Goal: Task Accomplishment & Management: Use online tool/utility

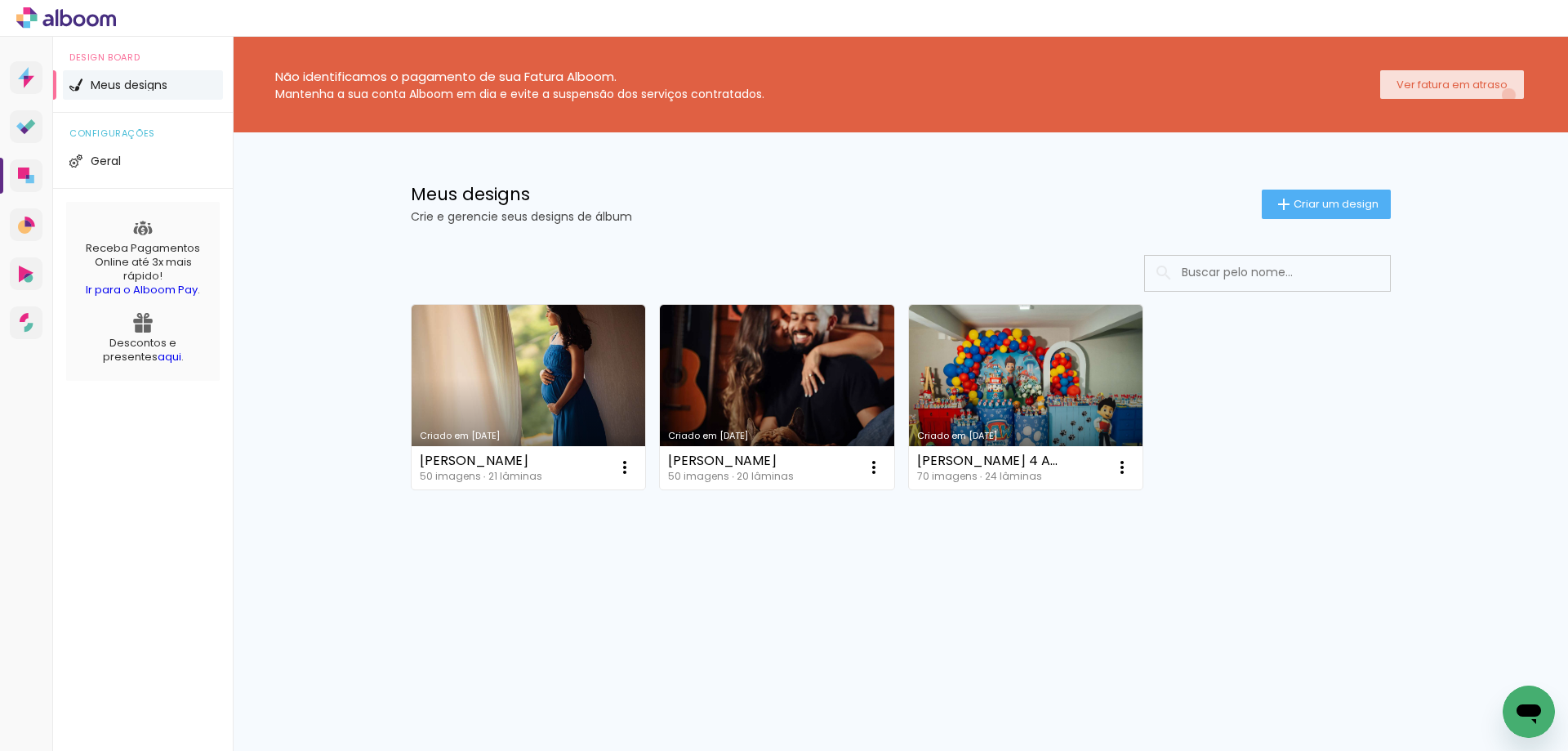
click at [1509, 95] on paper-button "Ver fatura em atraso" at bounding box center [1452, 84] width 143 height 28
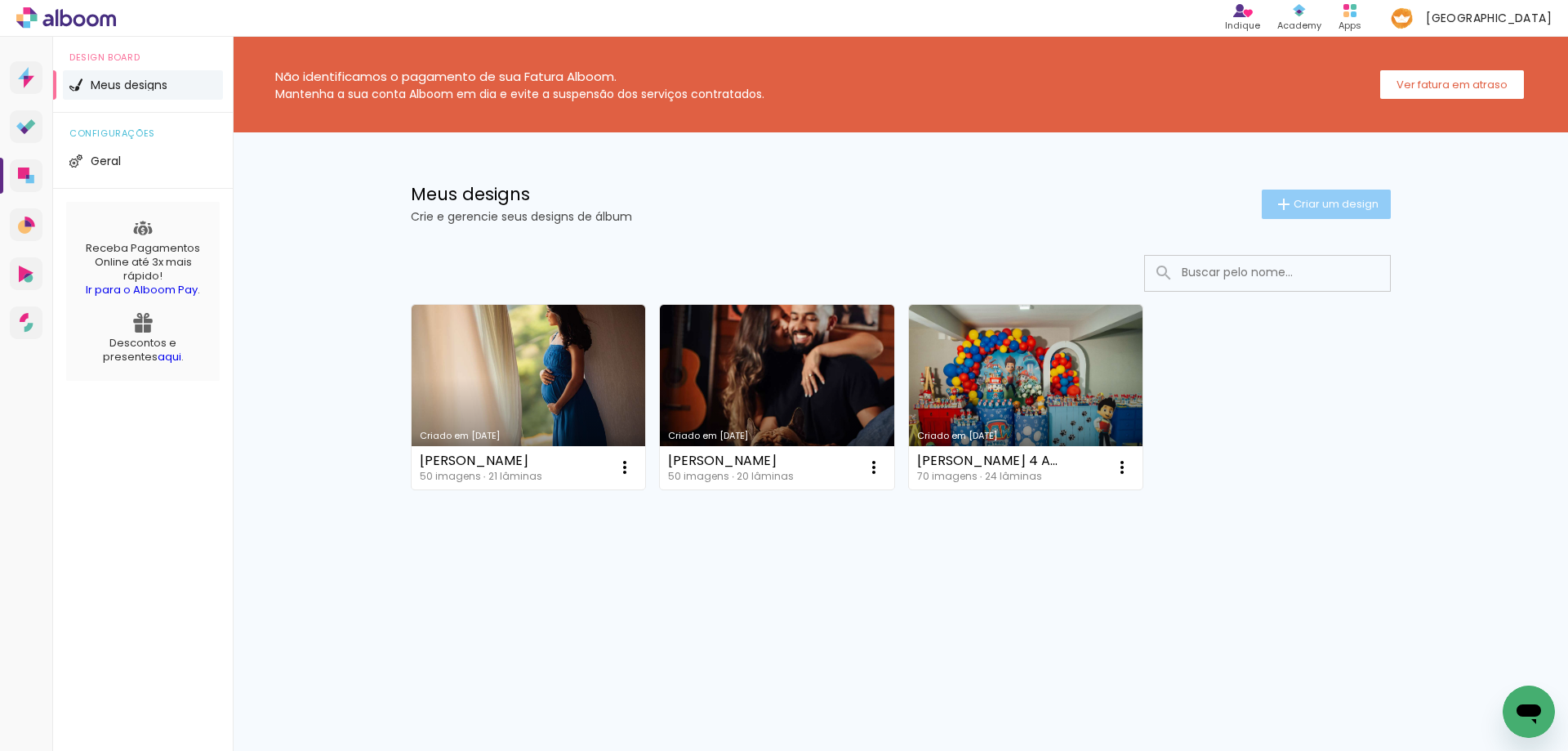
click at [1305, 201] on span "Criar um design" at bounding box center [1336, 204] width 85 height 11
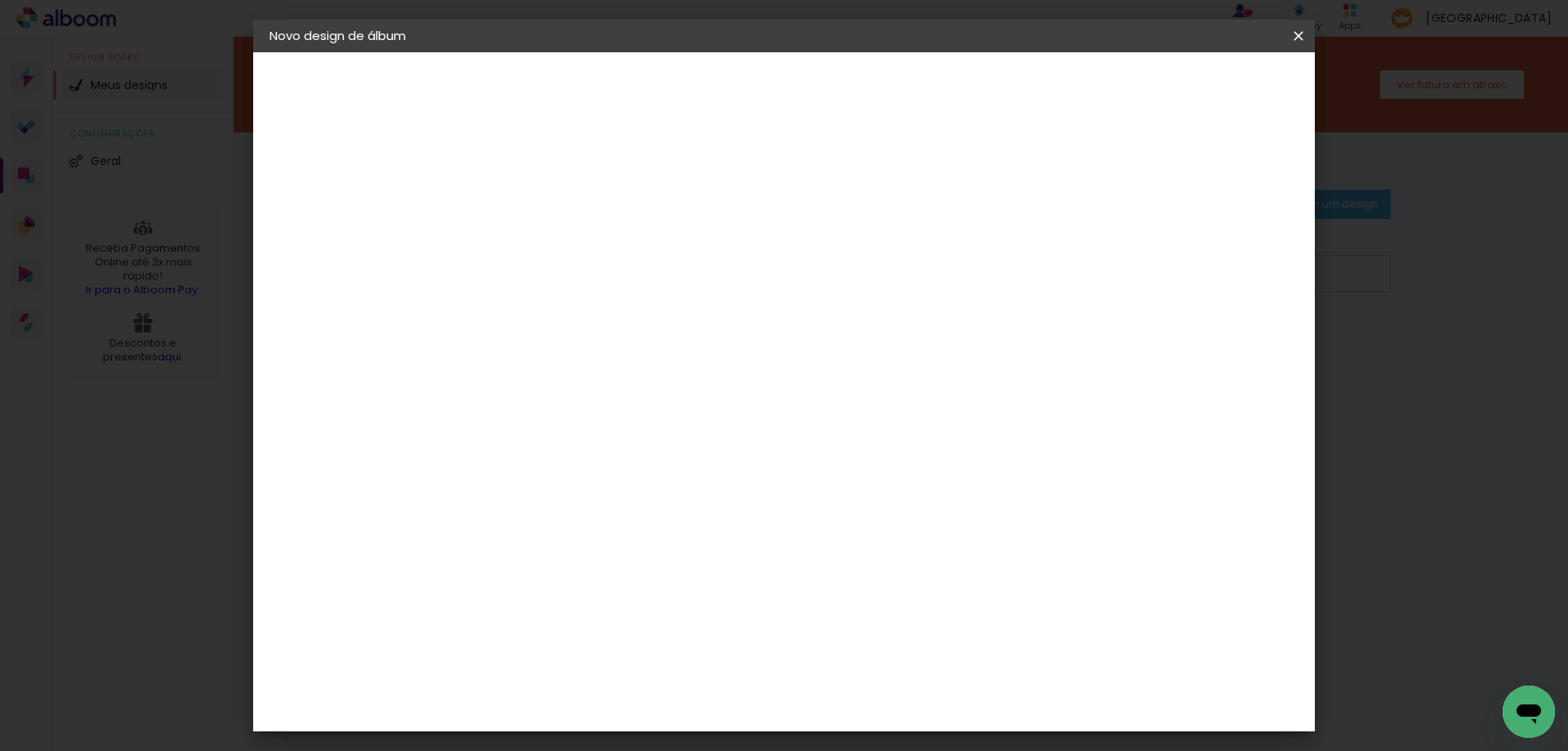
drag, startPoint x: 750, startPoint y: 198, endPoint x: 751, endPoint y: 214, distance: 16.0
click at [542, 202] on paper-input-container "Título do álbum" at bounding box center [536, 220] width 12 height 42
type input "i"
type input "[PERSON_NAME]"
type paper-input "[PERSON_NAME]"
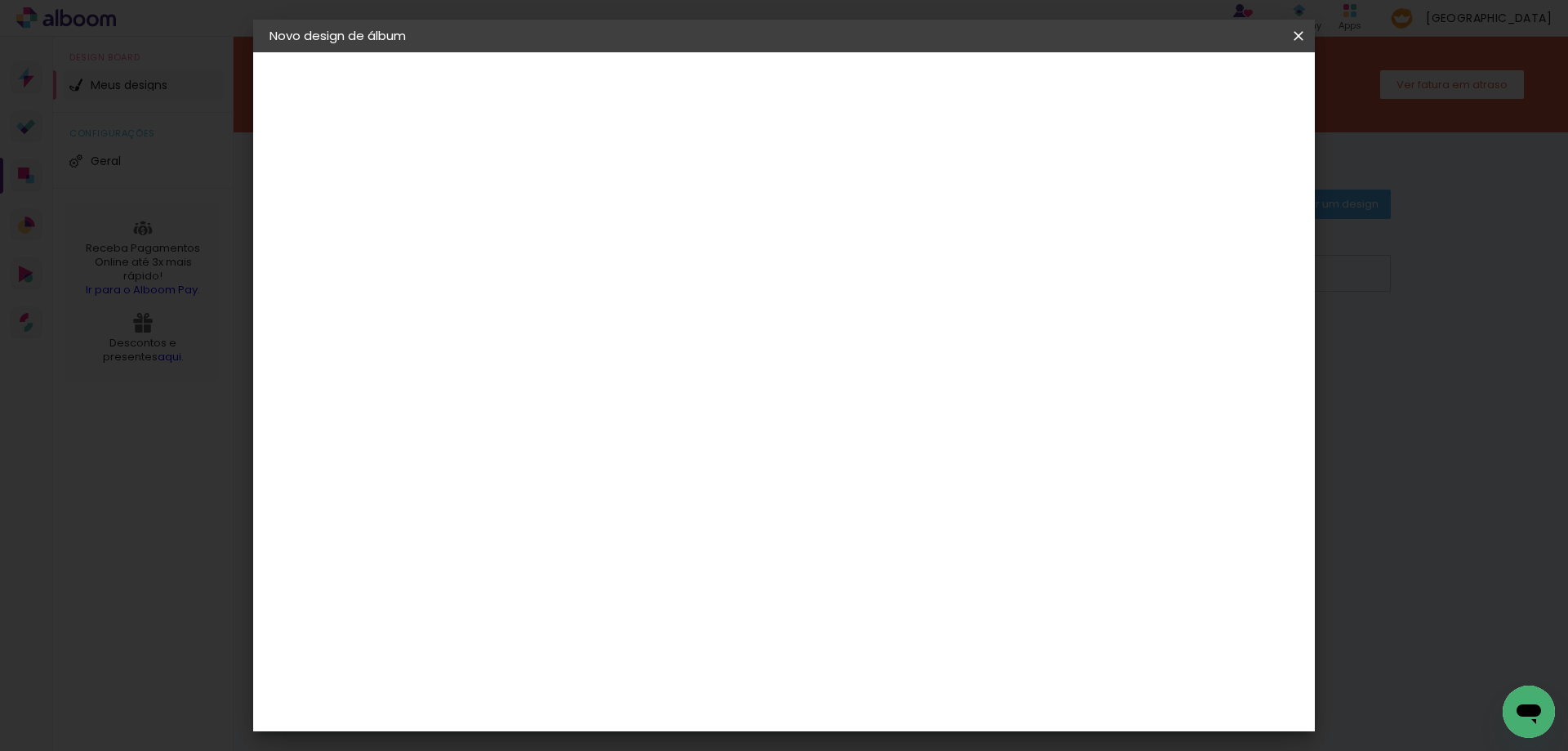
click at [0, 0] on slot "Avançar" at bounding box center [0, 0] width 0 height 0
click at [616, 310] on input at bounding box center [578, 310] width 165 height 20
type input "MAT"
type paper-input "MAT"
click at [635, 354] on paper-item "Matias Encadernações" at bounding box center [561, 373] width 144 height 43
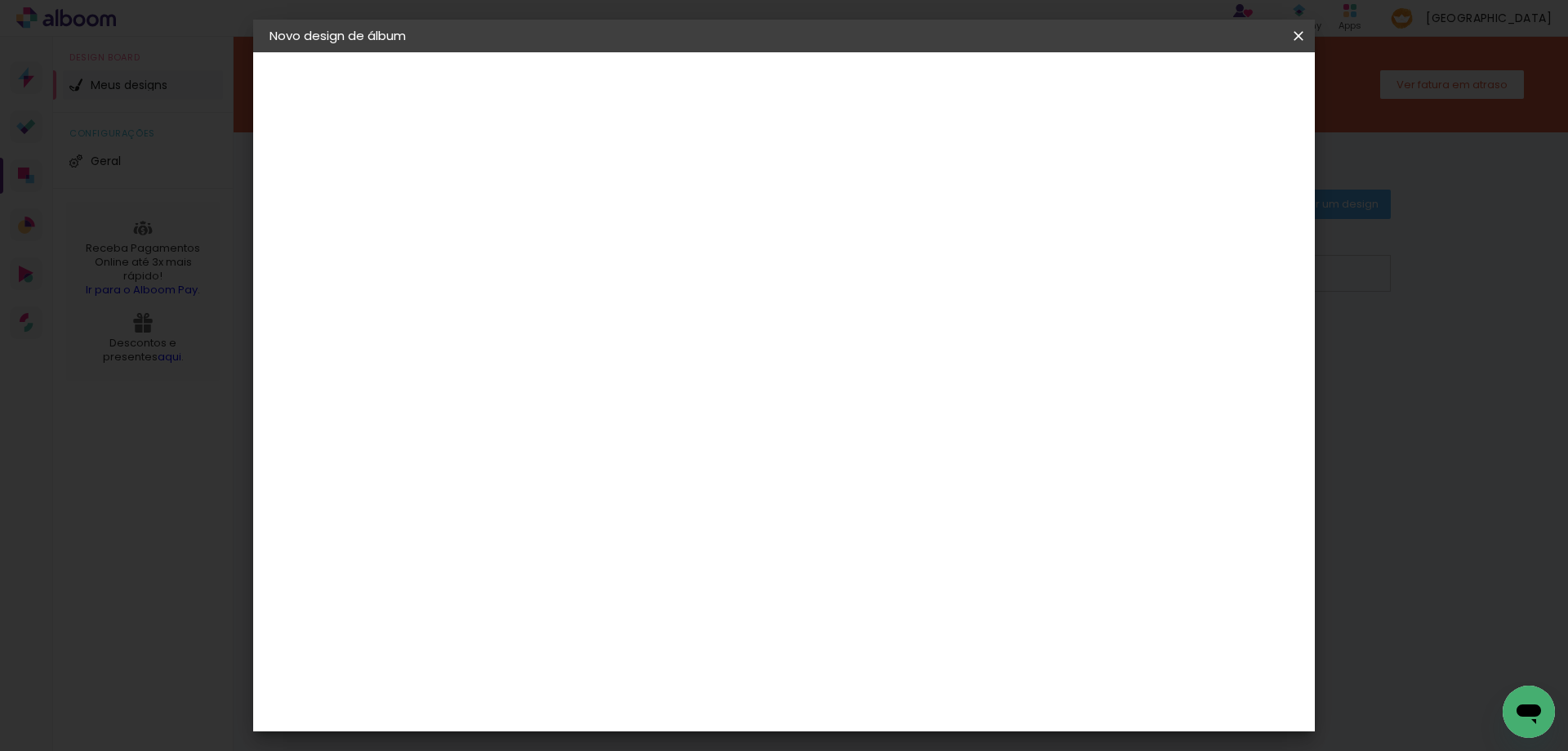
click at [0, 0] on slot "Avançar" at bounding box center [0, 0] width 0 height 0
click at [600, 272] on input "text" at bounding box center [568, 284] width 64 height 26
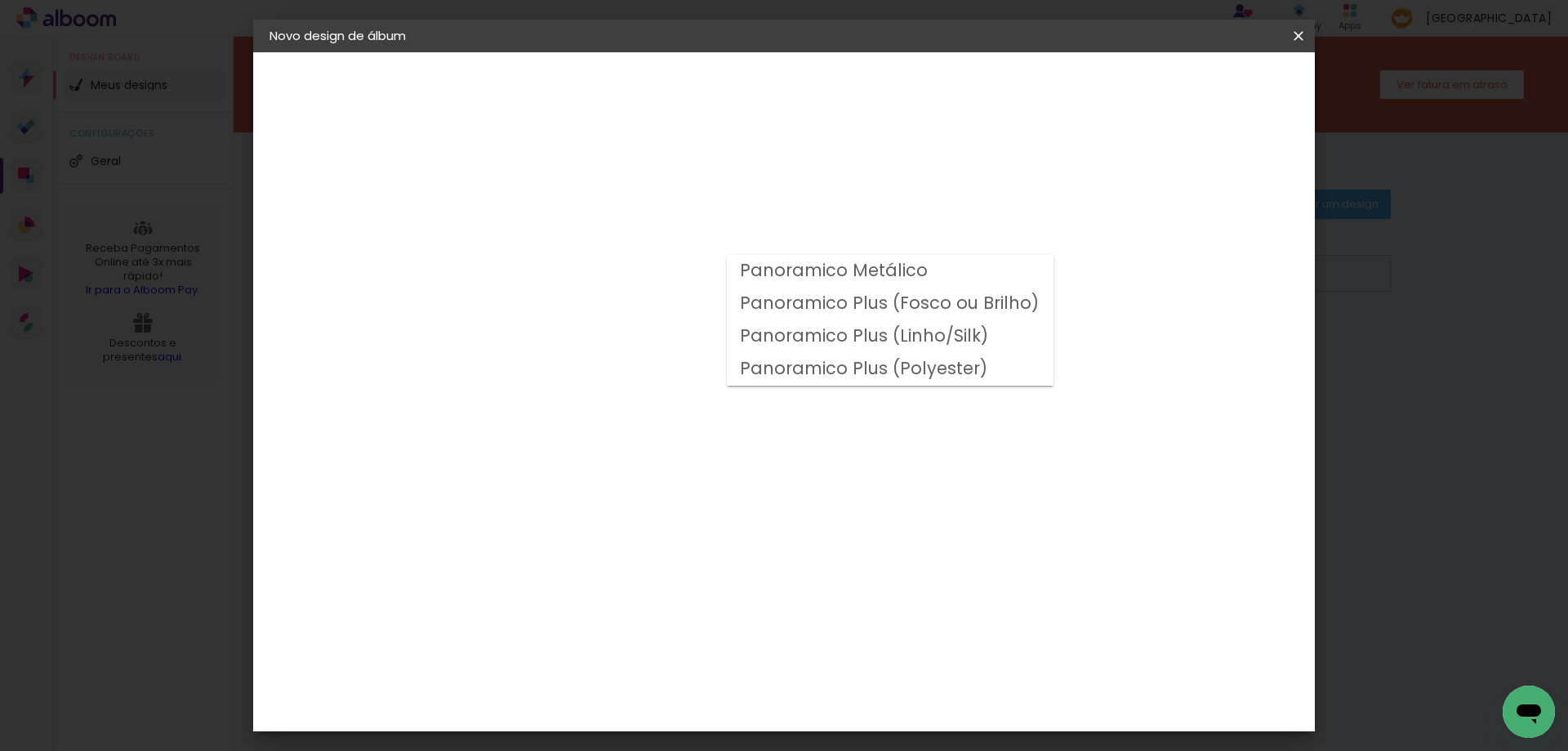
click at [0, 0] on slot "Panoramico Plus (Fosco ou Brilho)" at bounding box center [0, 0] width 0 height 0
type input "Panoramico Plus (Fosco ou Brilho)"
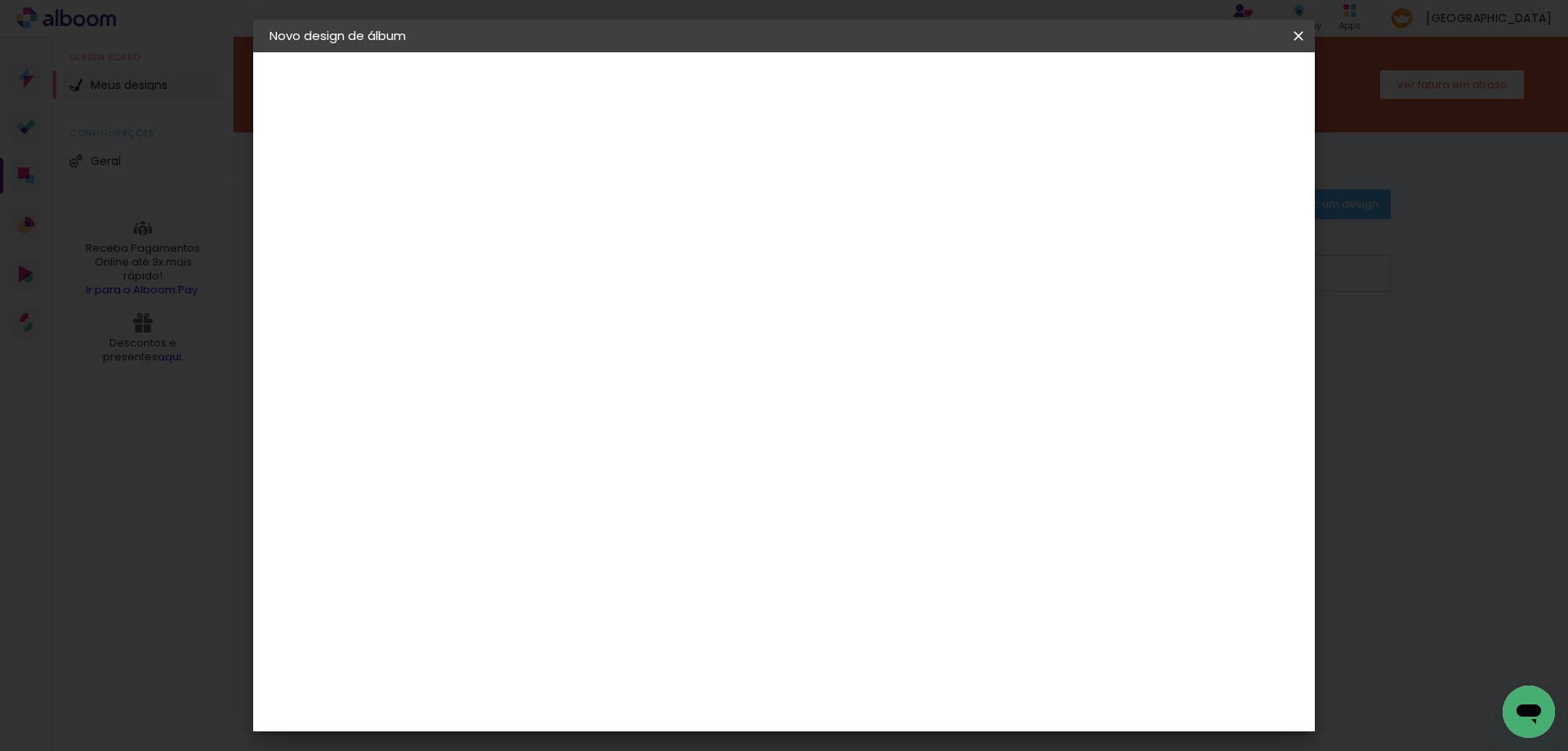
scroll to position [327, 0]
click at [0, 0] on slot "Avançar" at bounding box center [0, 0] width 0 height 0
click at [1104, 174] on div at bounding box center [1096, 176] width 15 height 15
type paper-checkbox "on"
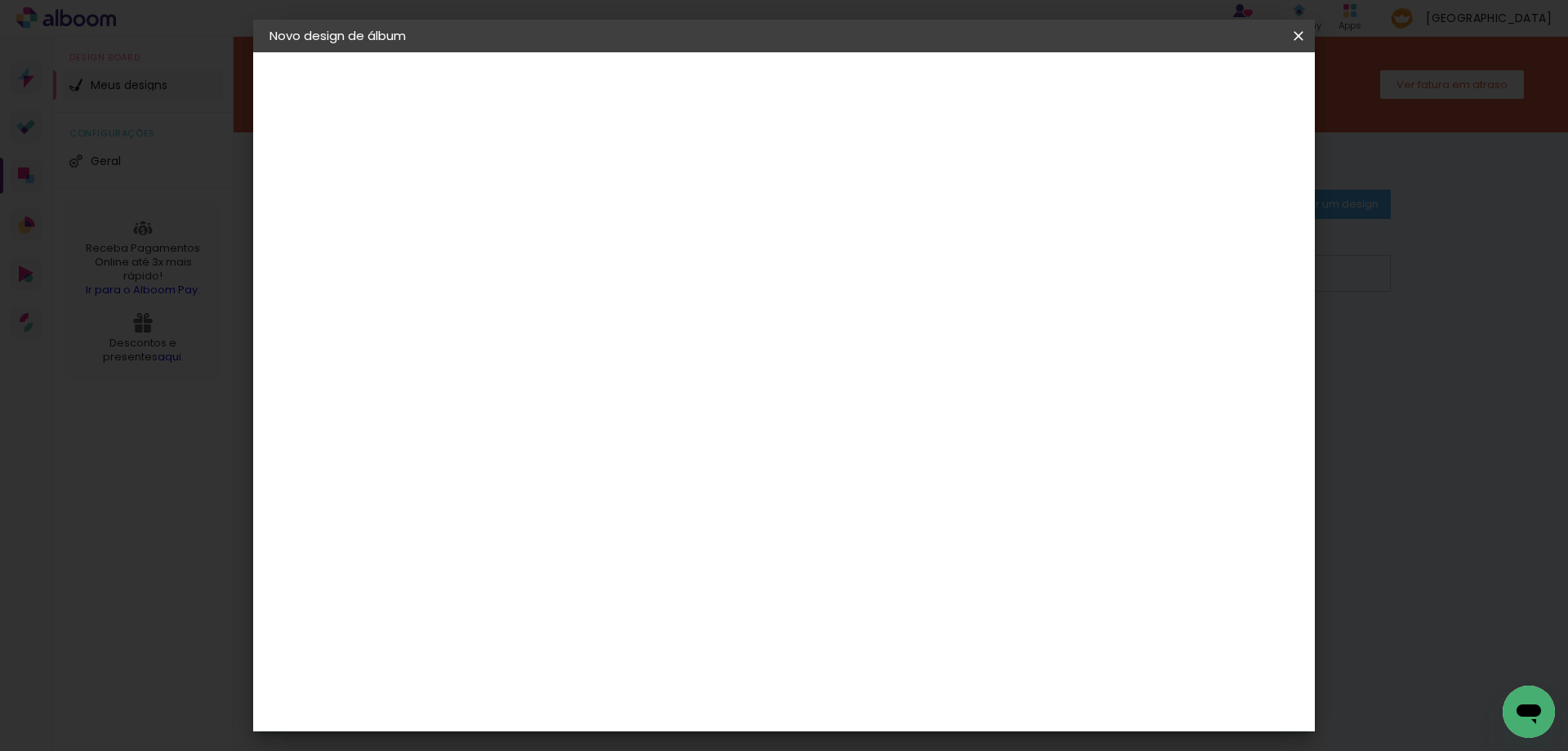
click at [1213, 78] on paper-button "Iniciar design" at bounding box center [1159, 86] width 107 height 27
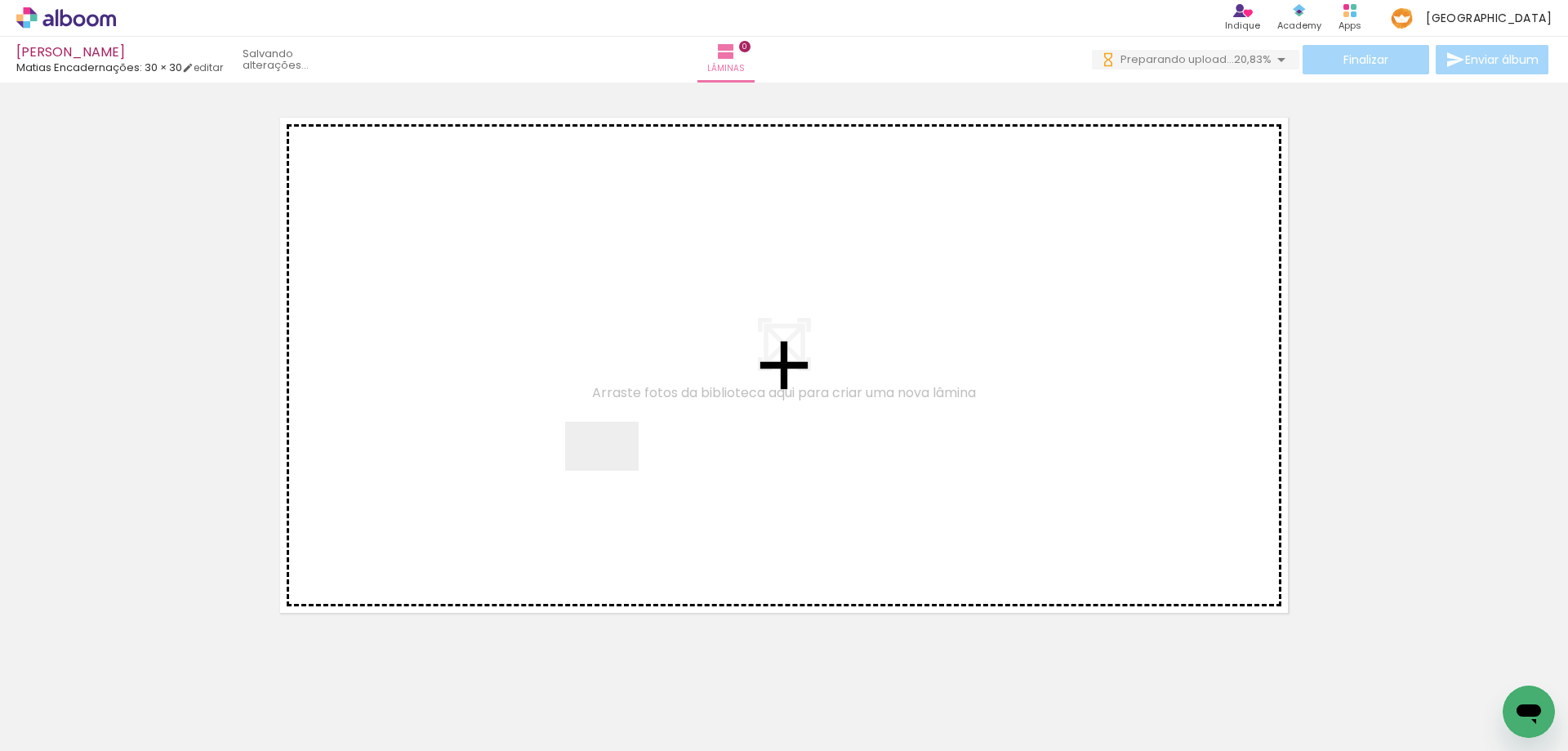
drag, startPoint x: 181, startPoint y: 704, endPoint x: 780, endPoint y: 559, distance: 616.3
click at [657, 429] on quentale-workspace at bounding box center [784, 376] width 1568 height 751
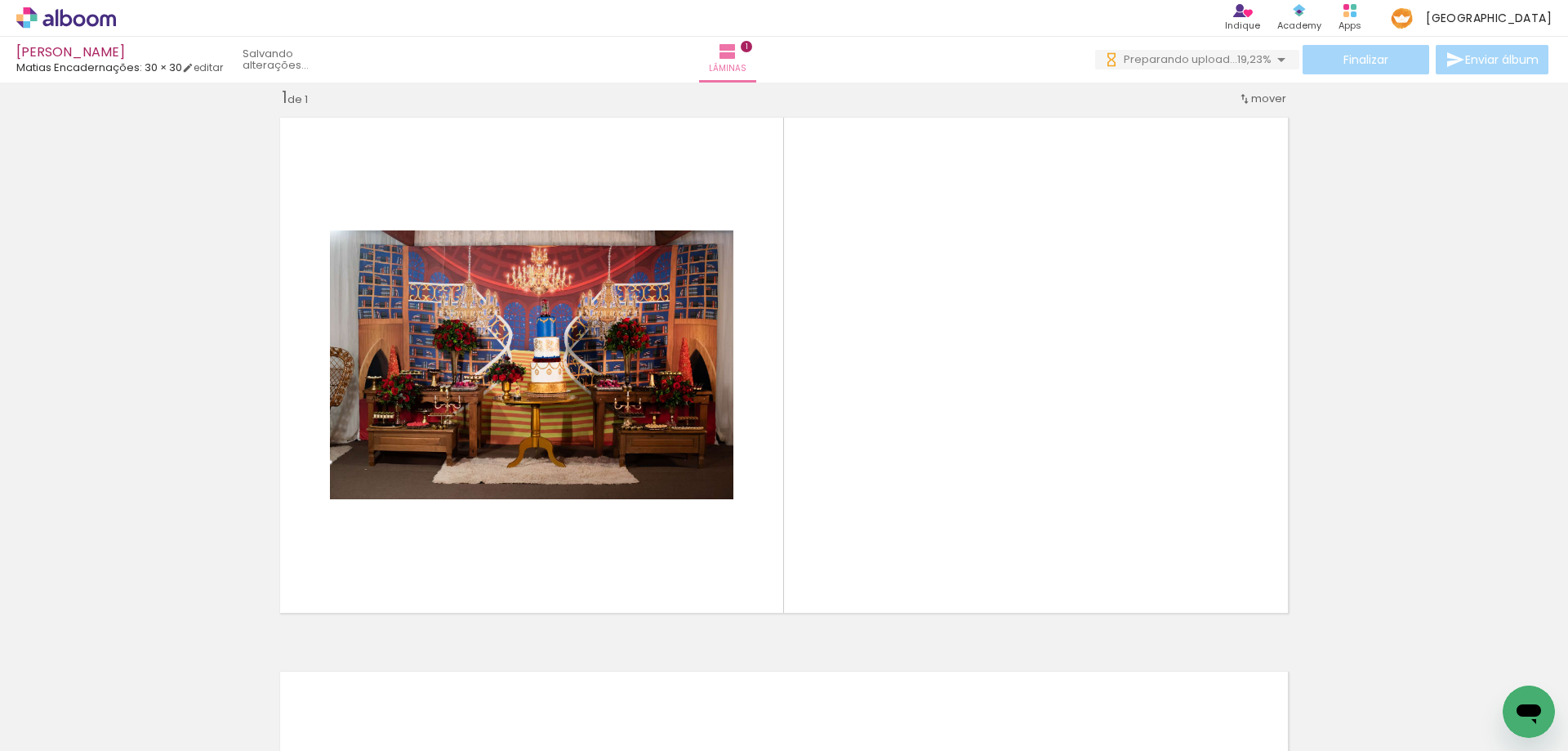
scroll to position [21, 0]
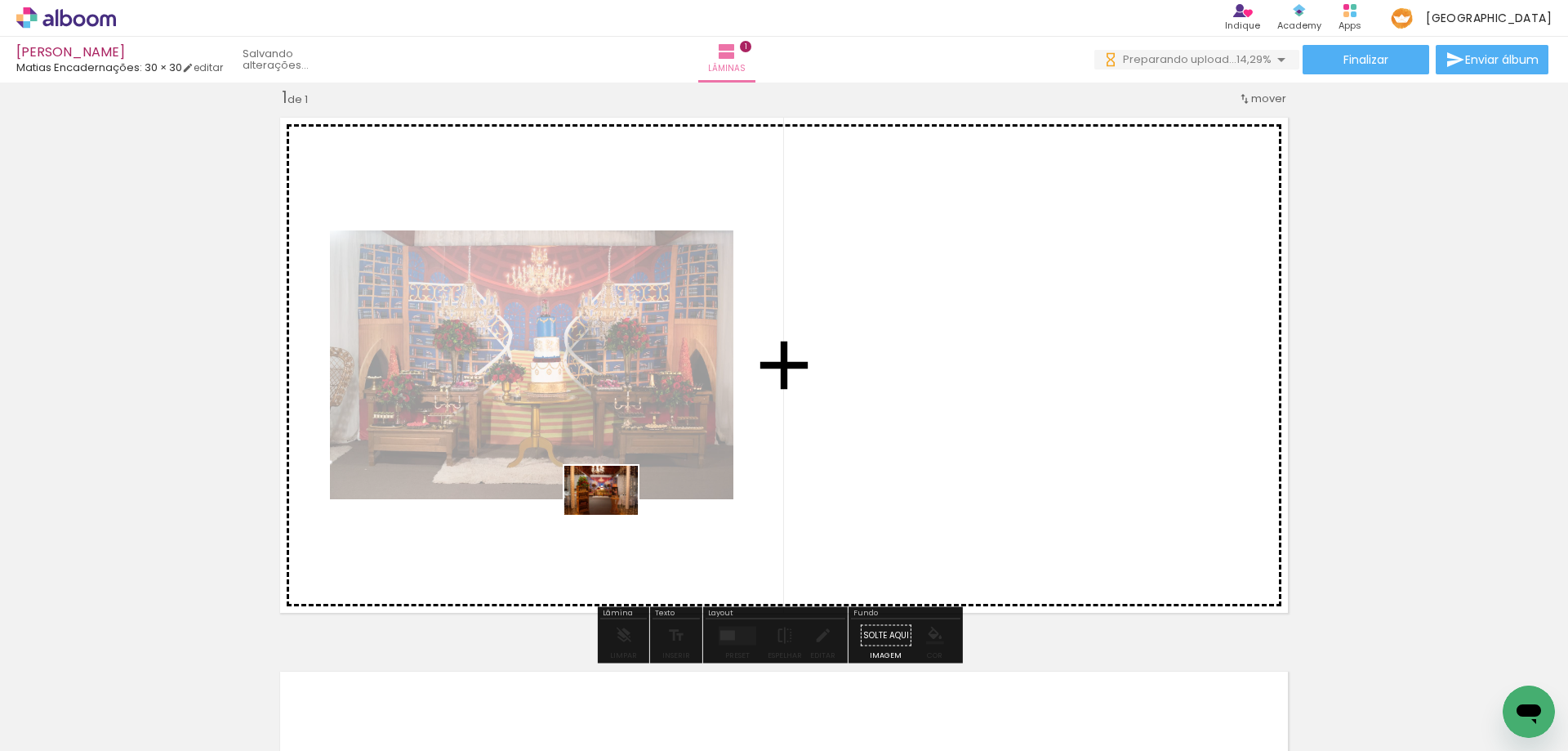
drag, startPoint x: 273, startPoint y: 715, endPoint x: 614, endPoint y: 515, distance: 395.3
click at [614, 515] on quentale-workspace at bounding box center [784, 376] width 1568 height 751
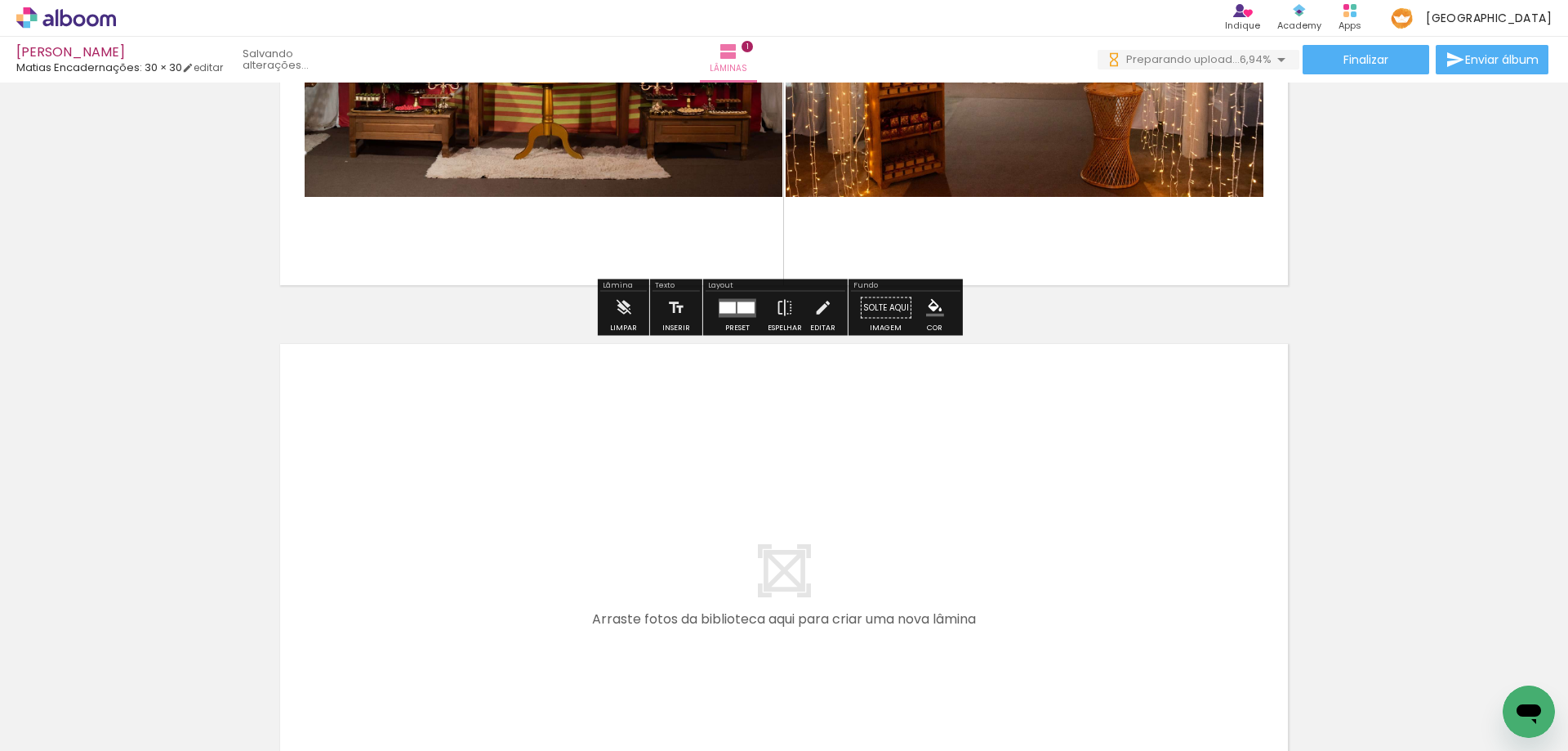
scroll to position [511, 0]
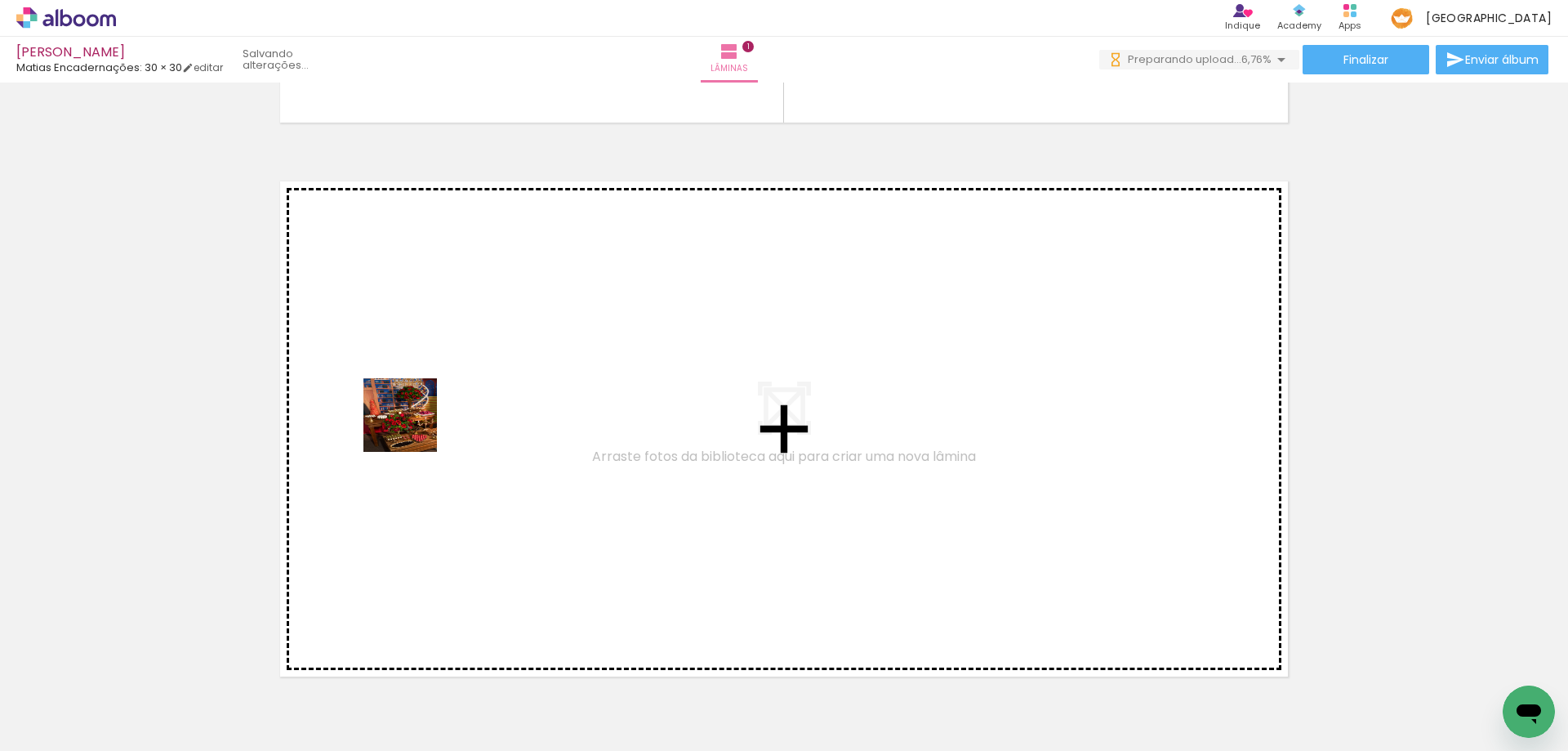
drag, startPoint x: 355, startPoint y: 715, endPoint x: 413, endPoint y: 427, distance: 293.8
click at [413, 427] on quentale-workspace at bounding box center [784, 376] width 1568 height 751
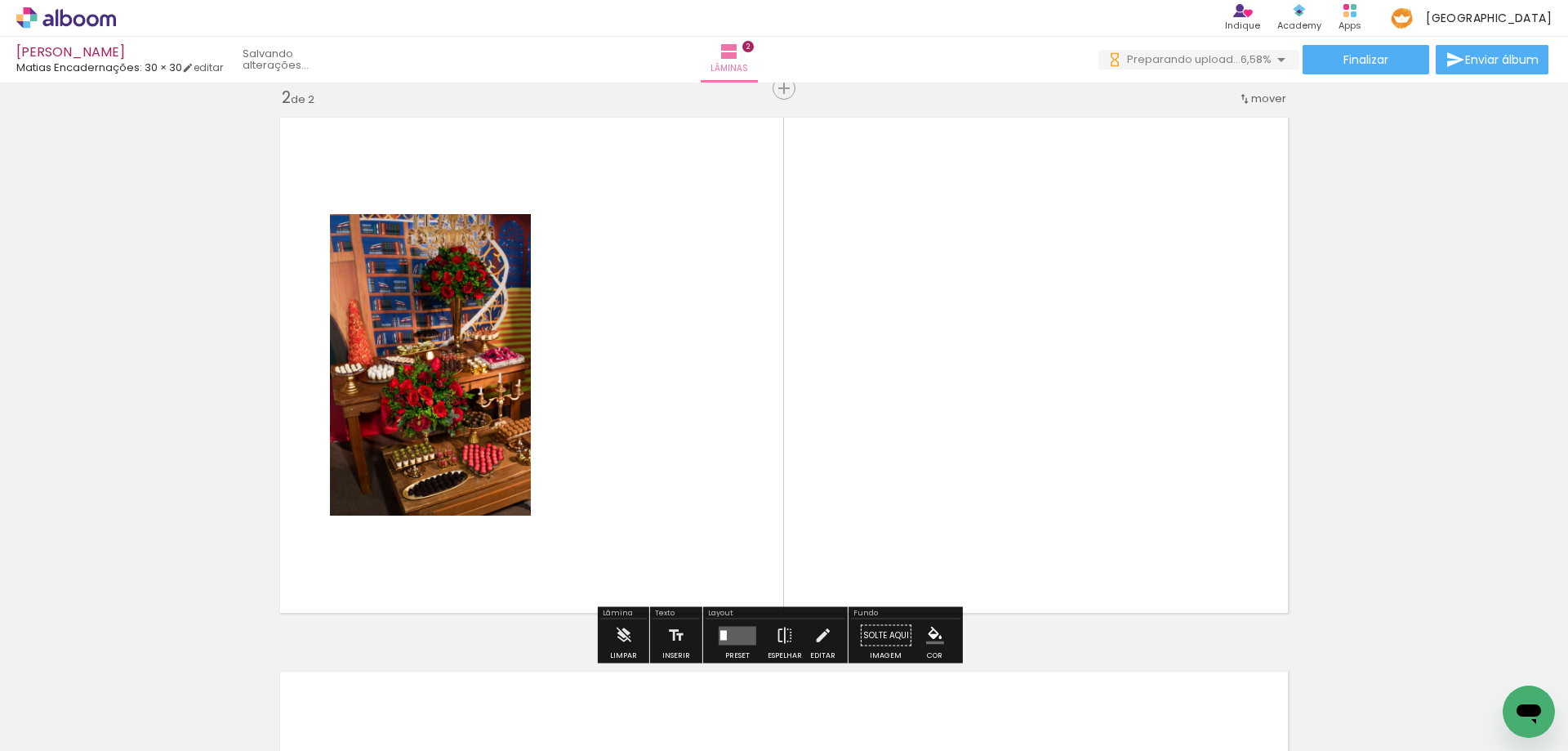
scroll to position [575, 0]
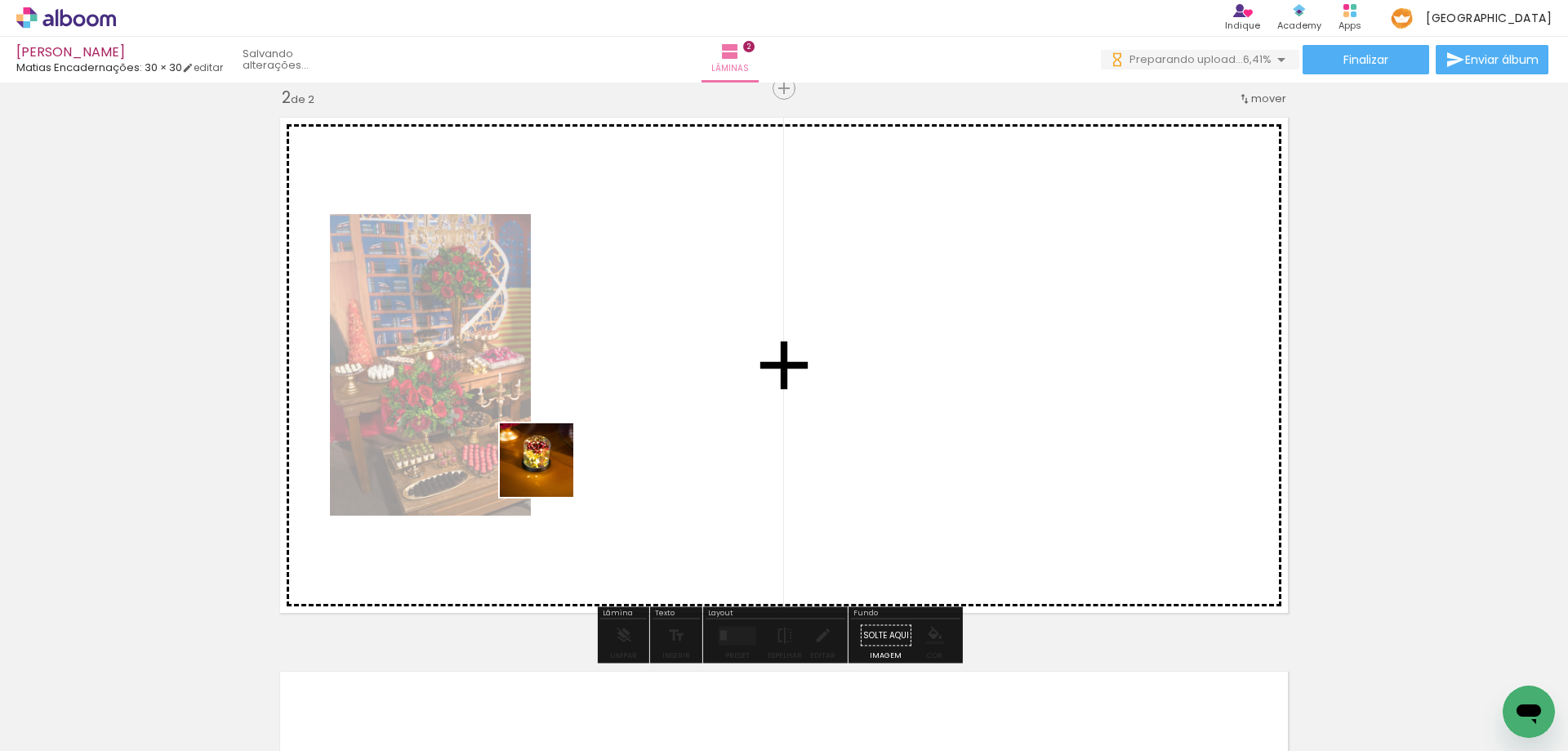
drag, startPoint x: 445, startPoint y: 709, endPoint x: 658, endPoint y: 744, distance: 215.9
click at [577, 425] on quentale-workspace at bounding box center [784, 376] width 1568 height 751
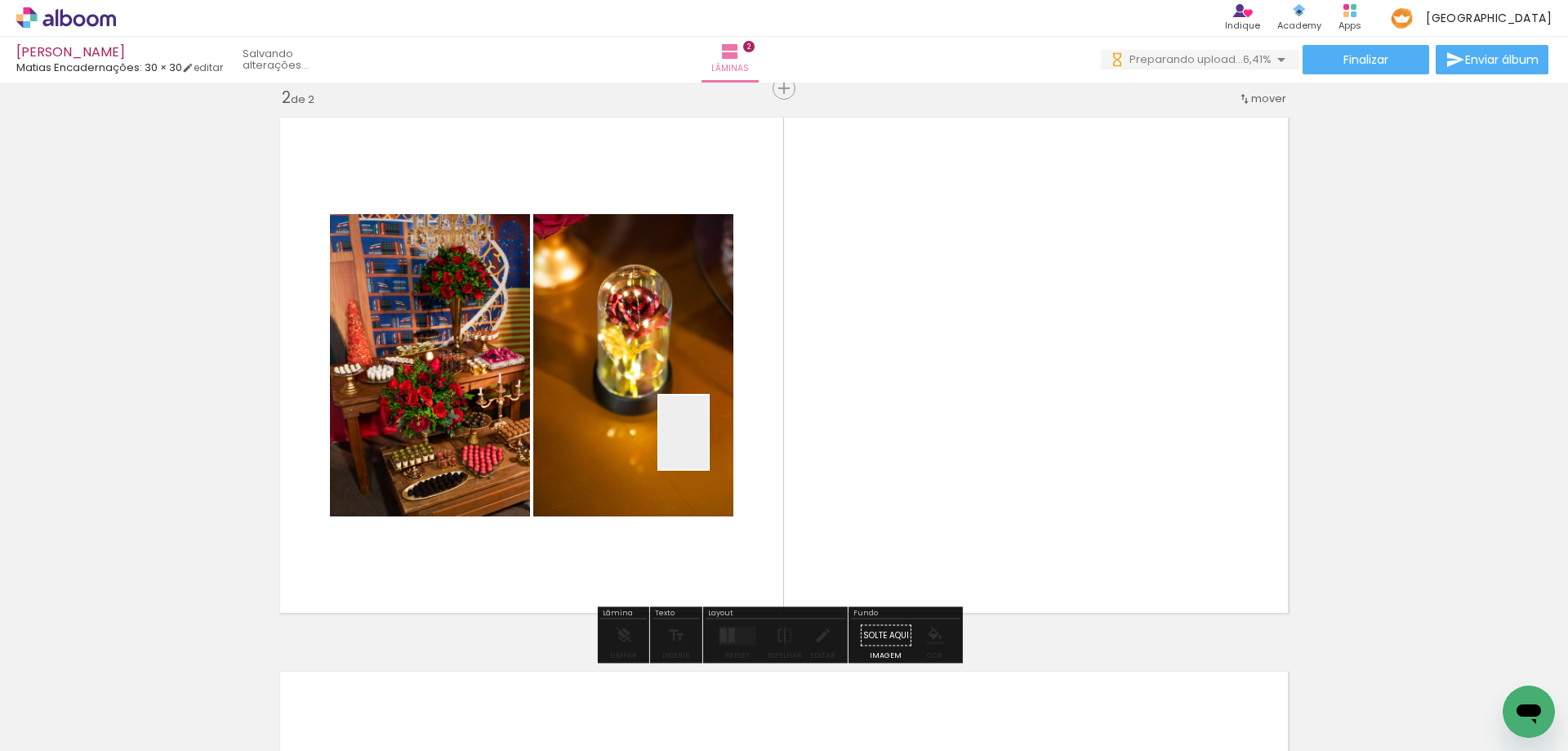
drag, startPoint x: 546, startPoint y: 720, endPoint x: 708, endPoint y: 445, distance: 319.2
click at [708, 445] on quentale-workspace at bounding box center [784, 376] width 1568 height 751
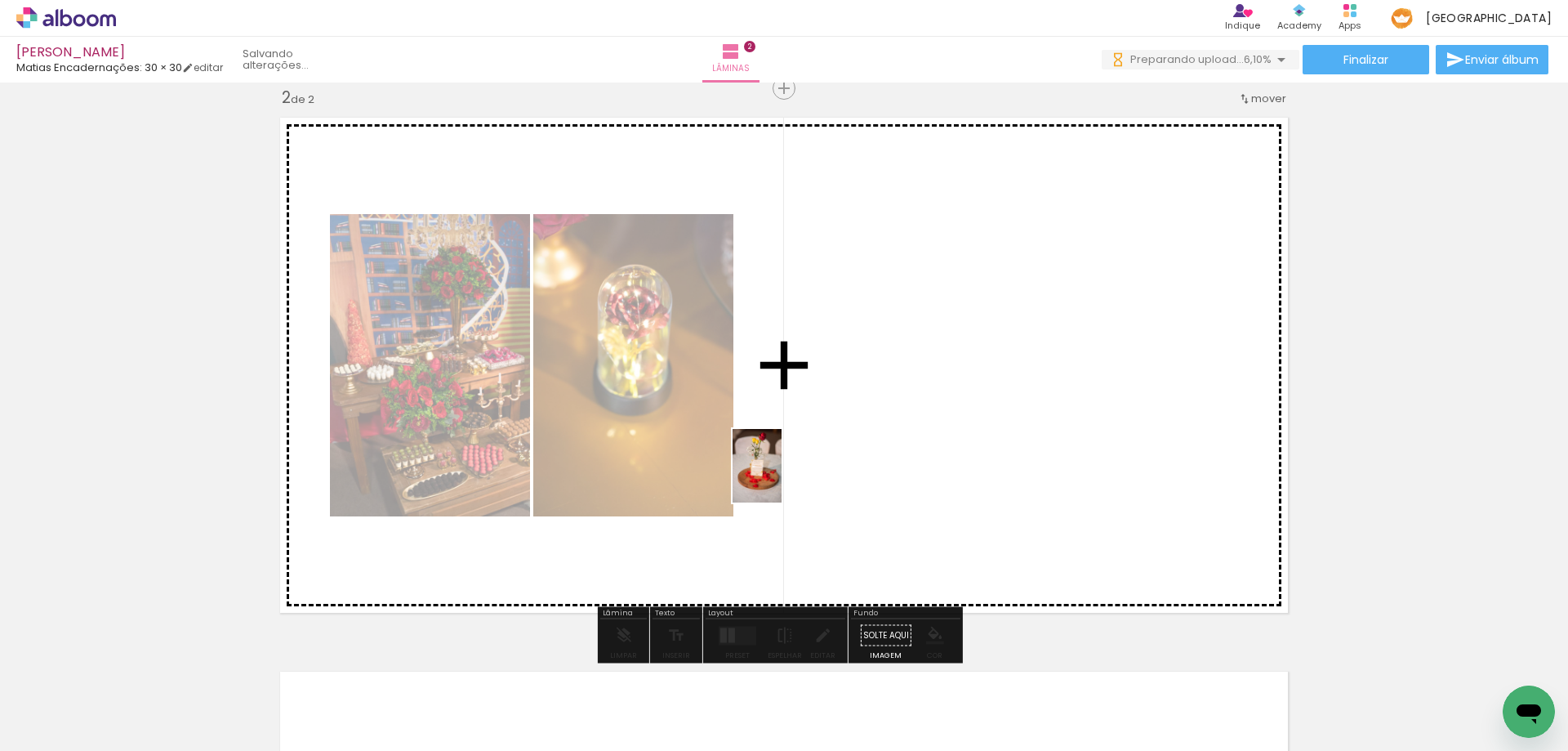
drag, startPoint x: 551, startPoint y: 724, endPoint x: 782, endPoint y: 478, distance: 337.5
click at [782, 478] on quentale-workspace at bounding box center [784, 376] width 1568 height 751
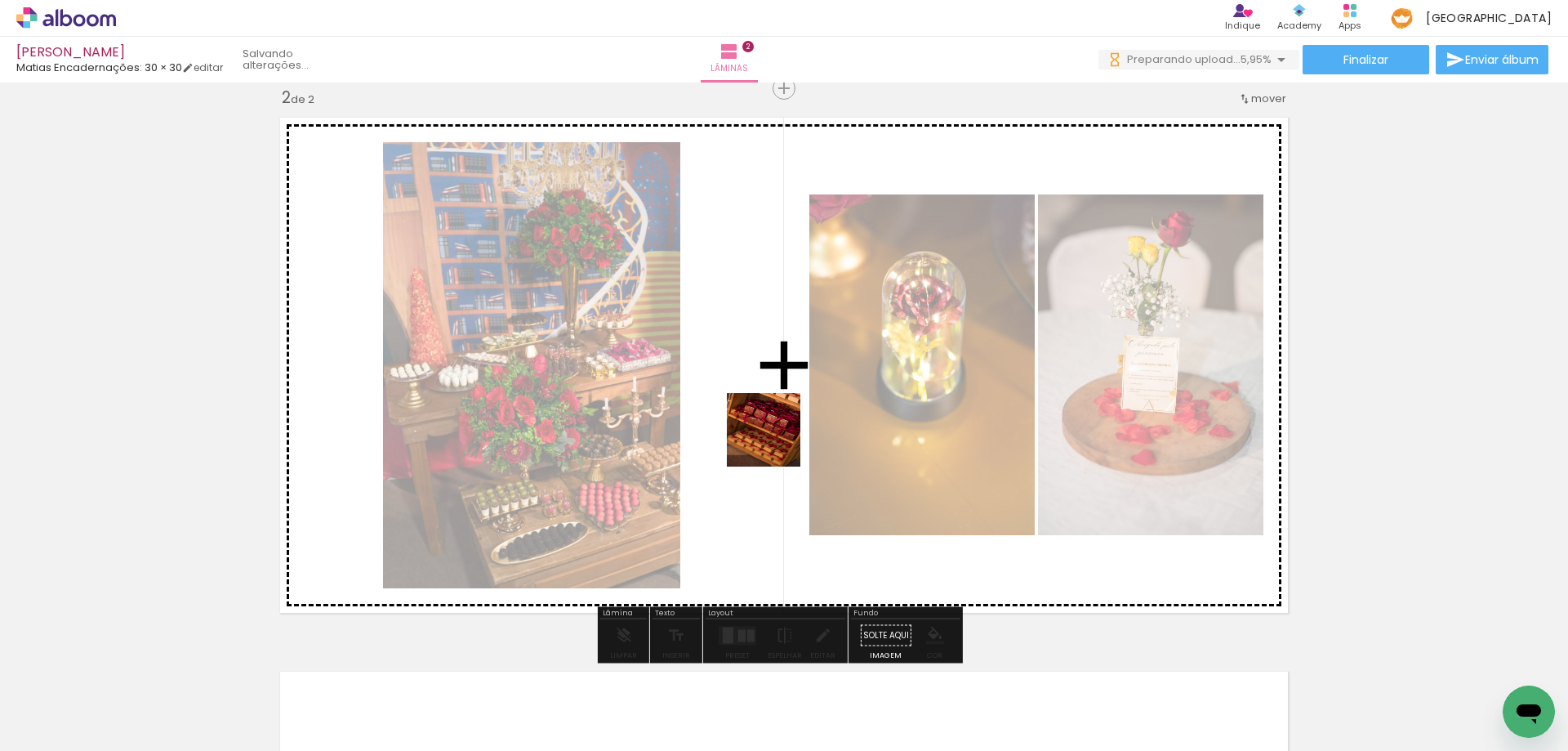
drag, startPoint x: 796, startPoint y: 722, endPoint x: 776, endPoint y: 442, distance: 280.7
click at [776, 442] on quentale-workspace at bounding box center [784, 376] width 1568 height 751
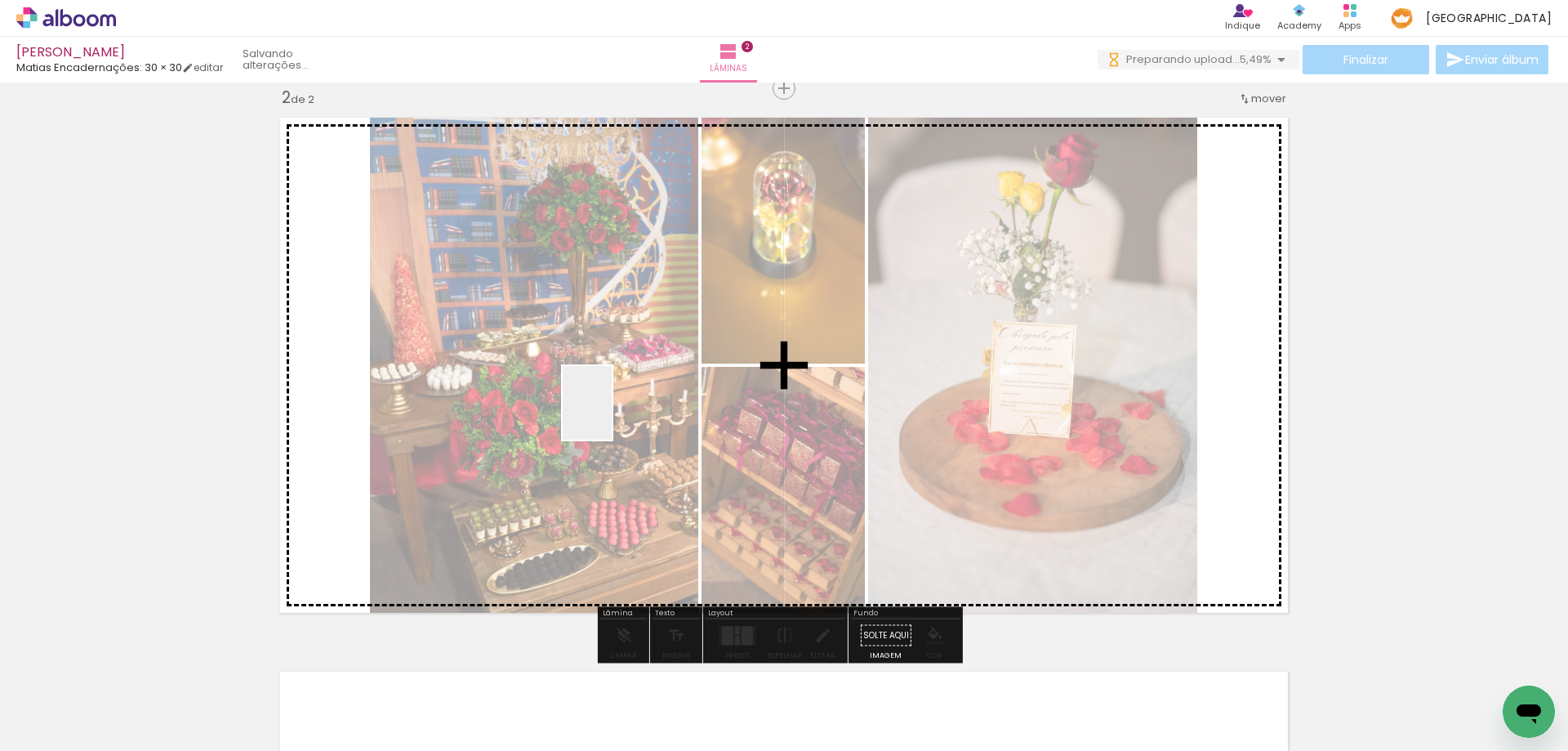
drag, startPoint x: 632, startPoint y: 720, endPoint x: 612, endPoint y: 415, distance: 305.7
click at [612, 415] on quentale-workspace at bounding box center [784, 376] width 1568 height 751
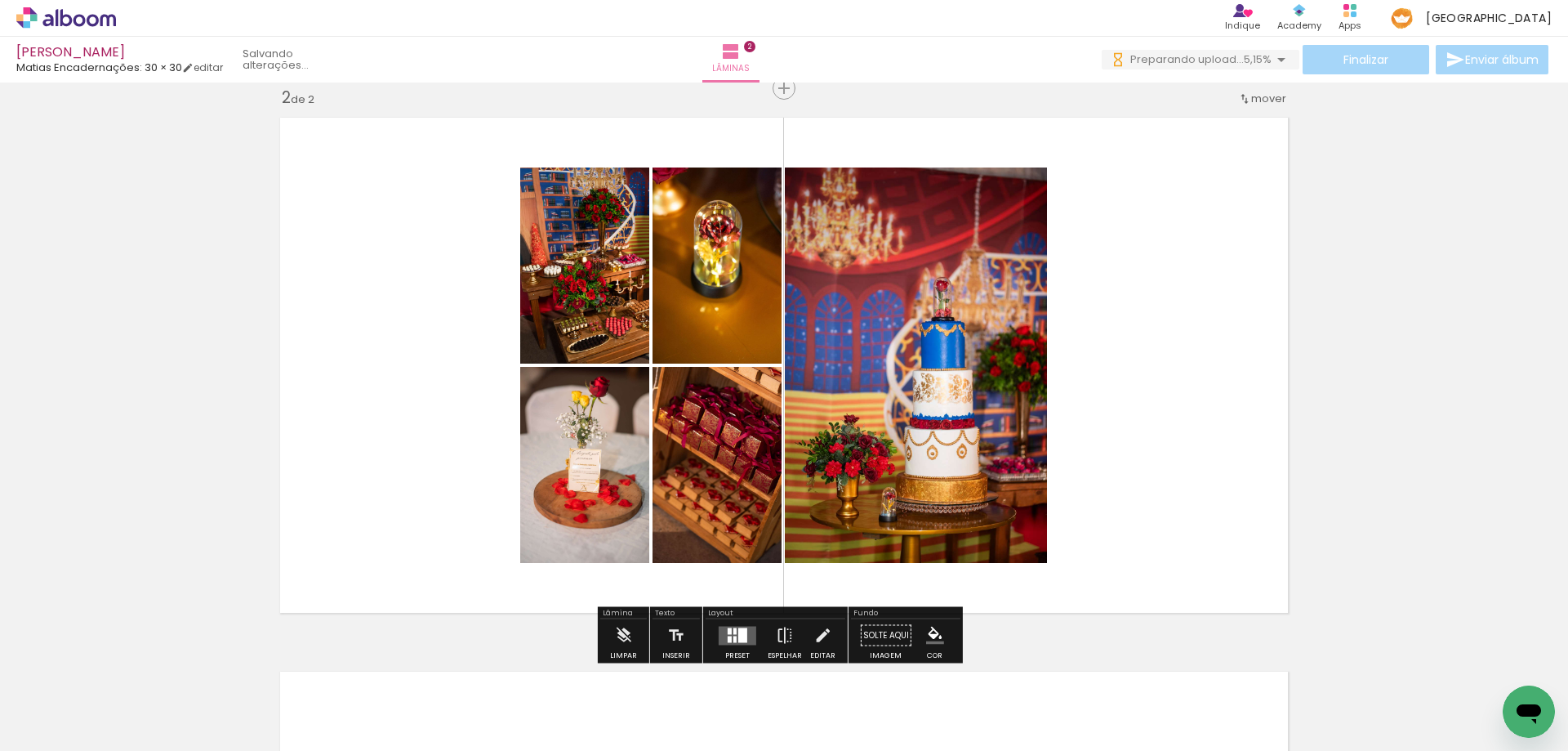
click at [721, 639] on quentale-layouter at bounding box center [738, 634] width 37 height 19
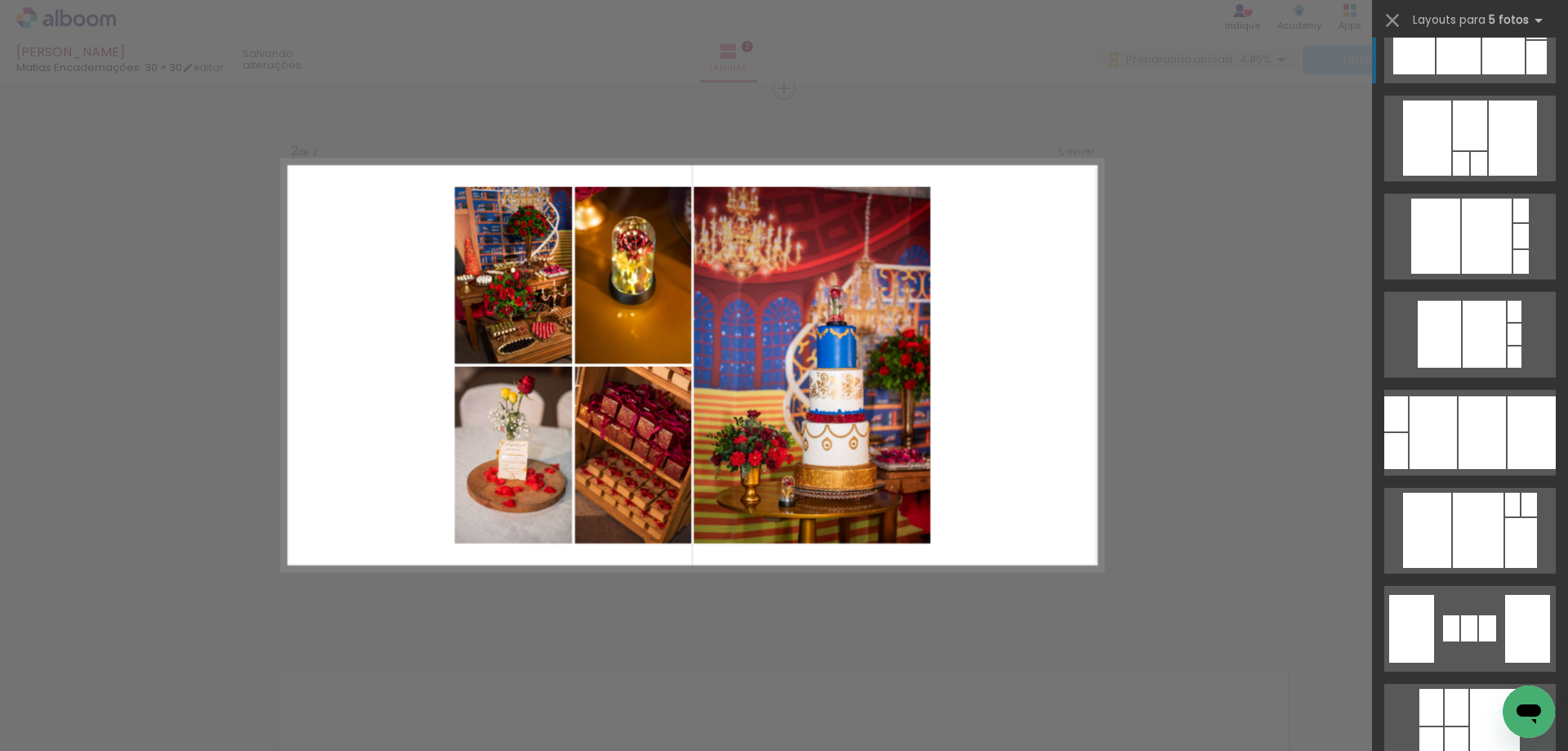
scroll to position [1797, 0]
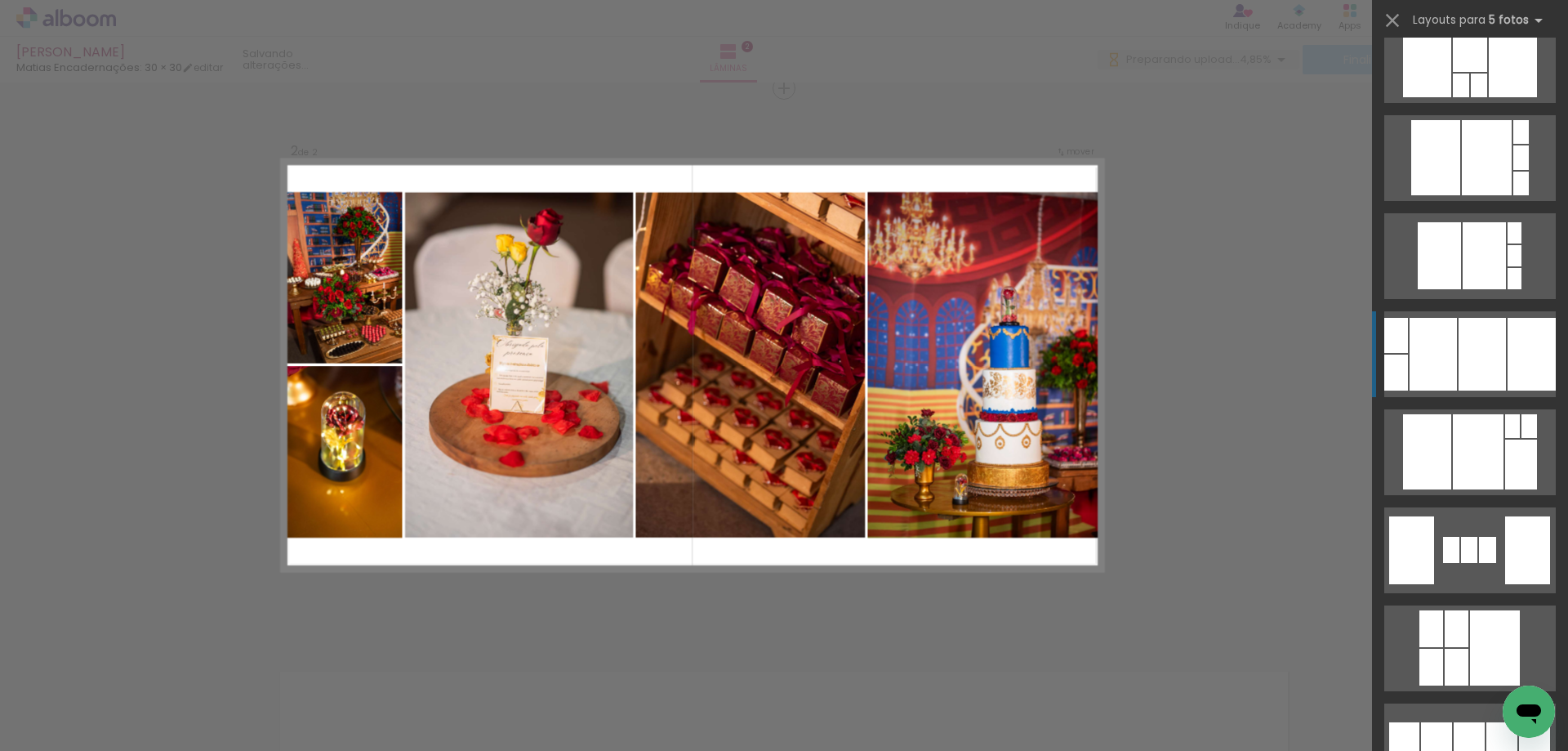
click at [1482, 367] on div at bounding box center [1481, 354] width 47 height 73
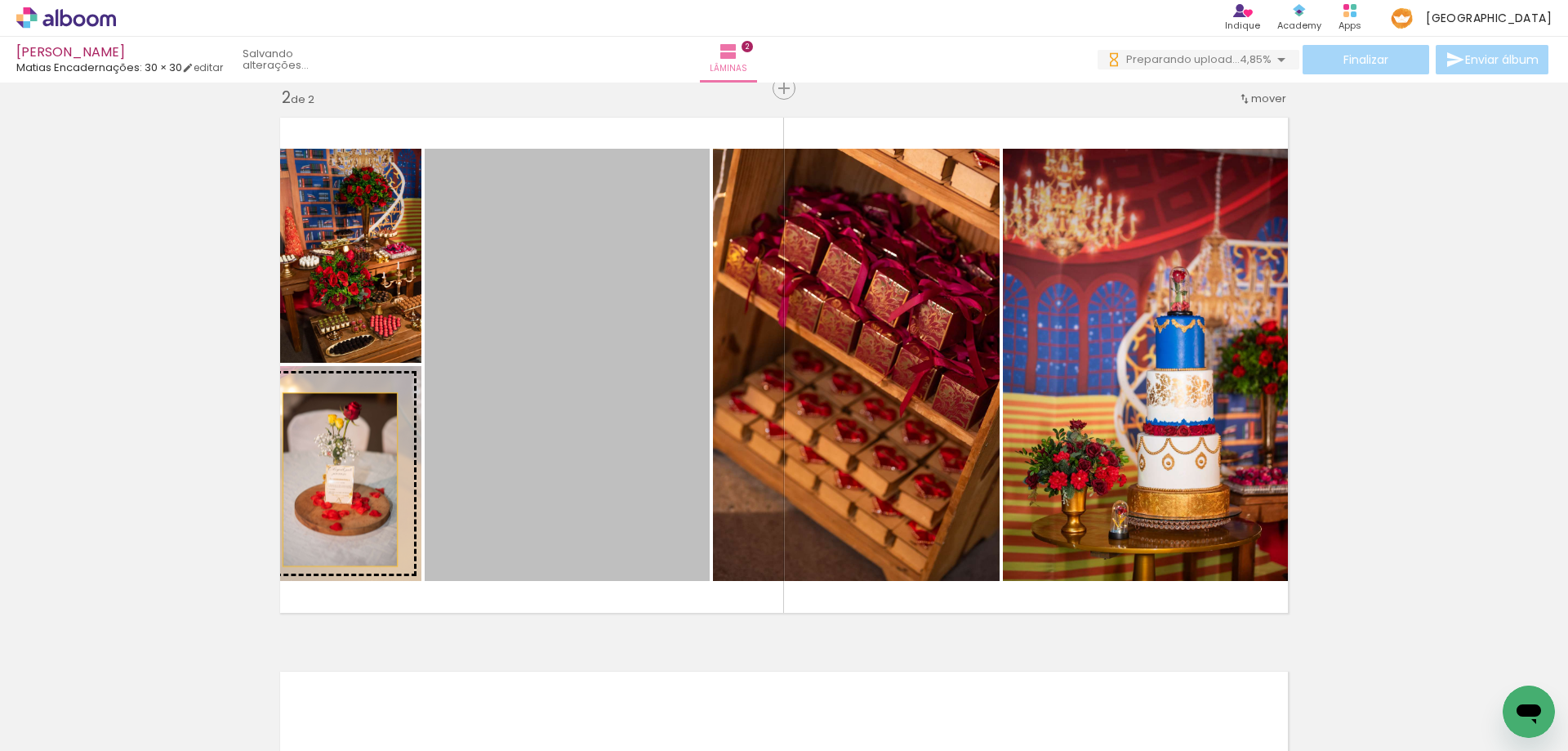
drag, startPoint x: 636, startPoint y: 478, endPoint x: 334, endPoint y: 479, distance: 302.0
click at [0, 0] on slot at bounding box center [0, 0] width 0 height 0
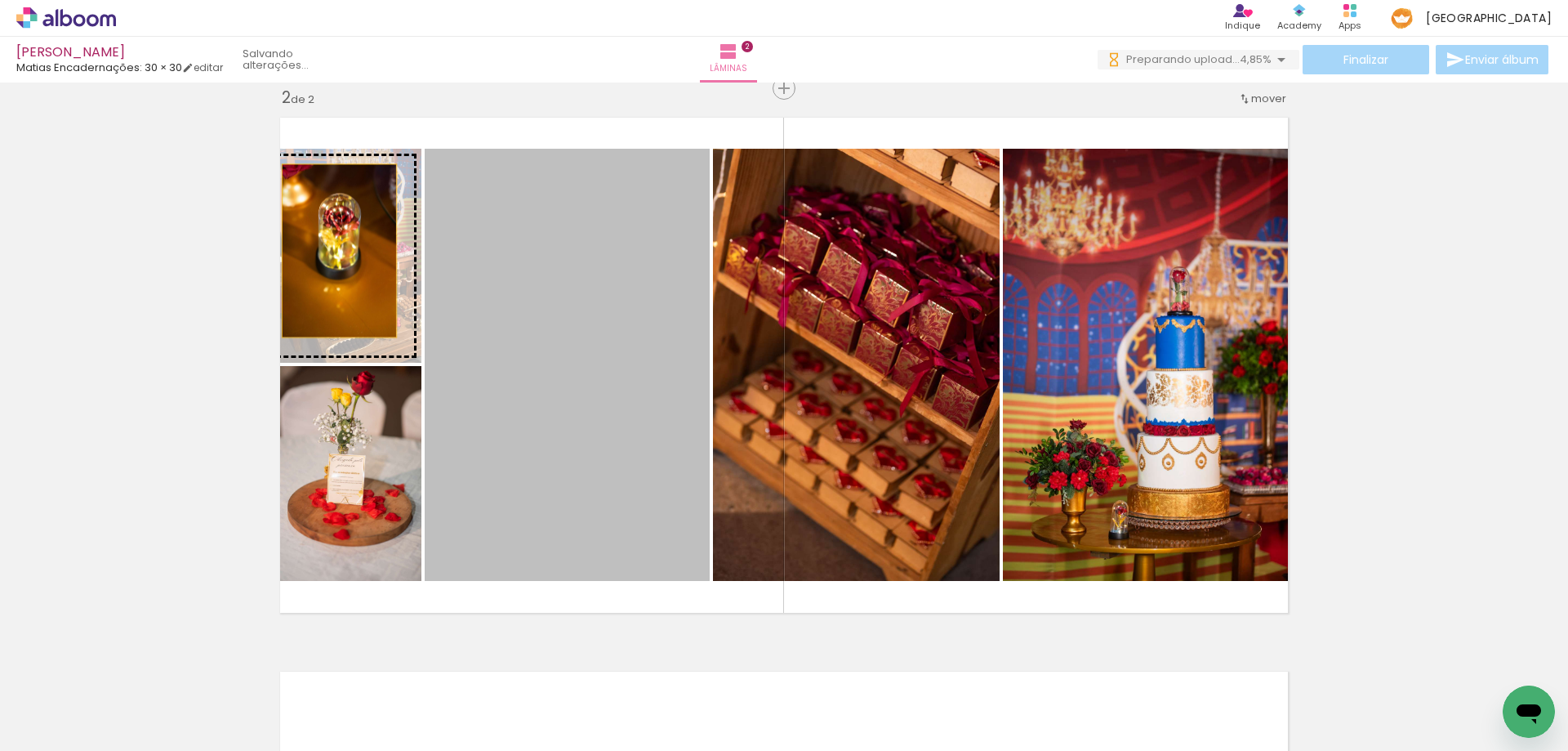
drag, startPoint x: 583, startPoint y: 345, endPoint x: 333, endPoint y: 250, distance: 267.4
click at [0, 0] on slot at bounding box center [0, 0] width 0 height 0
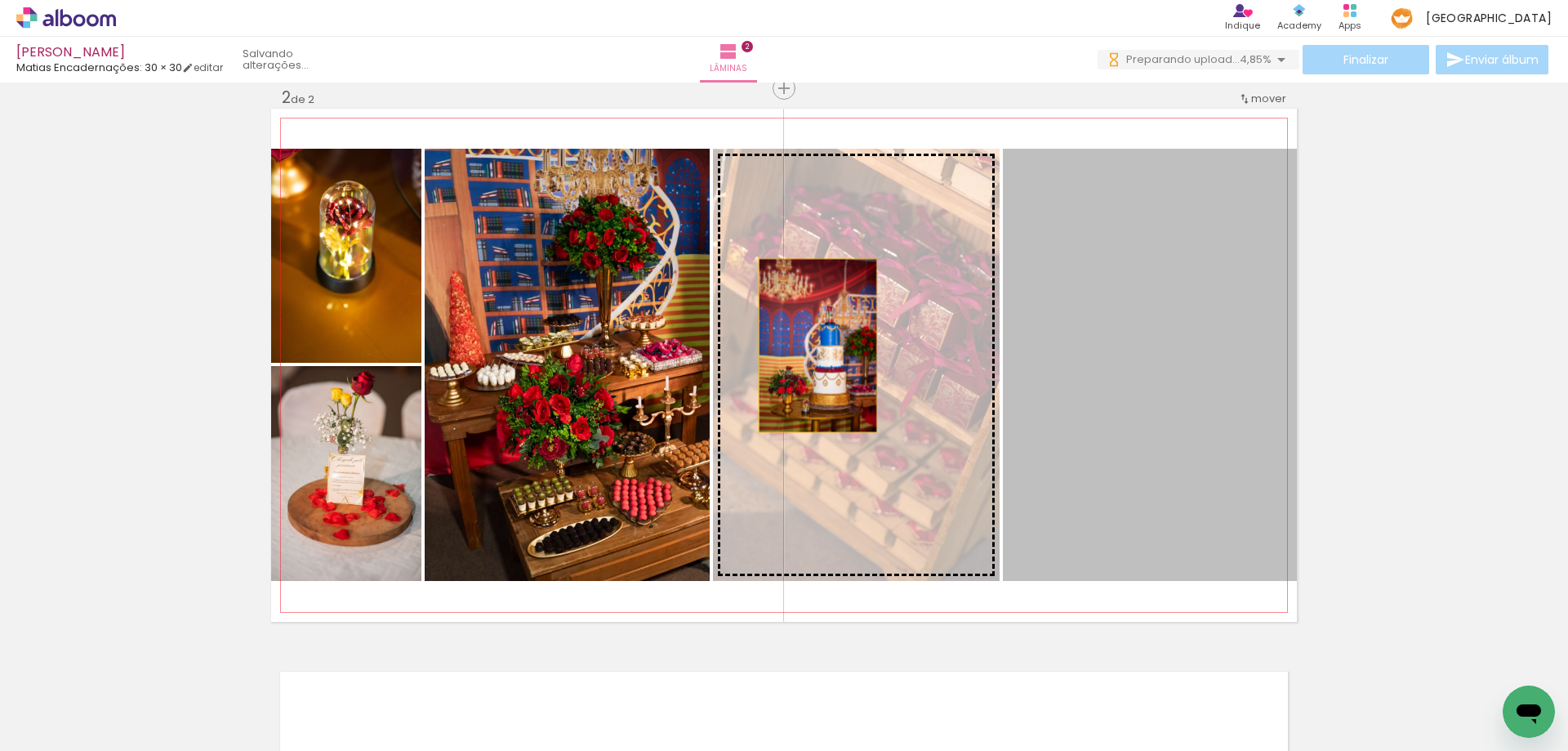
drag, startPoint x: 1144, startPoint y: 386, endPoint x: 812, endPoint y: 345, distance: 334.5
click at [0, 0] on slot at bounding box center [0, 0] width 0 height 0
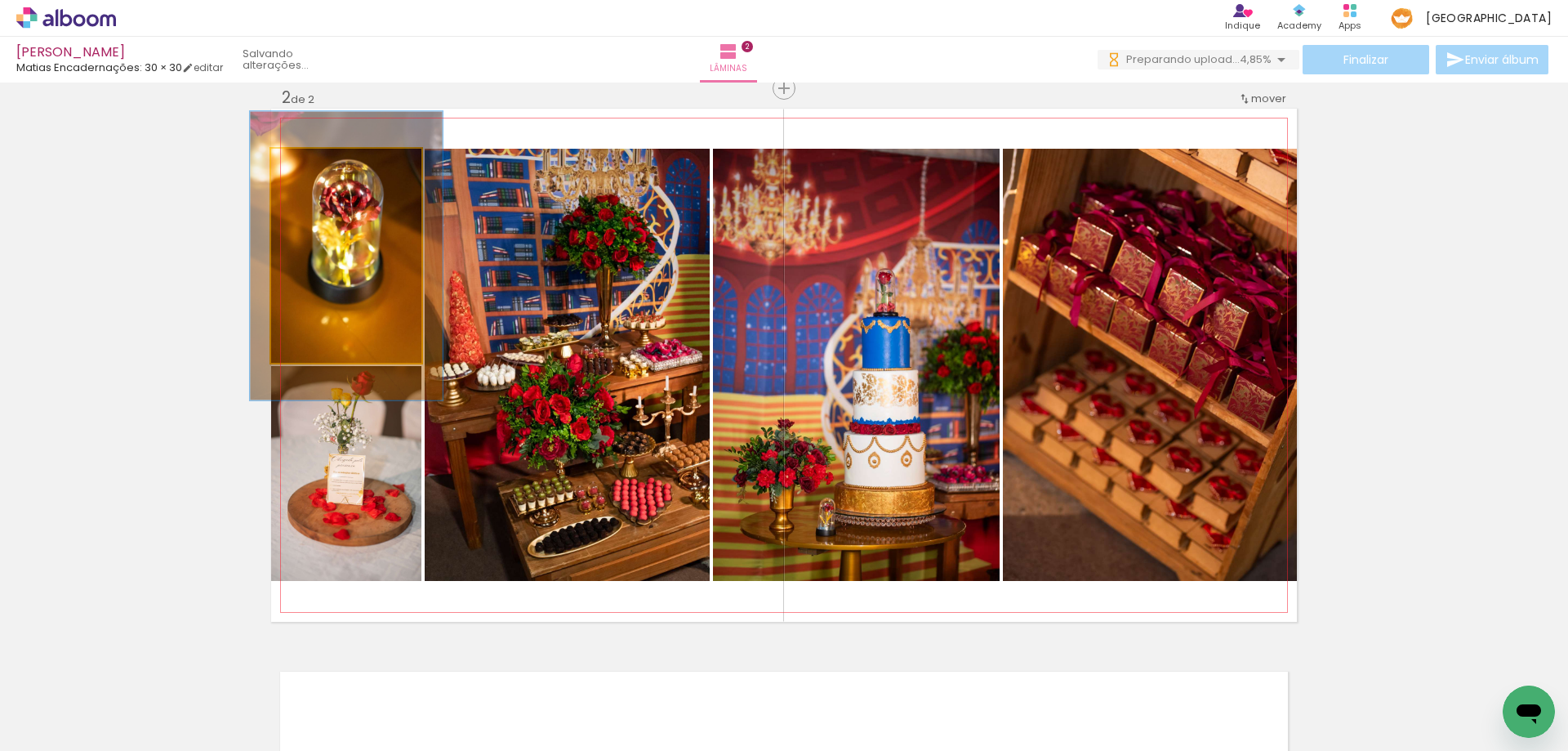
drag, startPoint x: 309, startPoint y: 168, endPoint x: 324, endPoint y: 168, distance: 15.0
click at [324, 168] on div at bounding box center [325, 166] width 27 height 27
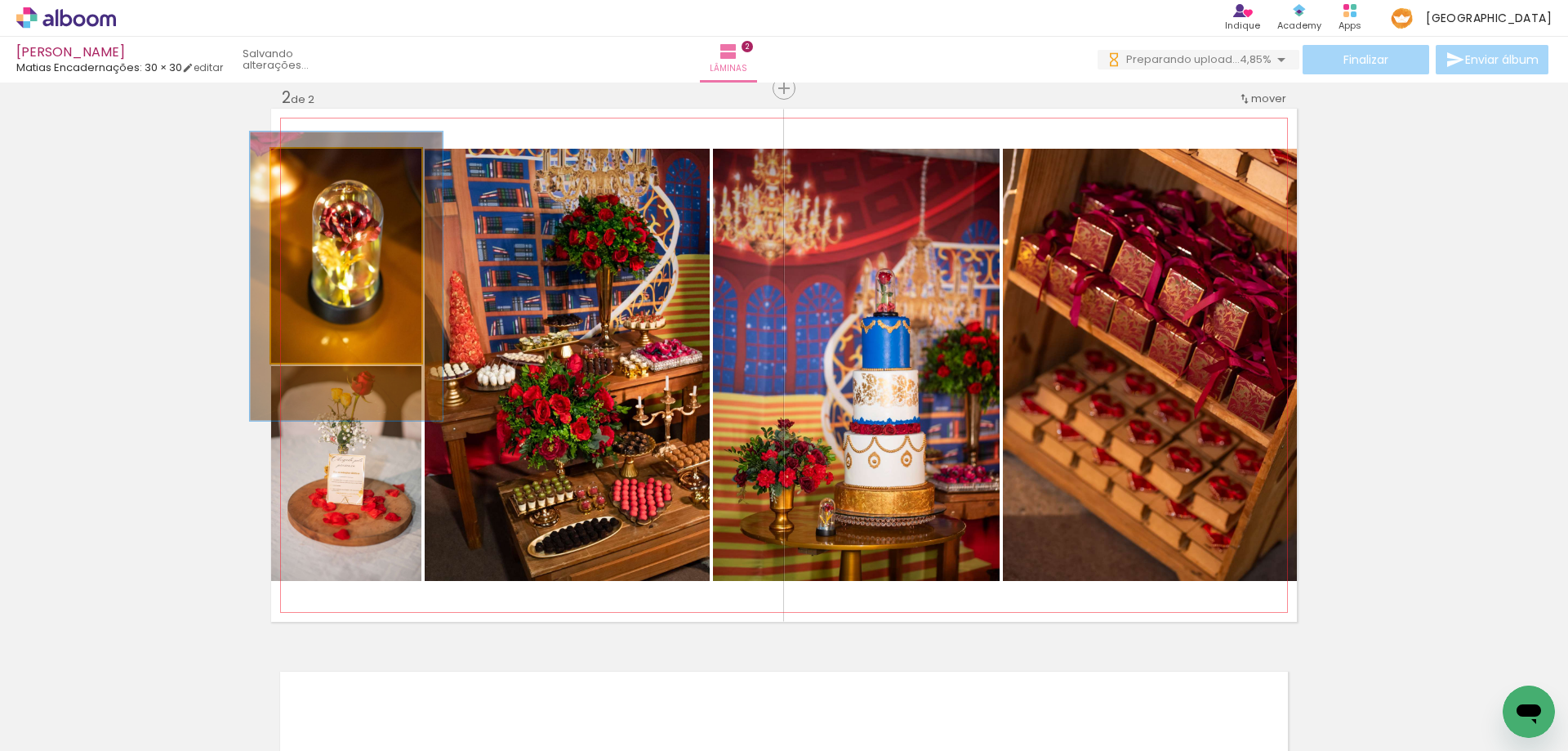
drag, startPoint x: 353, startPoint y: 293, endPoint x: 353, endPoint y: 314, distance: 21.0
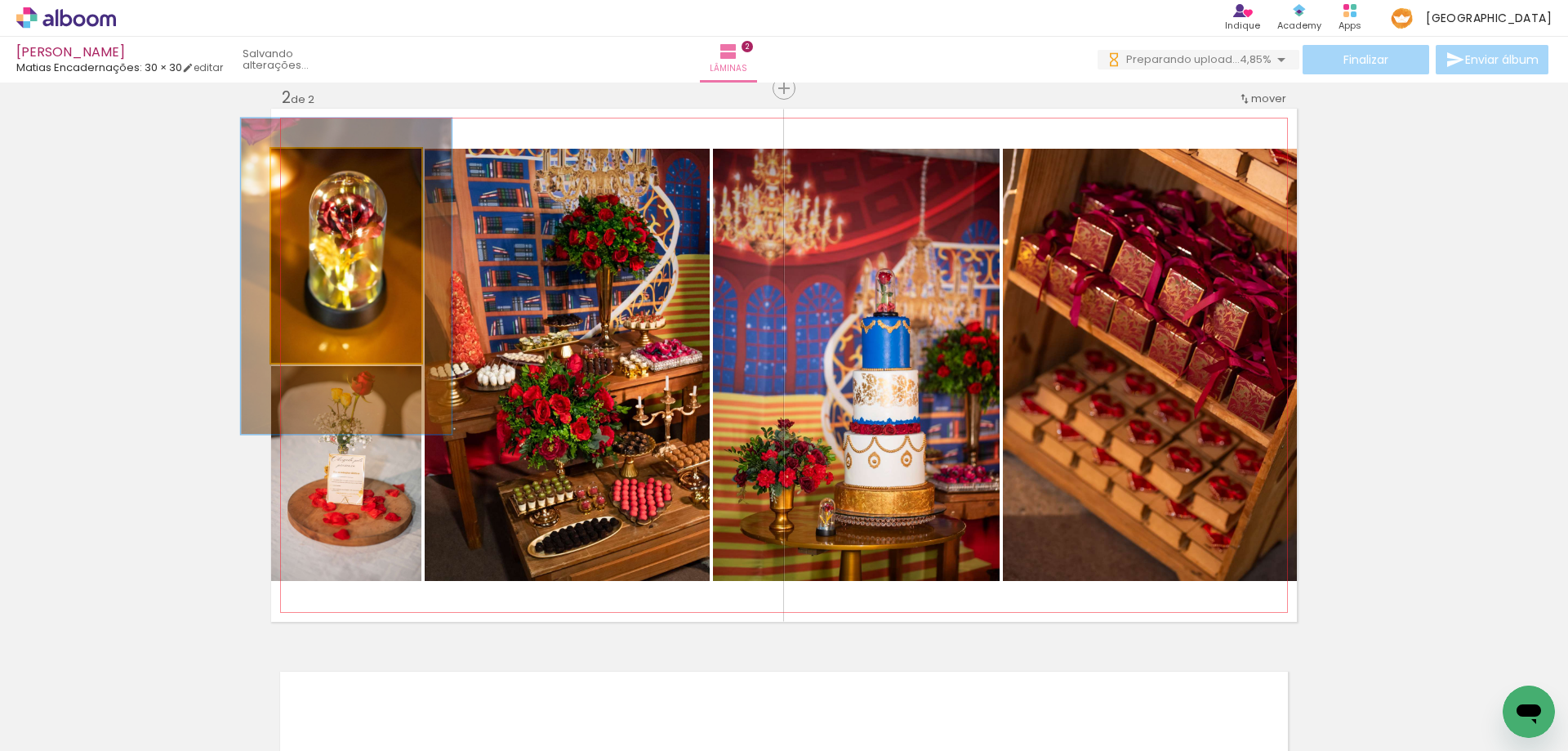
type paper-slider "140"
click at [329, 168] on div at bounding box center [335, 166] width 15 height 15
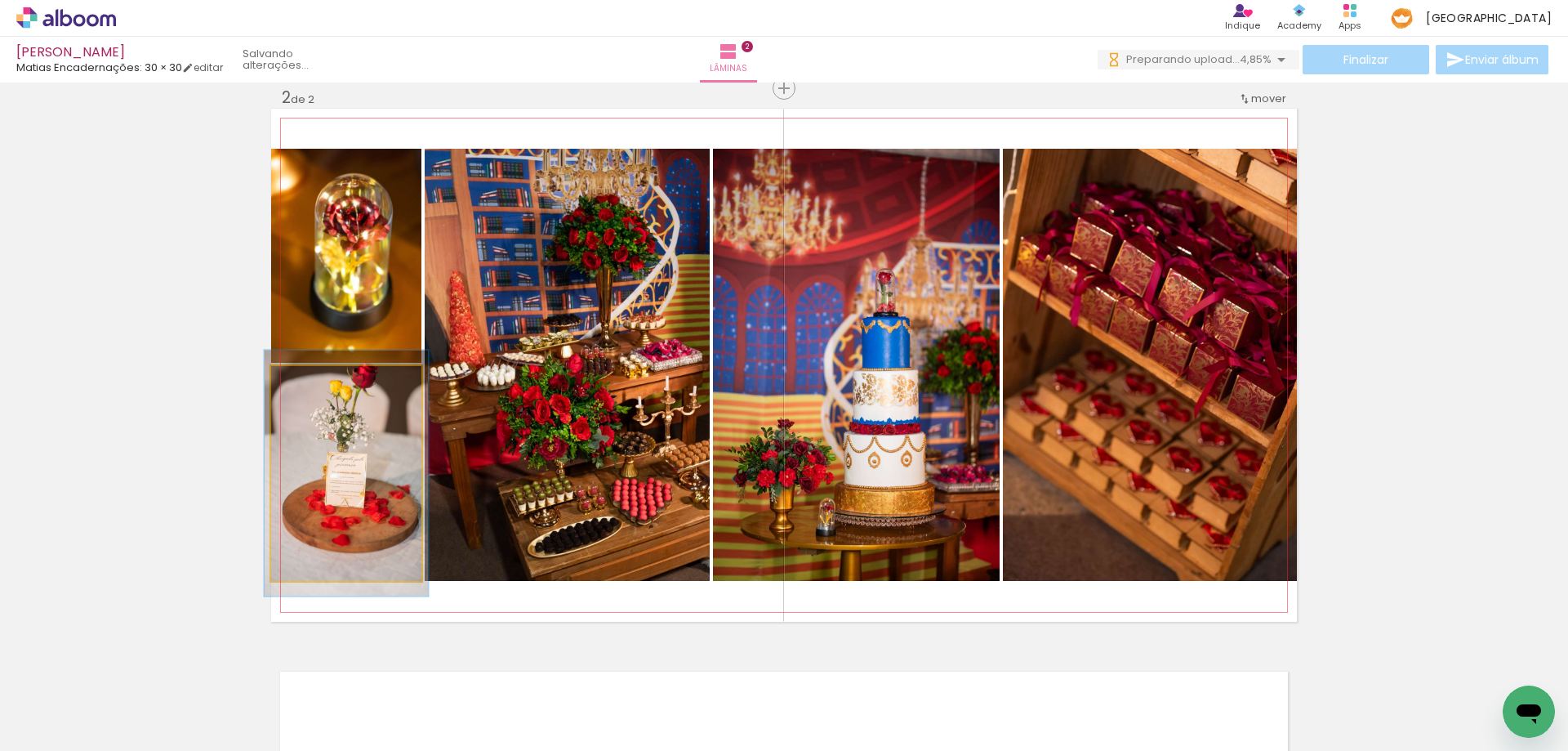
type paper-slider "109"
click at [313, 383] on div at bounding box center [314, 383] width 15 height 15
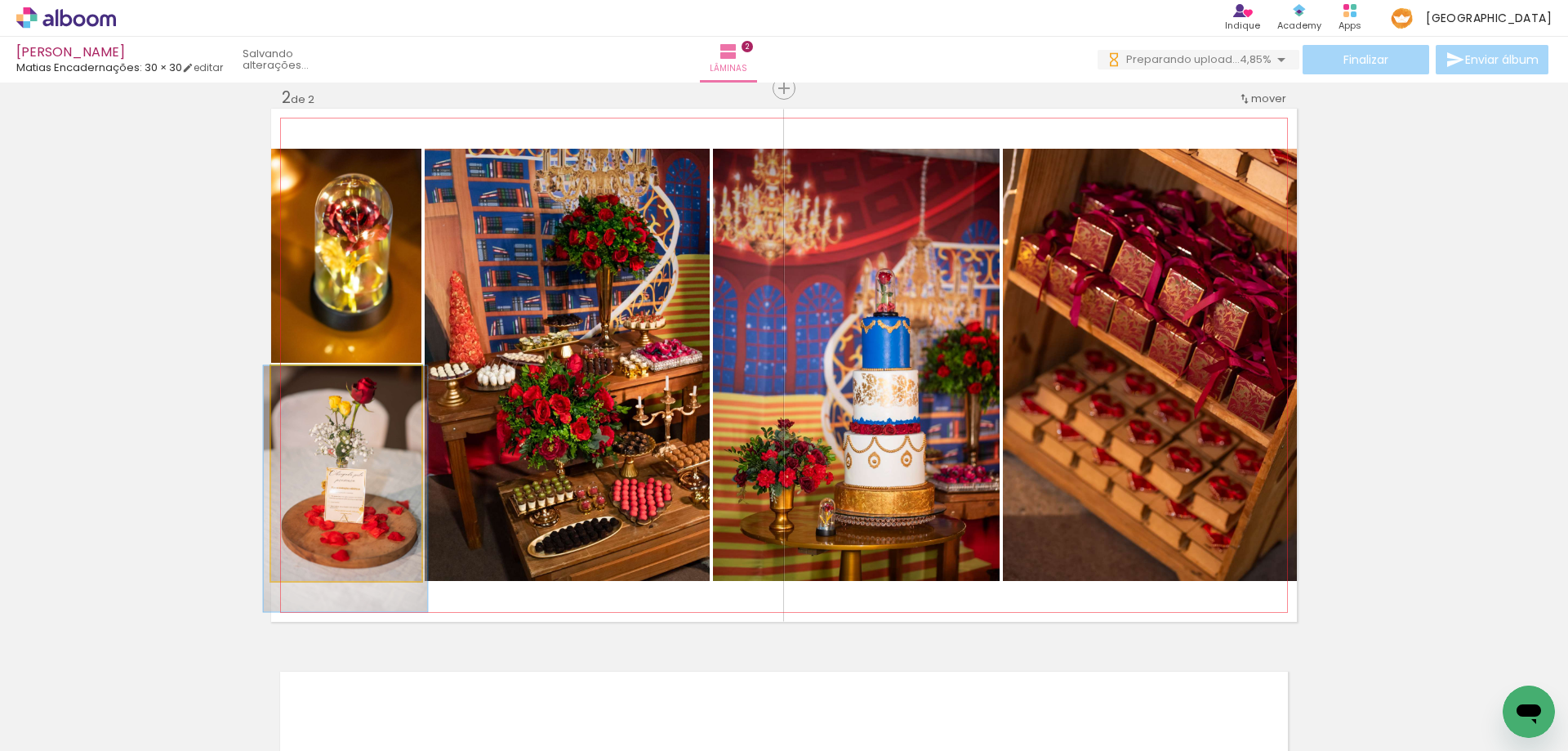
drag, startPoint x: 360, startPoint y: 487, endPoint x: 359, endPoint y: 510, distance: 23.0
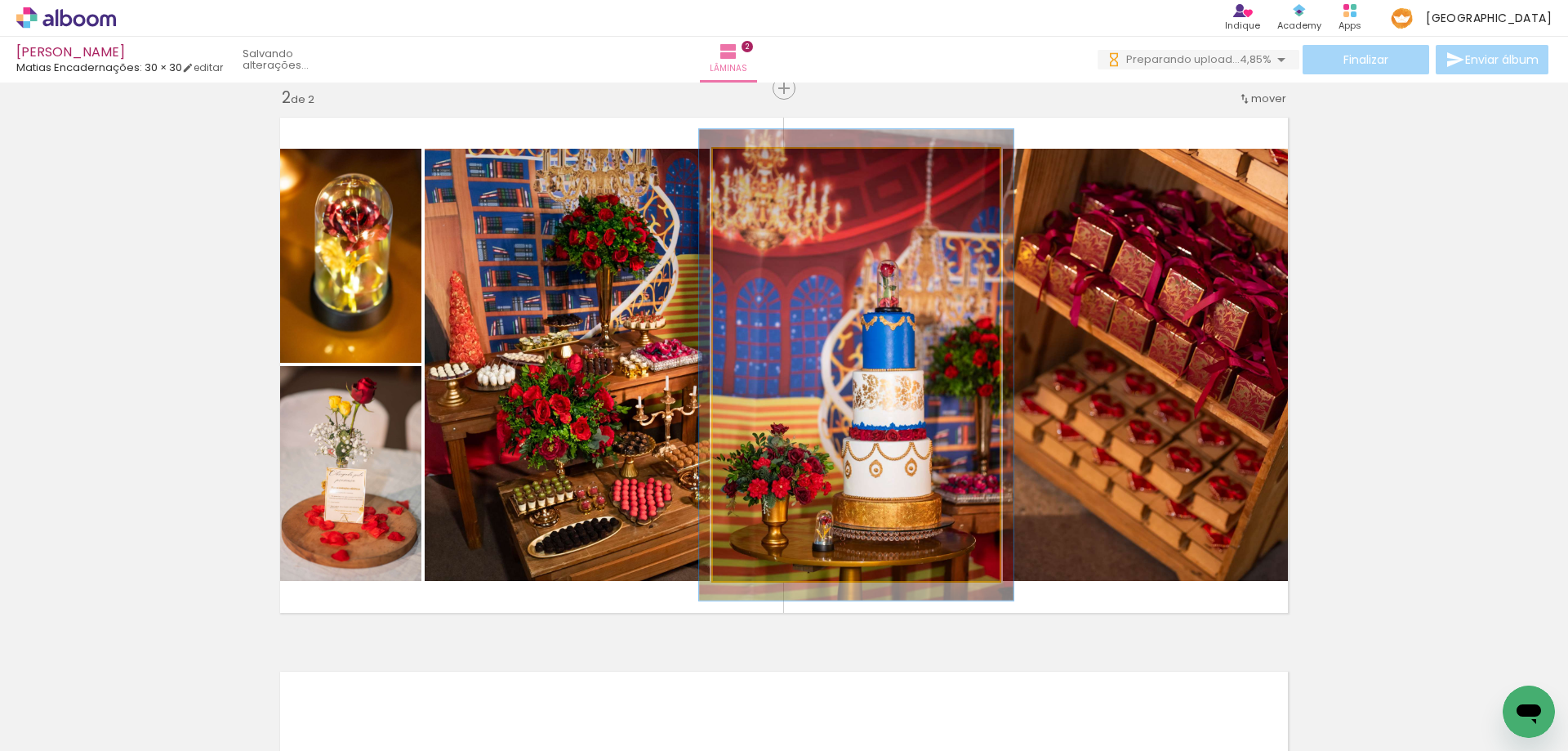
type paper-slider "109"
click at [760, 168] on div at bounding box center [756, 166] width 27 height 27
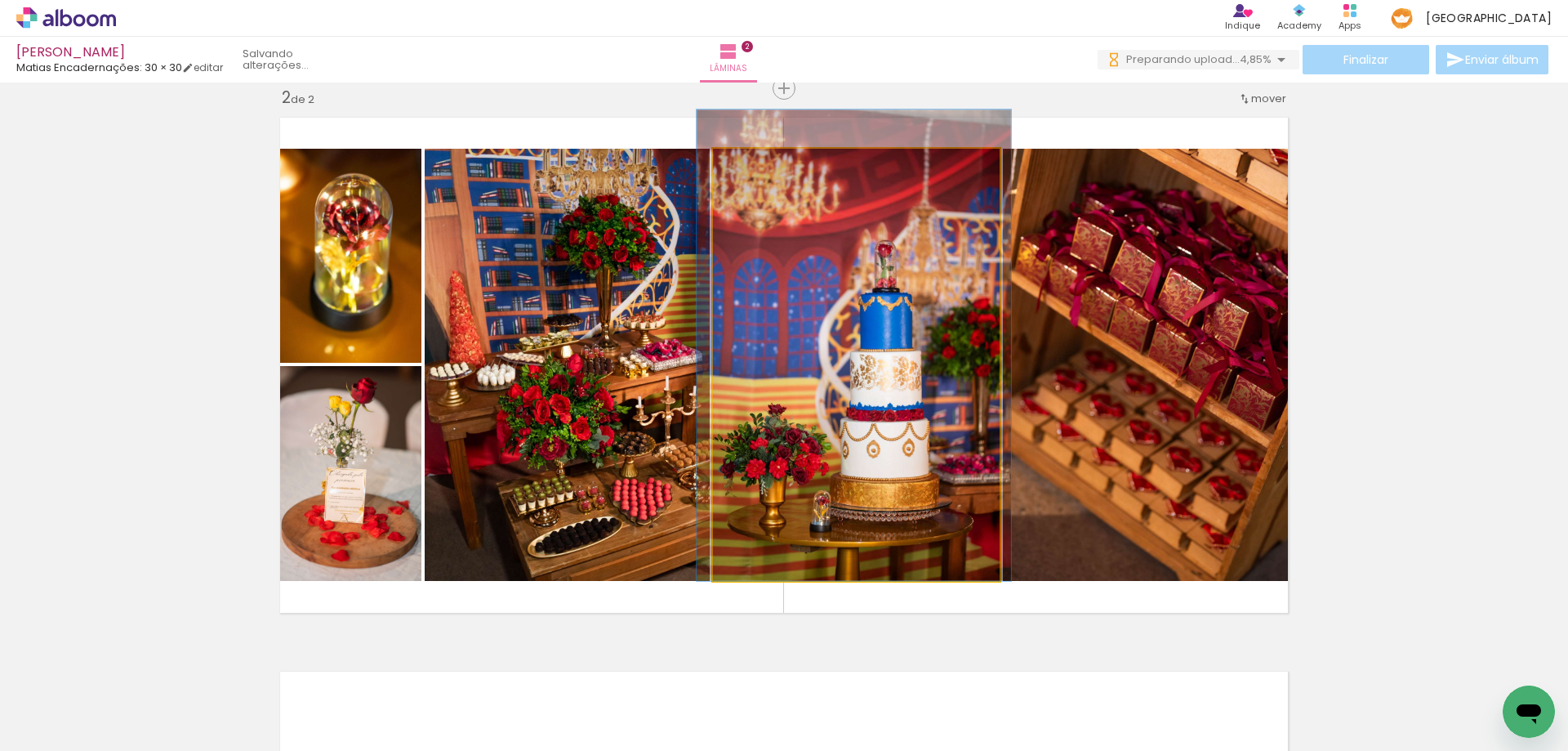
drag, startPoint x: 917, startPoint y: 399, endPoint x: 915, endPoint y: 356, distance: 43.0
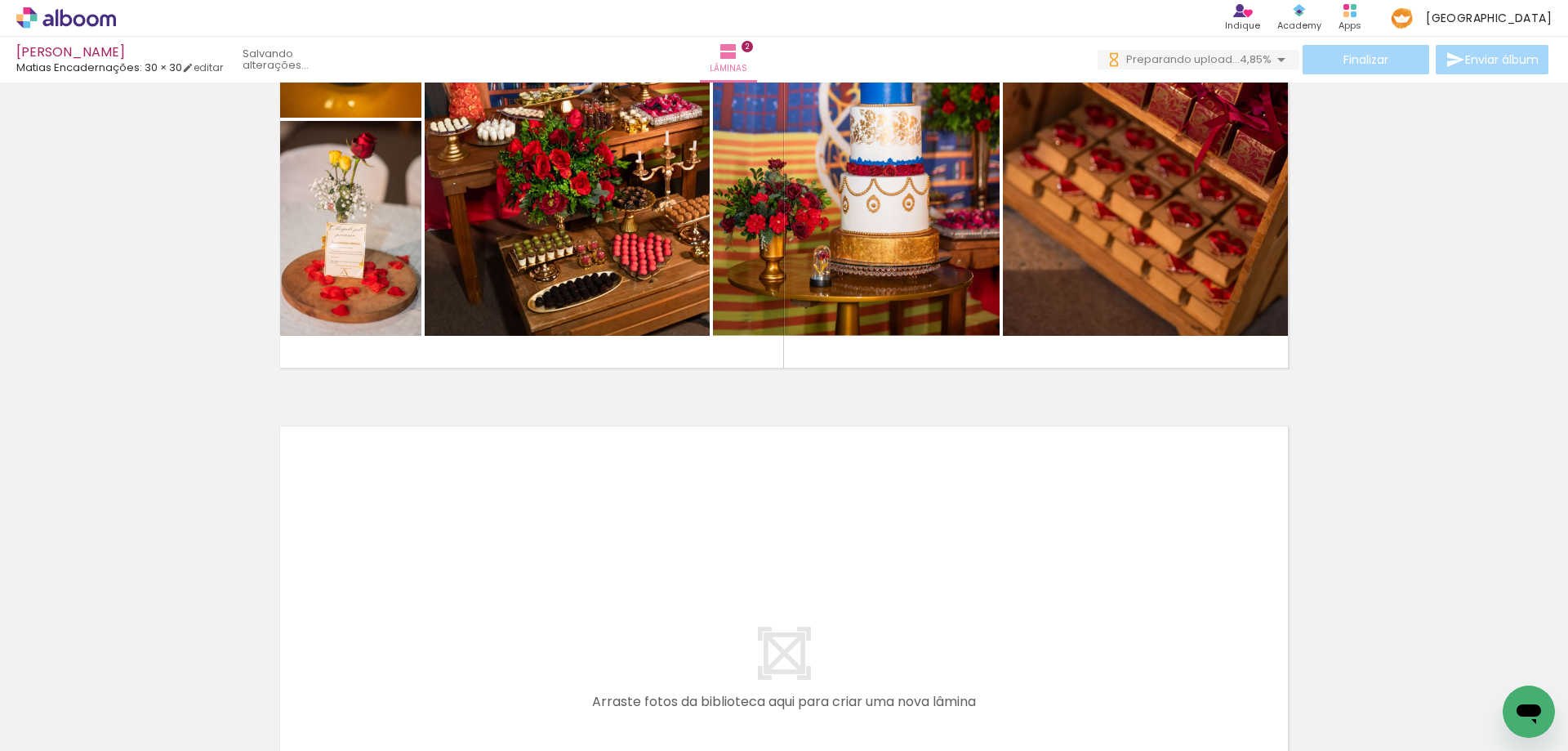
scroll to position [1147, 0]
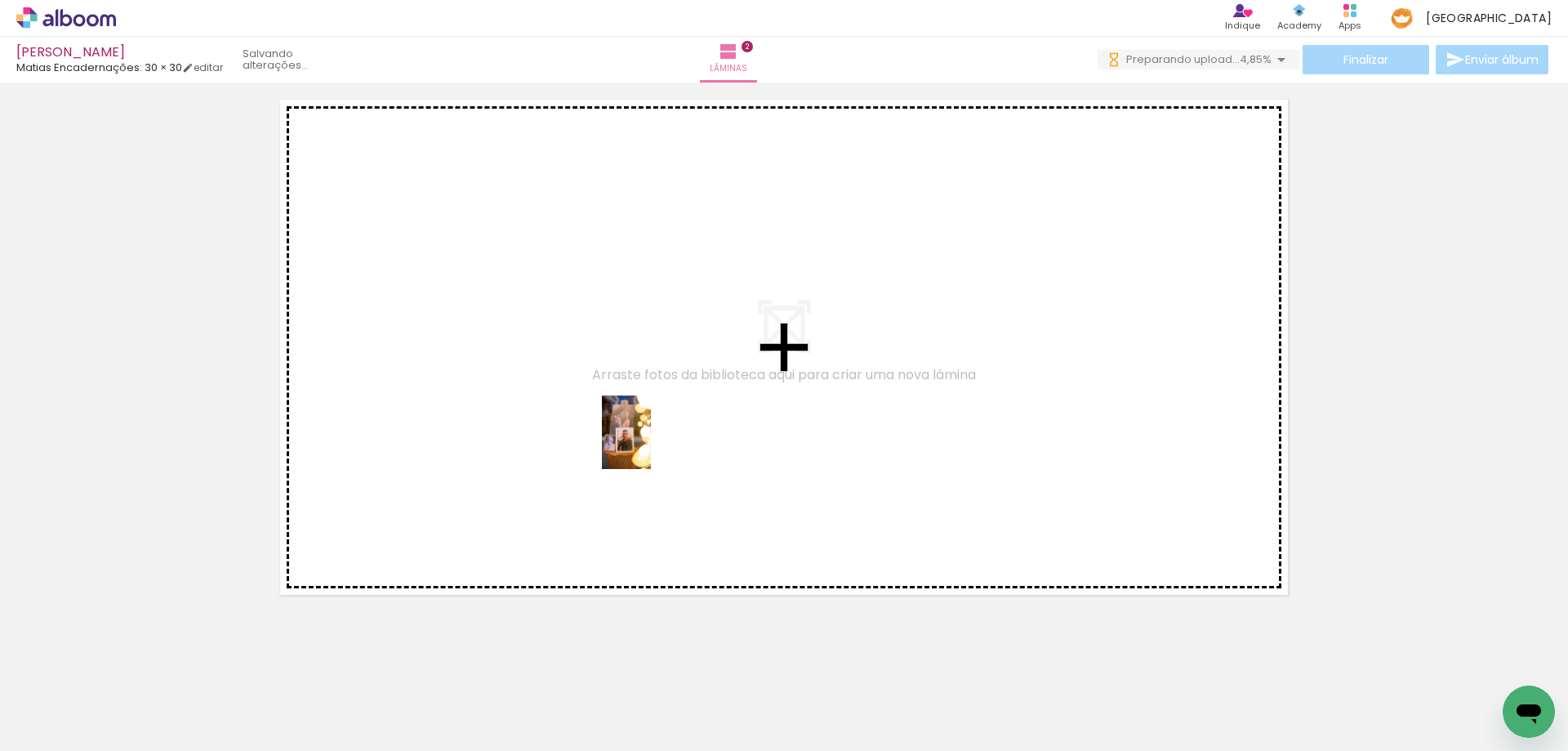
drag, startPoint x: 730, startPoint y: 720, endPoint x: 850, endPoint y: 747, distance: 123.0
click at [650, 437] on quentale-workspace at bounding box center [784, 376] width 1568 height 751
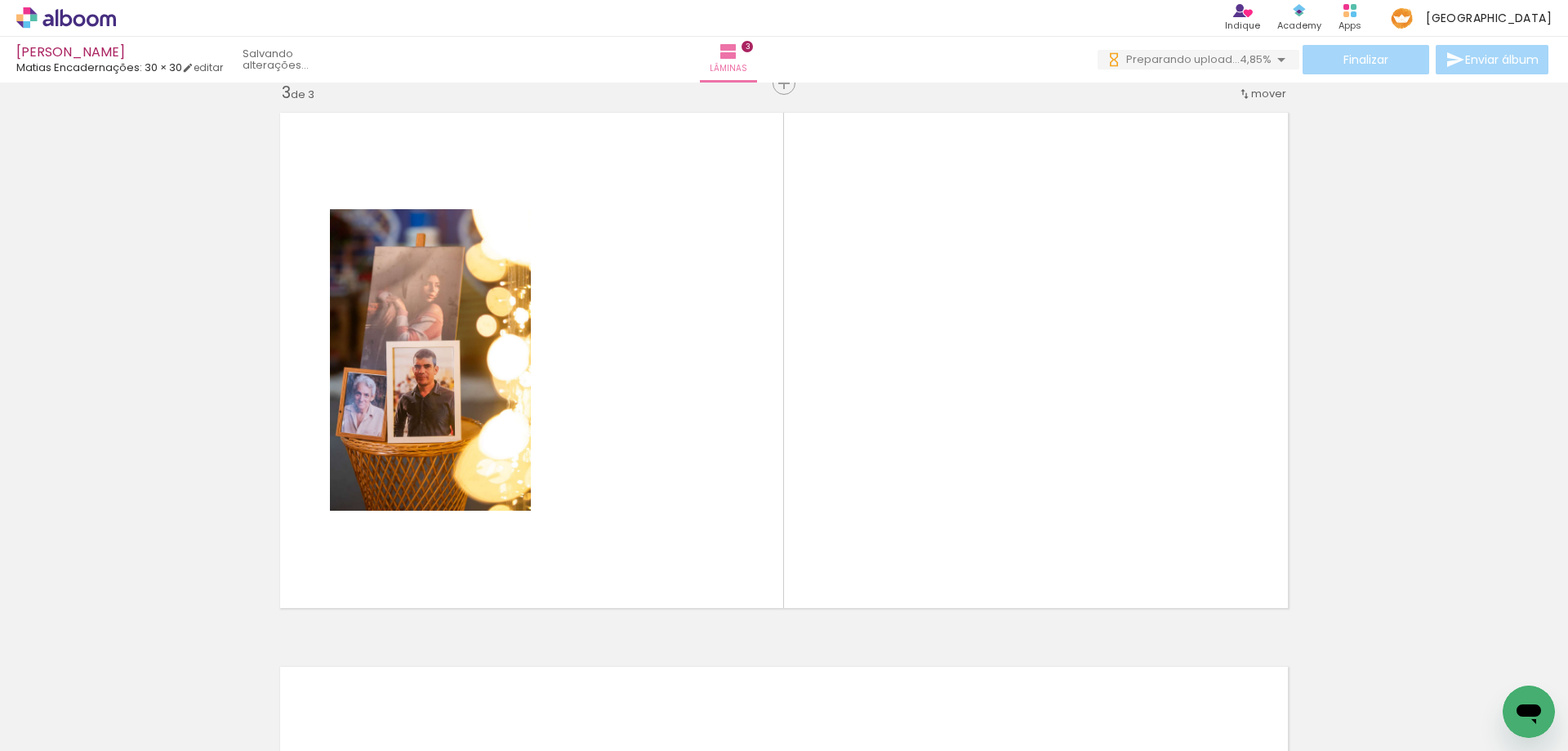
scroll to position [1129, 0]
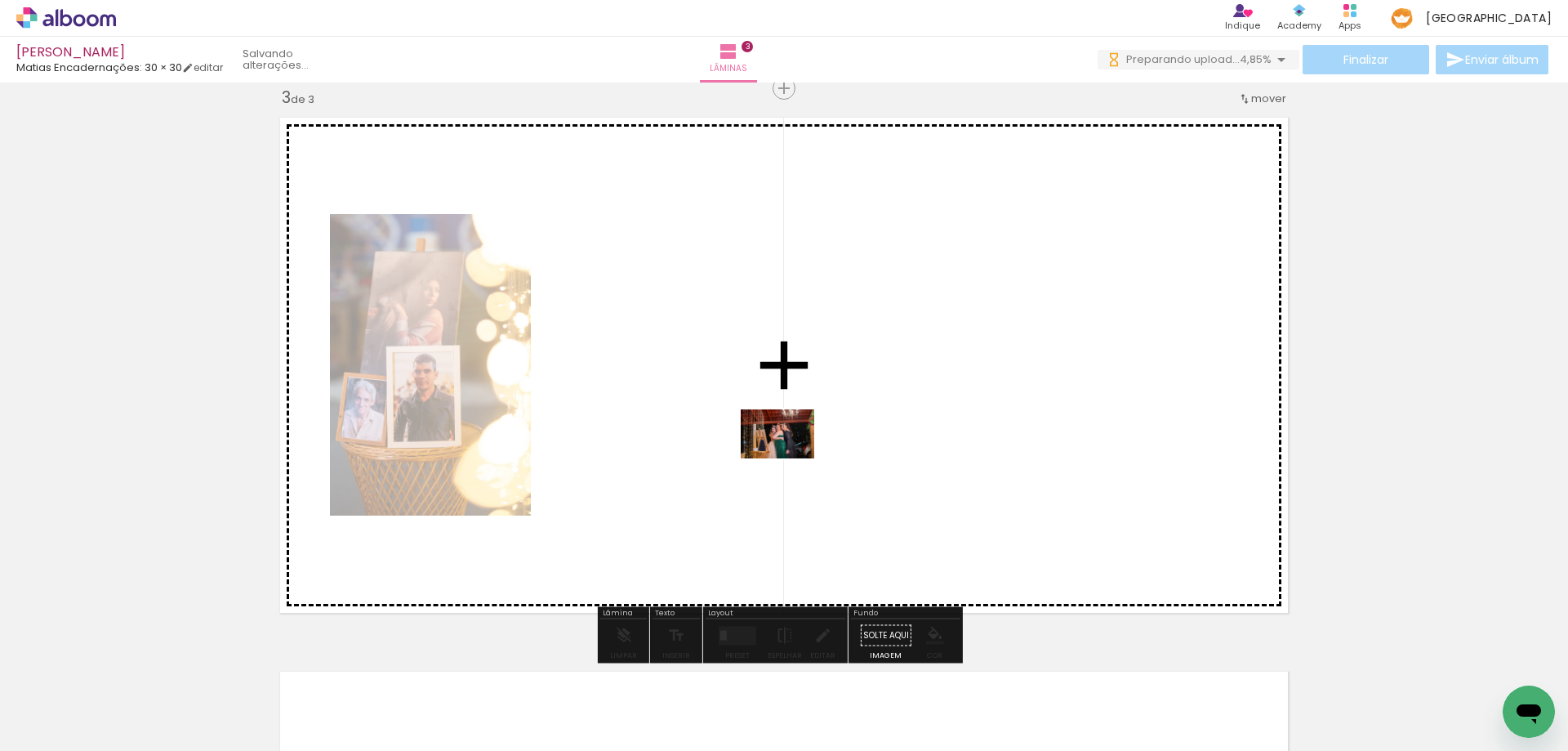
drag, startPoint x: 900, startPoint y: 702, endPoint x: 846, endPoint y: 584, distance: 129.8
click at [788, 454] on quentale-workspace at bounding box center [784, 376] width 1568 height 751
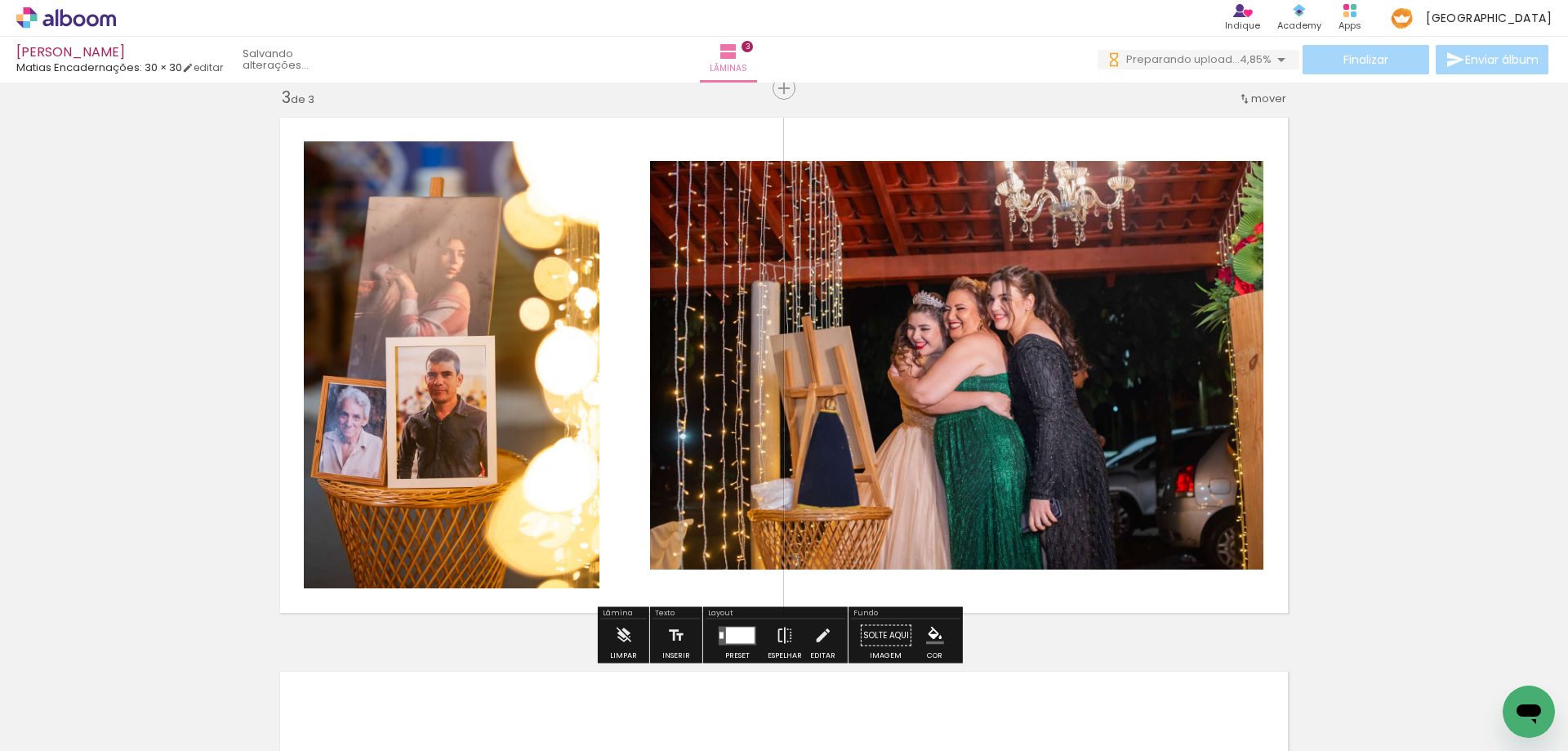
click at [738, 632] on div at bounding box center [740, 634] width 28 height 16
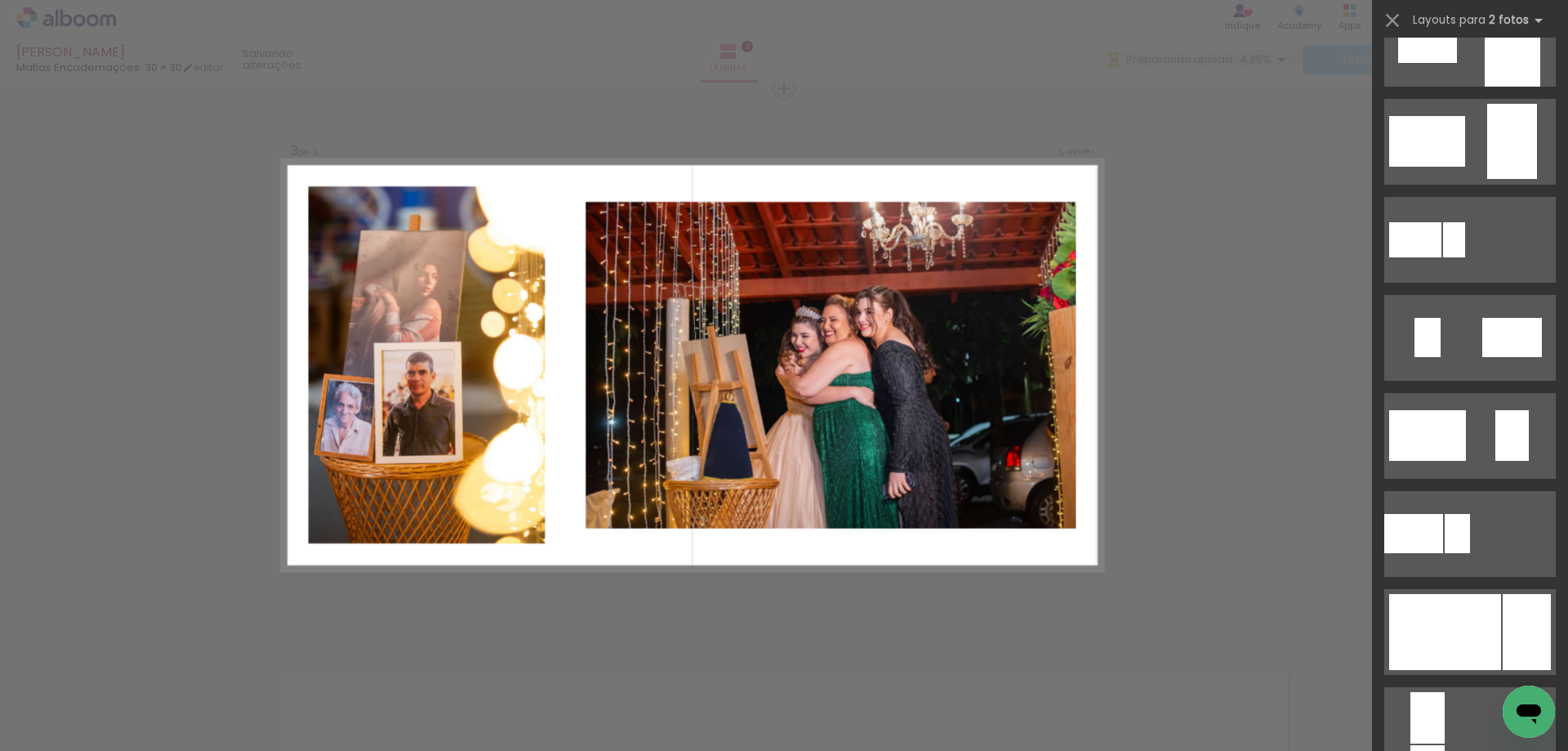
scroll to position [408, 0]
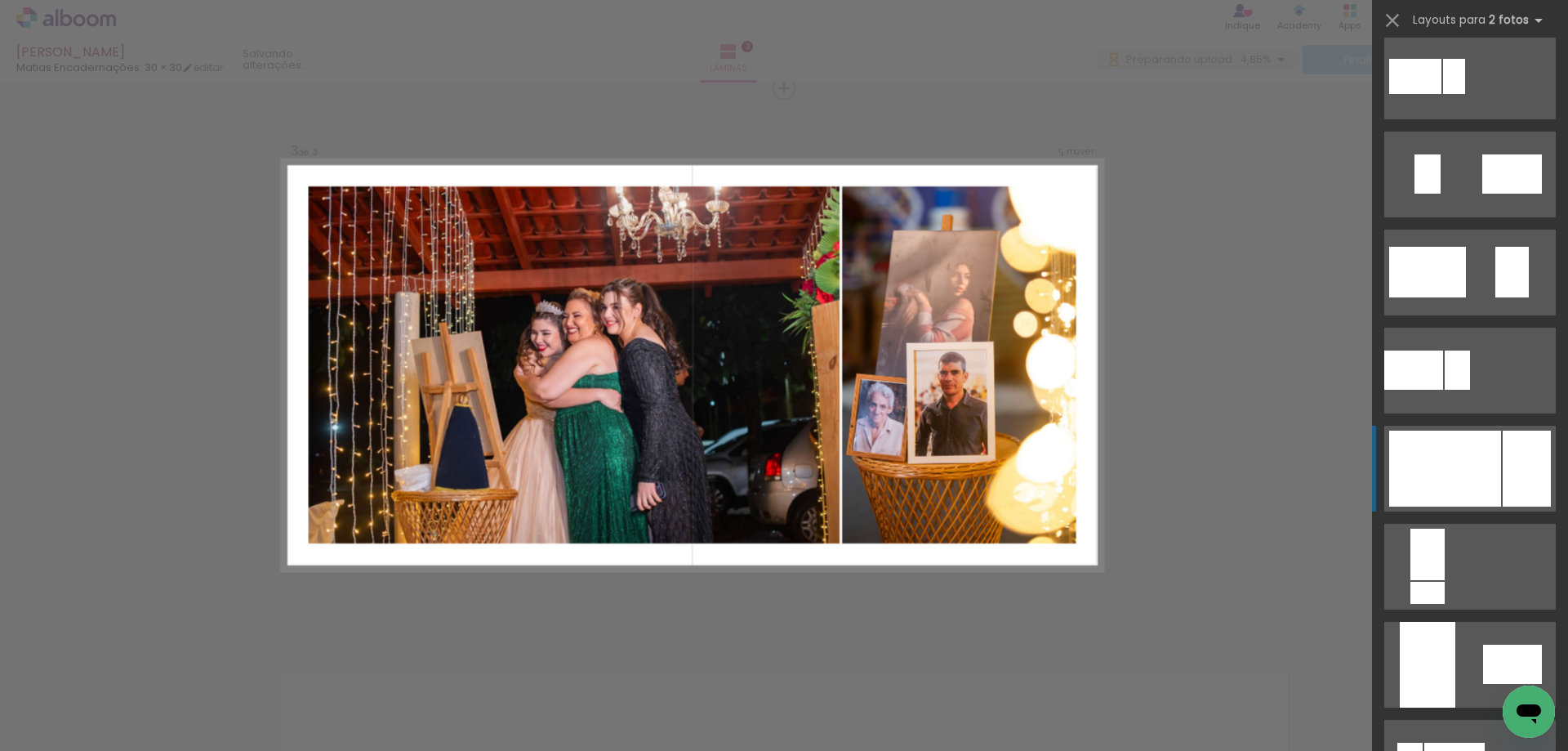
click at [1518, 459] on div at bounding box center [1526, 468] width 48 height 76
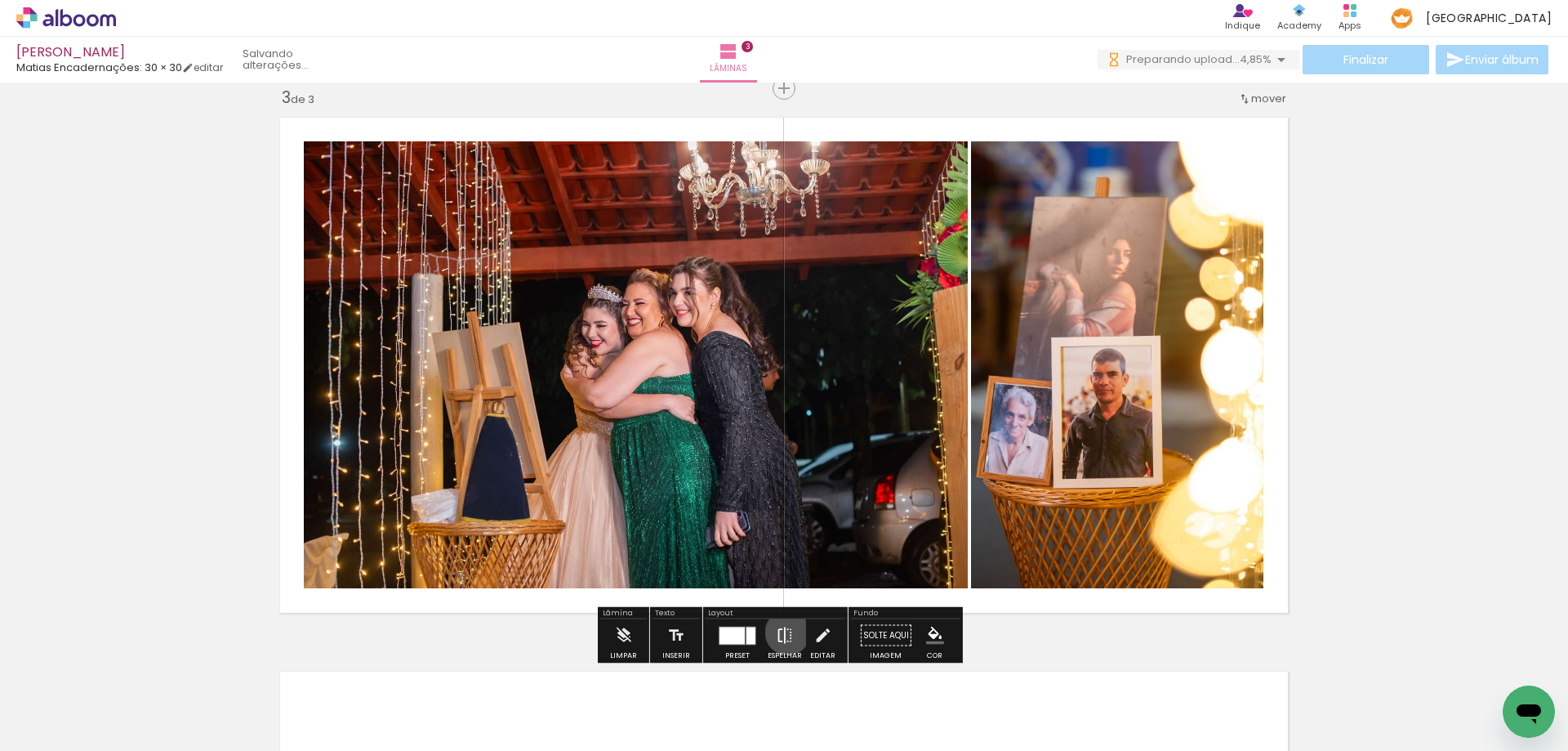
click at [784, 632] on iron-icon at bounding box center [784, 635] width 18 height 33
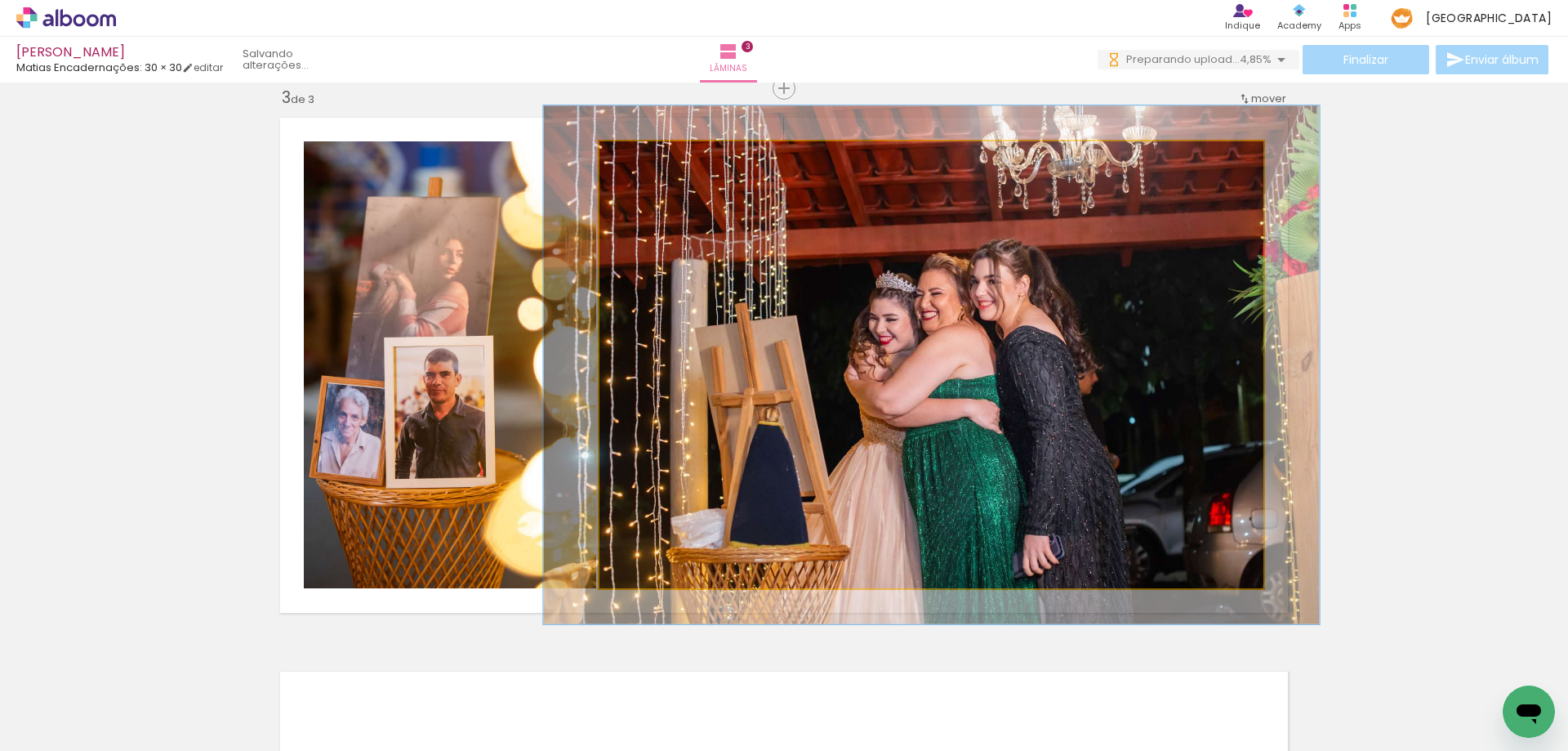
drag, startPoint x: 633, startPoint y: 155, endPoint x: 642, endPoint y: 156, distance: 9.1
type paper-slider "116"
click at [642, 156] on div at bounding box center [646, 159] width 15 height 15
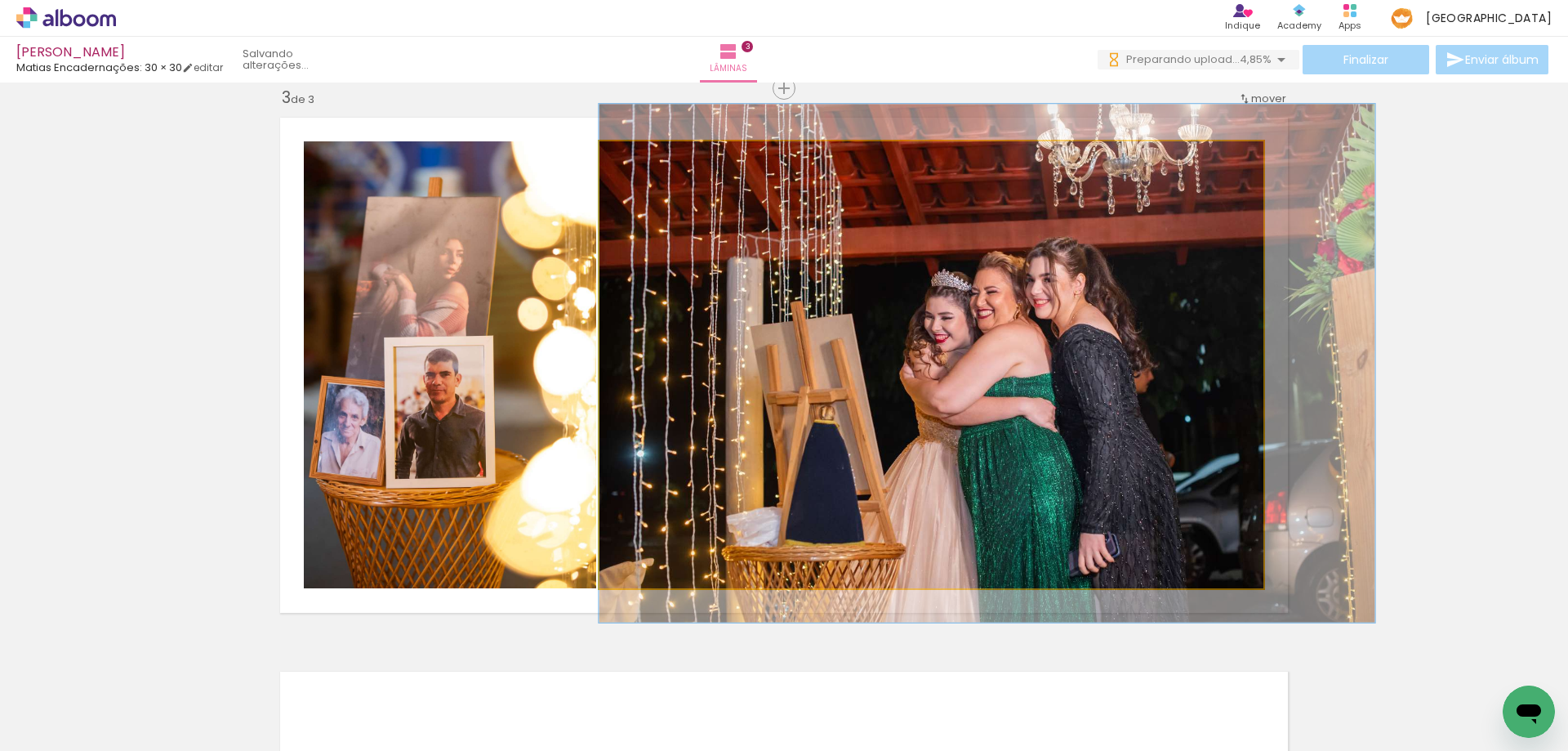
drag, startPoint x: 839, startPoint y: 401, endPoint x: 919, endPoint y: 399, distance: 80.0
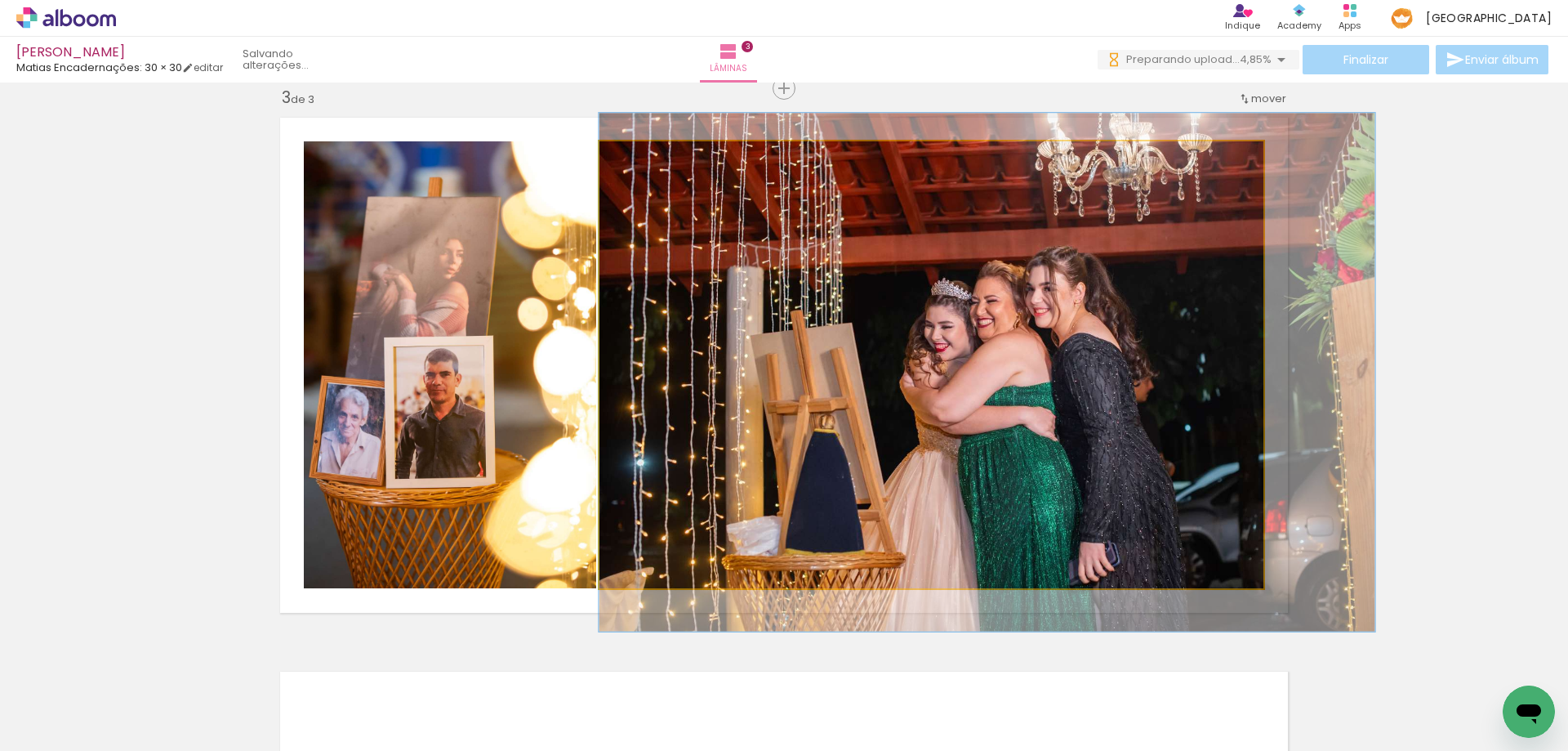
drag, startPoint x: 926, startPoint y: 393, endPoint x: 943, endPoint y: 406, distance: 21.4
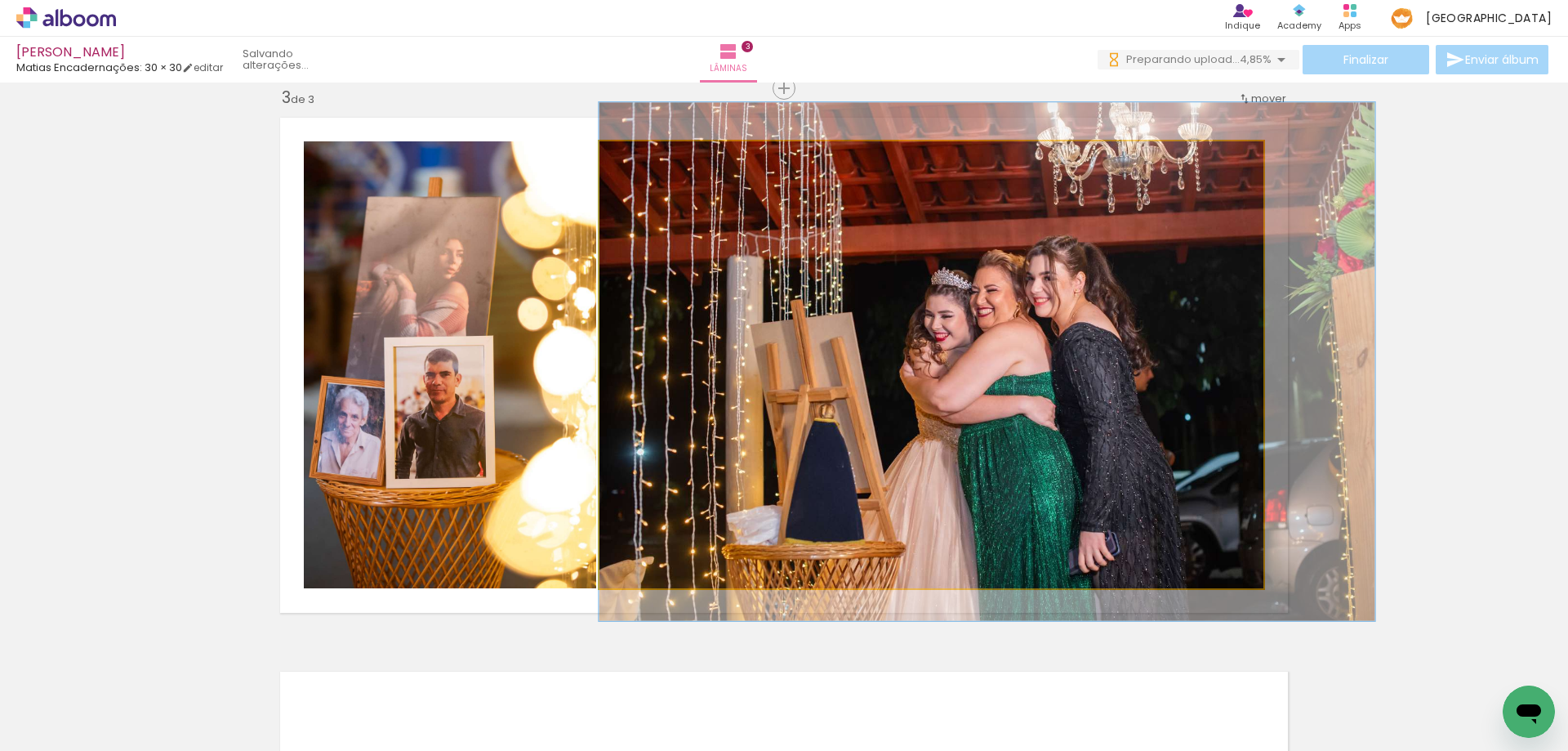
drag, startPoint x: 878, startPoint y: 437, endPoint x: 893, endPoint y: 428, distance: 17.5
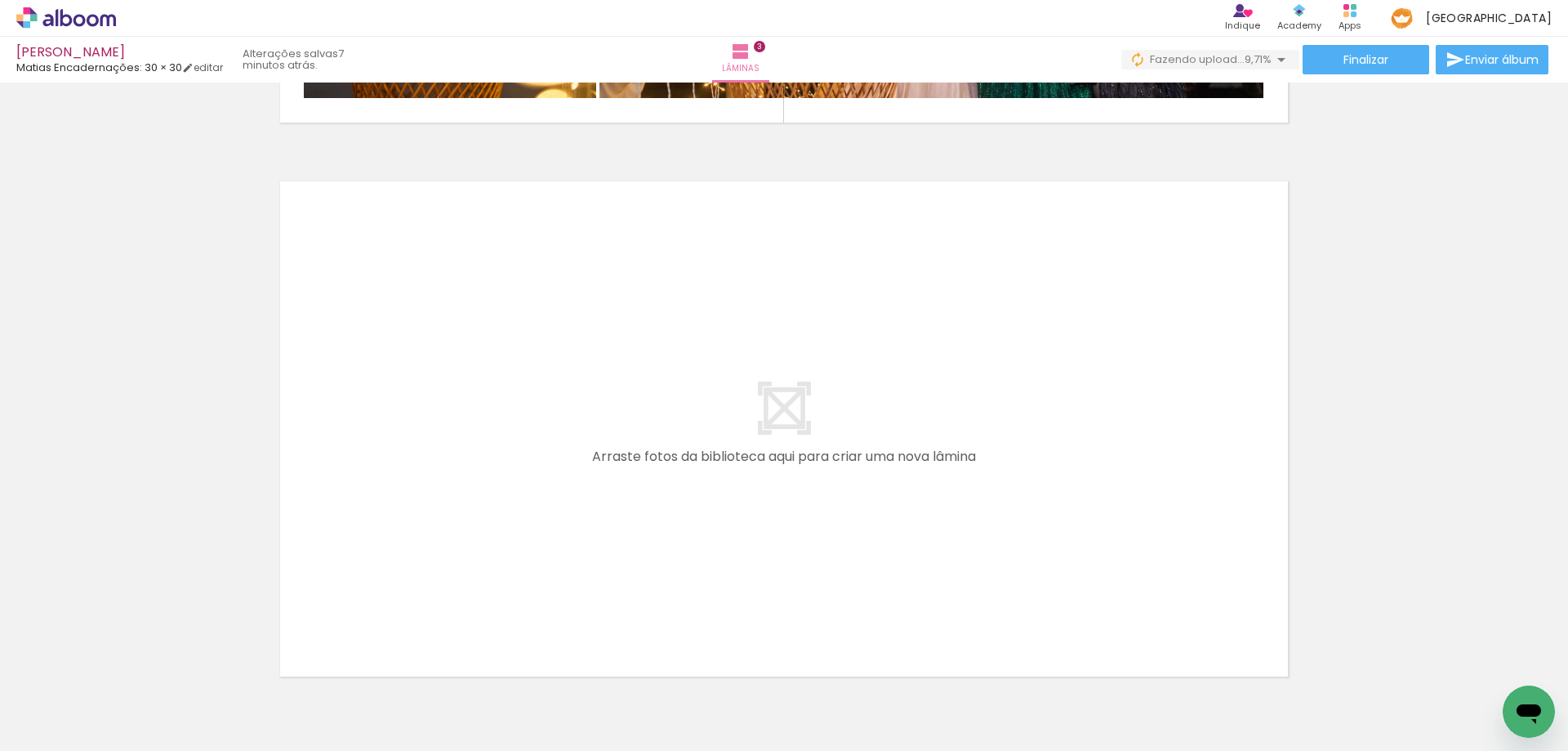
scroll to position [0, 706]
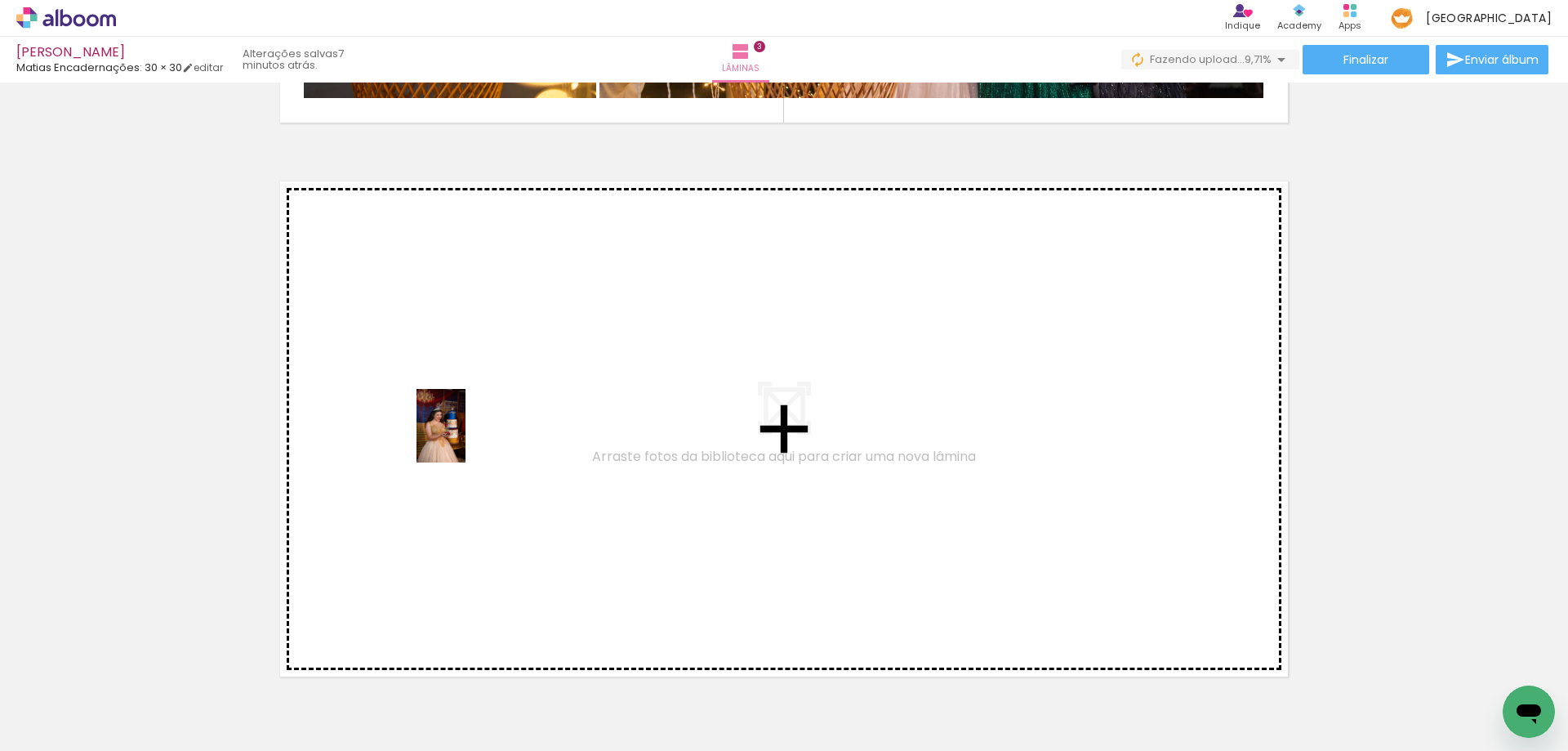
drag, startPoint x: 285, startPoint y: 714, endPoint x: 466, endPoint y: 437, distance: 330.9
click at [466, 437] on quentale-workspace at bounding box center [784, 376] width 1568 height 751
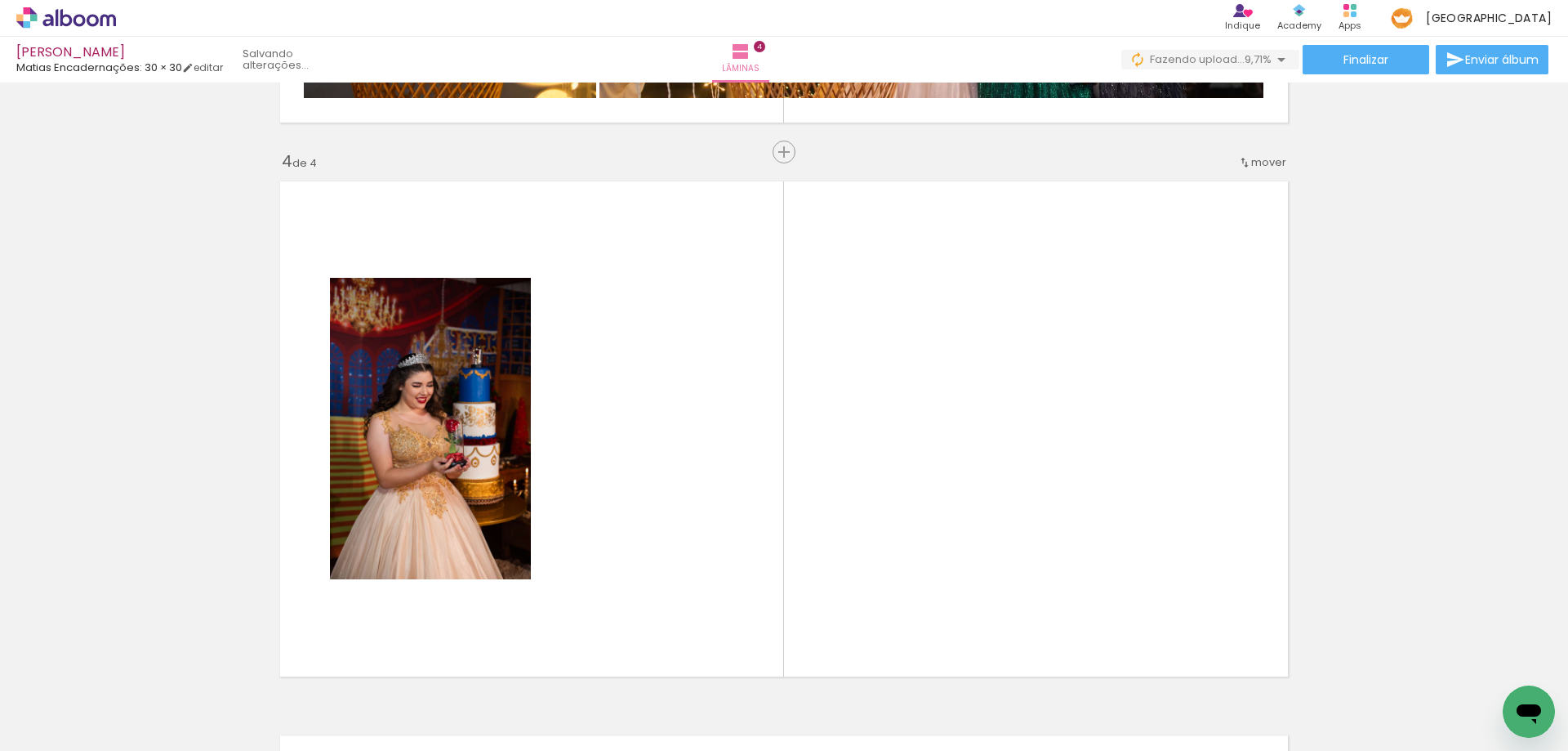
scroll to position [1683, 0]
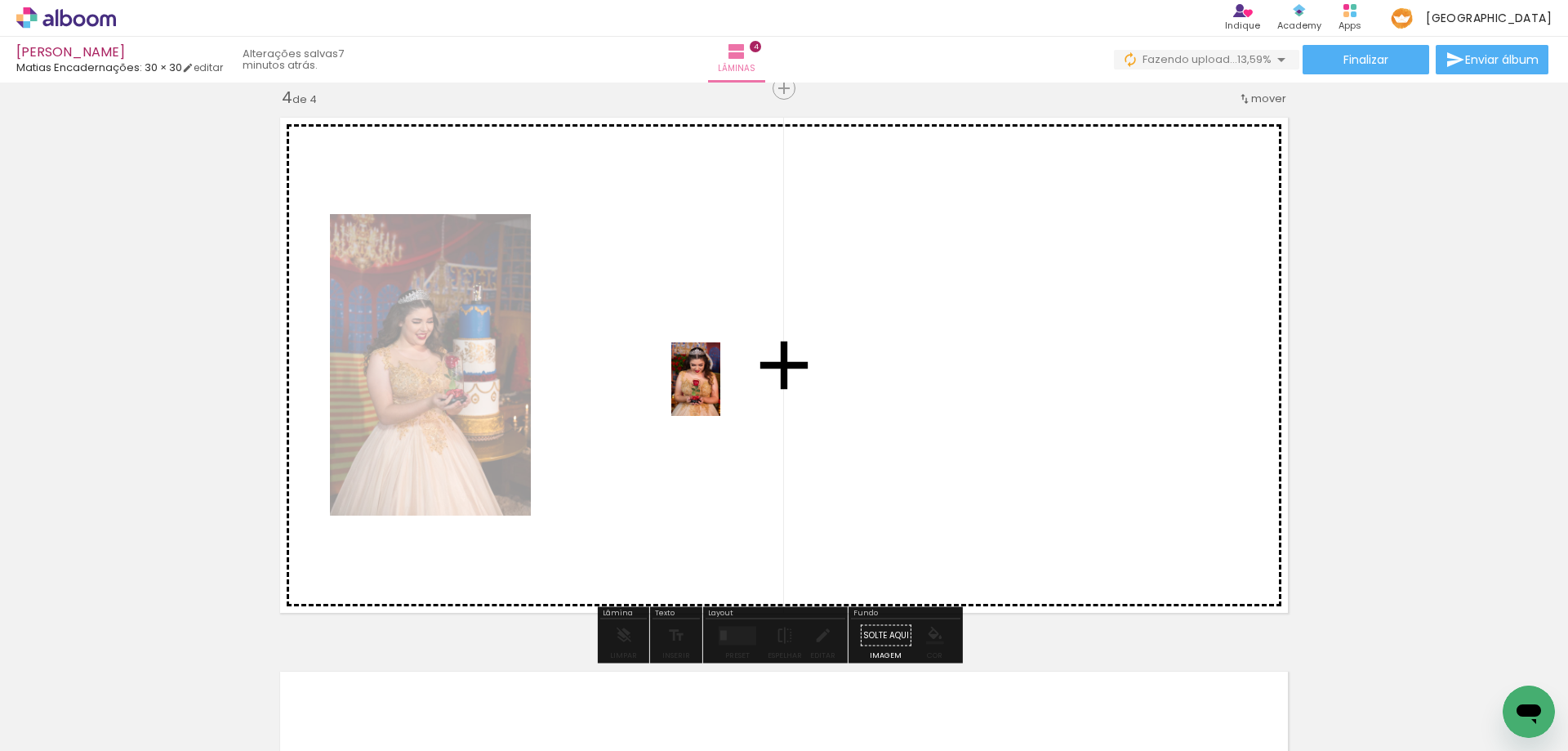
drag, startPoint x: 378, startPoint y: 709, endPoint x: 720, endPoint y: 391, distance: 467.0
click at [720, 391] on quentale-workspace at bounding box center [784, 376] width 1568 height 751
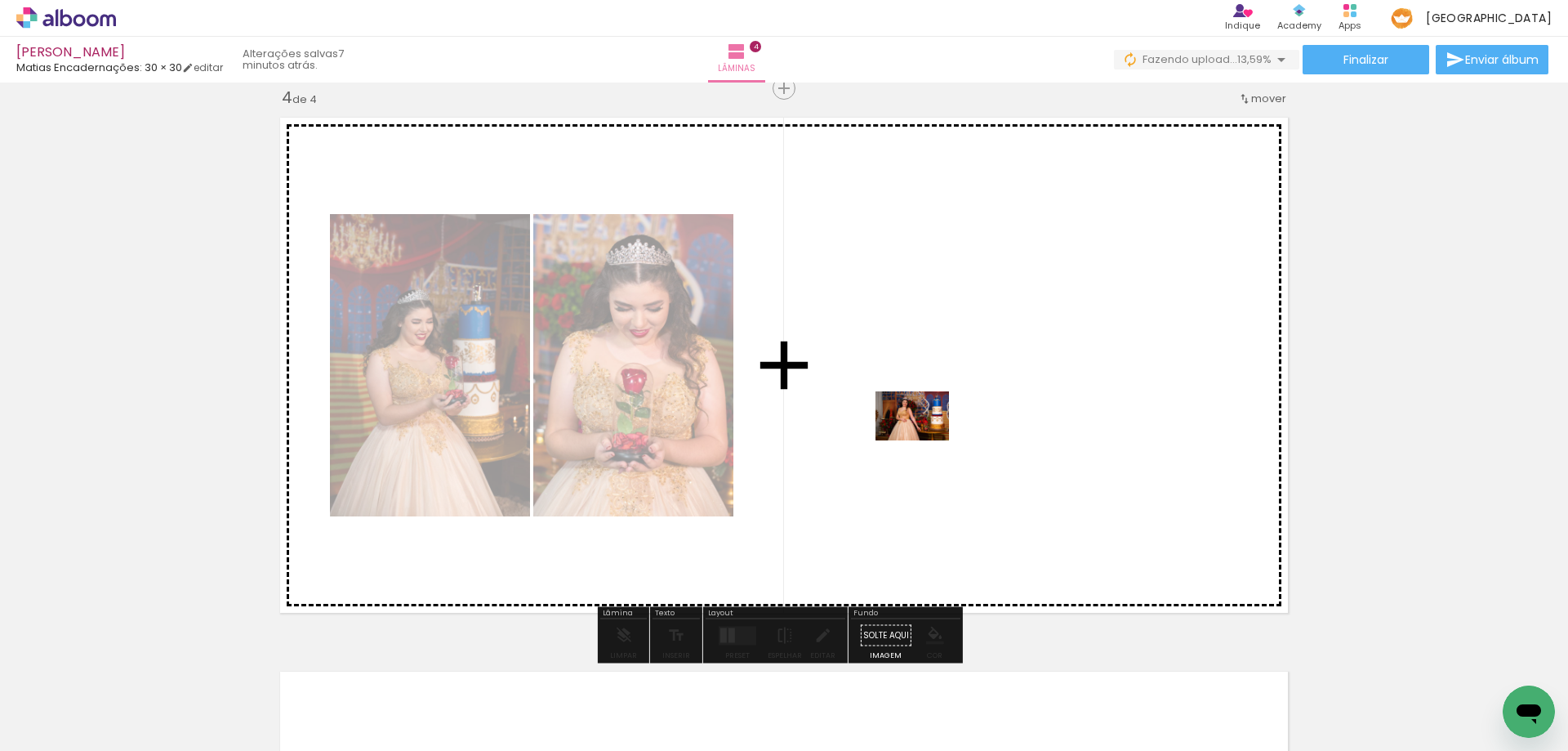
drag, startPoint x: 467, startPoint y: 708, endPoint x: 924, endPoint y: 440, distance: 529.8
click at [924, 440] on quentale-workspace at bounding box center [784, 376] width 1568 height 751
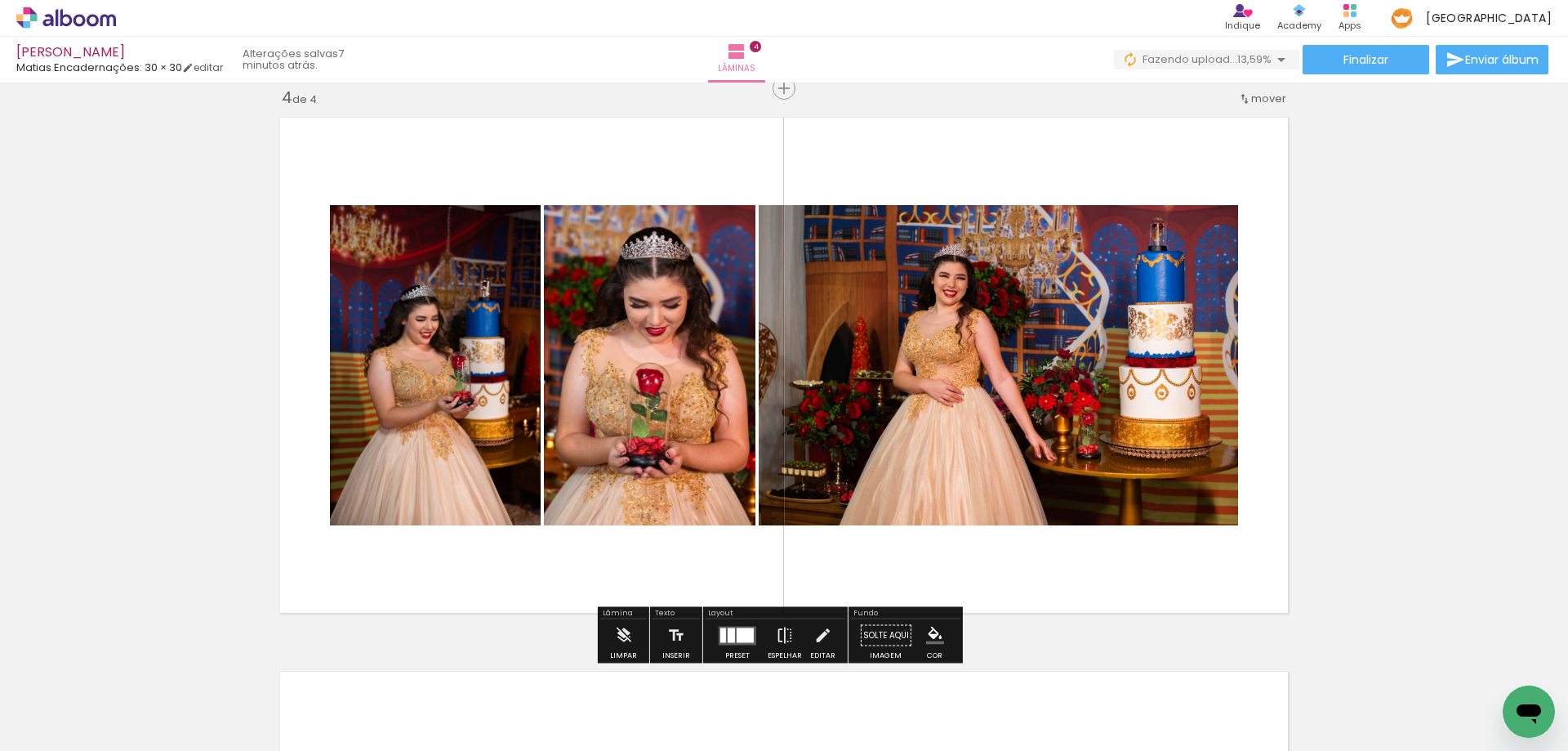
click at [727, 626] on quentale-layouter at bounding box center [738, 634] width 37 height 19
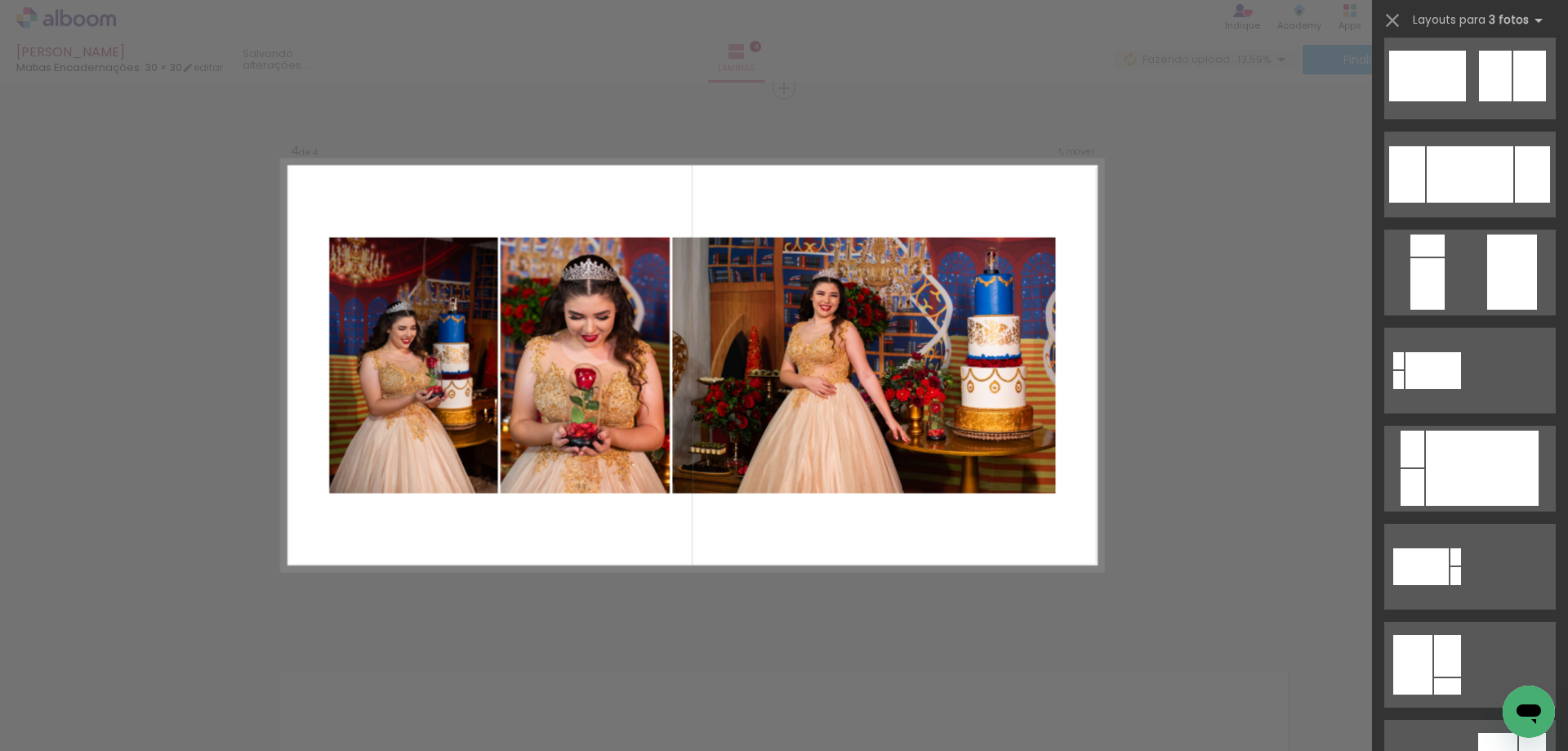
scroll to position [0, 0]
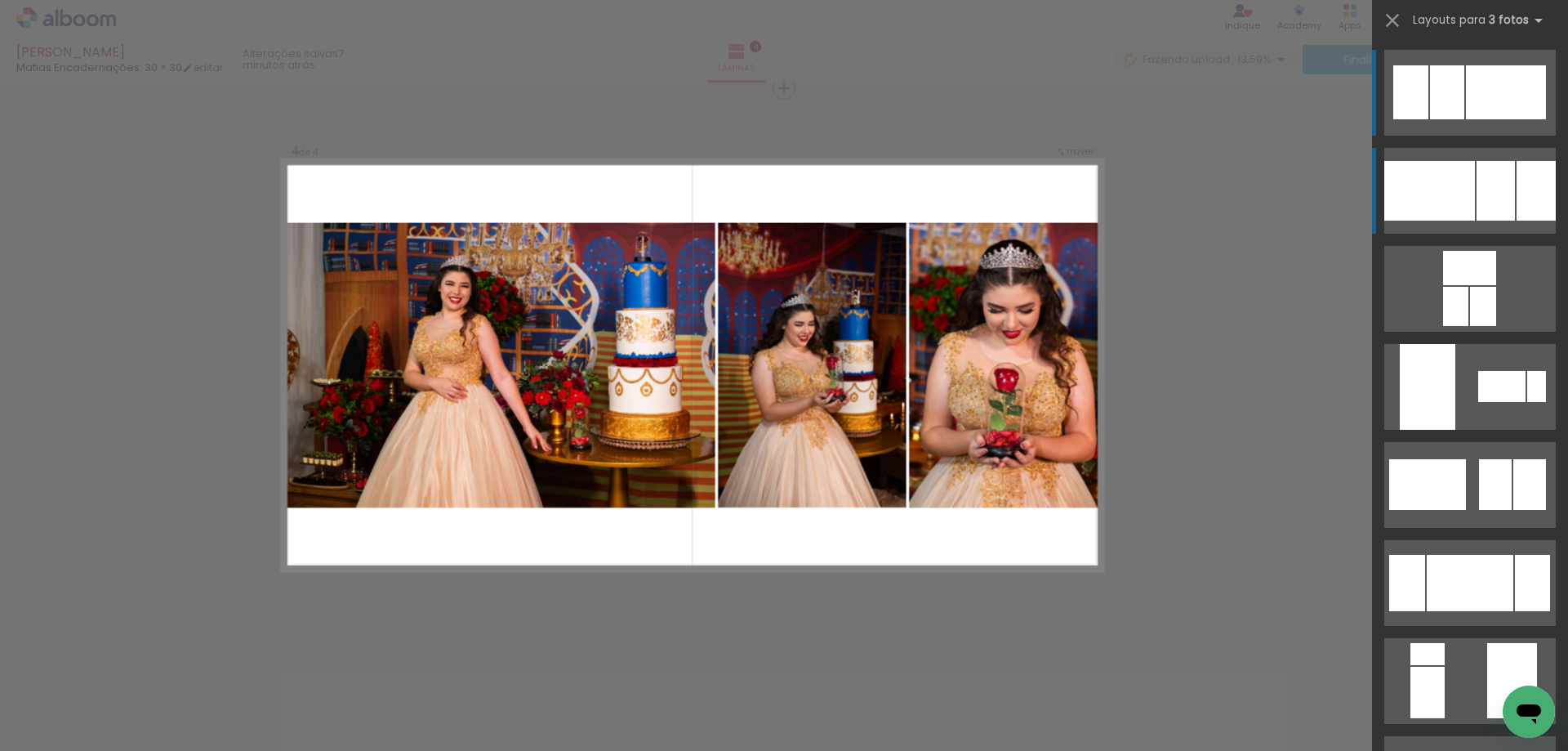
click at [1517, 200] on div at bounding box center [1536, 190] width 39 height 59
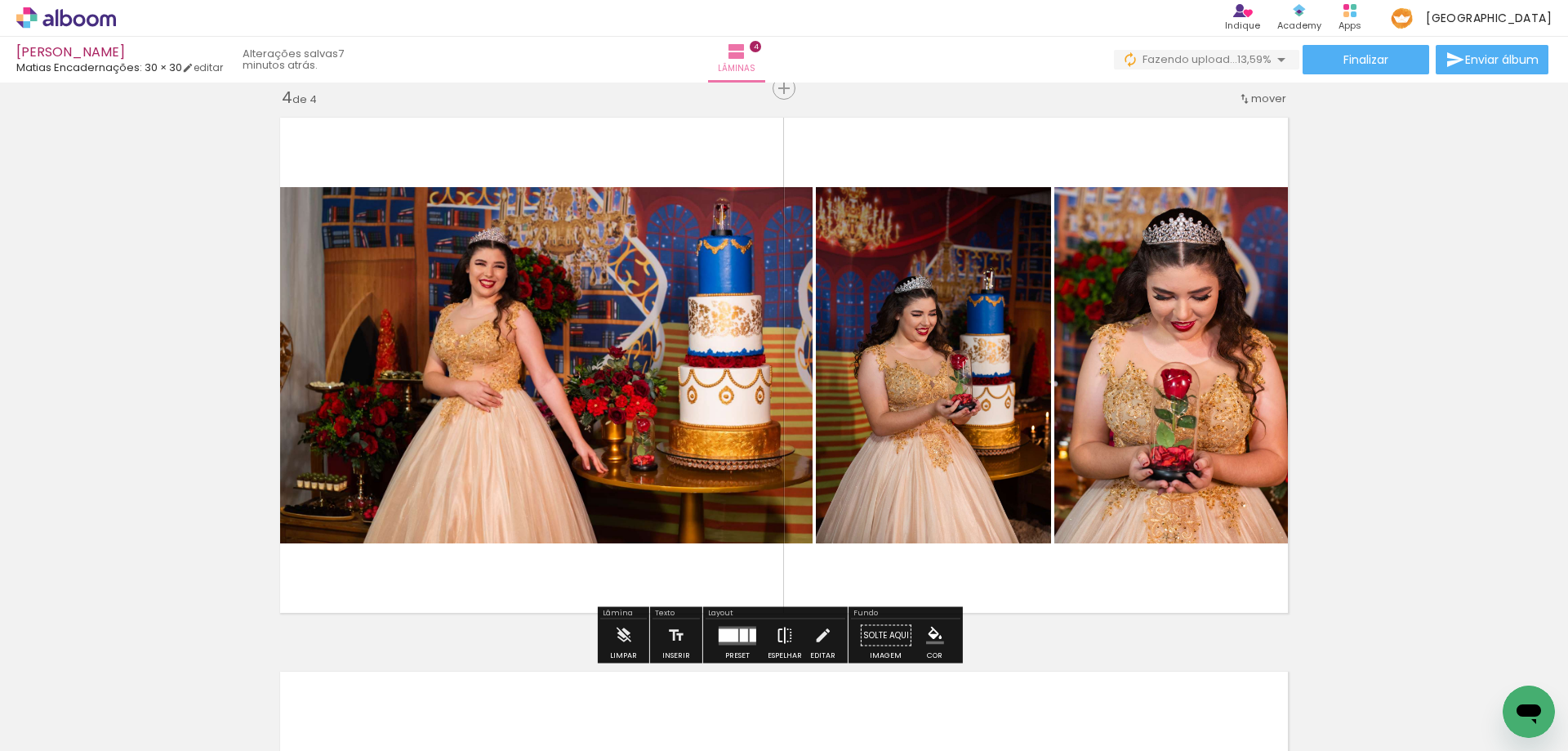
click at [780, 635] on iron-icon at bounding box center [784, 635] width 18 height 33
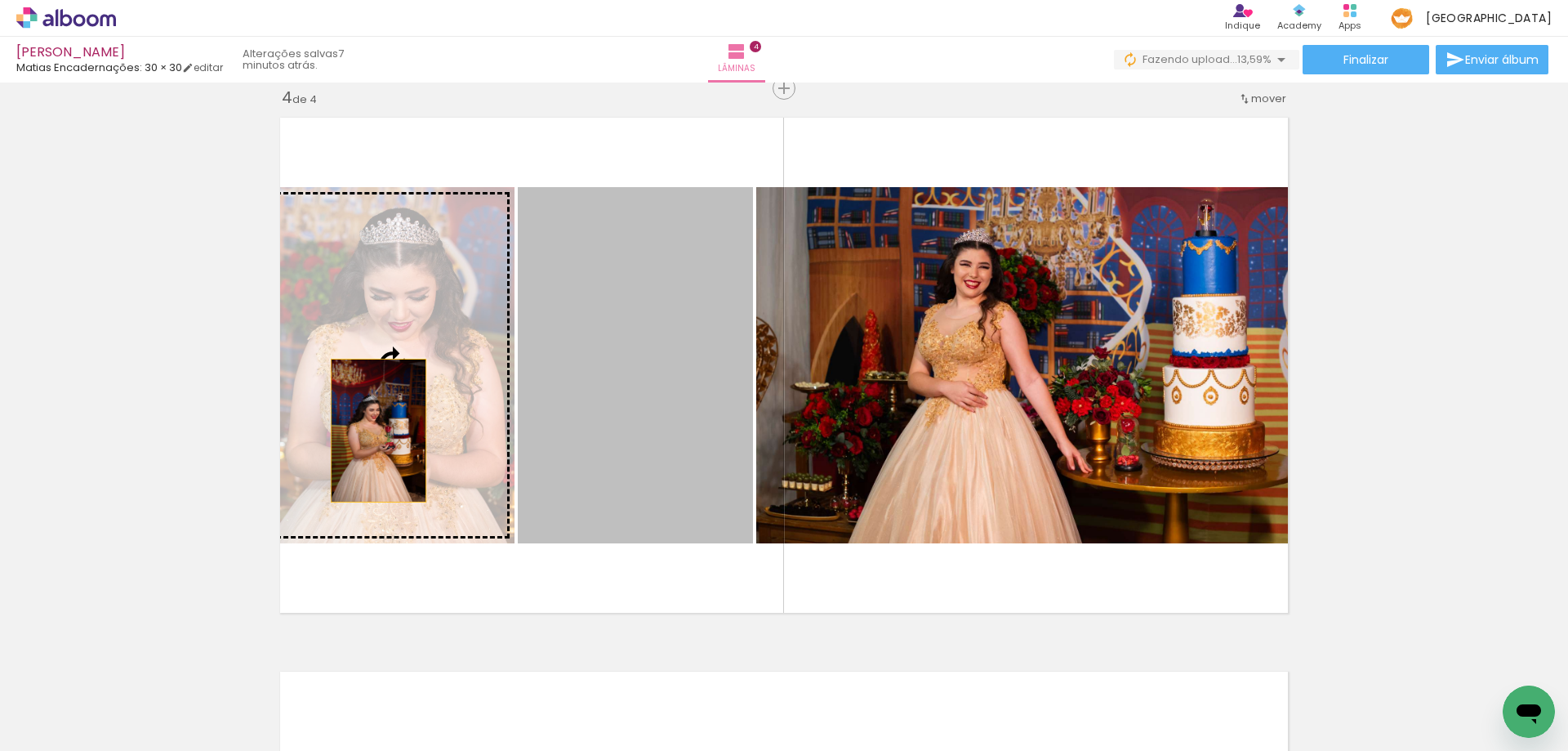
drag, startPoint x: 660, startPoint y: 451, endPoint x: 373, endPoint y: 430, distance: 287.8
click at [0, 0] on slot at bounding box center [0, 0] width 0 height 0
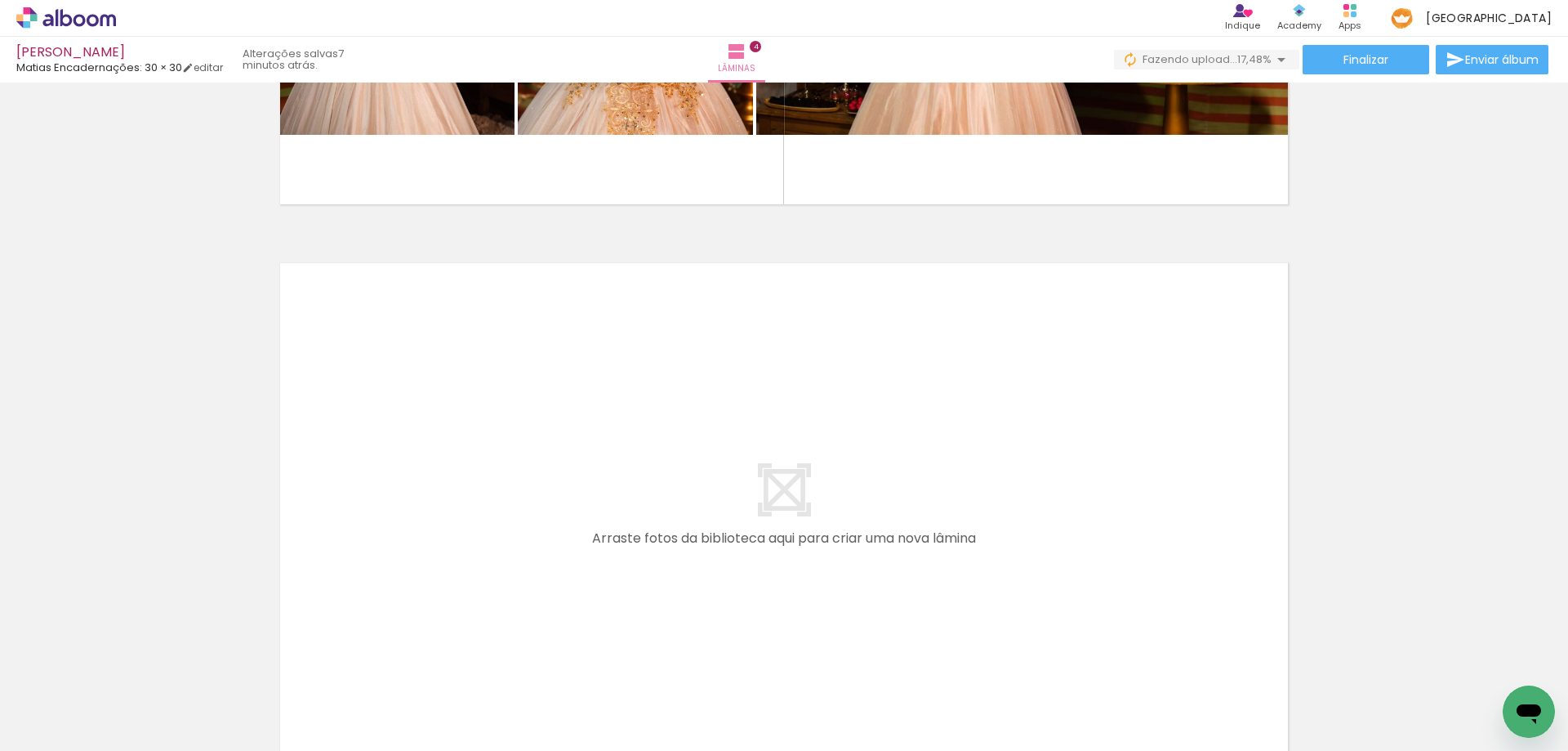
scroll to position [2172, 0]
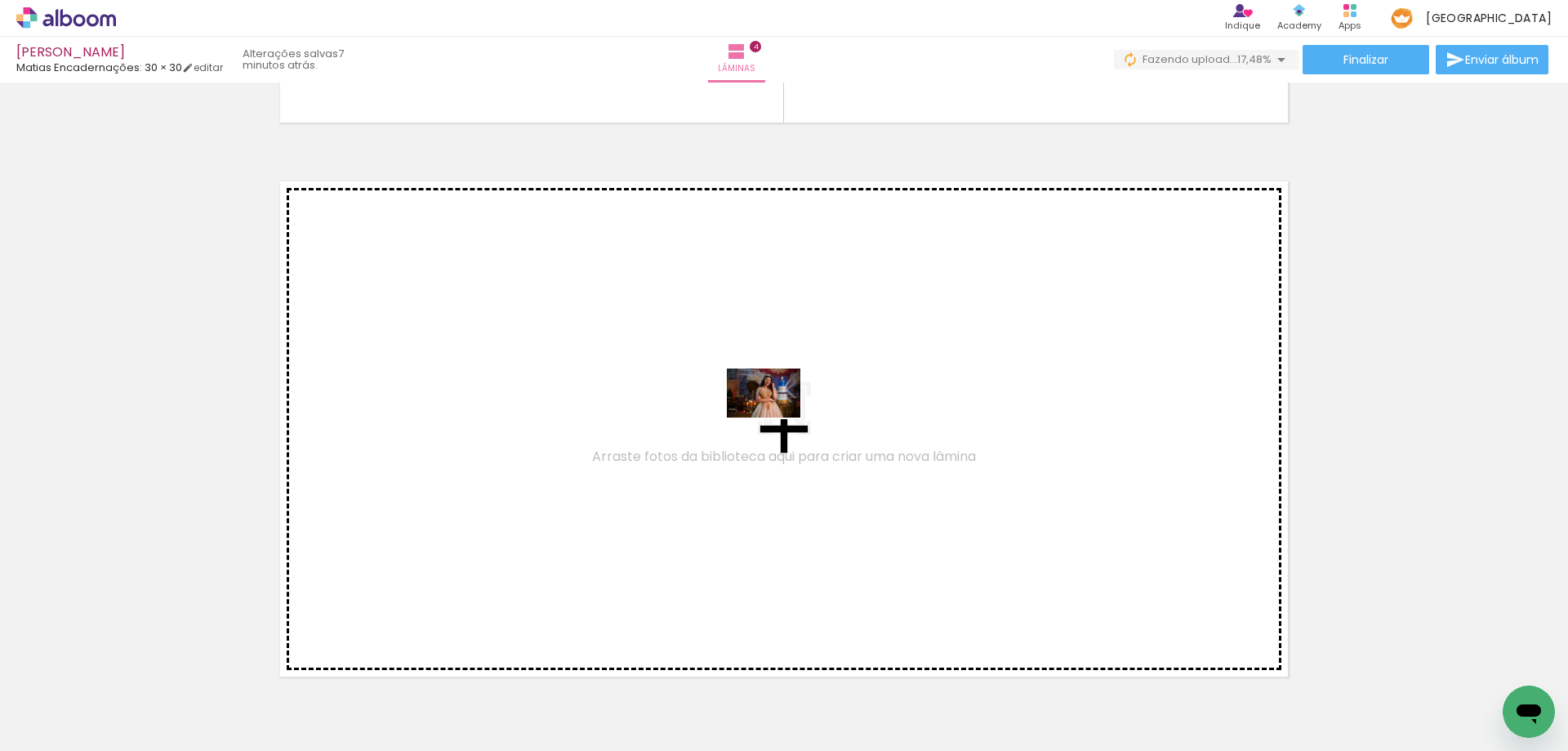
drag, startPoint x: 580, startPoint y: 702, endPoint x: 780, endPoint y: 415, distance: 349.8
click at [780, 415] on quentale-workspace at bounding box center [784, 376] width 1568 height 751
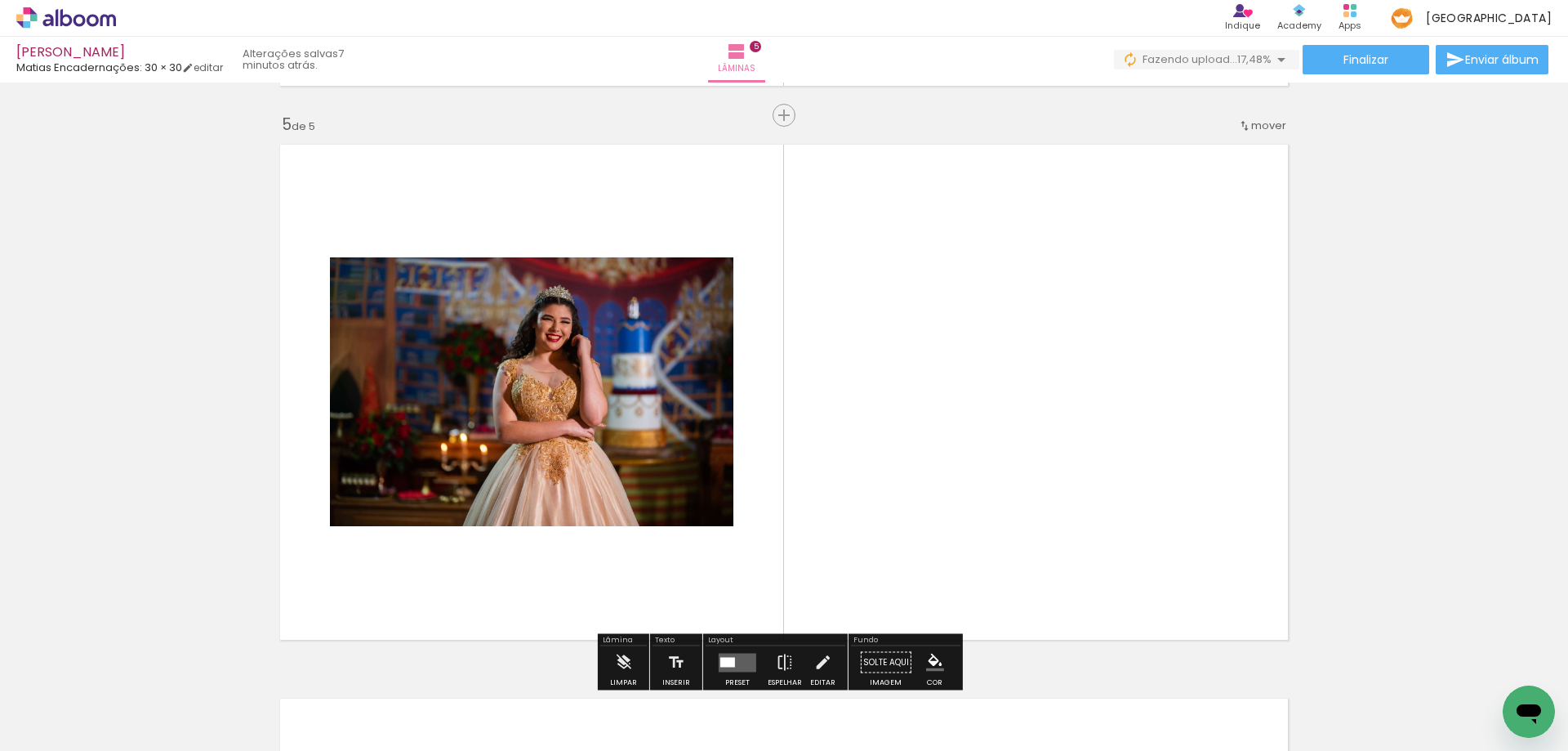
scroll to position [2236, 0]
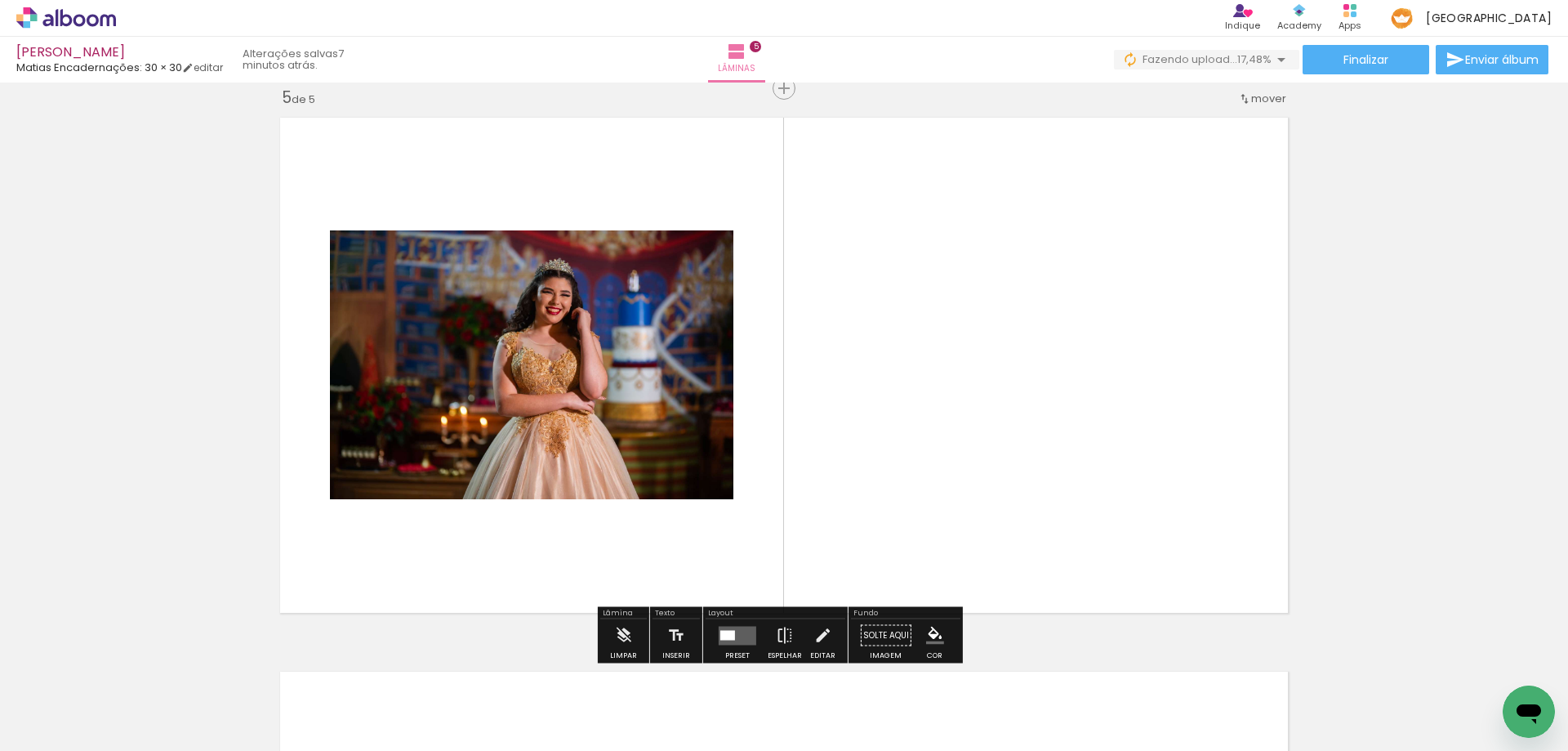
click at [733, 633] on quentale-layouter at bounding box center [738, 634] width 37 height 19
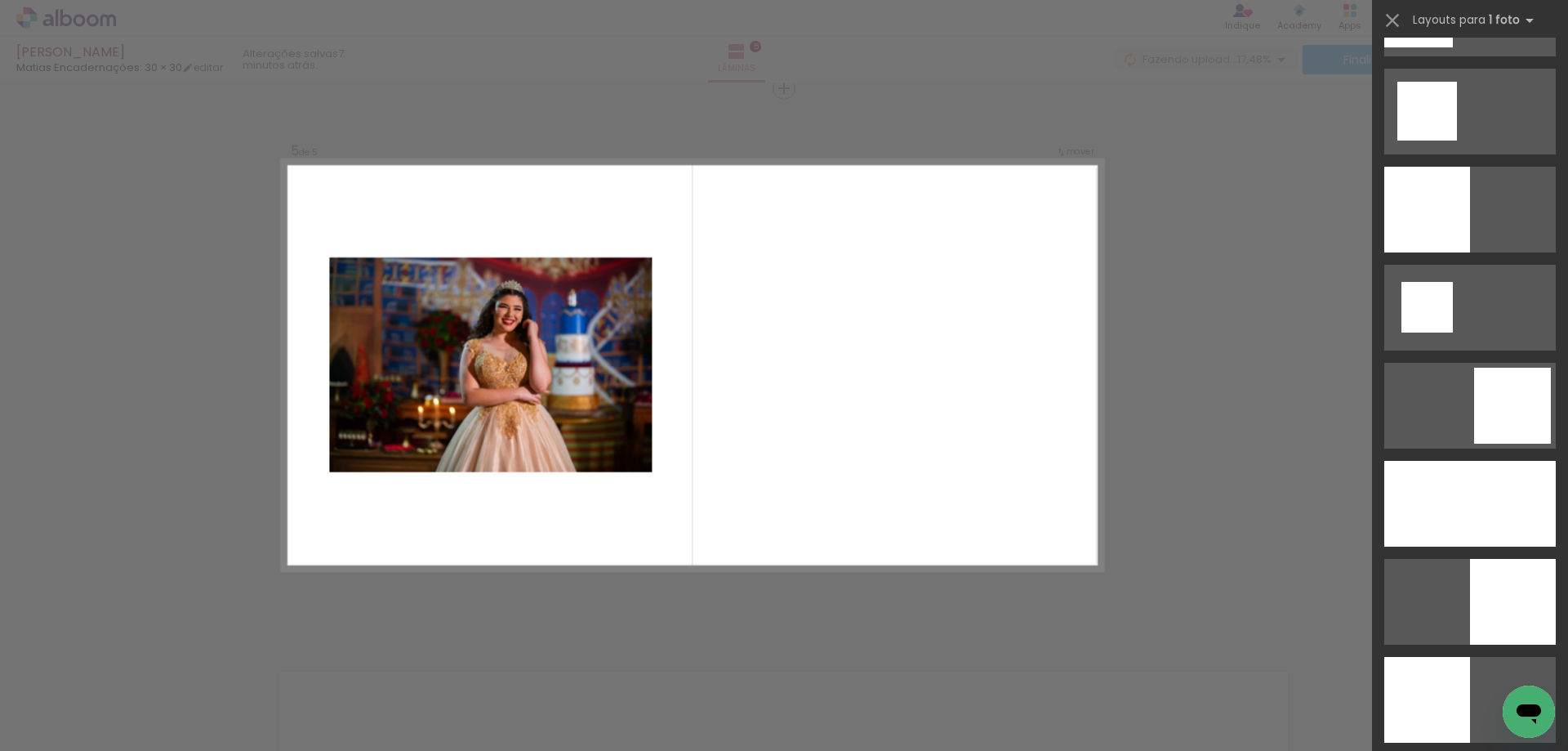
scroll to position [2124, 0]
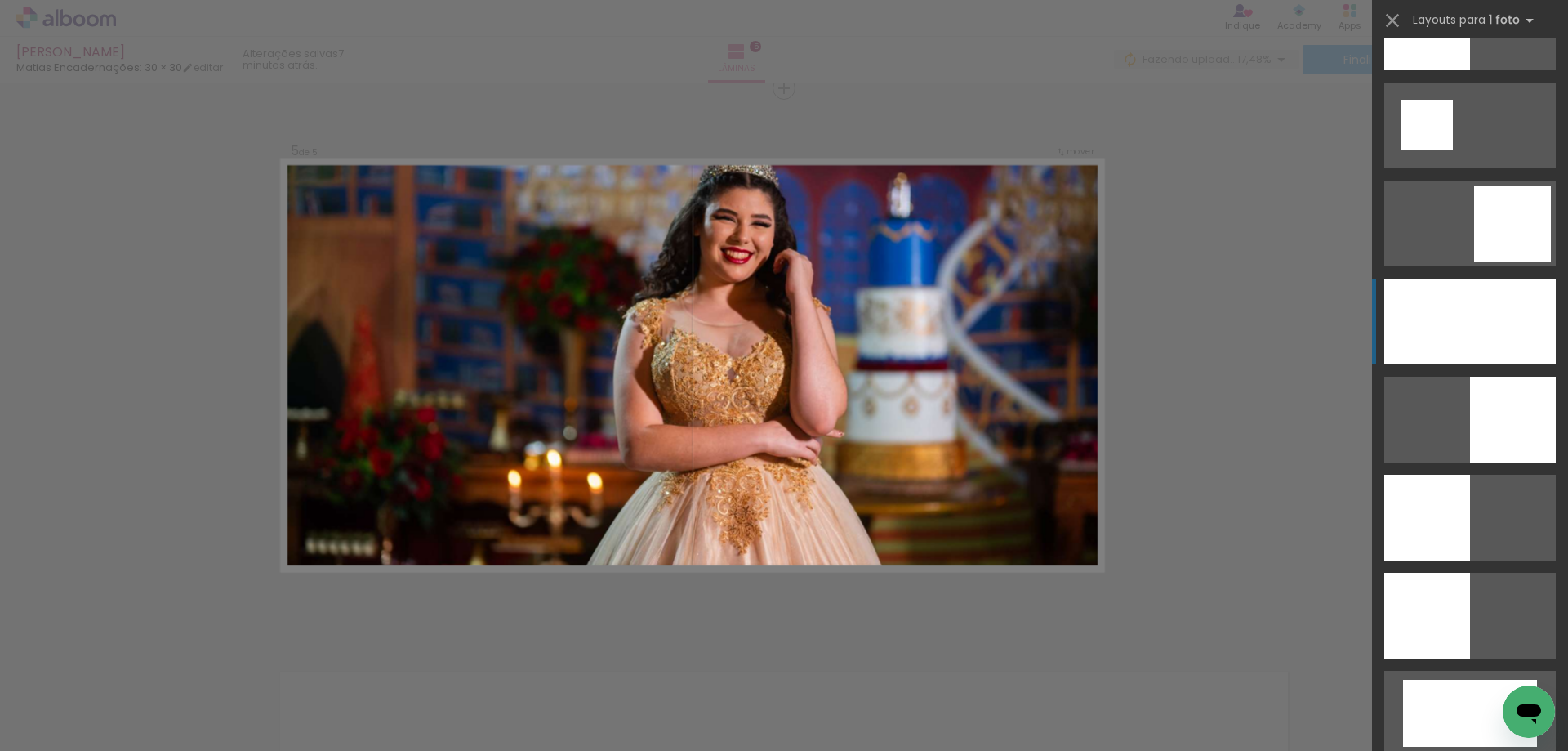
click at [1491, 323] on div at bounding box center [1470, 321] width 172 height 86
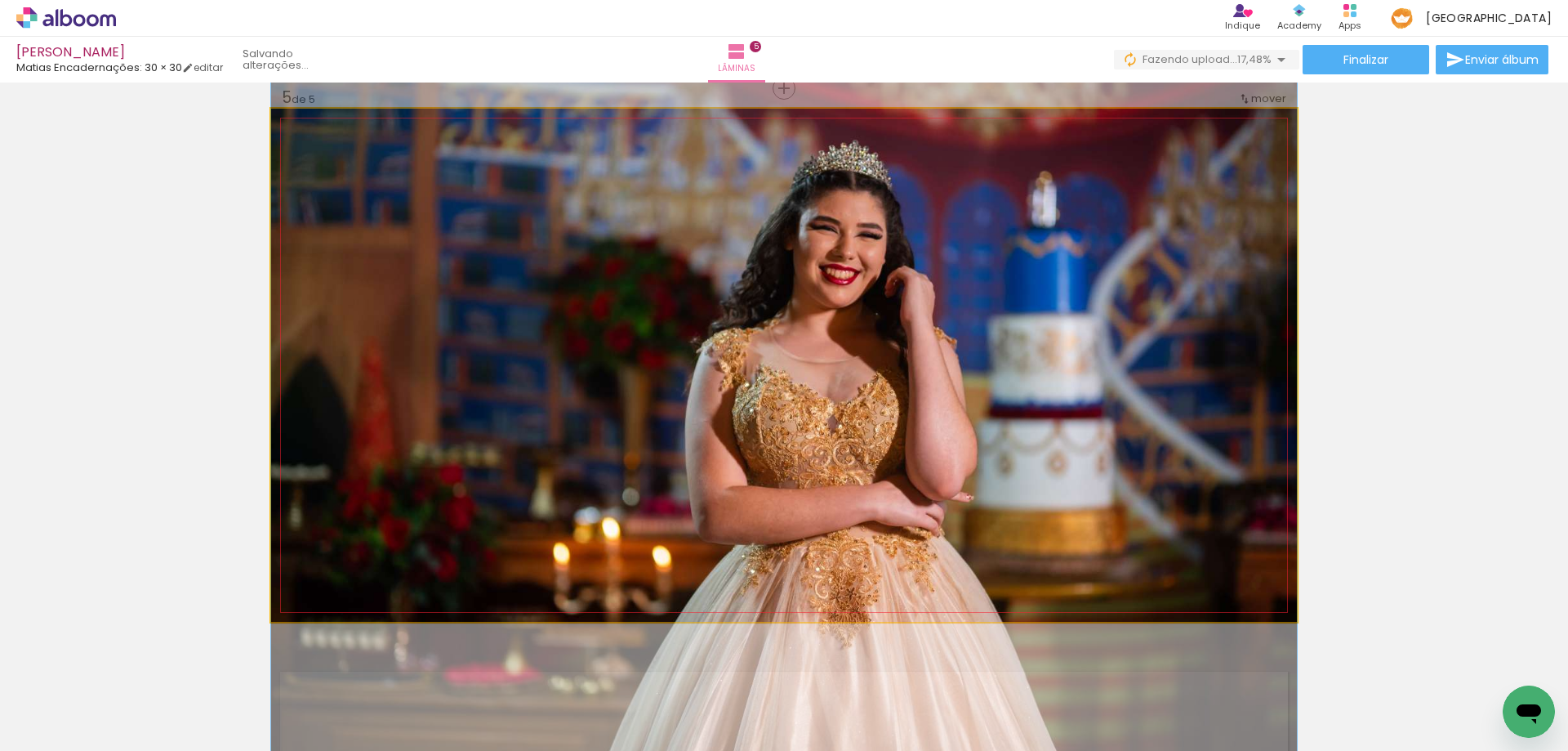
drag, startPoint x: 1050, startPoint y: 388, endPoint x: 1125, endPoint y: 474, distance: 114.1
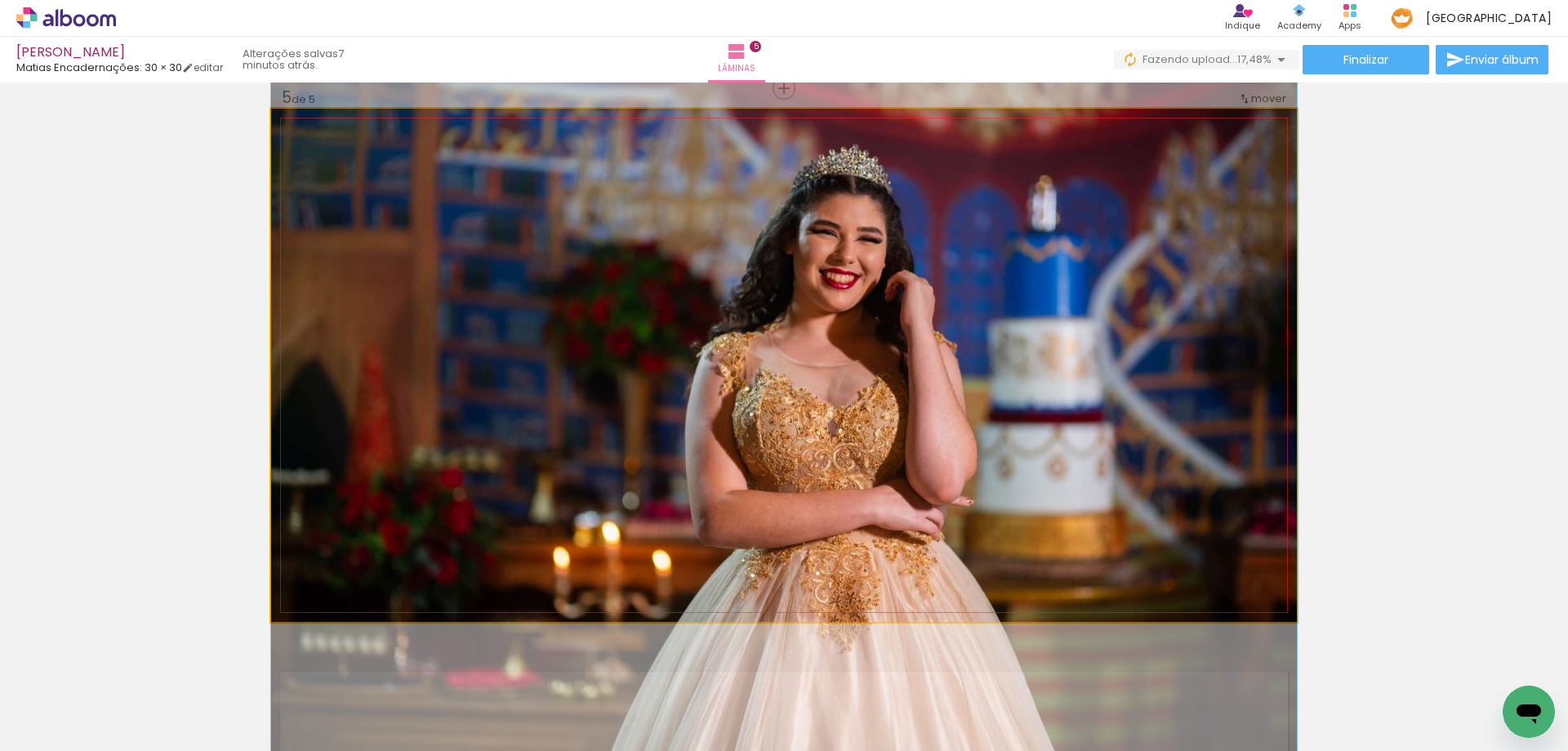
drag, startPoint x: 1115, startPoint y: 475, endPoint x: 1167, endPoint y: 475, distance: 52.0
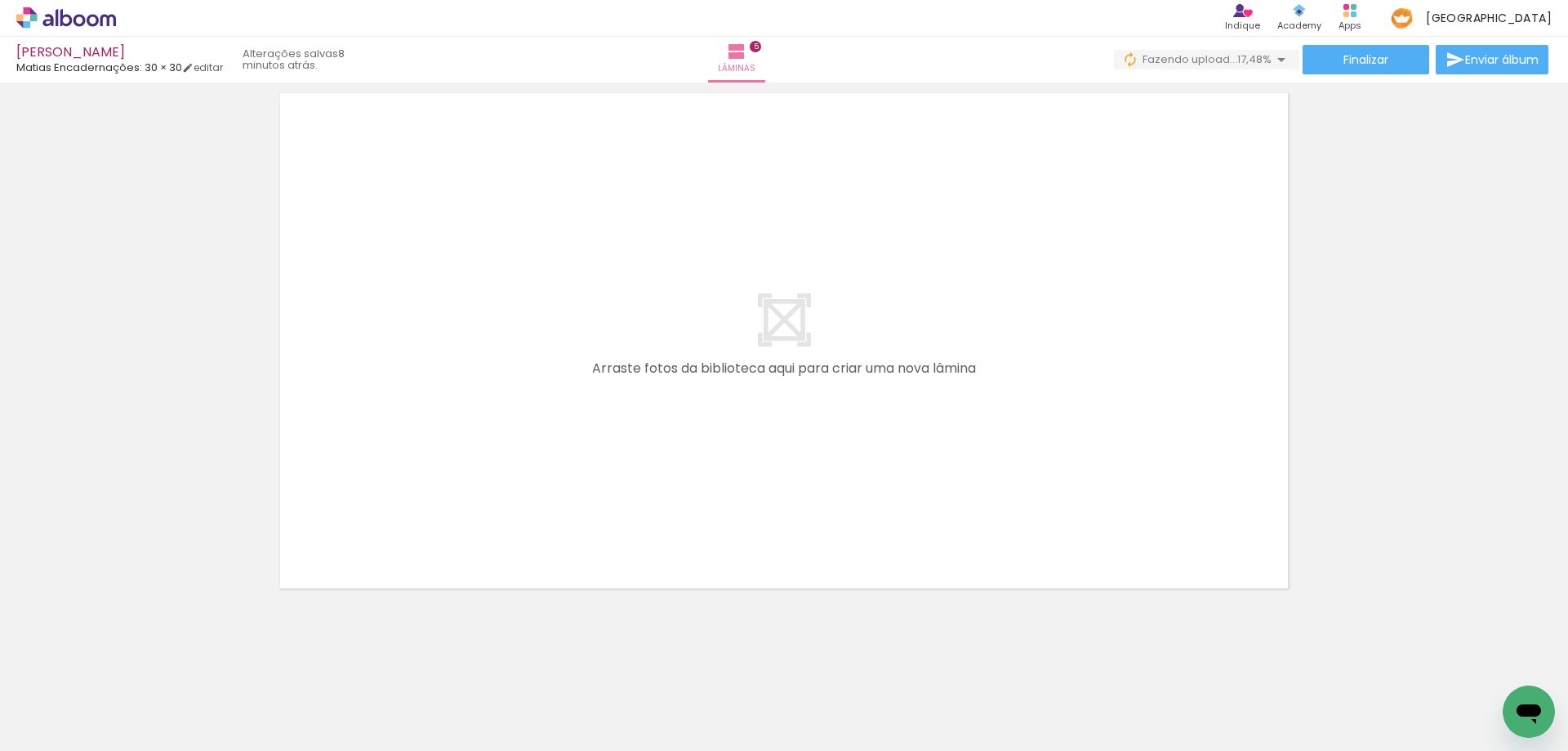
scroll to position [2821, 0]
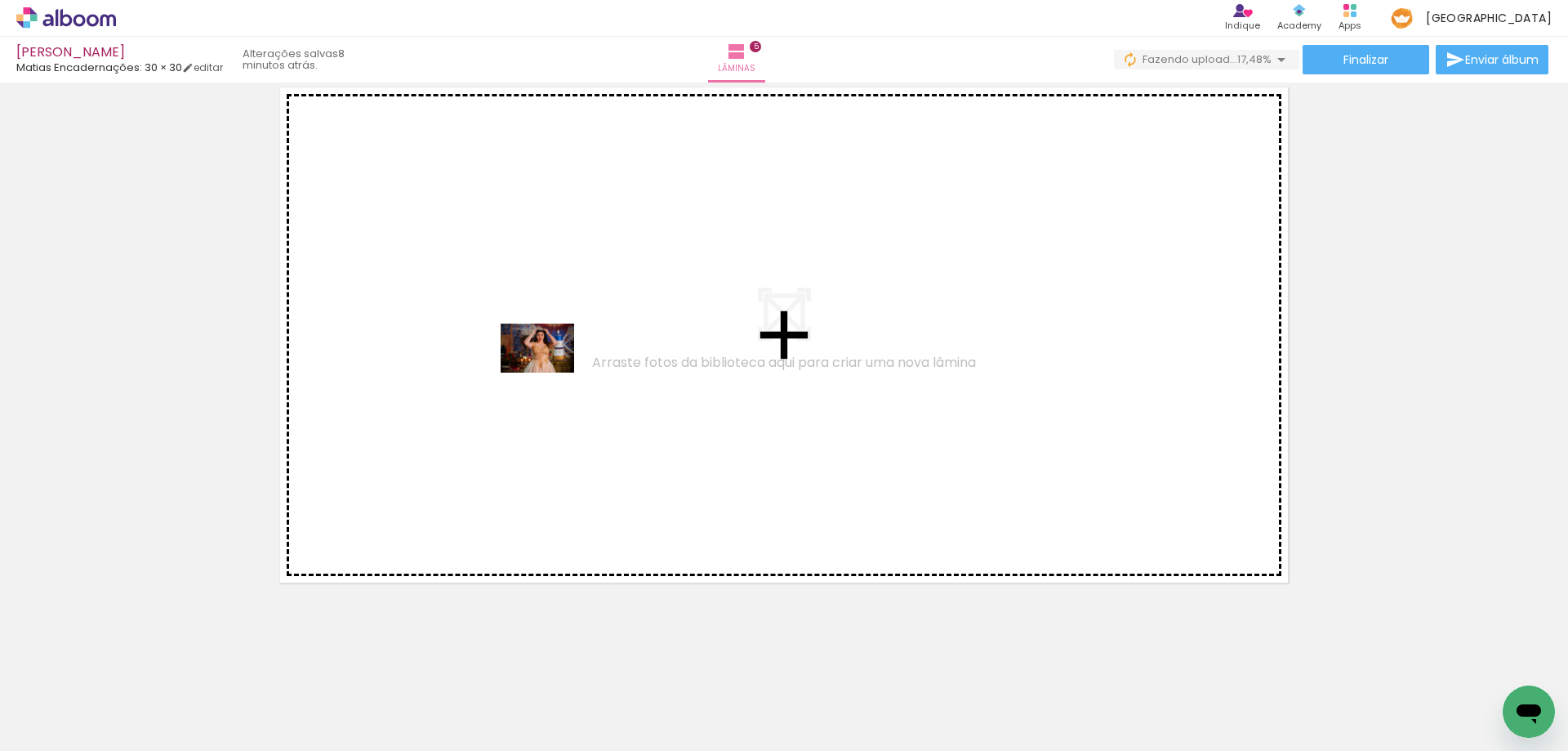
drag, startPoint x: 635, startPoint y: 703, endPoint x: 785, endPoint y: 704, distance: 150.0
click at [557, 383] on quentale-workspace at bounding box center [784, 376] width 1568 height 751
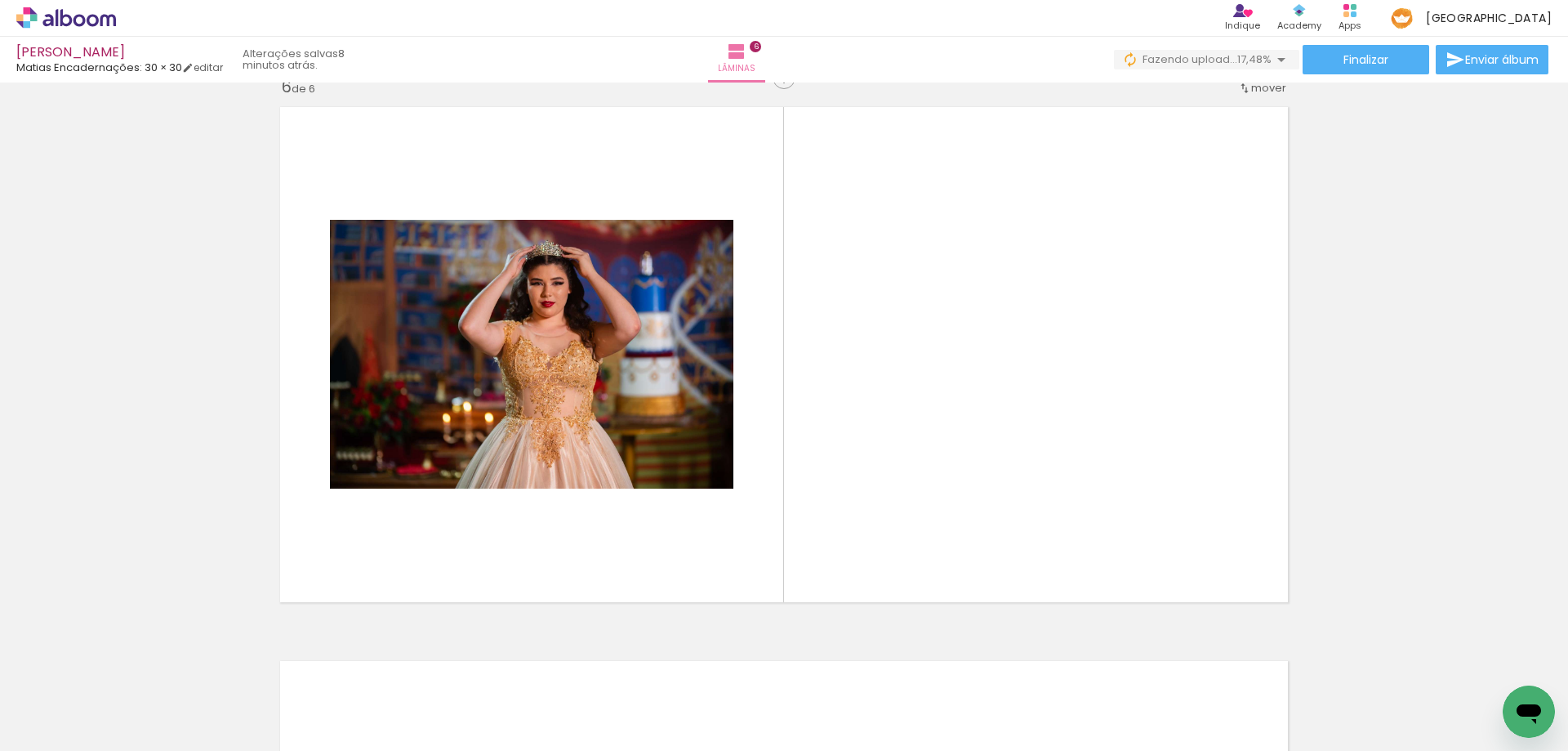
scroll to position [2791, 0]
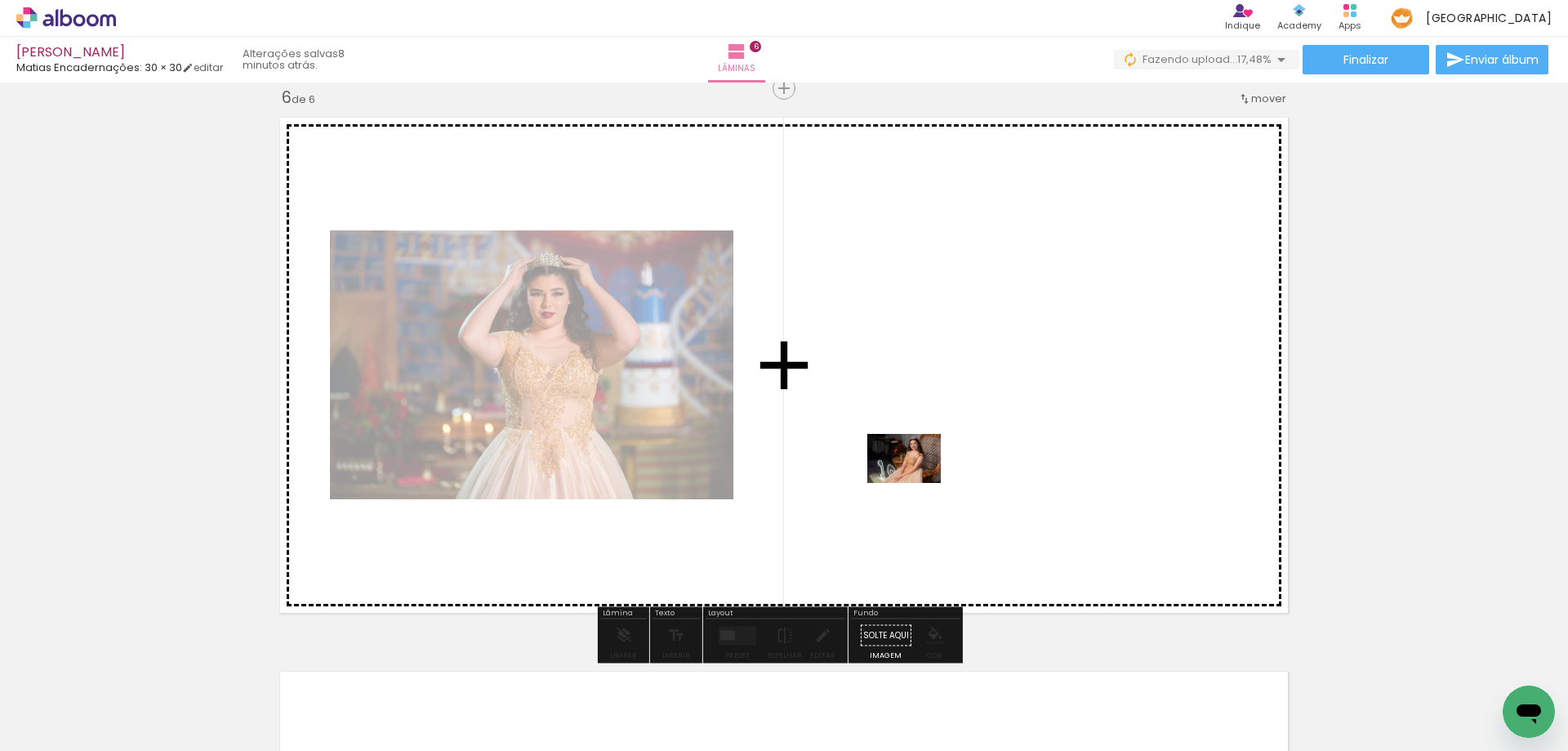
drag, startPoint x: 915, startPoint y: 712, endPoint x: 978, endPoint y: 629, distance: 104.2
click at [909, 471] on quentale-workspace at bounding box center [784, 376] width 1568 height 751
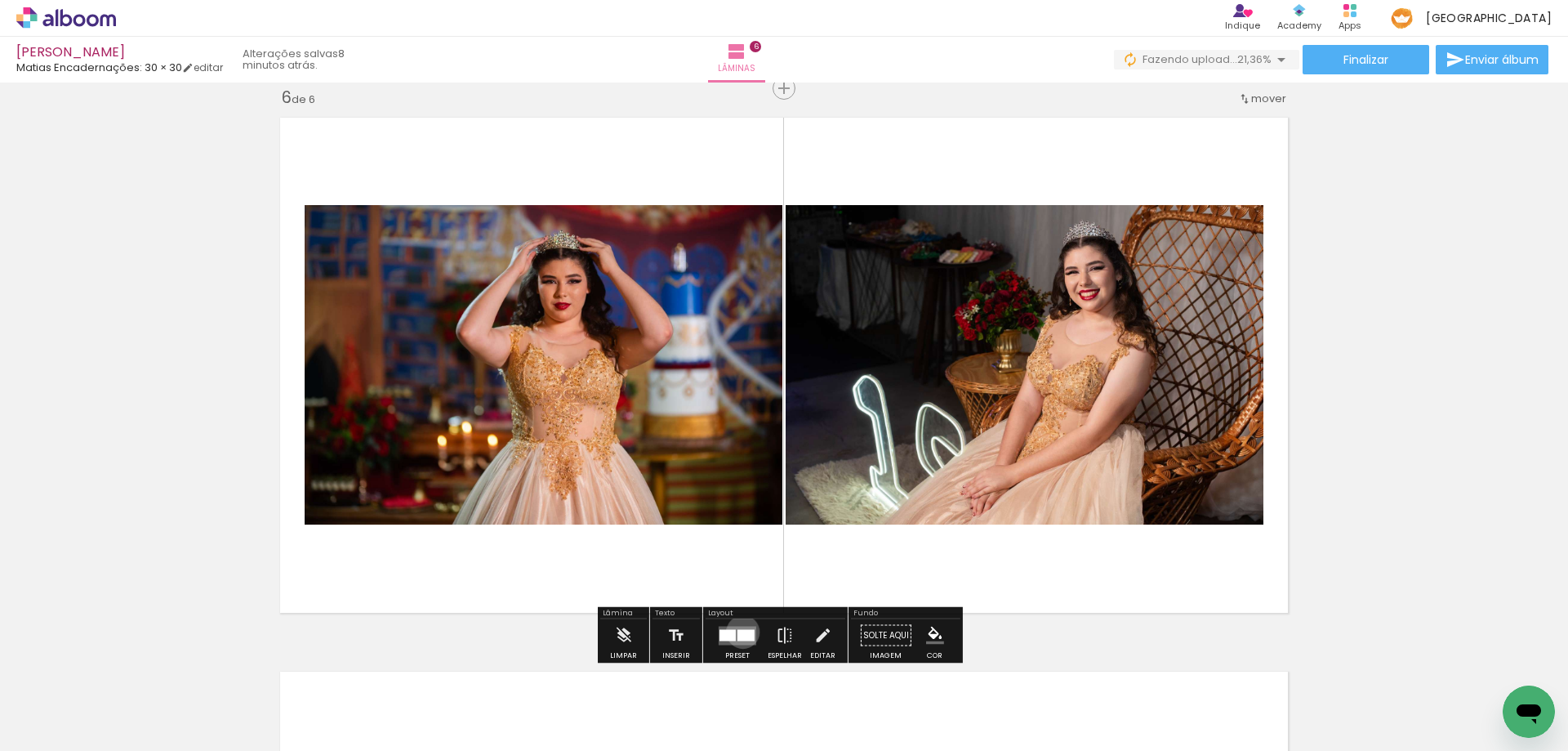
click at [739, 631] on div at bounding box center [745, 634] width 17 height 12
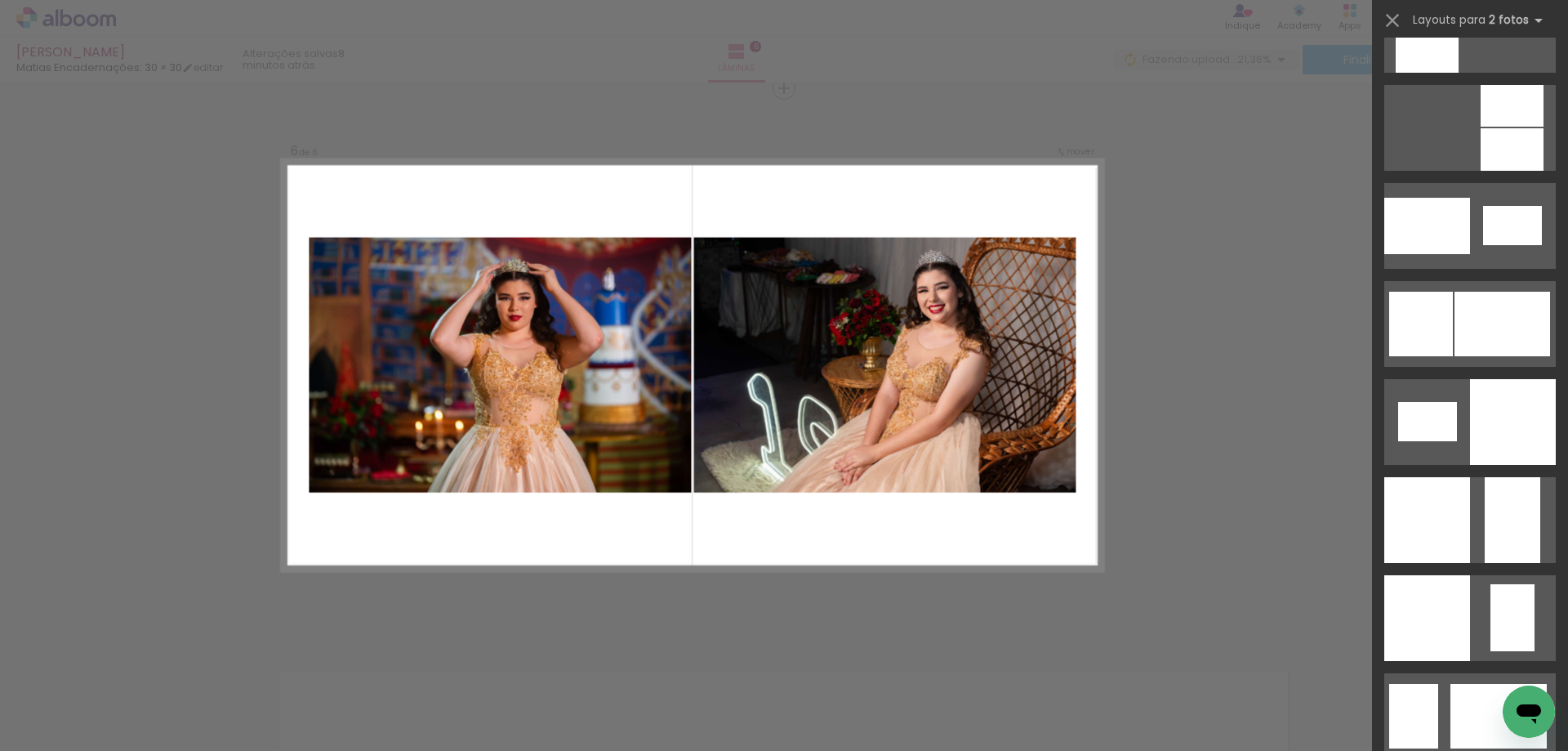
scroll to position [2042, 0]
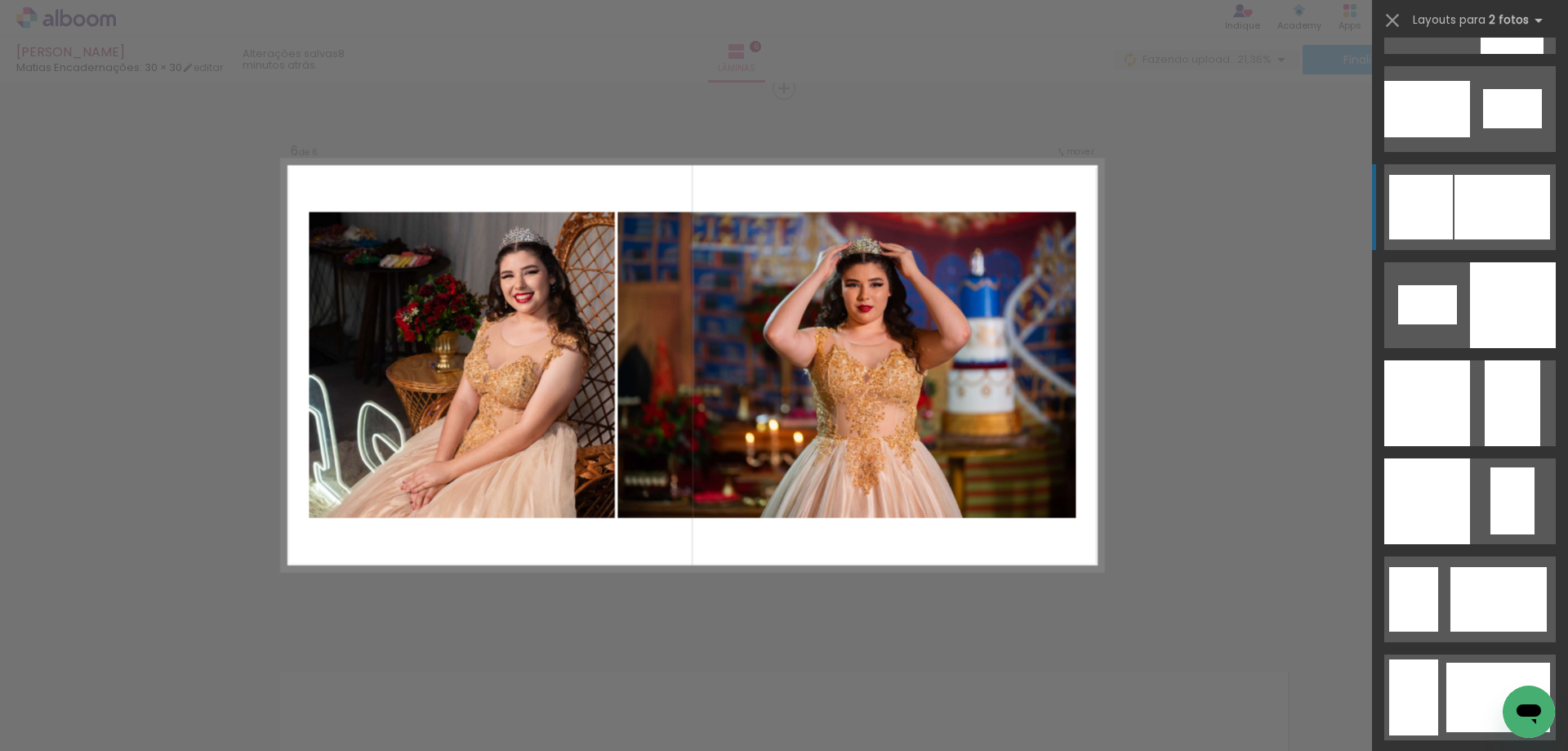
click at [1514, 185] on div at bounding box center [1502, 206] width 96 height 65
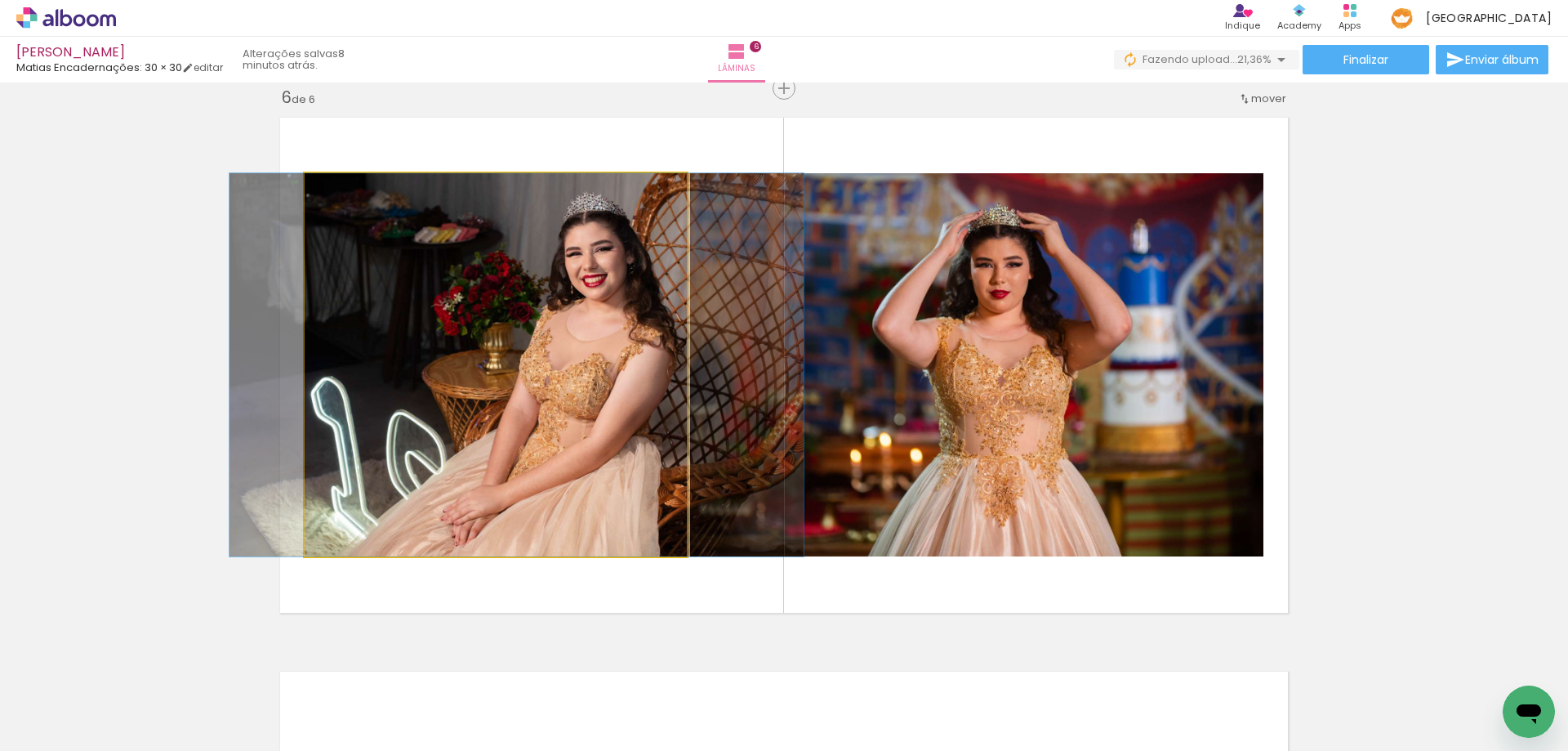
drag, startPoint x: 537, startPoint y: 357, endPoint x: 559, endPoint y: 361, distance: 22.4
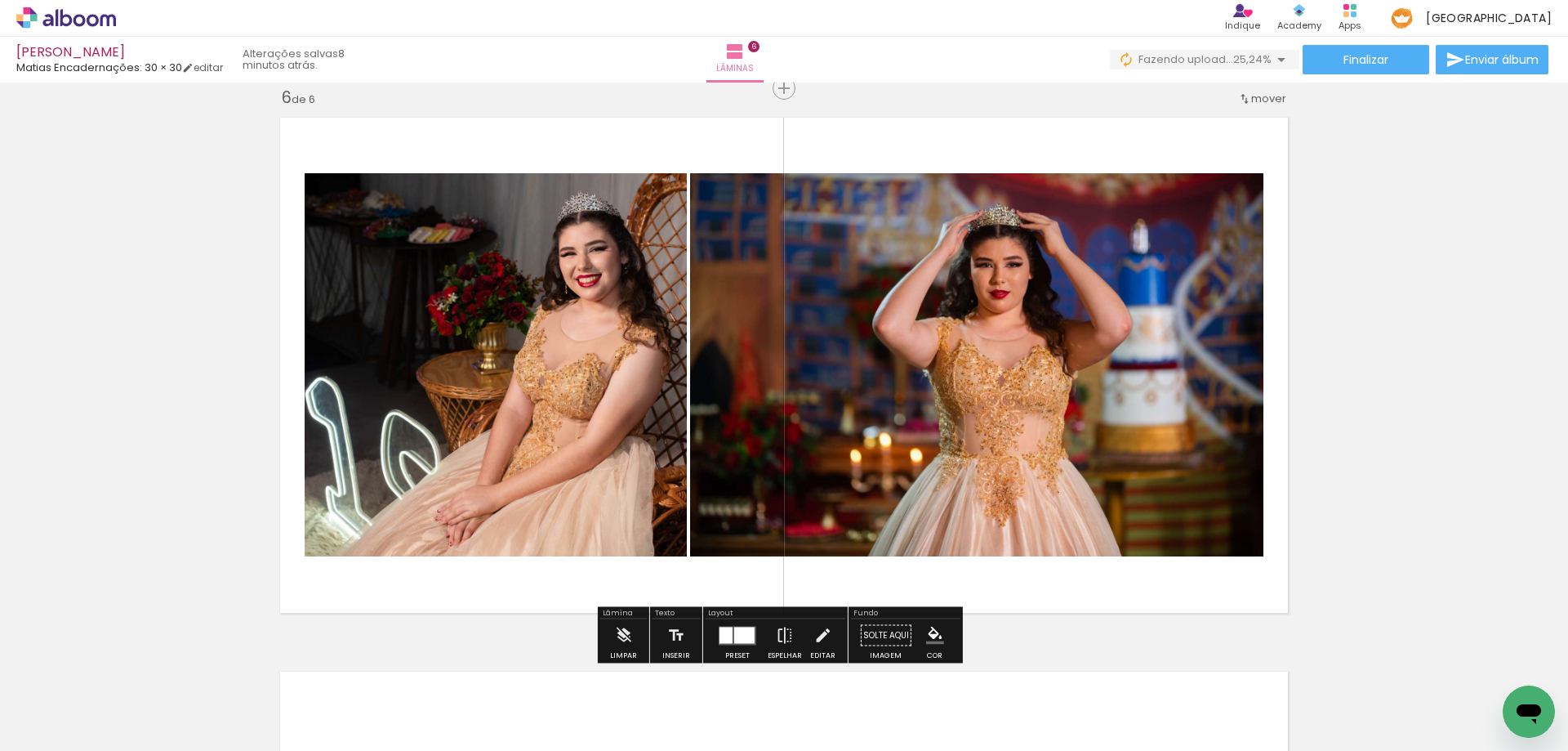
click at [734, 638] on div at bounding box center [744, 634] width 20 height 16
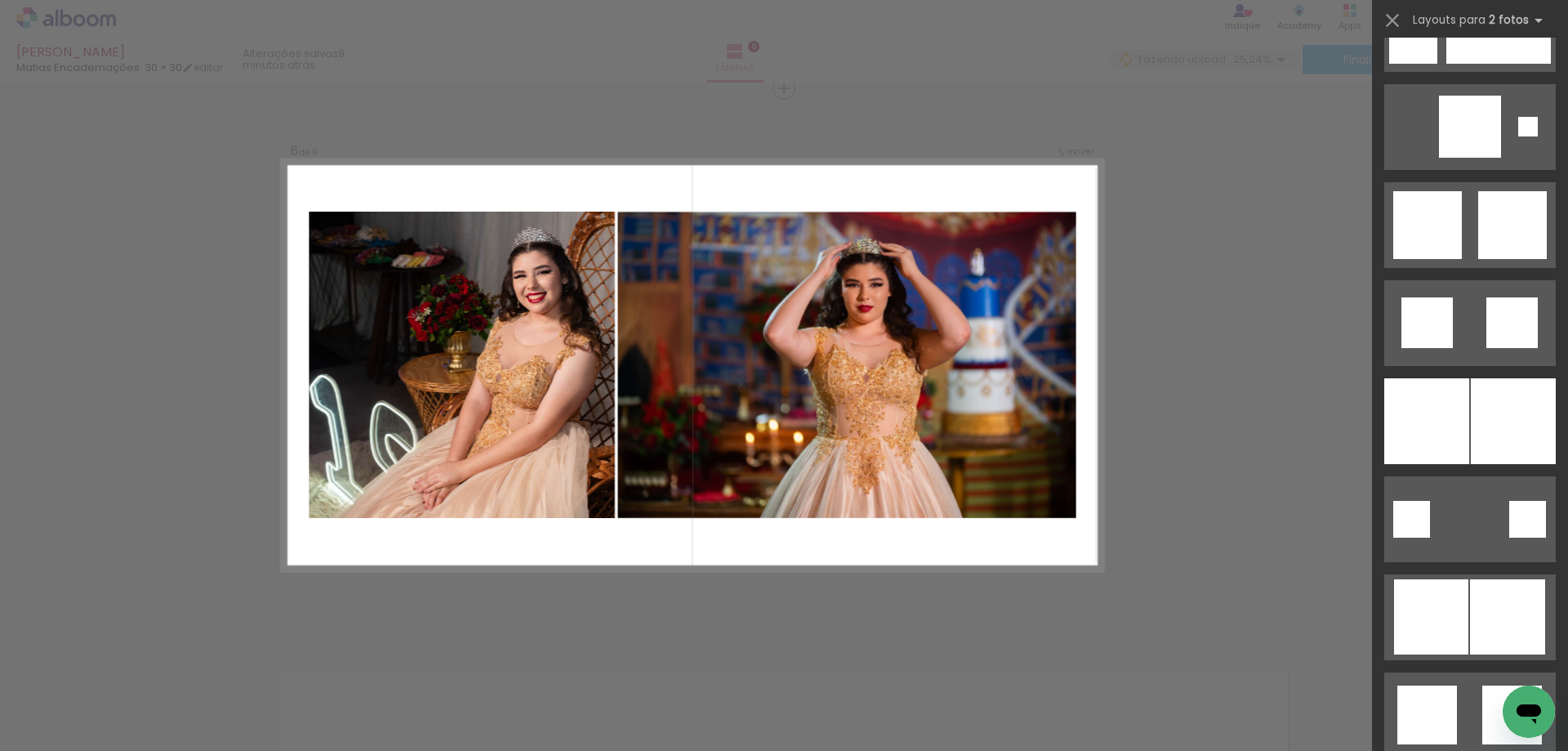
scroll to position [4035, 0]
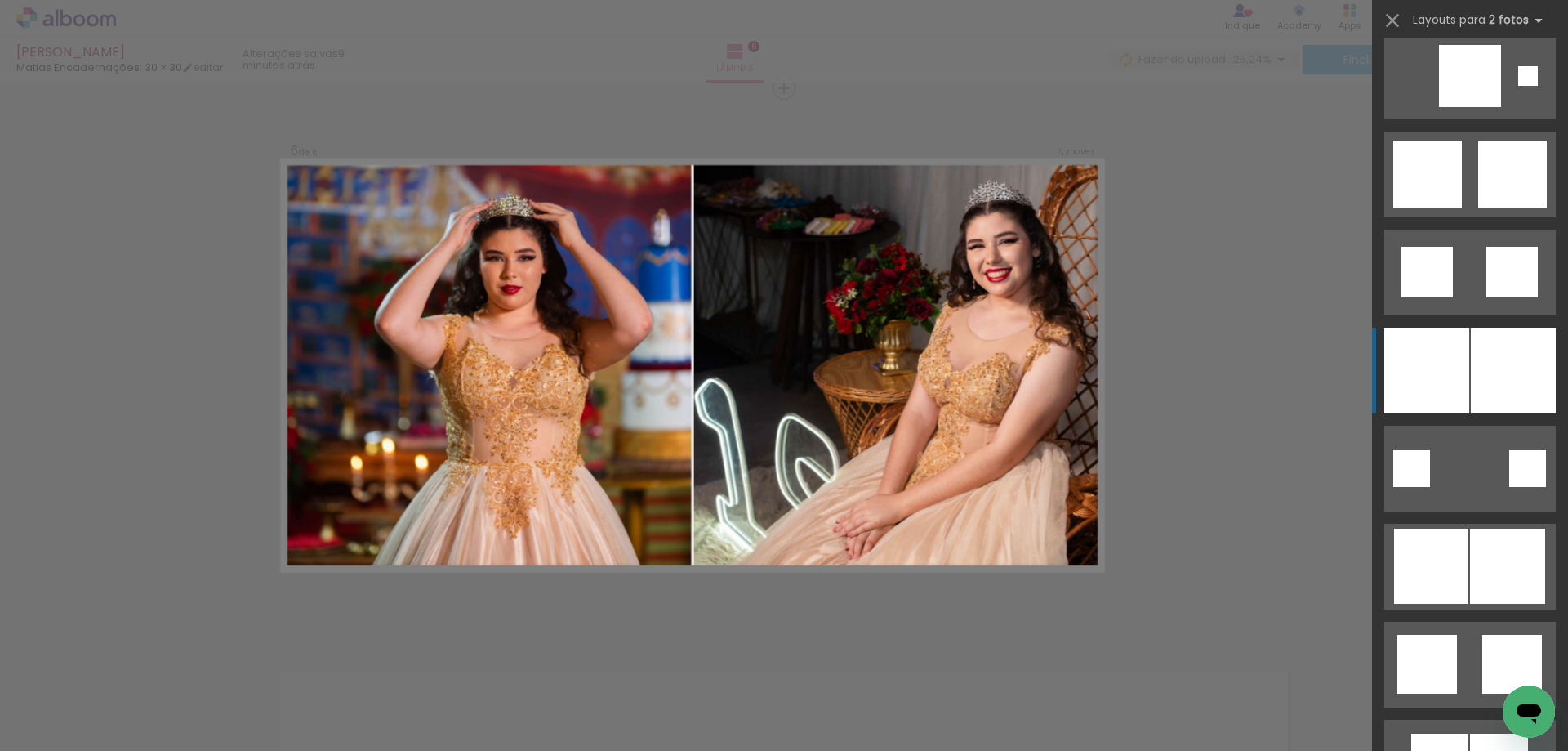
click at [1531, 358] on div at bounding box center [1513, 370] width 85 height 86
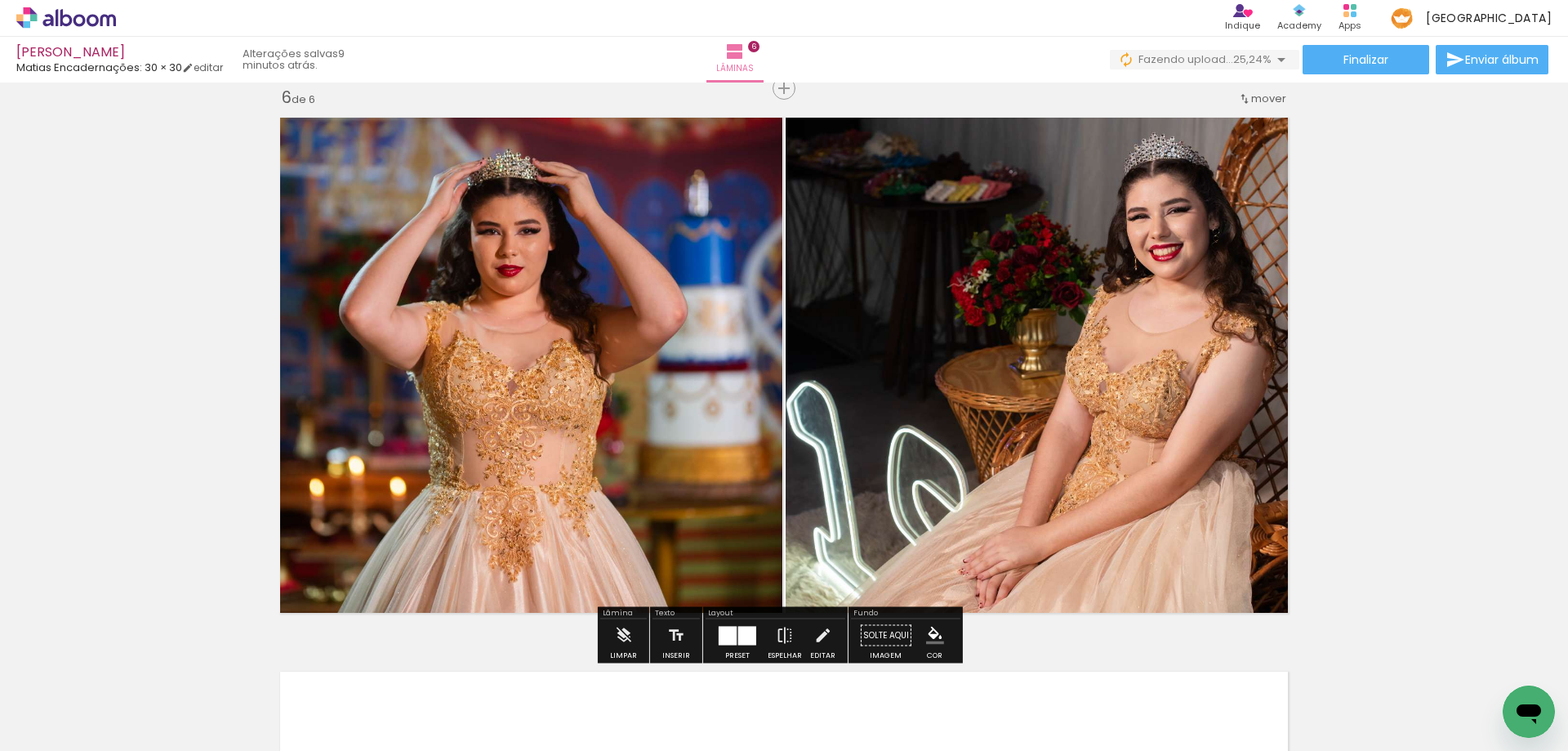
scroll to position [0, 706]
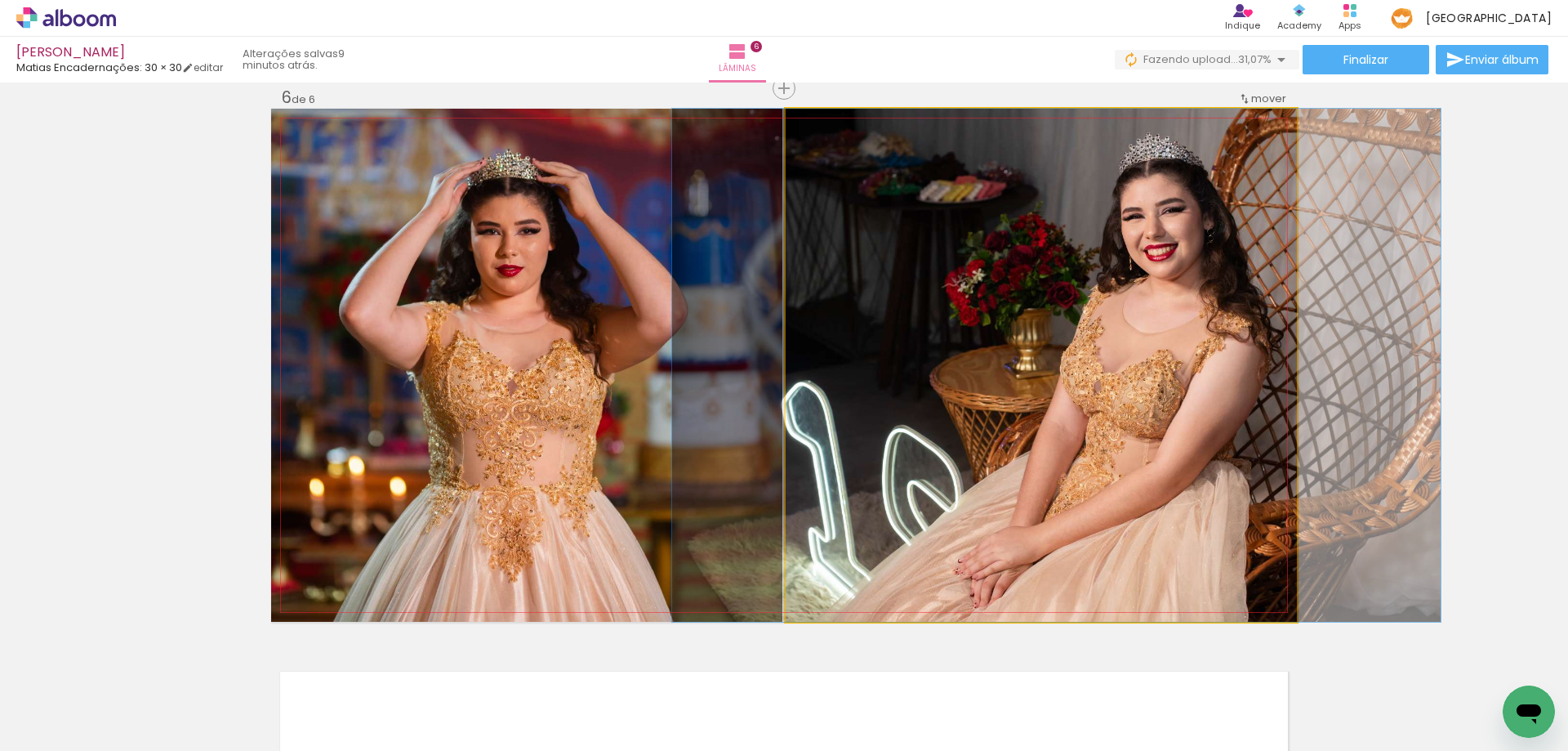
drag, startPoint x: 1129, startPoint y: 507, endPoint x: 1120, endPoint y: 509, distance: 9.2
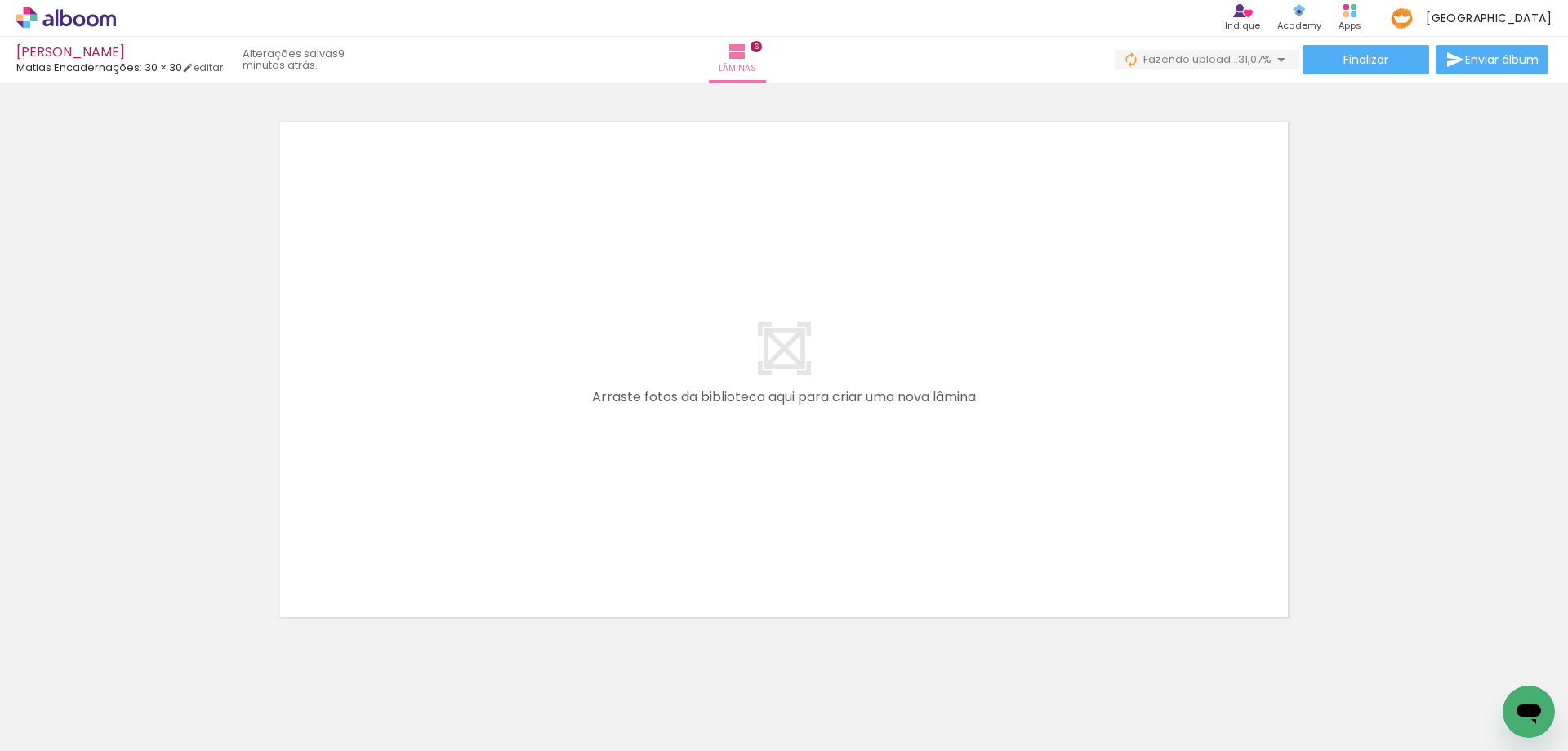
scroll to position [3362, 0]
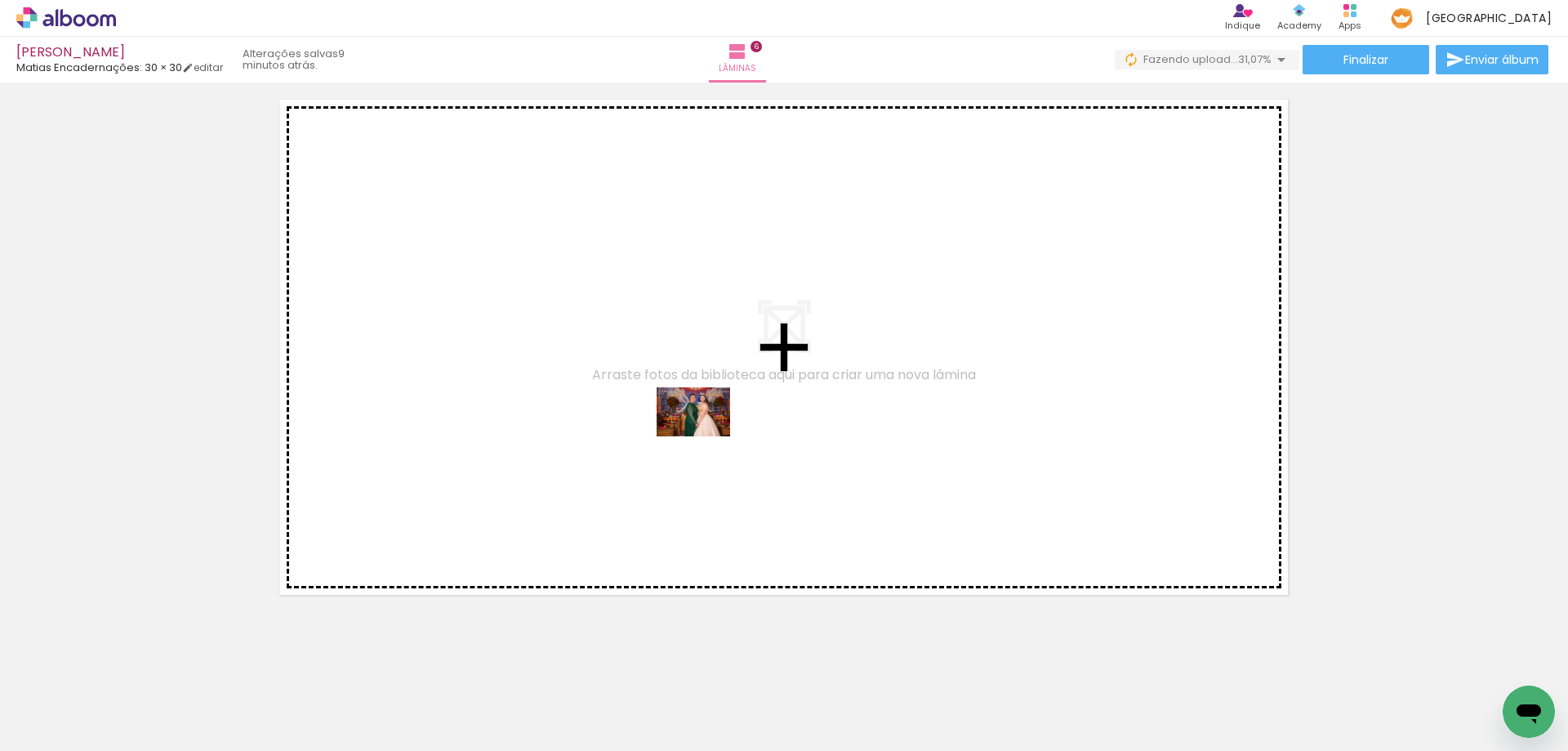
drag, startPoint x: 757, startPoint y: 709, endPoint x: 705, endPoint y: 426, distance: 287.7
click at [705, 426] on quentale-workspace at bounding box center [784, 376] width 1568 height 751
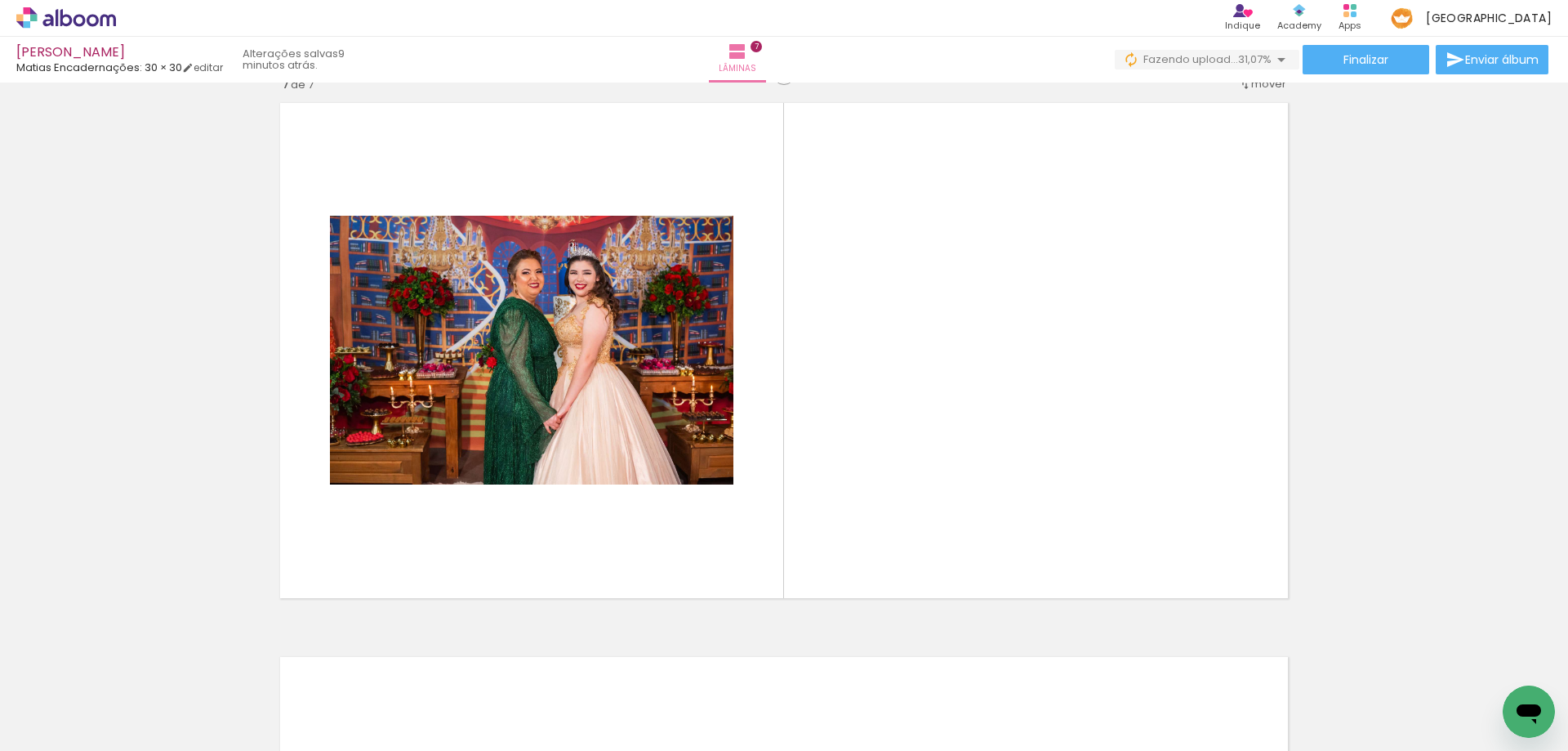
scroll to position [3344, 0]
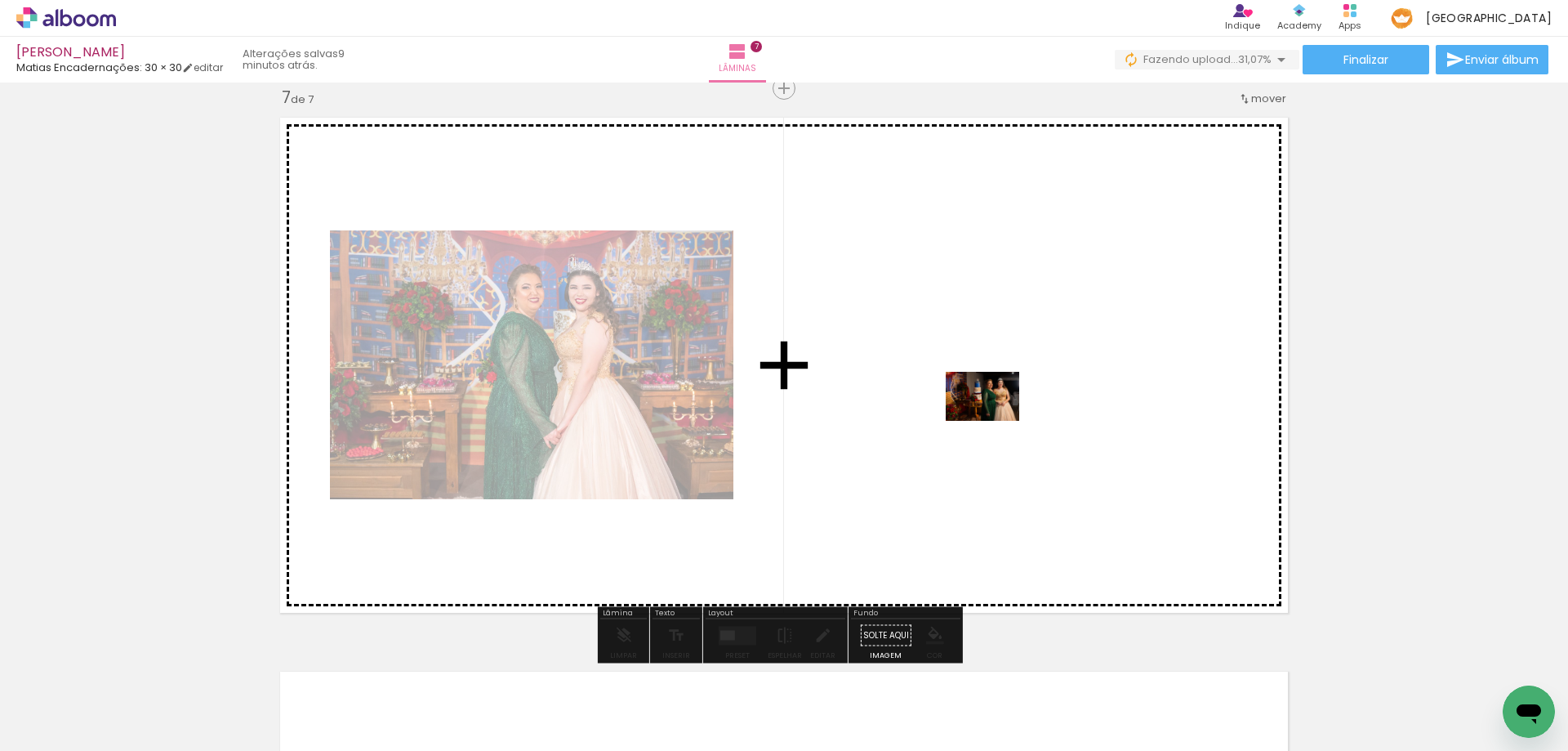
drag, startPoint x: 864, startPoint y: 701, endPoint x: 998, endPoint y: 415, distance: 315.8
click at [998, 415] on quentale-workspace at bounding box center [784, 376] width 1568 height 751
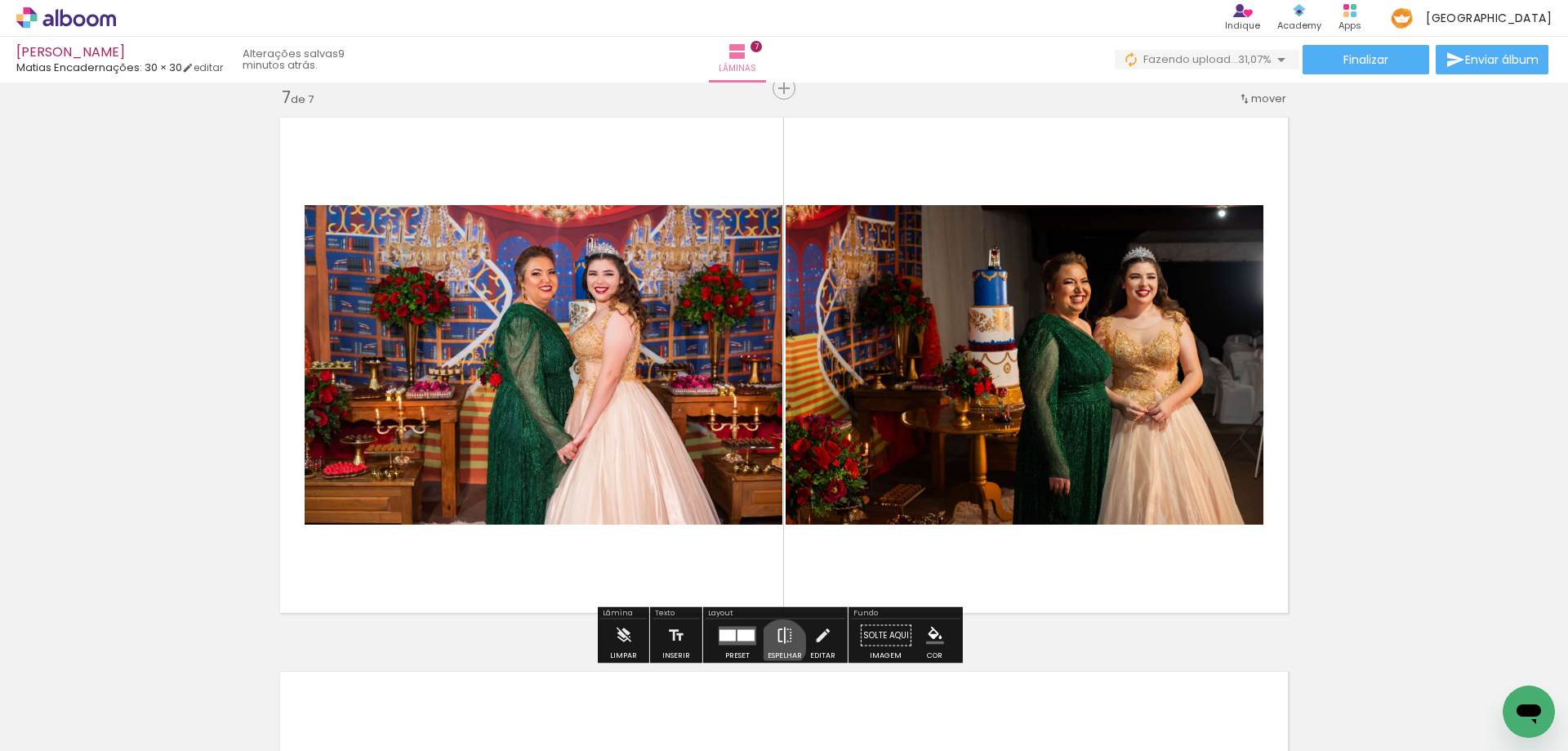
click at [779, 644] on iron-icon at bounding box center [784, 635] width 18 height 33
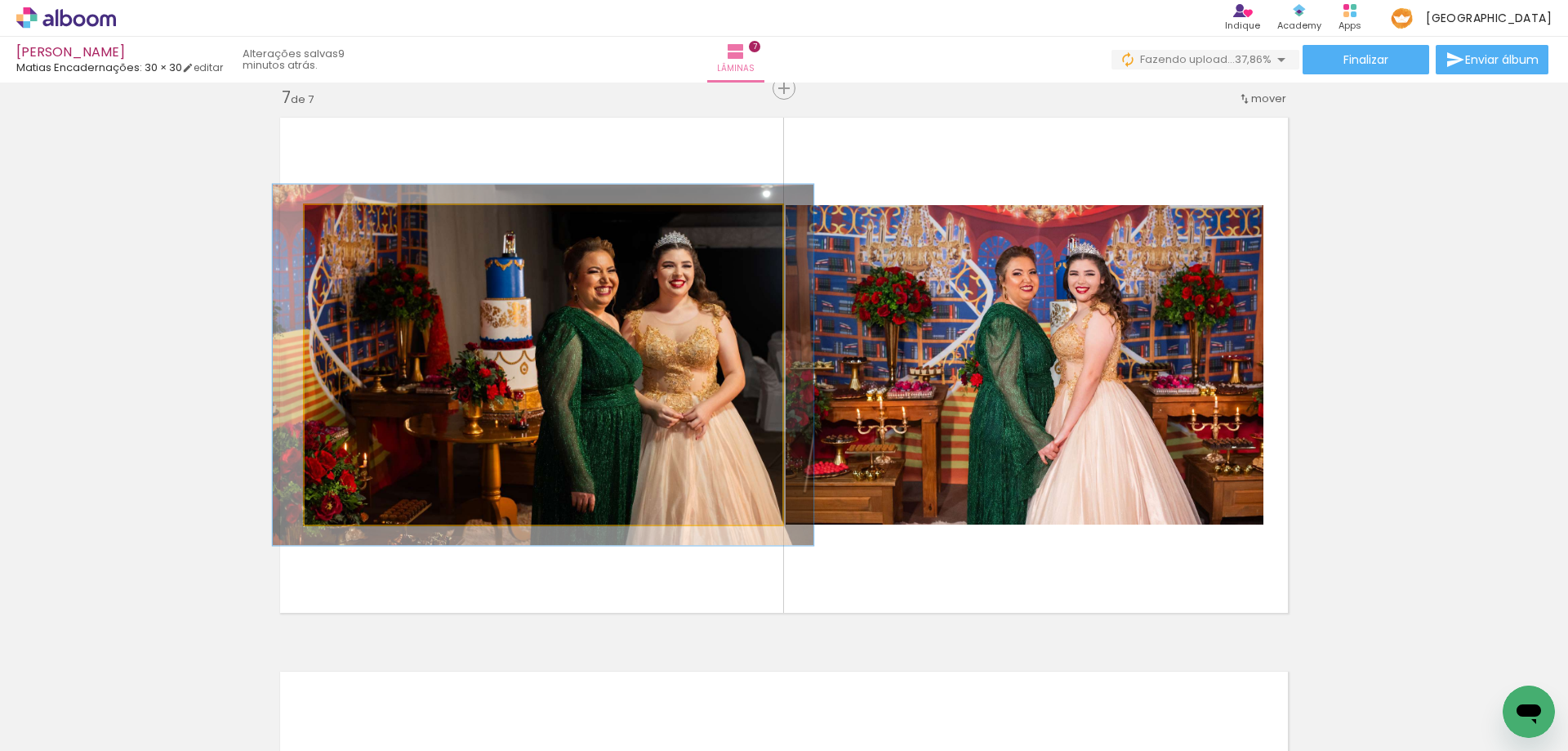
type paper-slider "113"
click at [346, 226] on div at bounding box center [351, 222] width 27 height 27
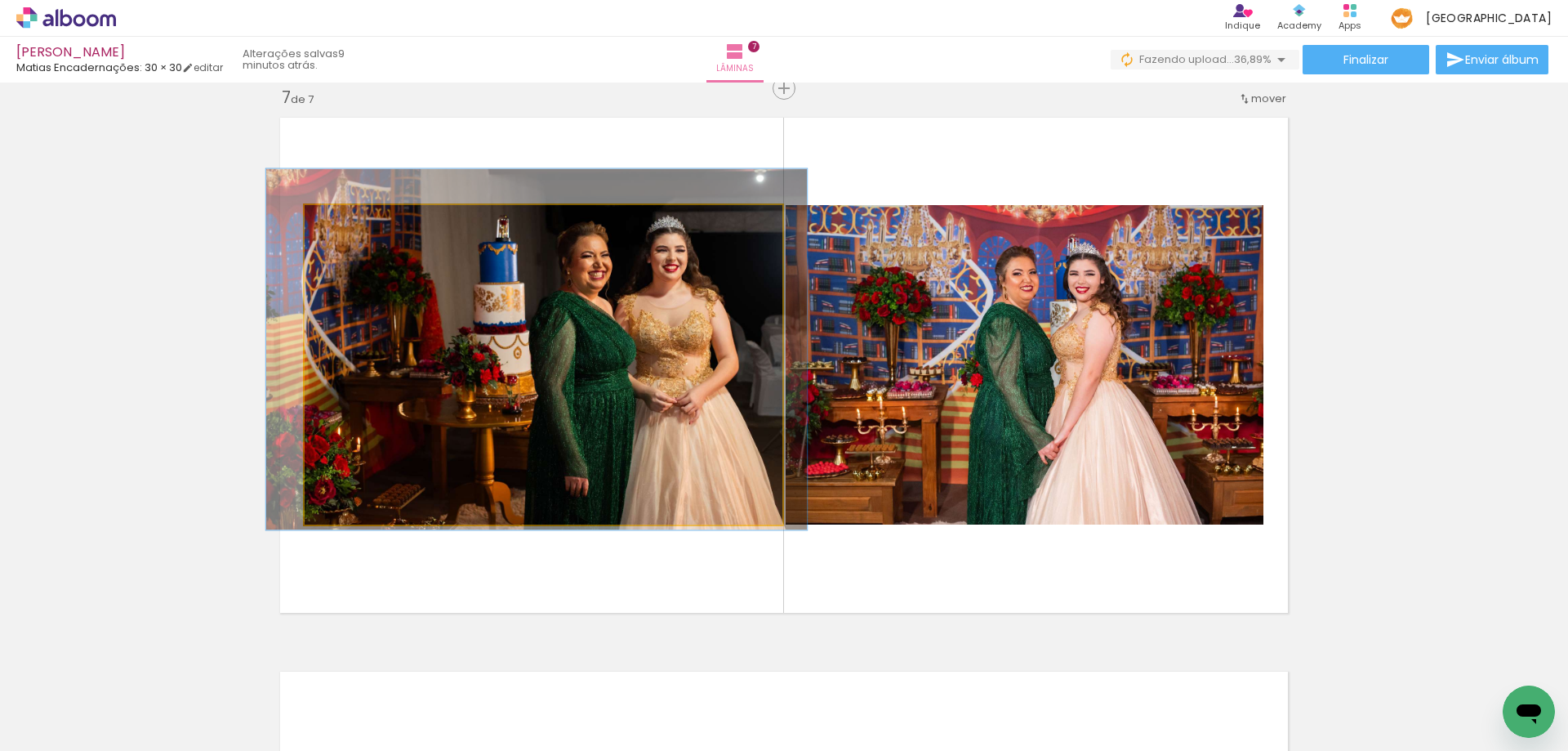
drag, startPoint x: 650, startPoint y: 418, endPoint x: 644, endPoint y: 403, distance: 16.2
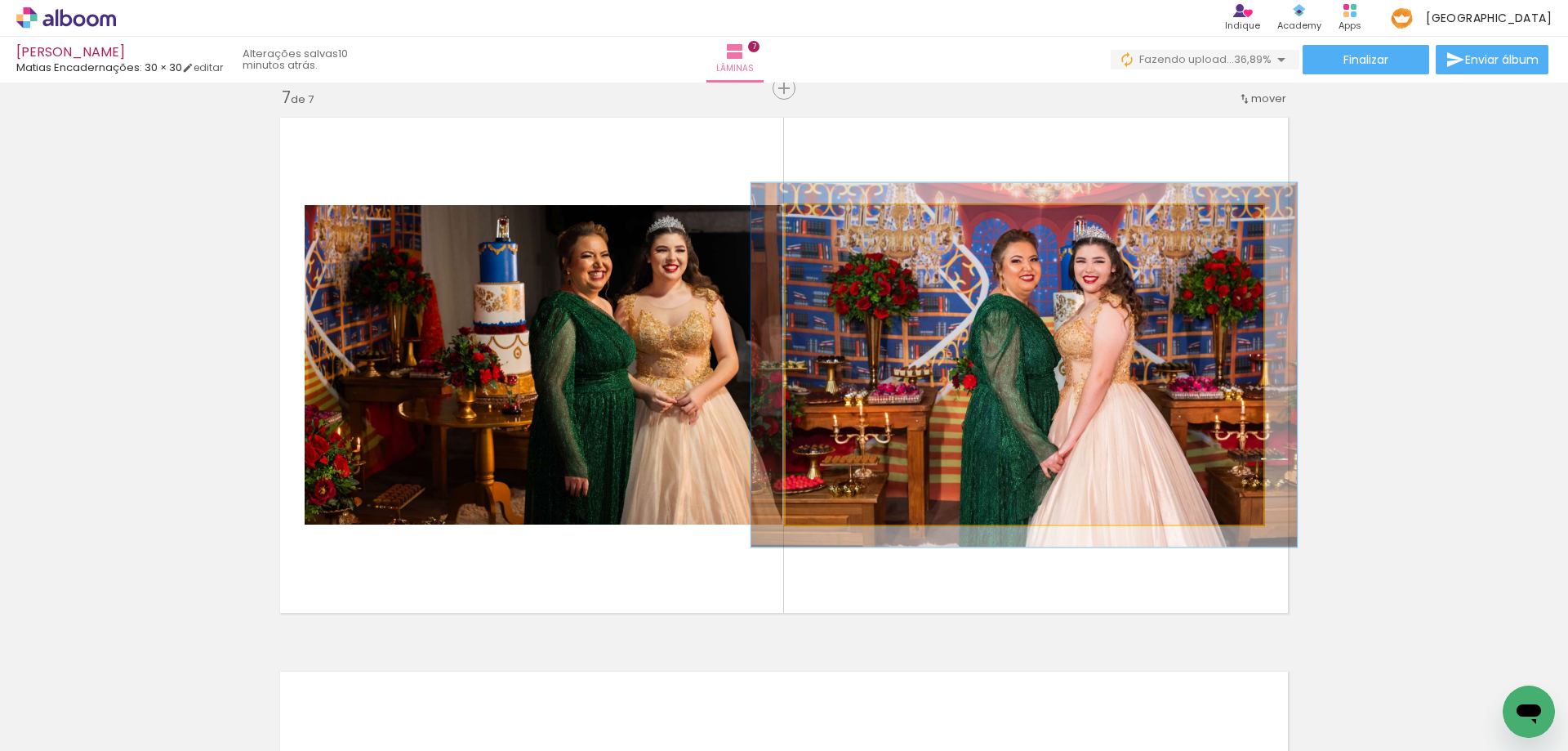
drag, startPoint x: 825, startPoint y: 225, endPoint x: 833, endPoint y: 222, distance: 8.5
type paper-slider "114"
click at [833, 222] on div at bounding box center [832, 222] width 27 height 27
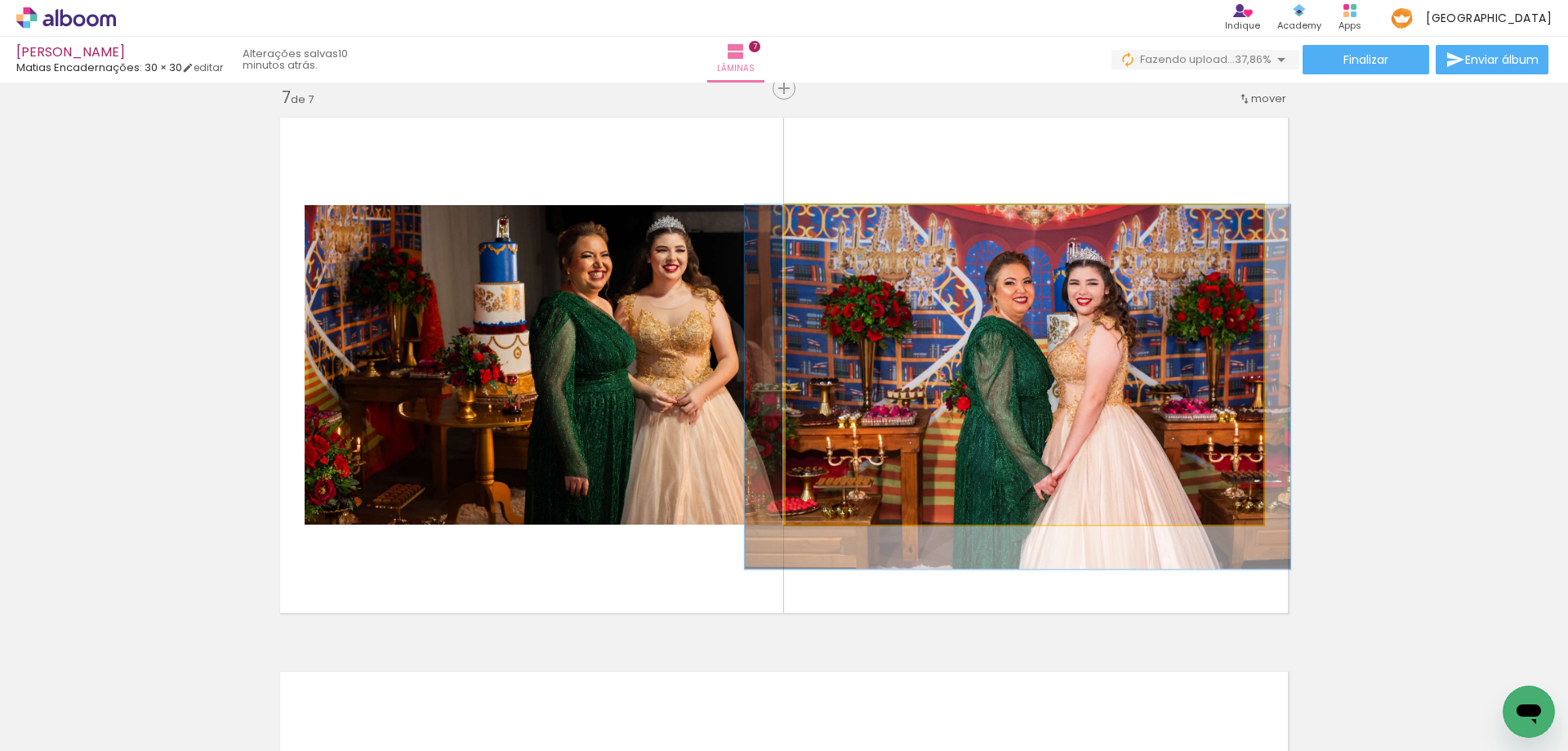
drag, startPoint x: 1136, startPoint y: 396, endPoint x: 1130, endPoint y: 419, distance: 23.8
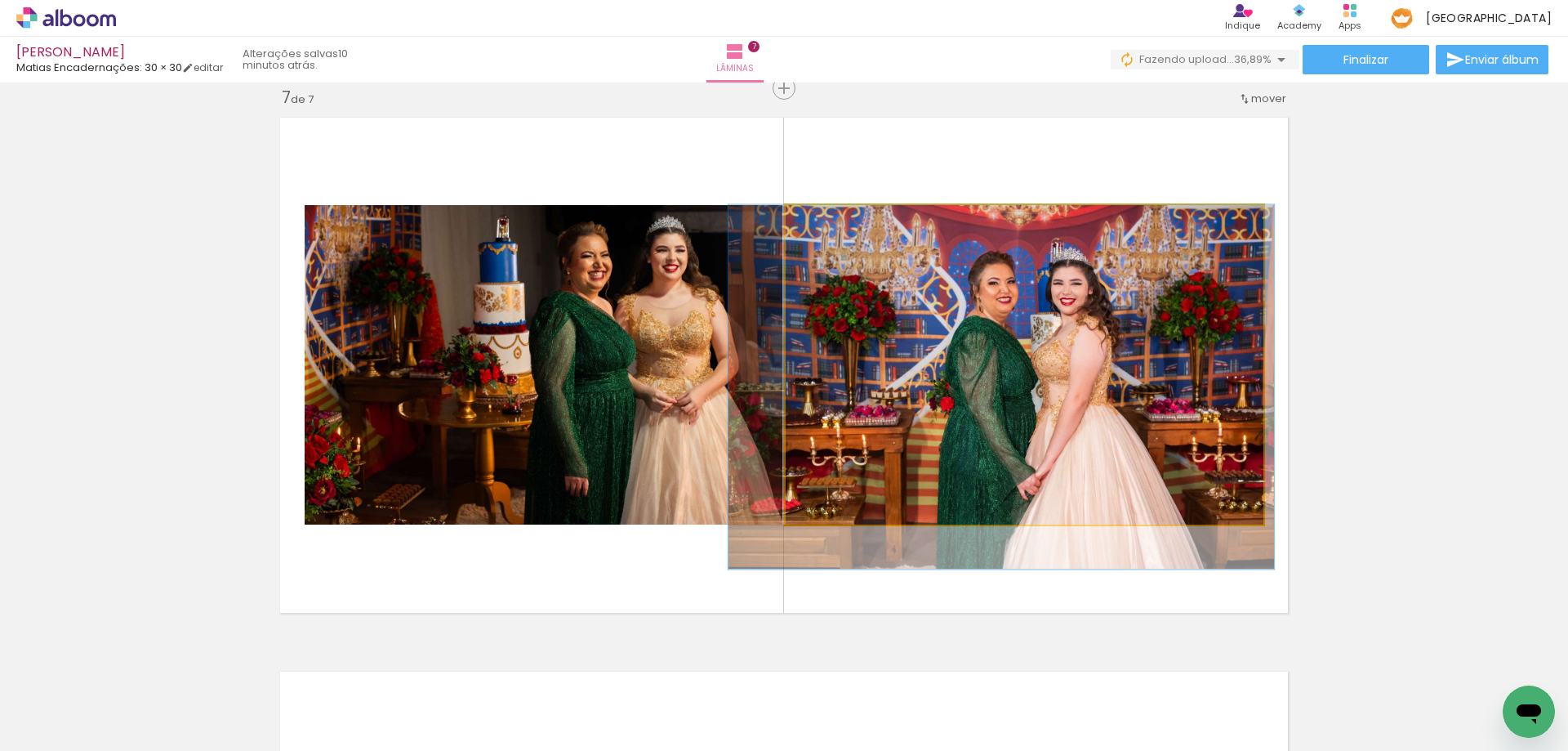
drag, startPoint x: 1130, startPoint y: 421, endPoint x: 1114, endPoint y: 423, distance: 16.1
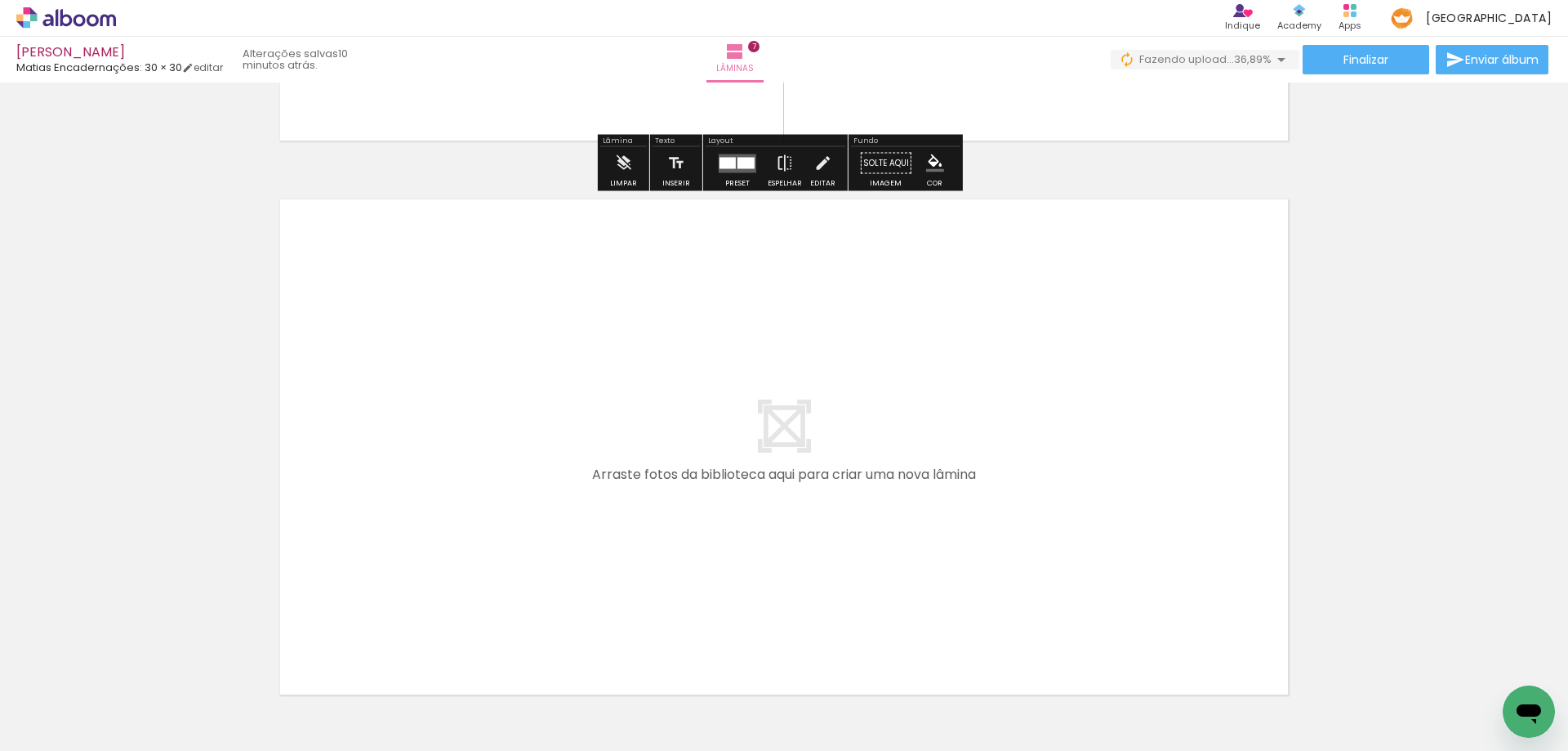
scroll to position [3834, 0]
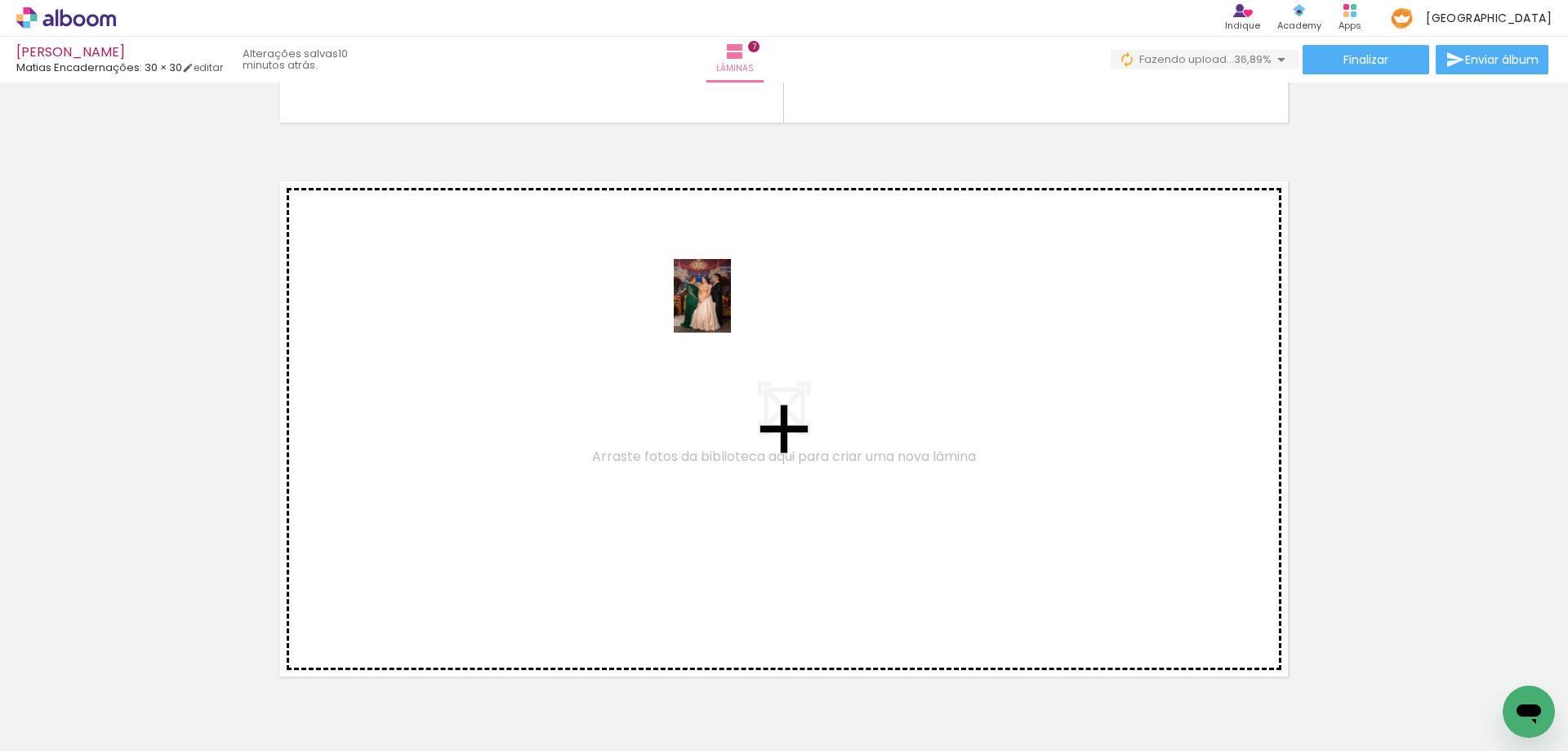
drag, startPoint x: 1033, startPoint y: 720, endPoint x: 722, endPoint y: 308, distance: 516.2
click at [722, 308] on quentale-workspace at bounding box center [784, 376] width 1568 height 751
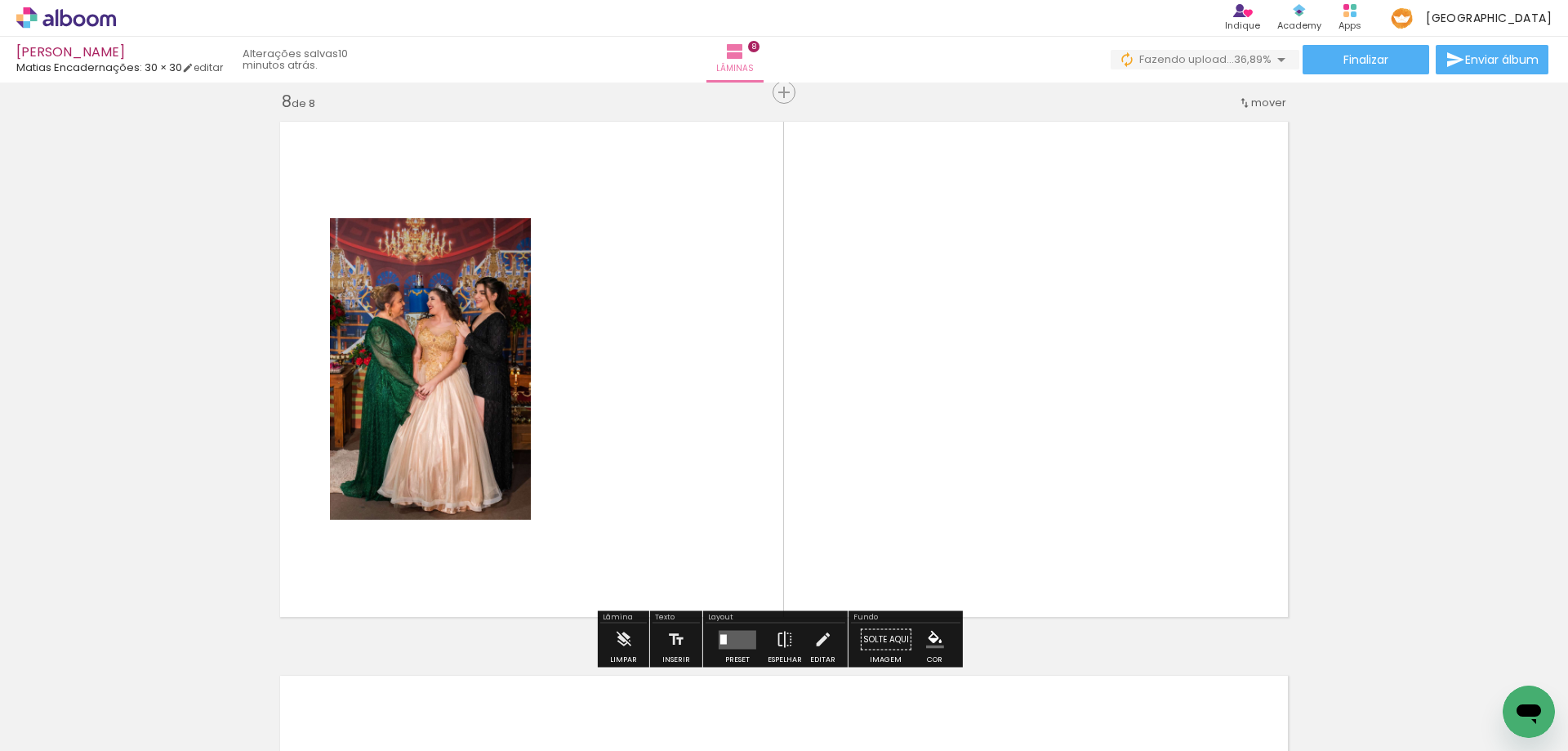
scroll to position [3898, 0]
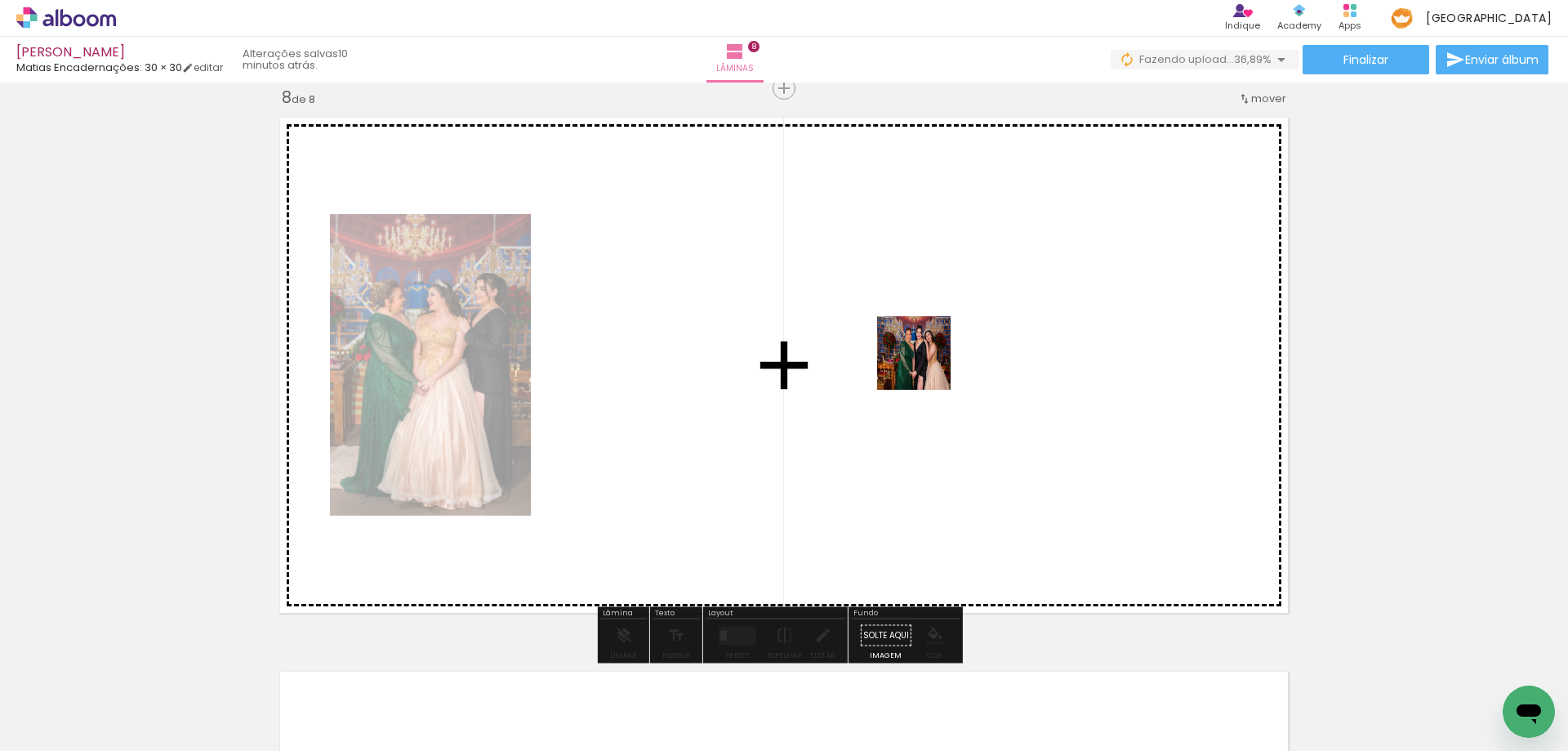
drag, startPoint x: 1112, startPoint y: 709, endPoint x: 916, endPoint y: 357, distance: 402.9
click at [916, 357] on quentale-workspace at bounding box center [784, 376] width 1568 height 751
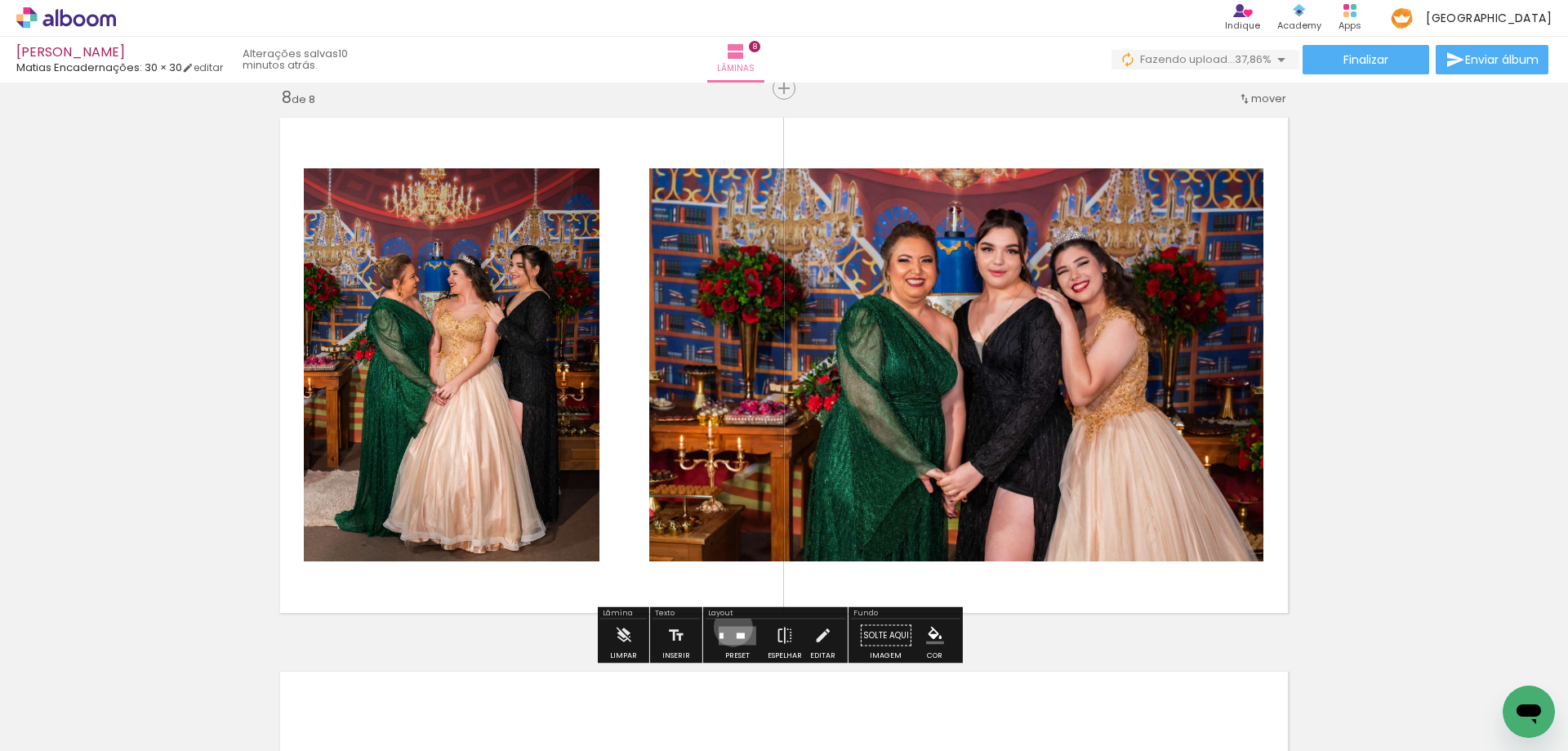
click at [730, 626] on quentale-layouter at bounding box center [738, 634] width 37 height 19
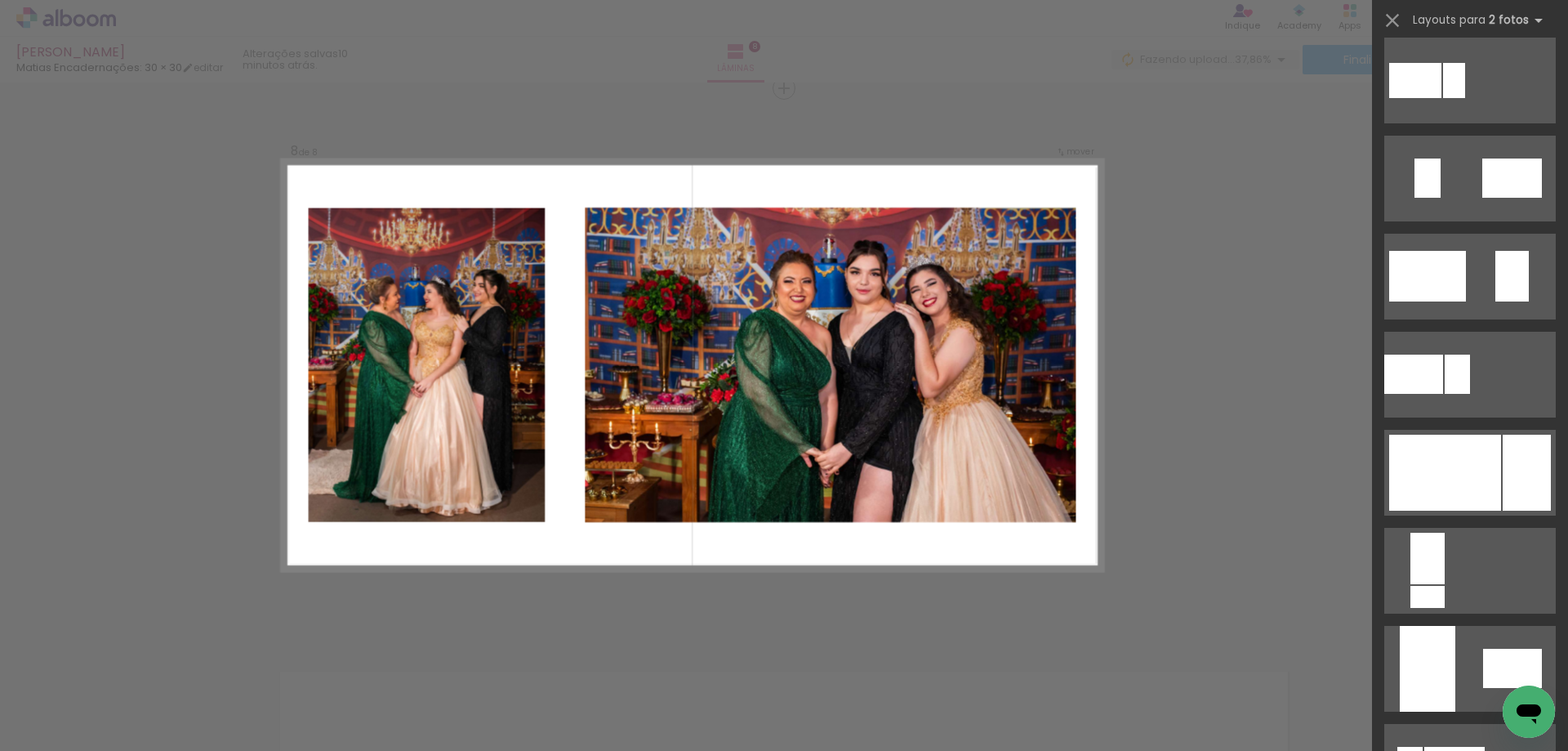
scroll to position [654, 0]
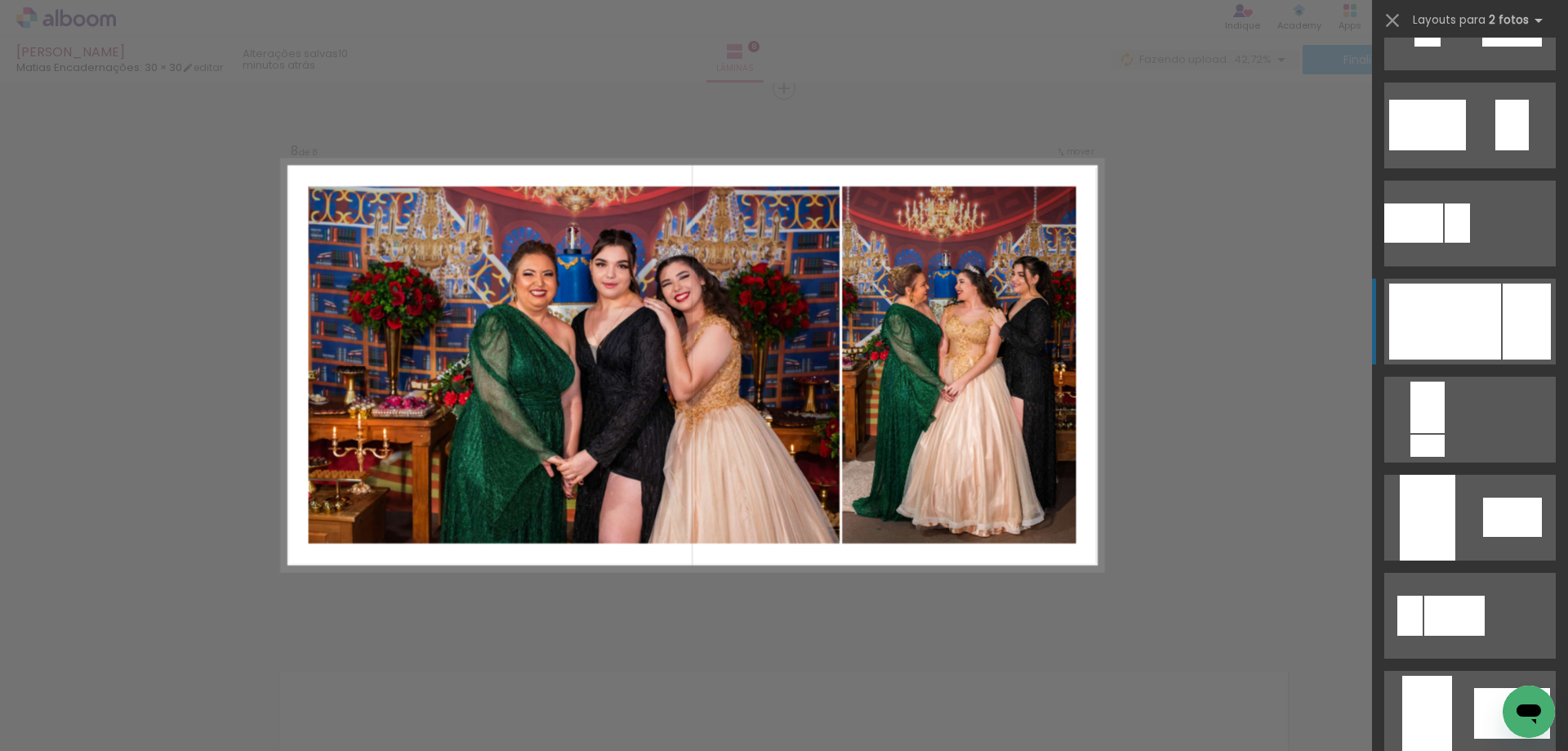
click at [1521, 303] on div at bounding box center [1526, 321] width 48 height 76
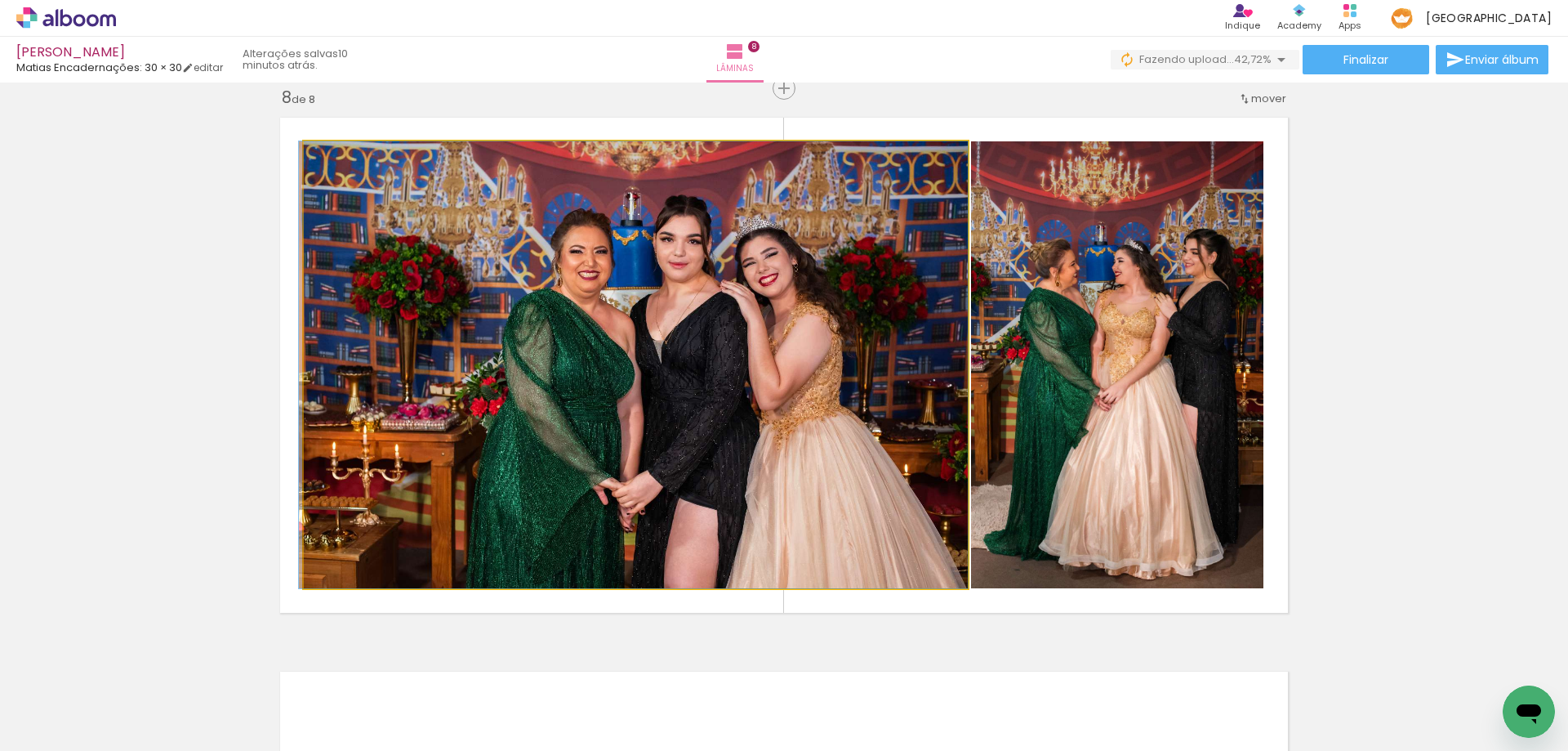
drag, startPoint x: 575, startPoint y: 356, endPoint x: 529, endPoint y: 359, distance: 46.1
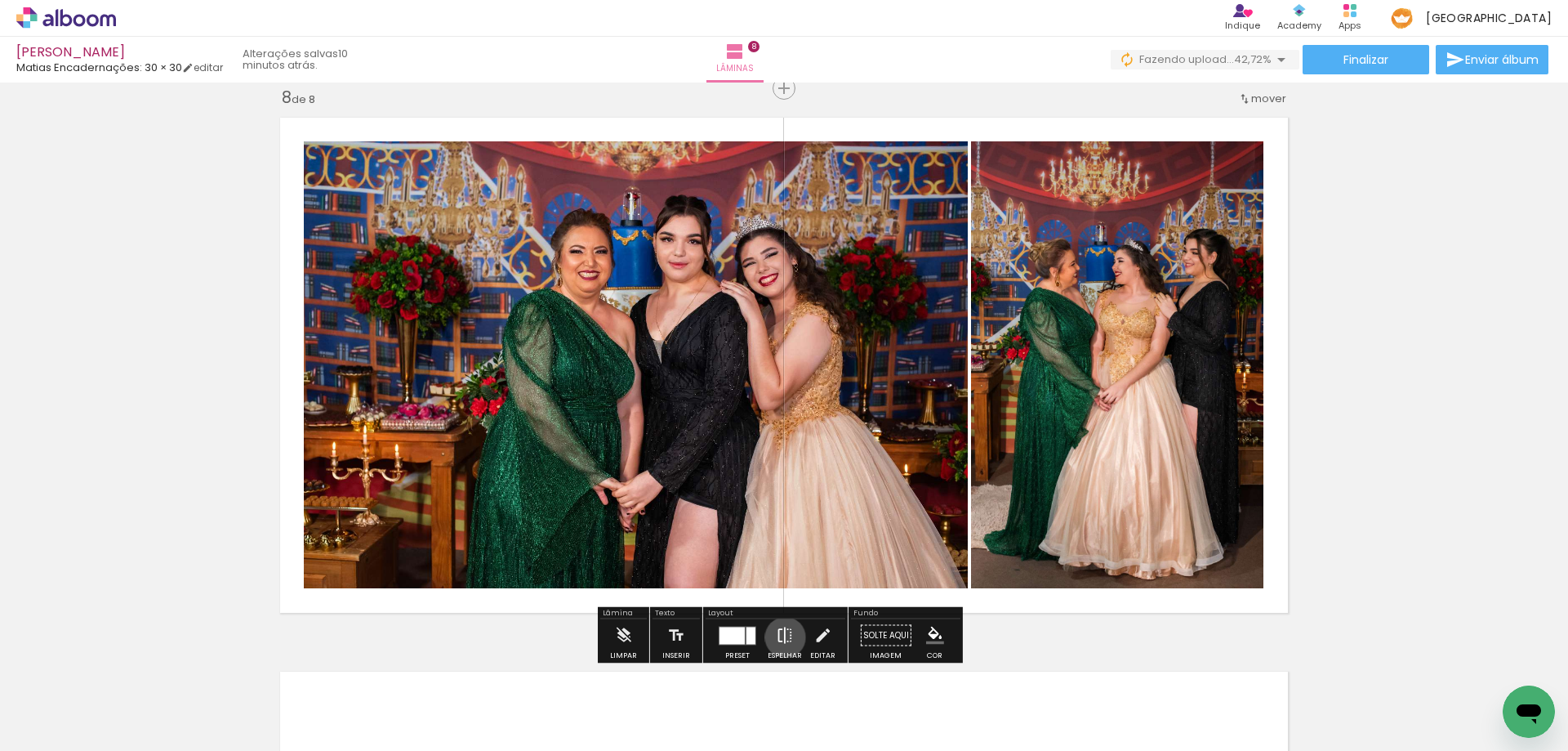
click at [782, 637] on iron-icon at bounding box center [784, 635] width 18 height 33
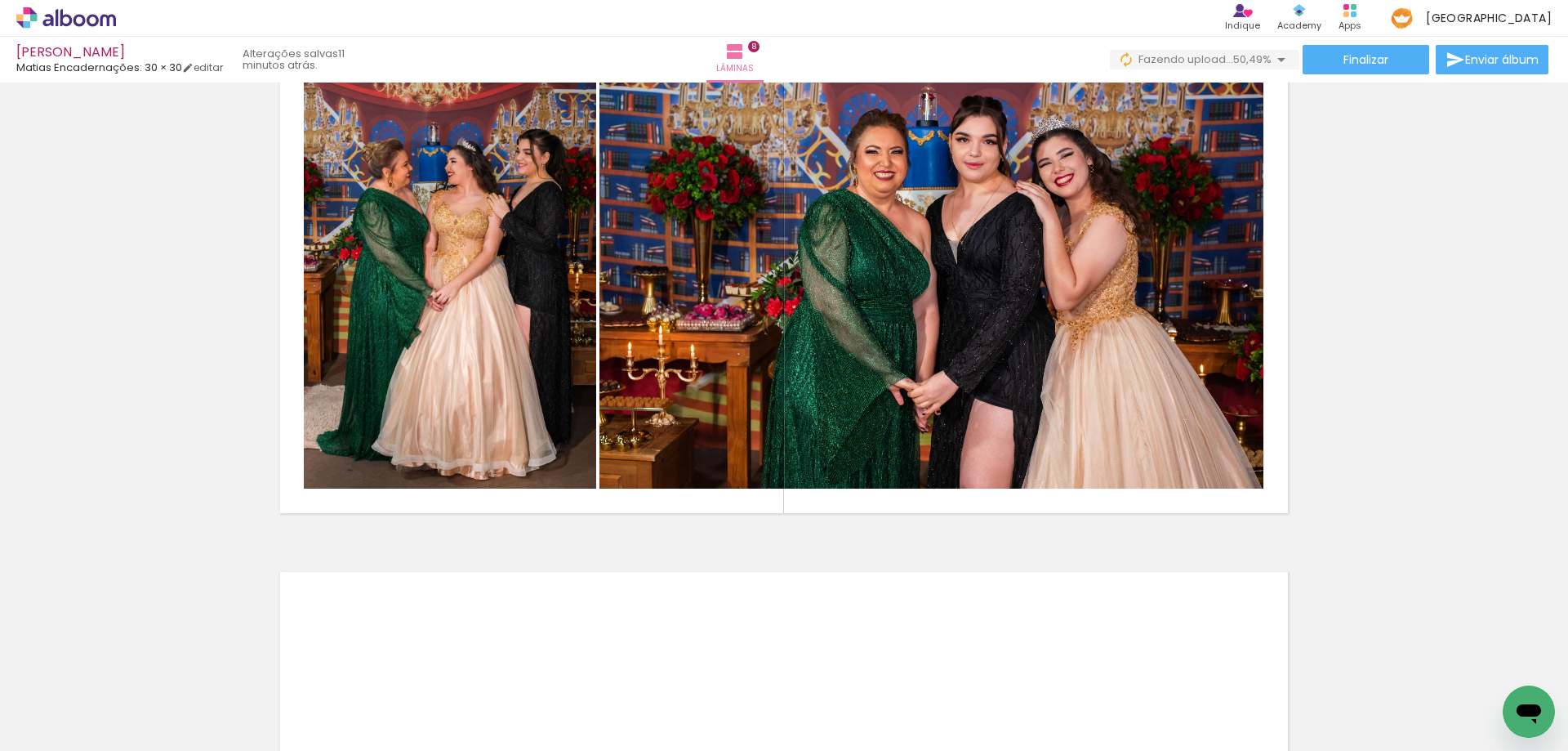
scroll to position [3898, 0]
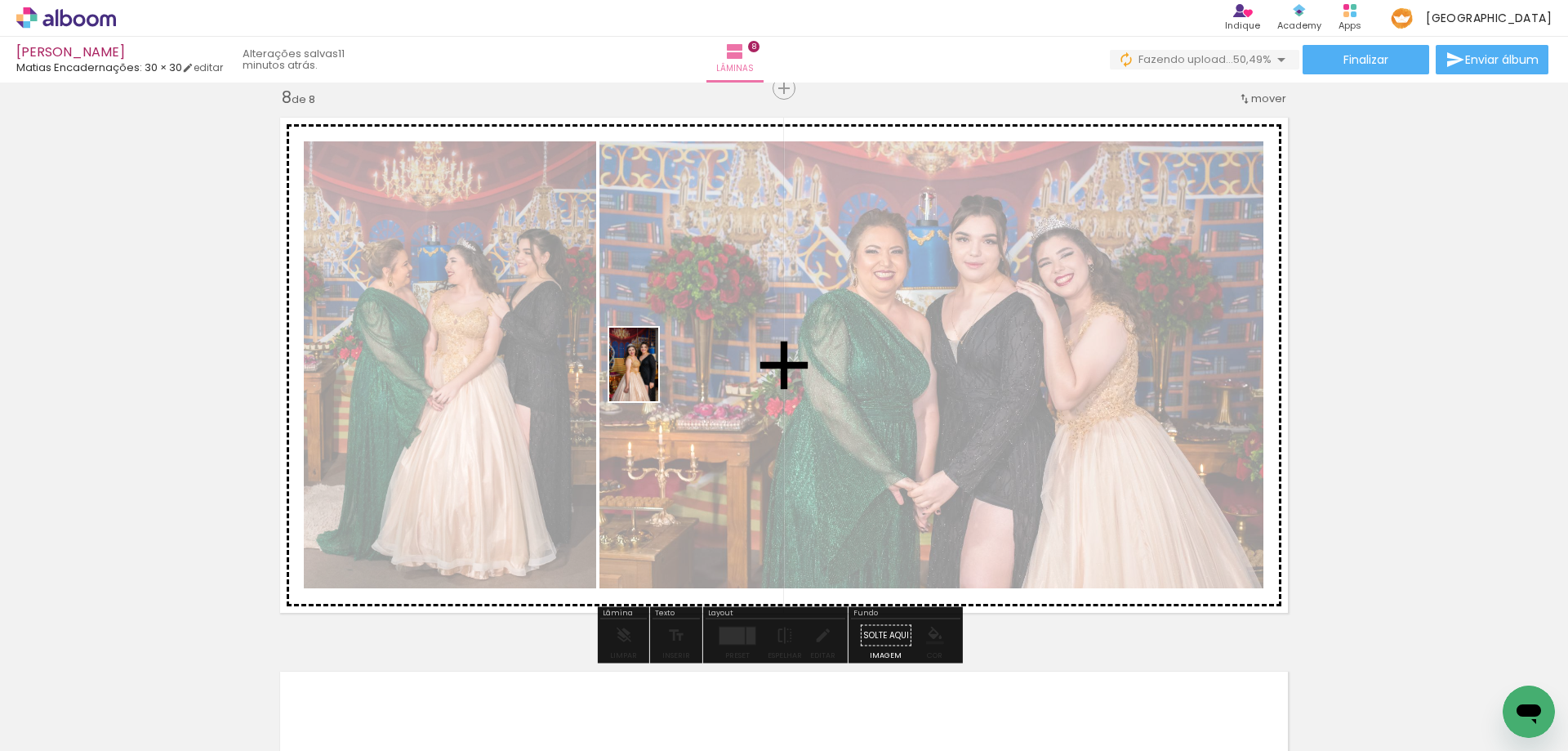
drag, startPoint x: 373, startPoint y: 705, endPoint x: 658, endPoint y: 376, distance: 435.3
click at [658, 376] on quentale-workspace at bounding box center [784, 376] width 1568 height 751
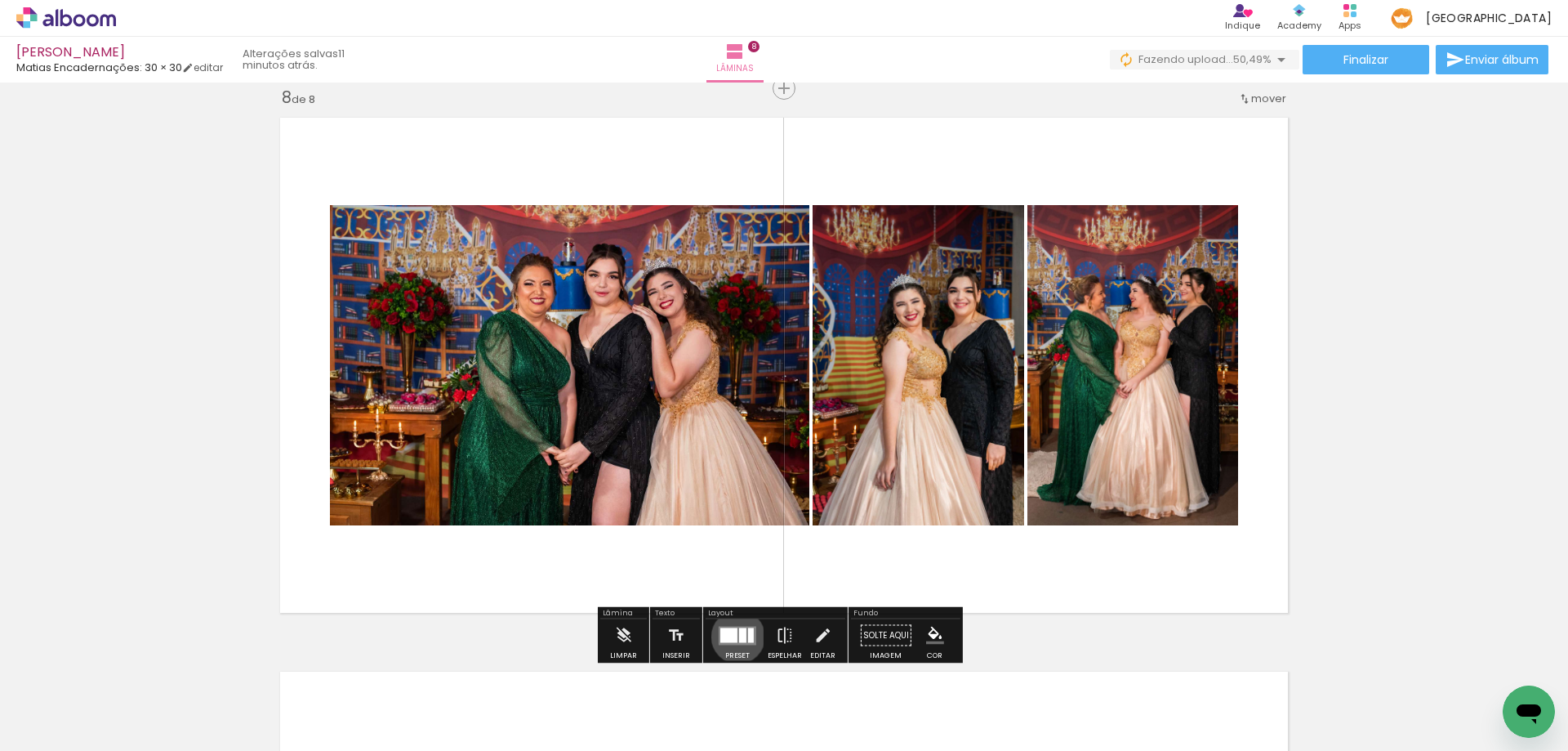
click at [734, 636] on quentale-layouter at bounding box center [738, 634] width 37 height 19
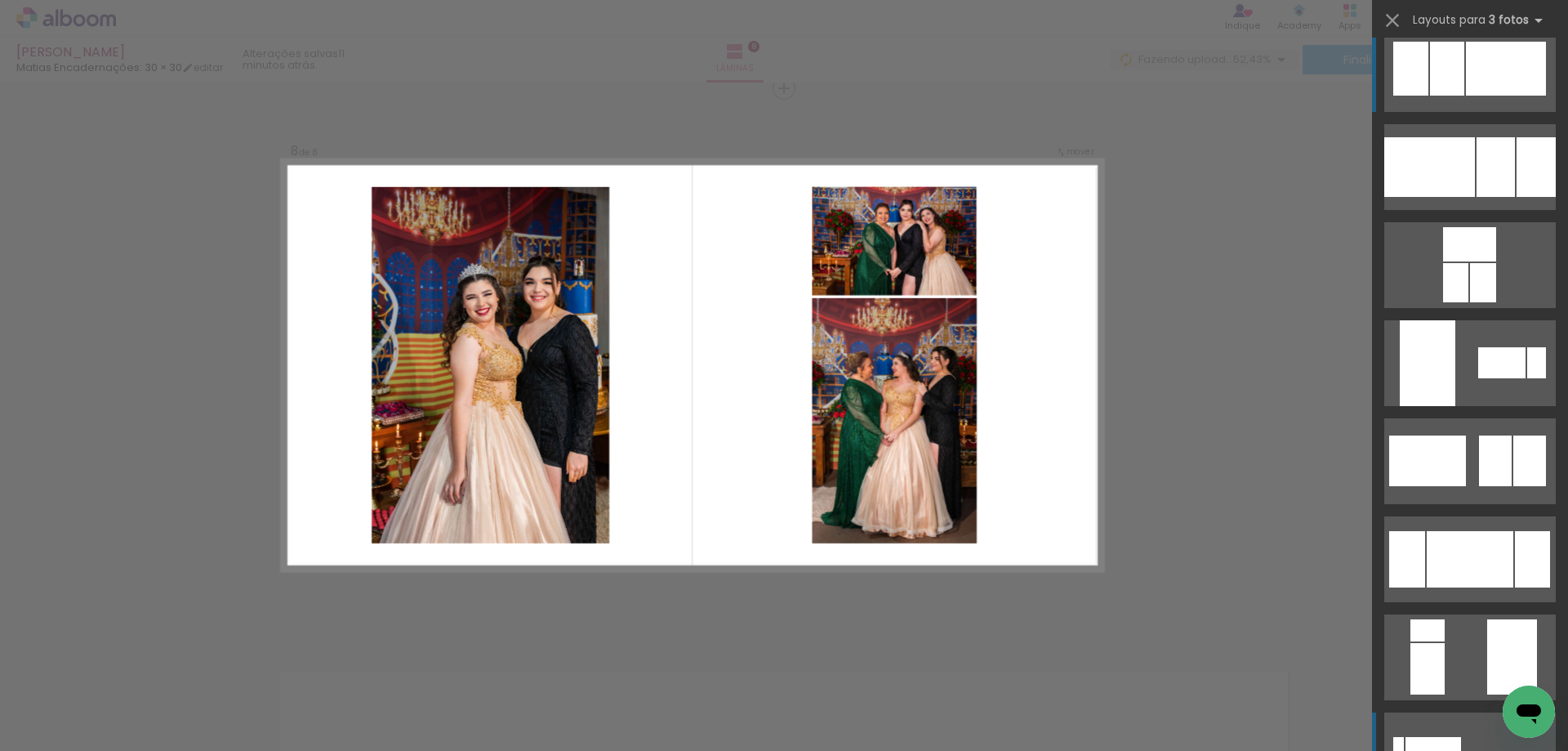
scroll to position [0, 0]
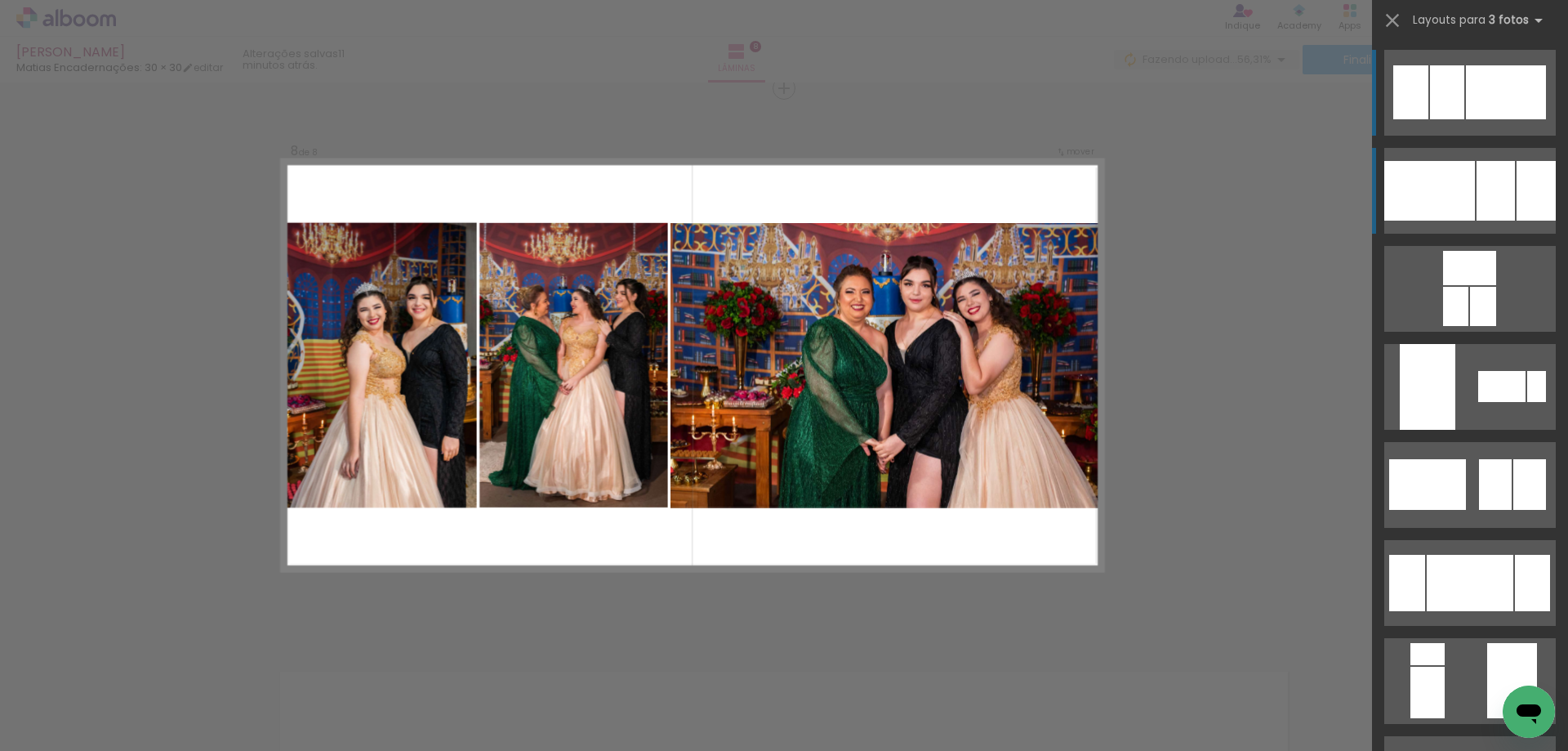
click at [1524, 190] on div at bounding box center [1536, 190] width 39 height 59
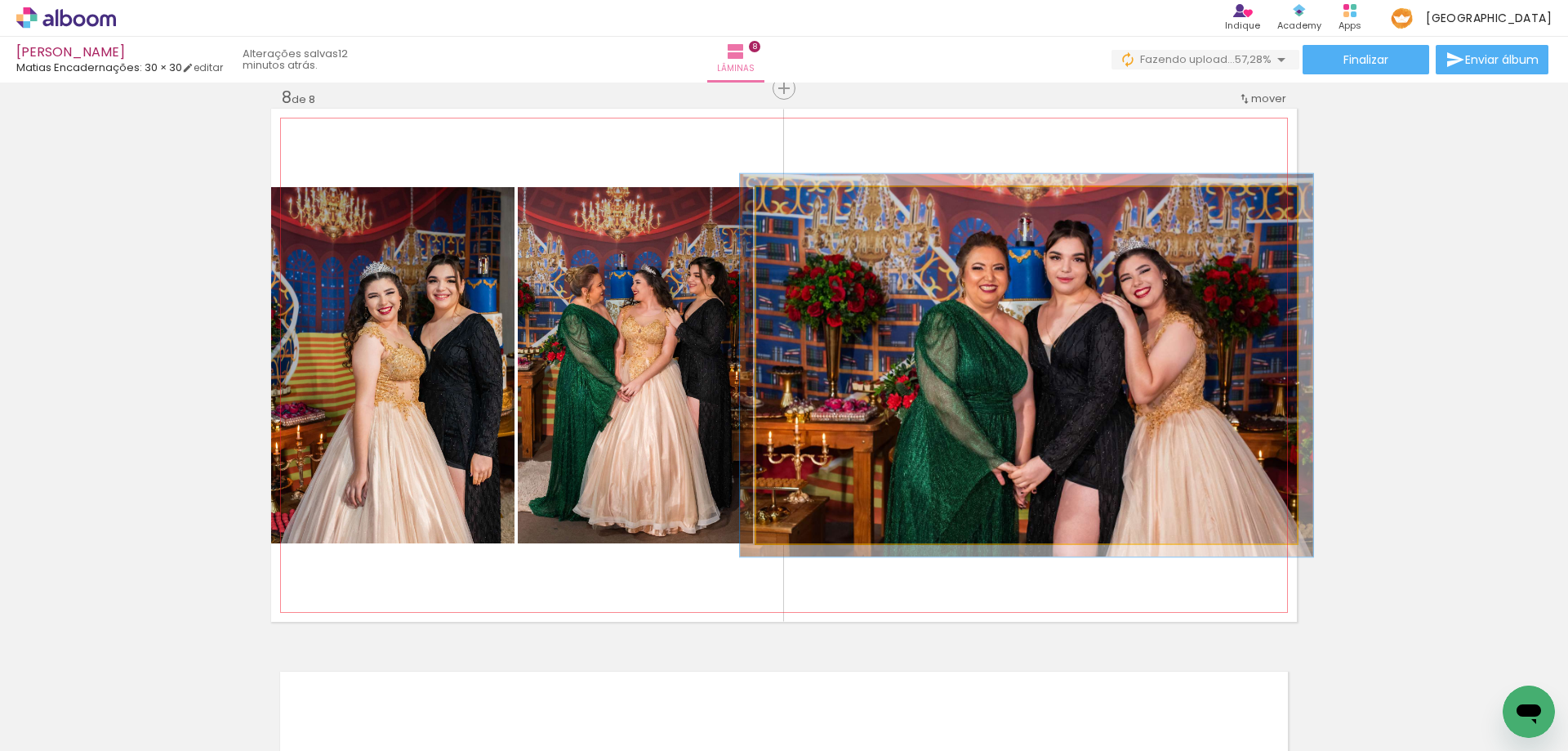
type paper-slider "106"
click at [796, 205] on div at bounding box center [798, 204] width 15 height 15
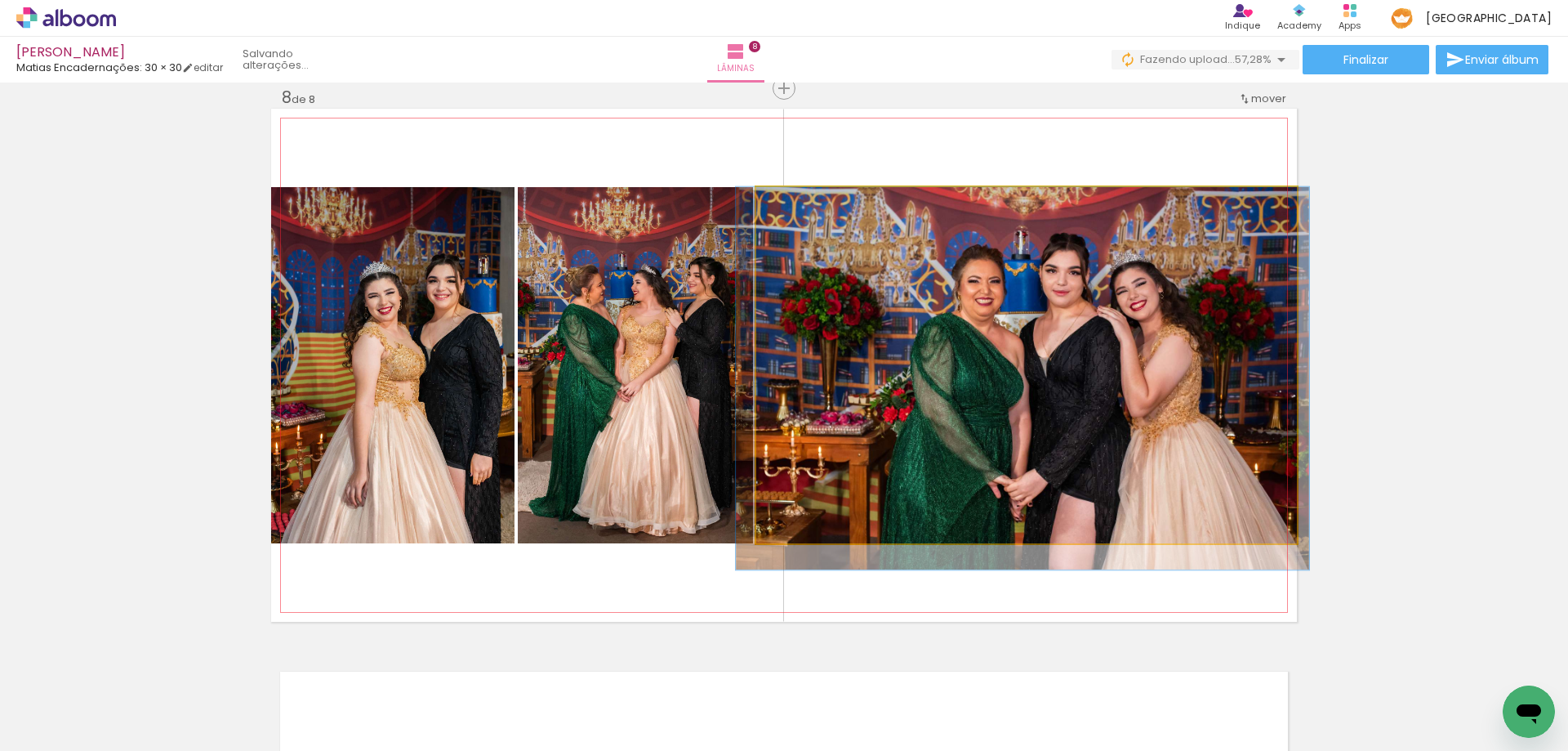
drag, startPoint x: 1121, startPoint y: 461, endPoint x: 1117, endPoint y: 474, distance: 13.6
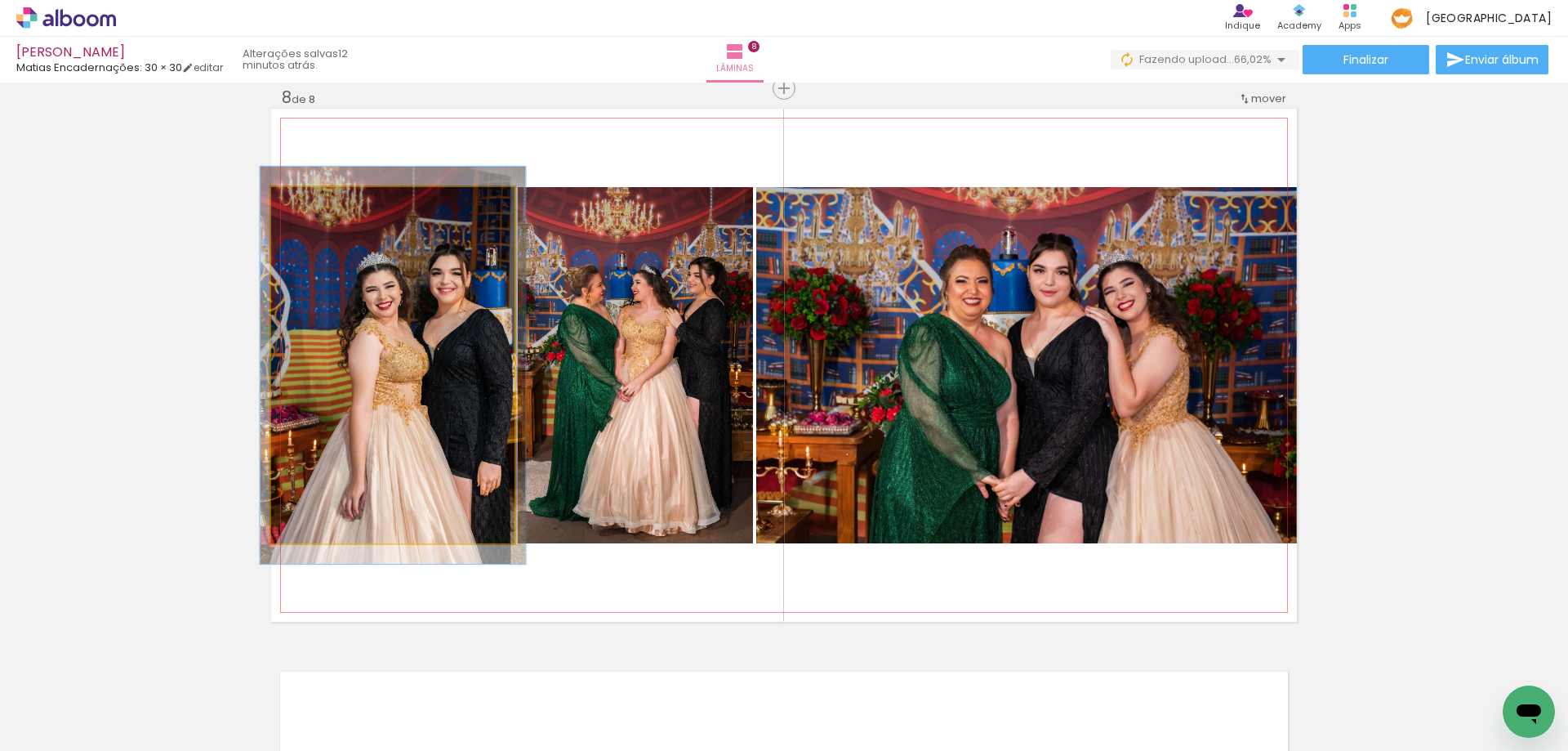
click at [313, 205] on div at bounding box center [314, 204] width 15 height 15
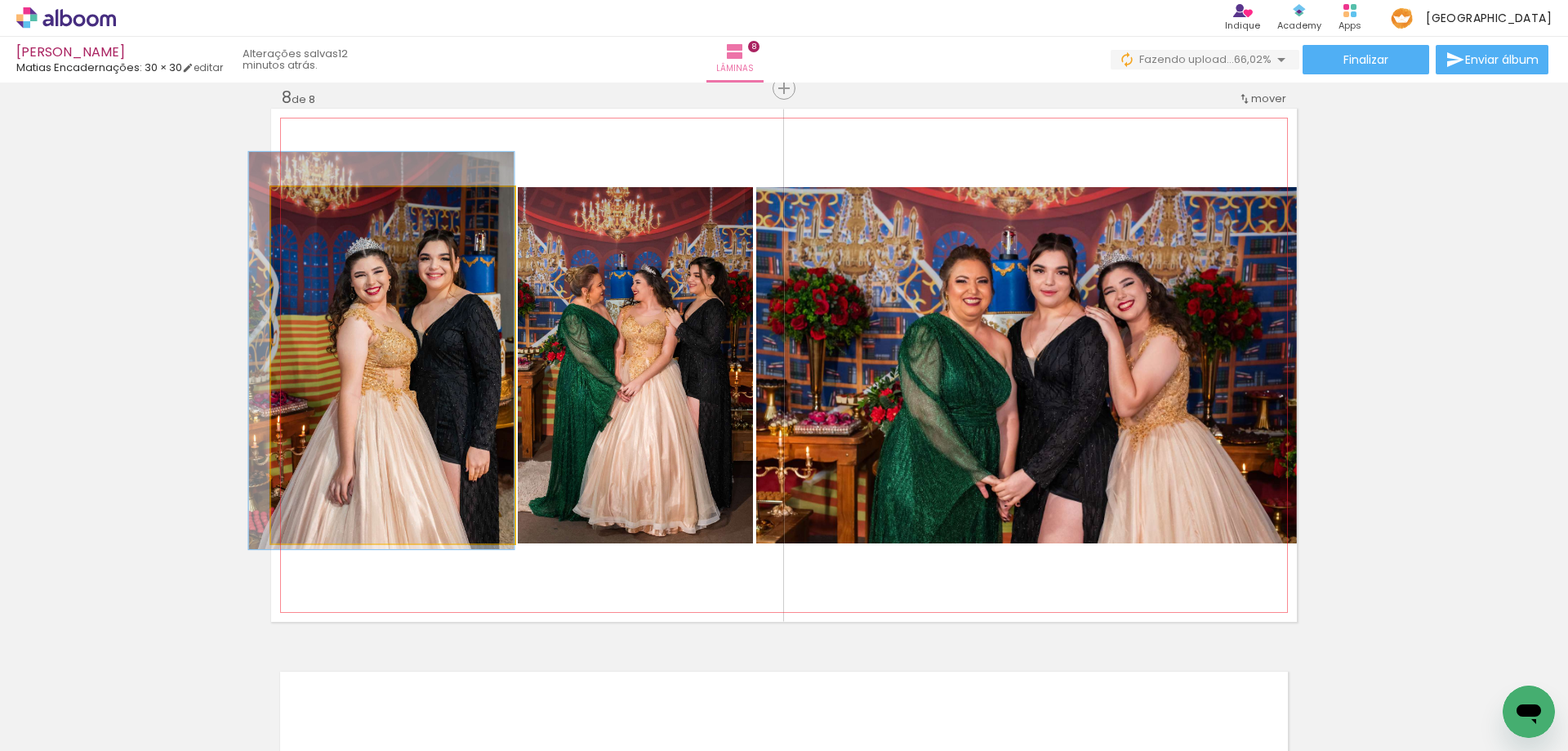
drag, startPoint x: 406, startPoint y: 389, endPoint x: 382, endPoint y: 374, distance: 28.3
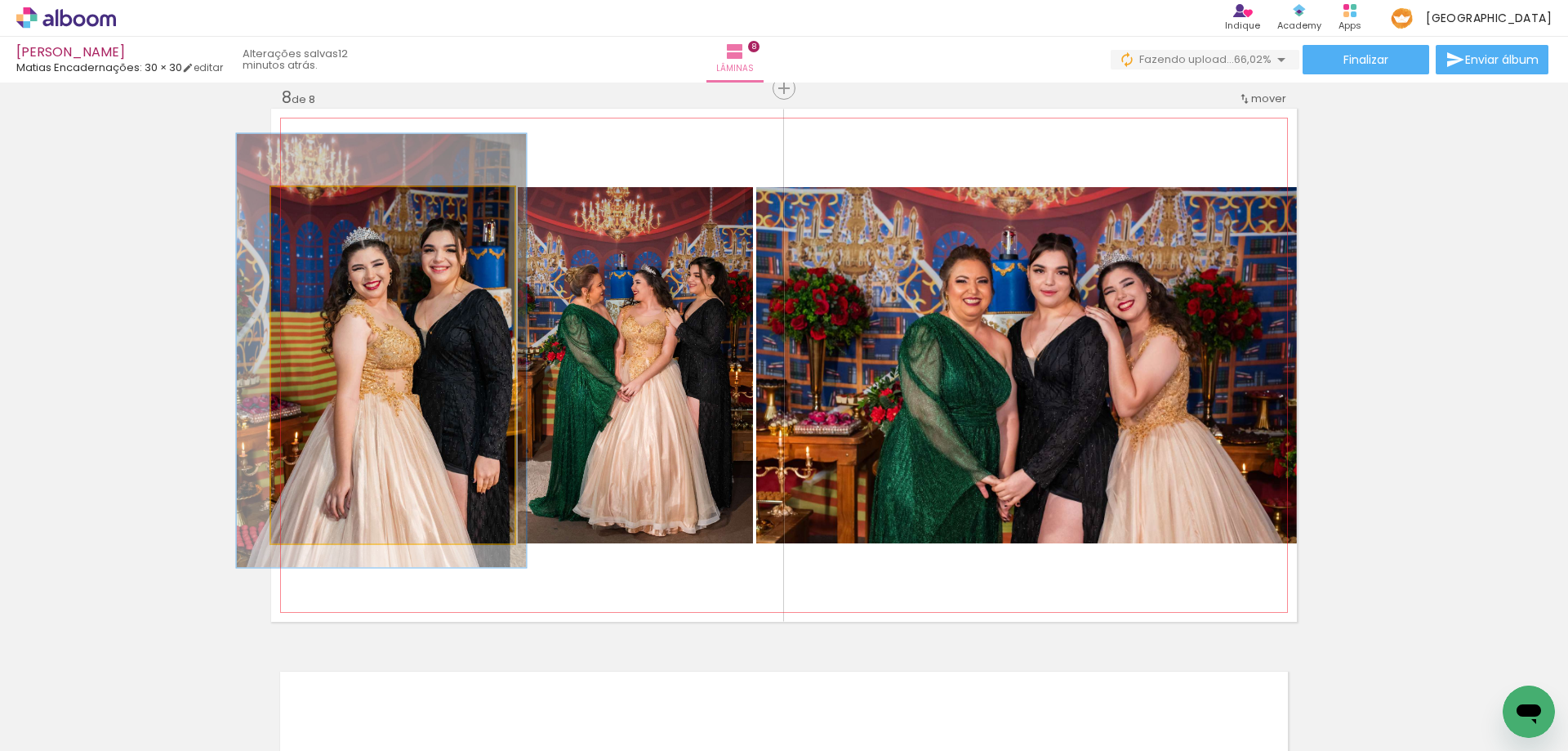
drag, startPoint x: 308, startPoint y: 205, endPoint x: 321, endPoint y: 220, distance: 19.8
type paper-slider "121"
click at [315, 205] on div at bounding box center [321, 204] width 15 height 15
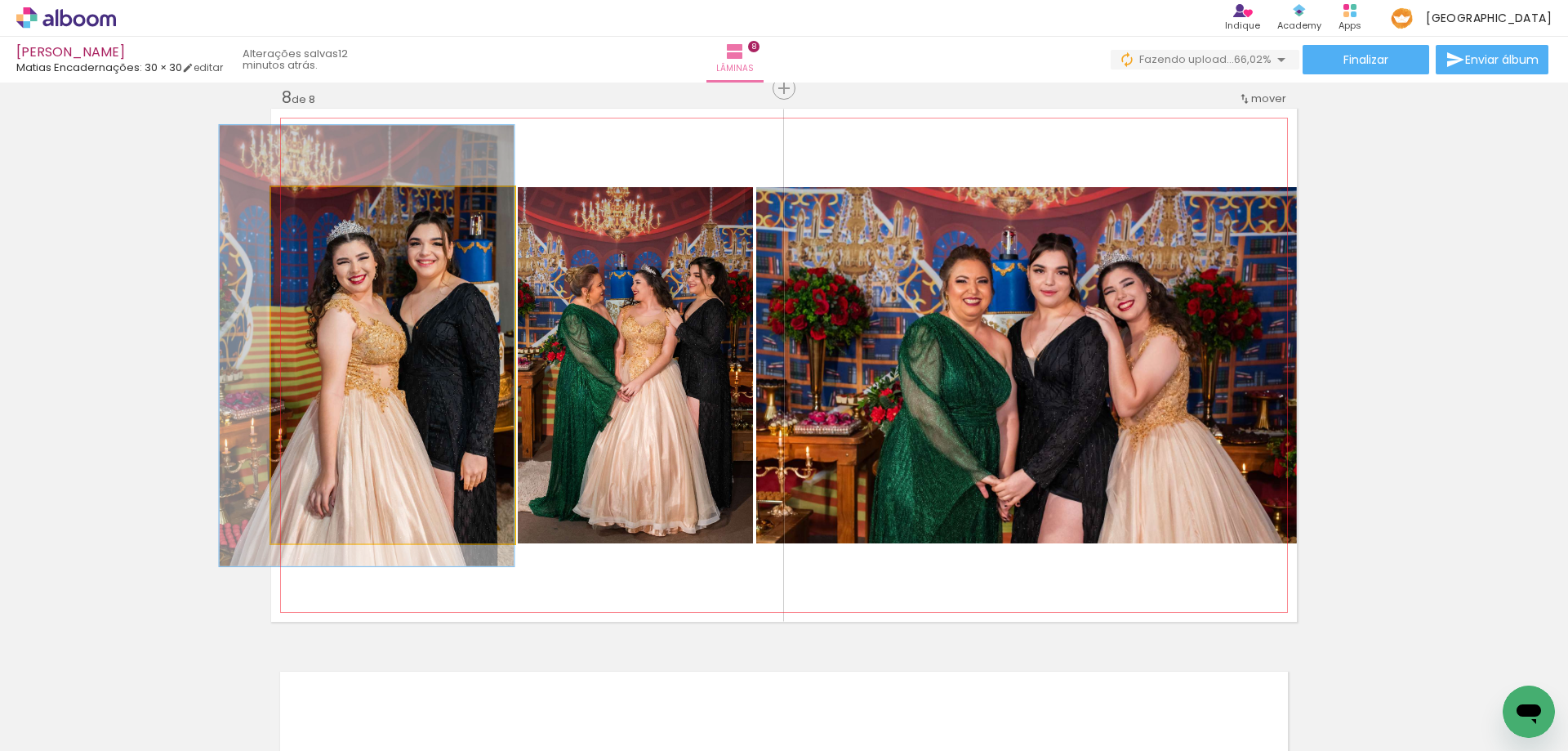
drag, startPoint x: 413, startPoint y: 402, endPoint x: 386, endPoint y: 397, distance: 27.5
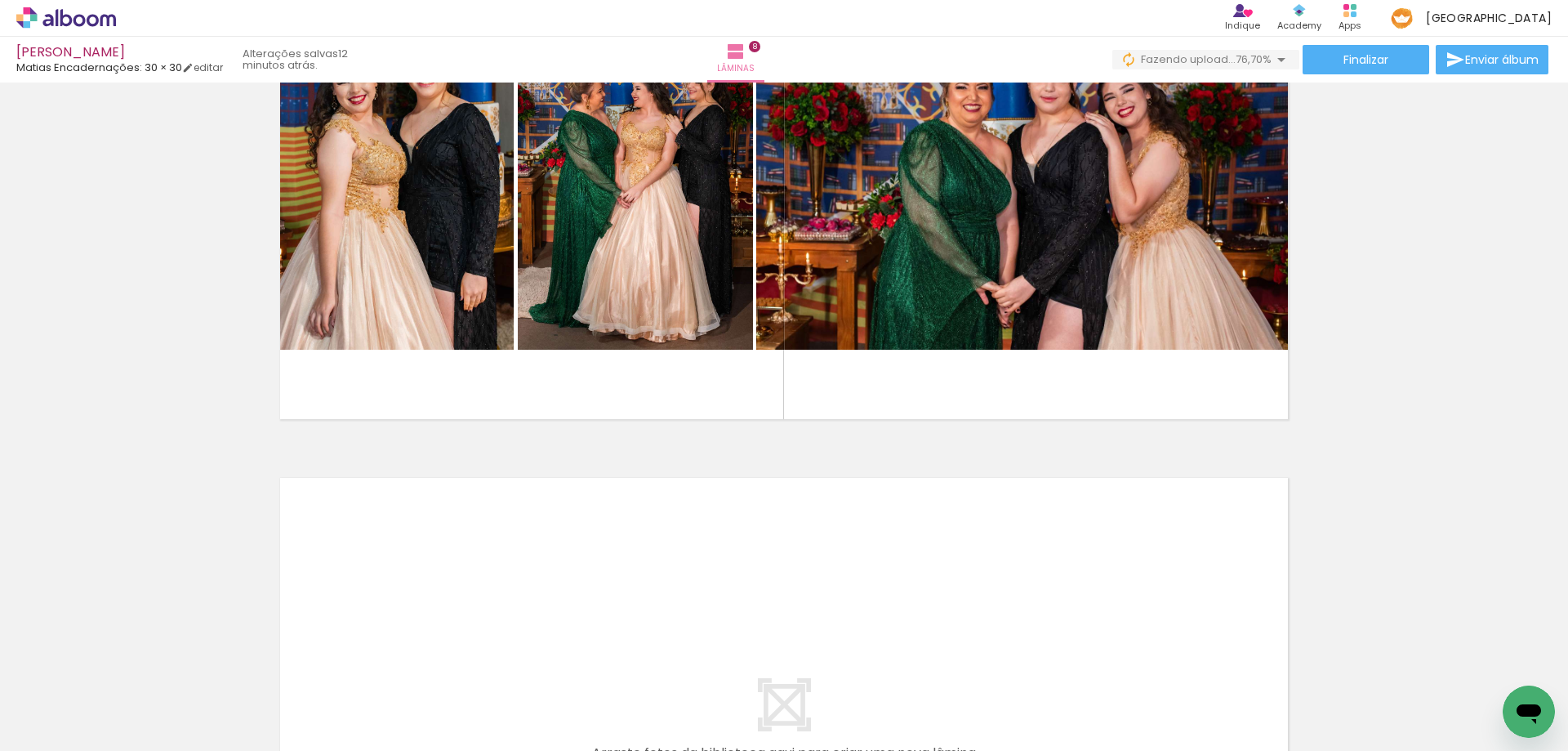
scroll to position [4306, 0]
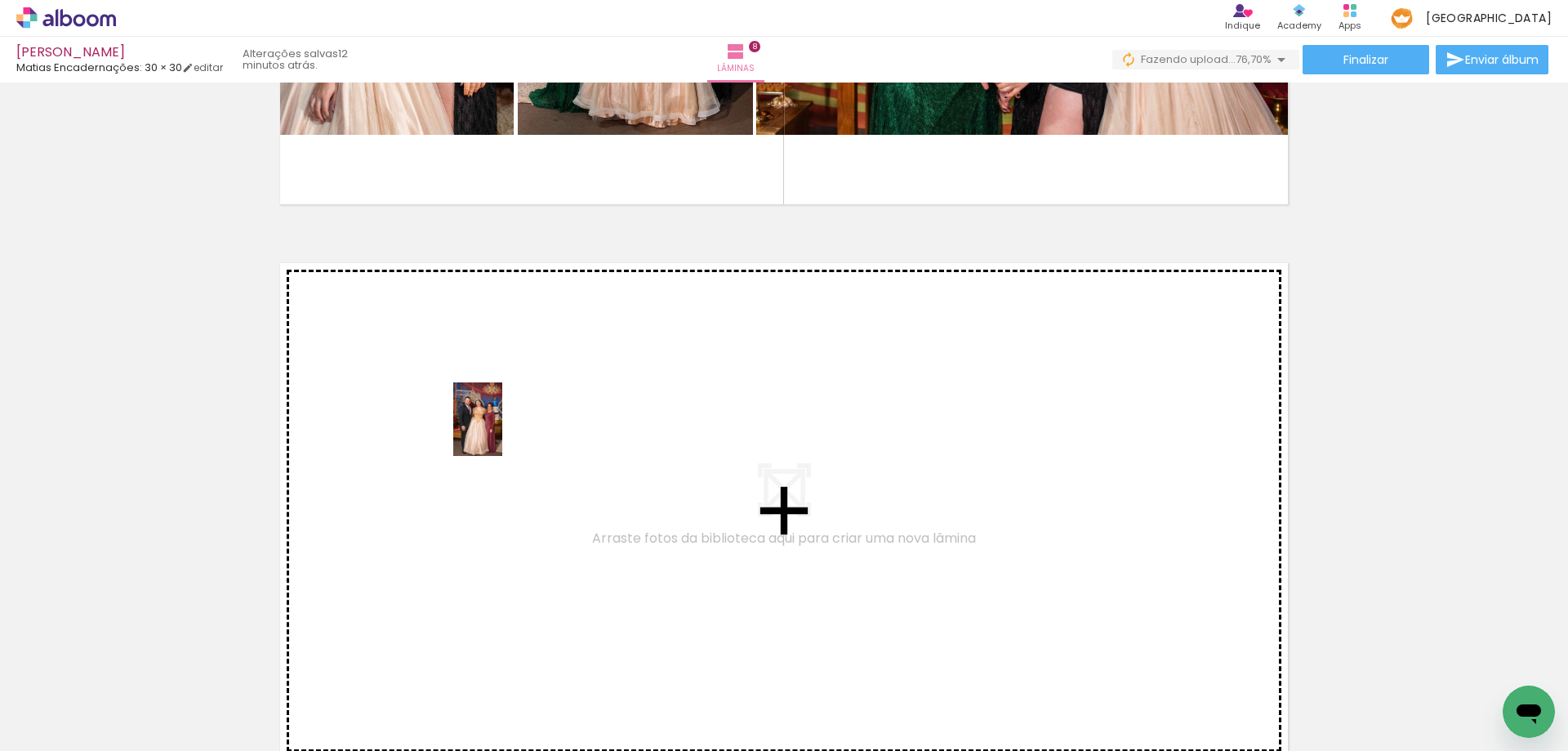
drag, startPoint x: 482, startPoint y: 713, endPoint x: 502, endPoint y: 431, distance: 282.7
click at [502, 431] on quentale-workspace at bounding box center [784, 376] width 1568 height 751
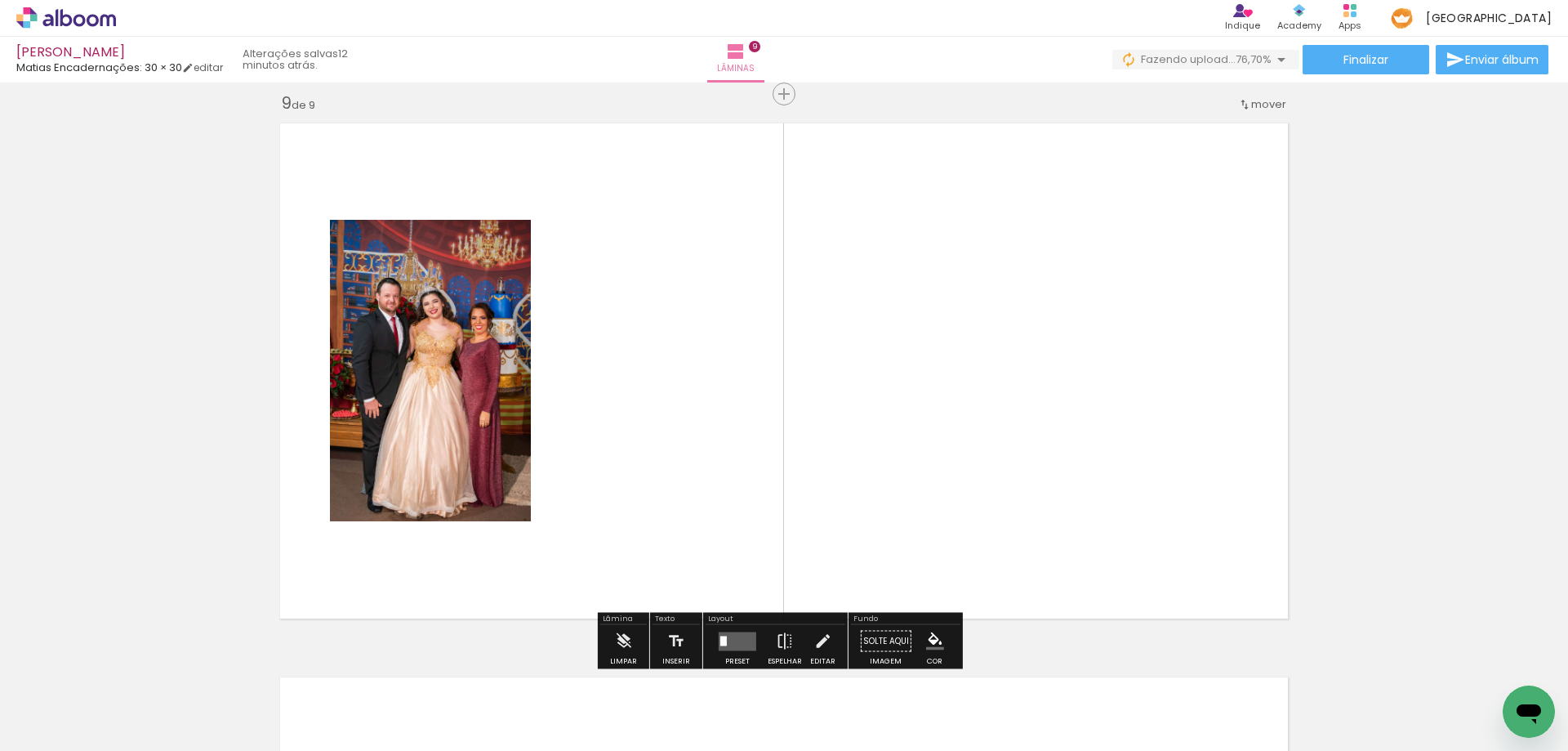
scroll to position [4451, 0]
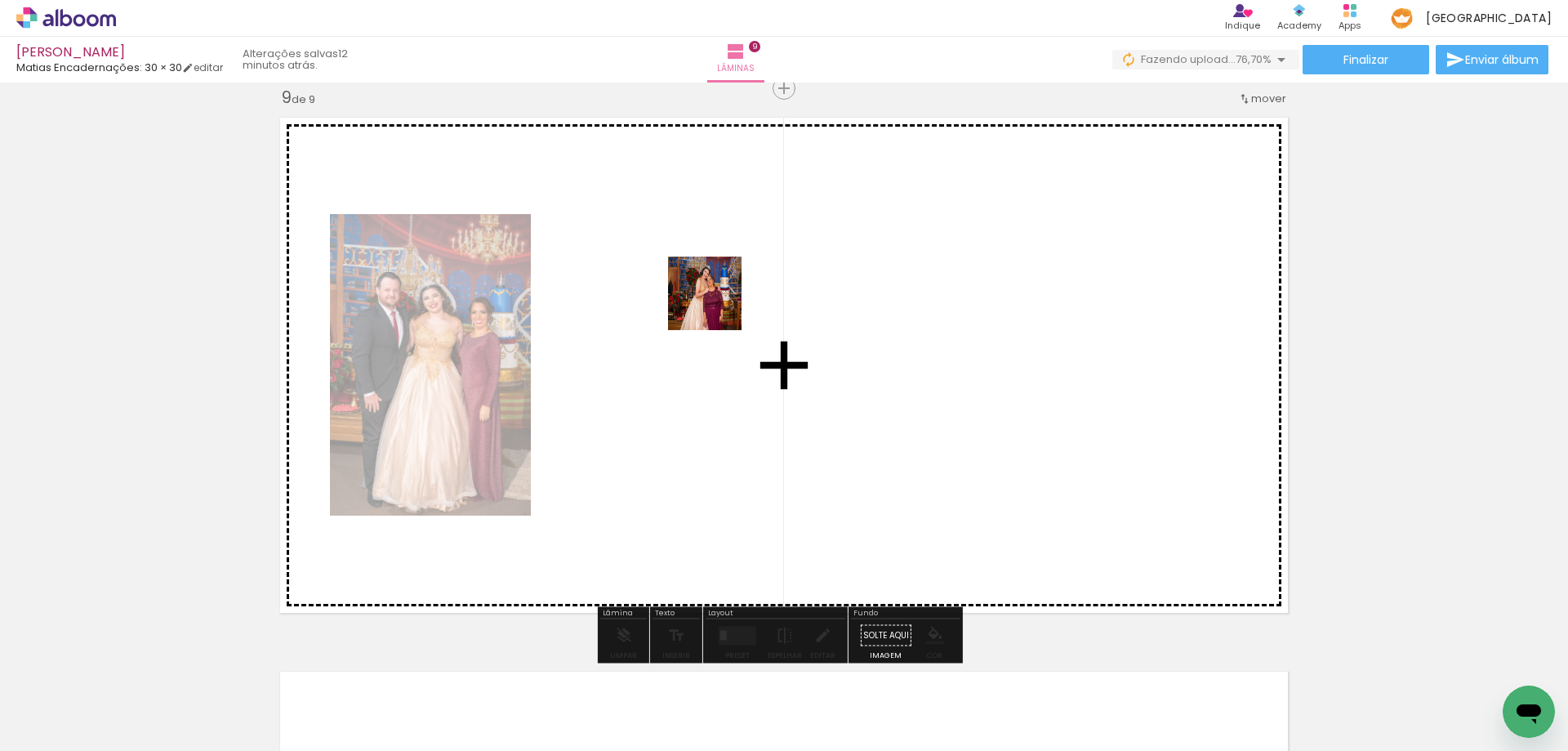
drag, startPoint x: 576, startPoint y: 716, endPoint x: 736, endPoint y: 709, distance: 160.2
click at [717, 306] on quentale-workspace at bounding box center [784, 376] width 1568 height 751
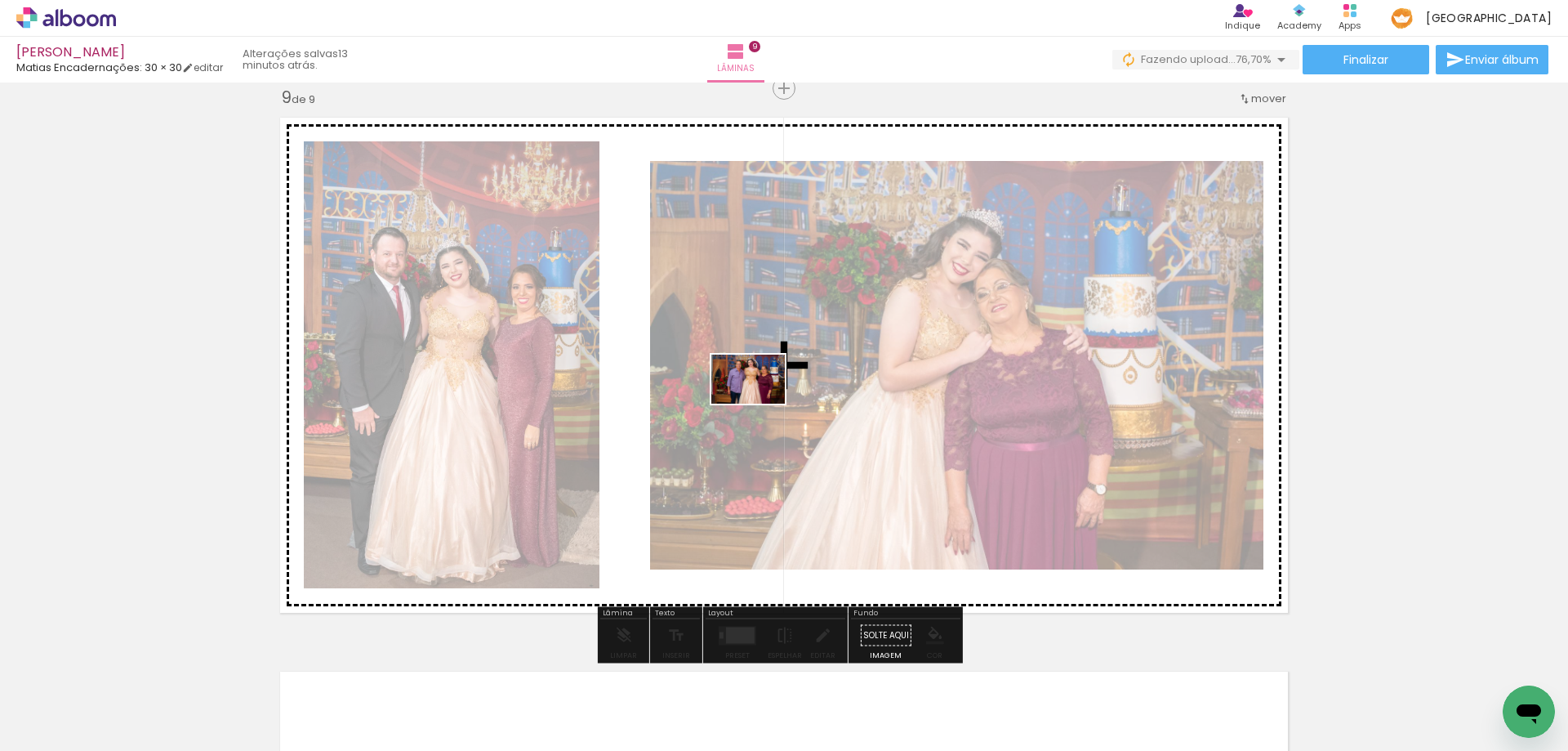
drag, startPoint x: 671, startPoint y: 693, endPoint x: 761, endPoint y: 404, distance: 302.7
click at [761, 404] on quentale-workspace at bounding box center [784, 376] width 1568 height 751
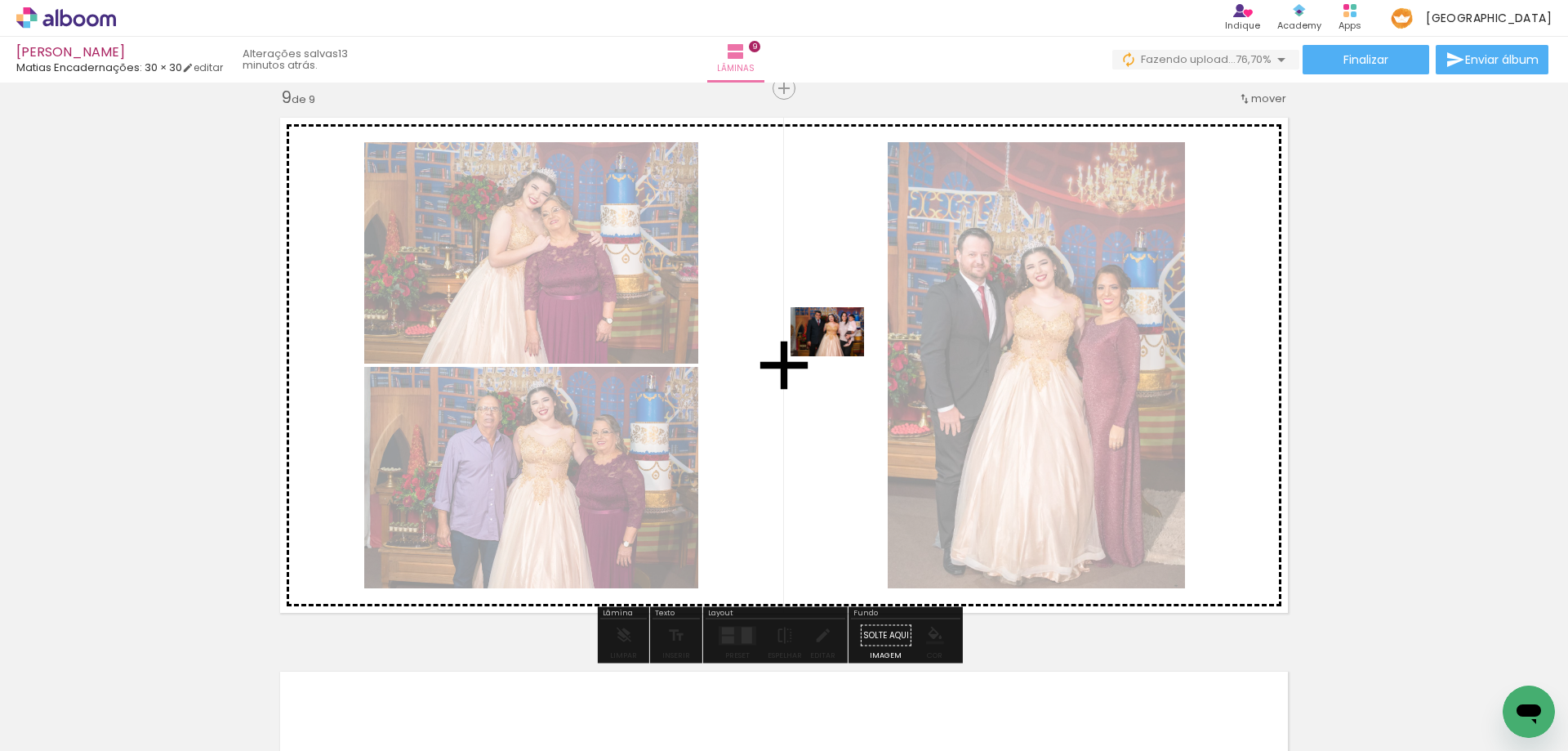
drag, startPoint x: 772, startPoint y: 712, endPoint x: 839, endPoint y: 356, distance: 362.2
click at [839, 356] on quentale-workspace at bounding box center [784, 376] width 1568 height 751
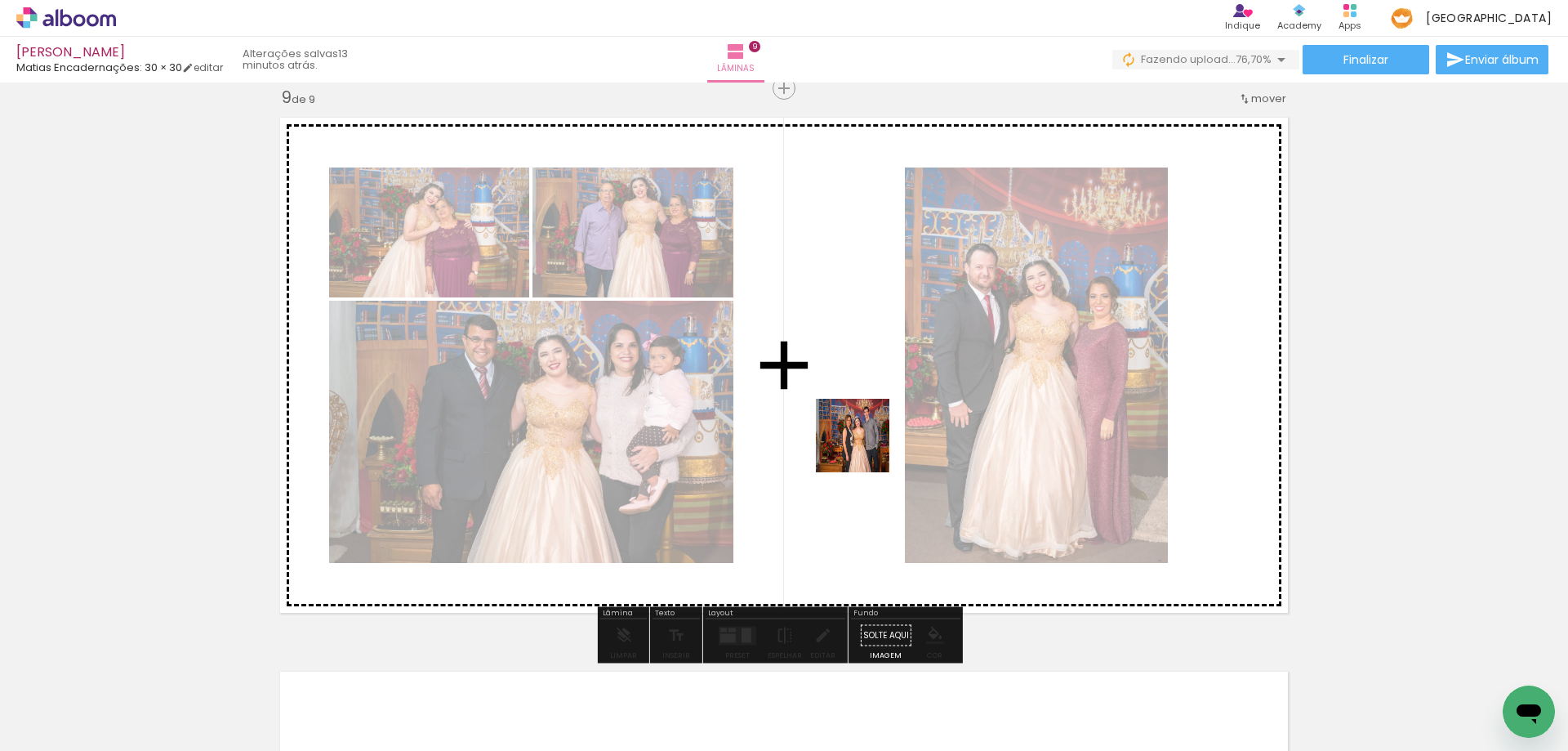
drag, startPoint x: 832, startPoint y: 717, endPoint x: 867, endPoint y: 419, distance: 300.0
click at [867, 419] on quentale-workspace at bounding box center [784, 376] width 1568 height 751
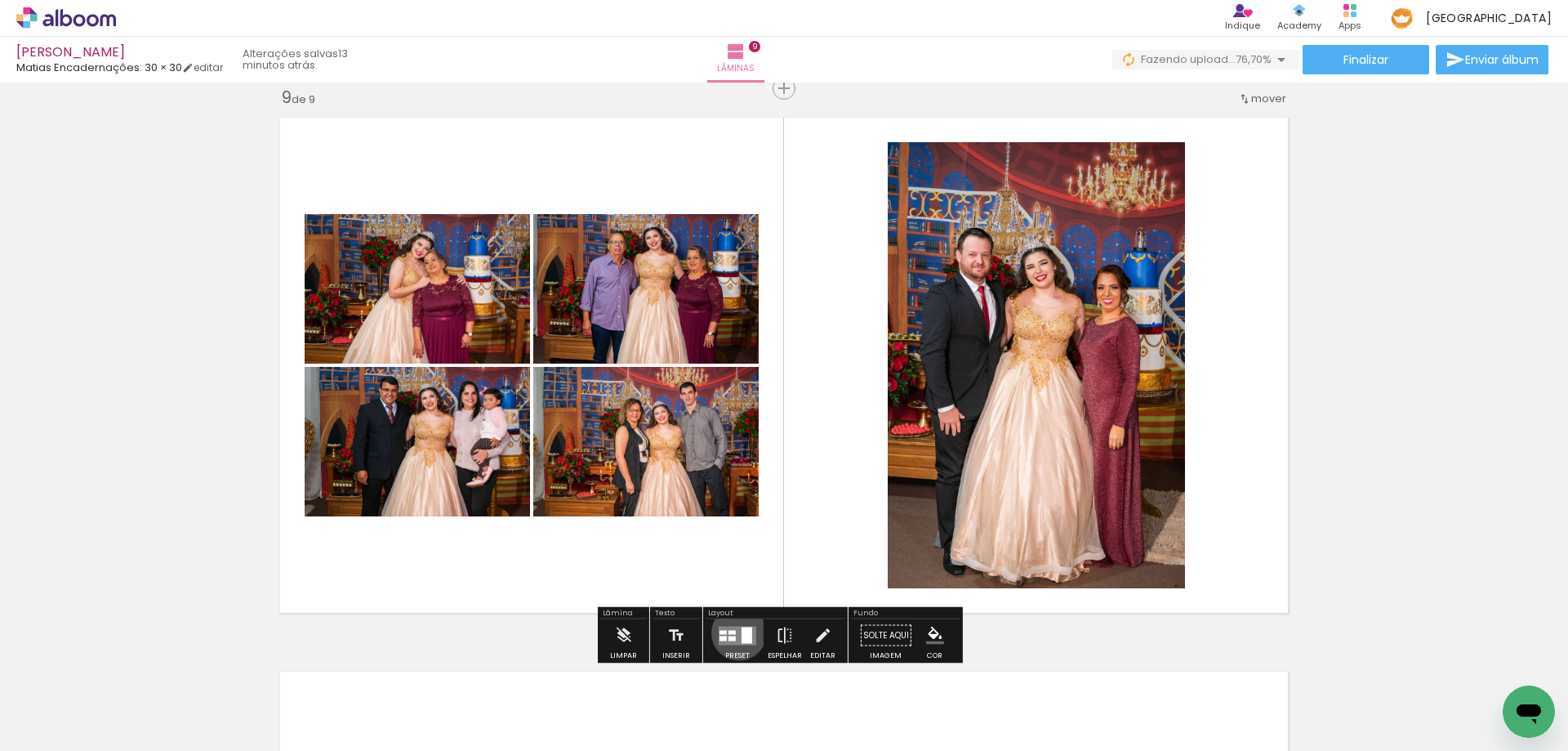
click at [735, 632] on quentale-layouter at bounding box center [738, 634] width 37 height 19
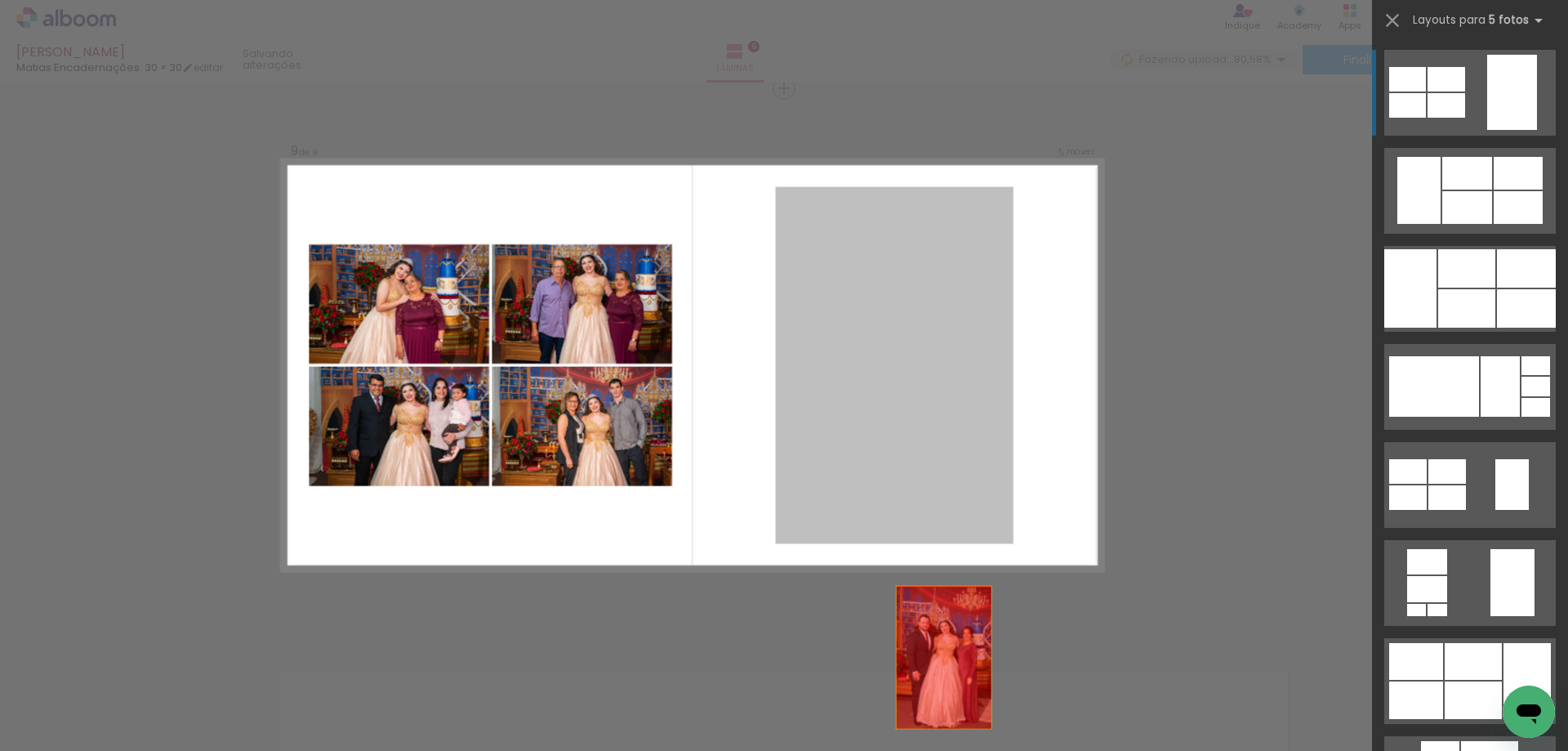
drag, startPoint x: 386, startPoint y: 475, endPoint x: 464, endPoint y: 731, distance: 267.6
click at [464, 731] on quentale-workspace at bounding box center [784, 376] width 1568 height 751
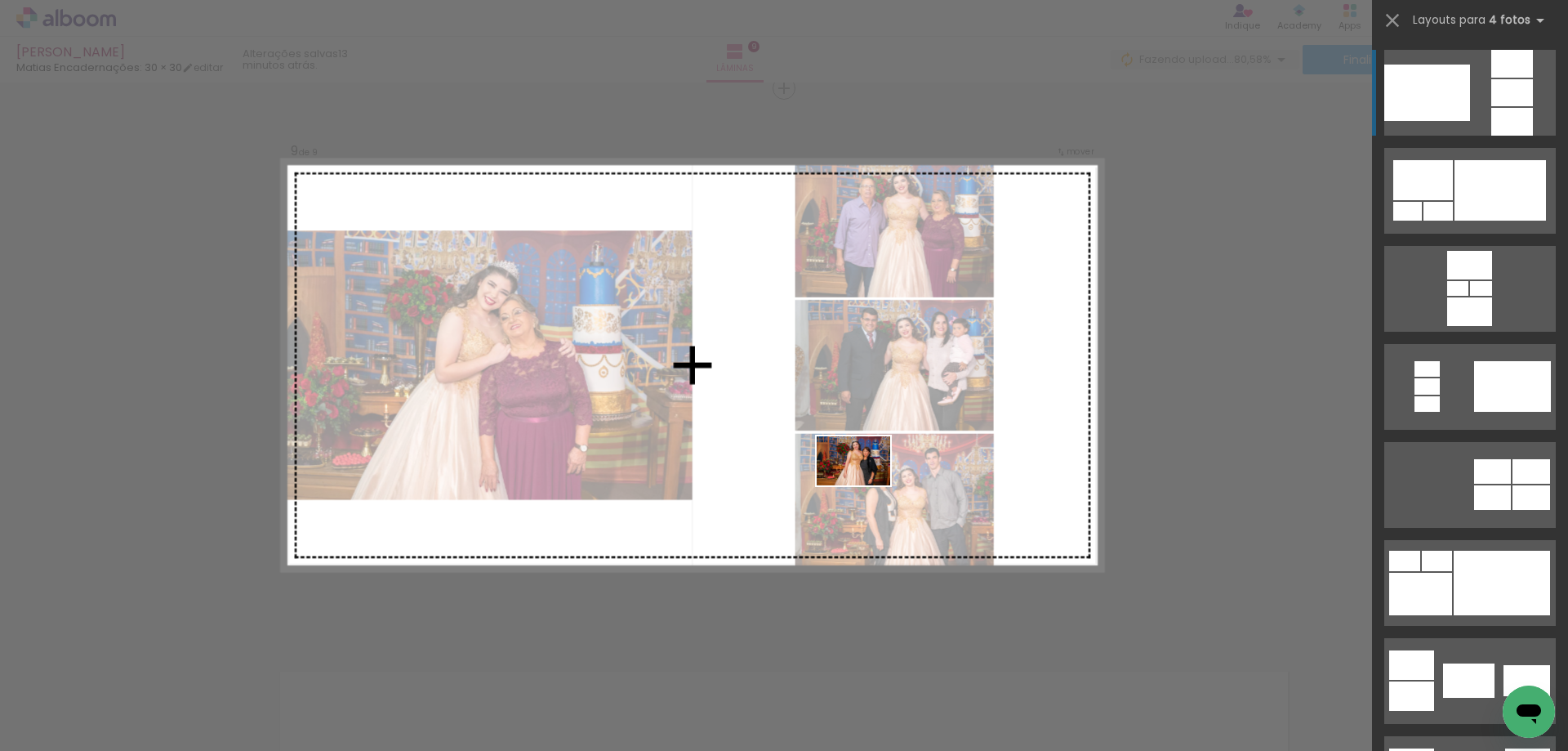
drag, startPoint x: 1033, startPoint y: 720, endPoint x: 887, endPoint y: 745, distance: 148.1
click at [863, 483] on quentale-workspace at bounding box center [784, 376] width 1568 height 751
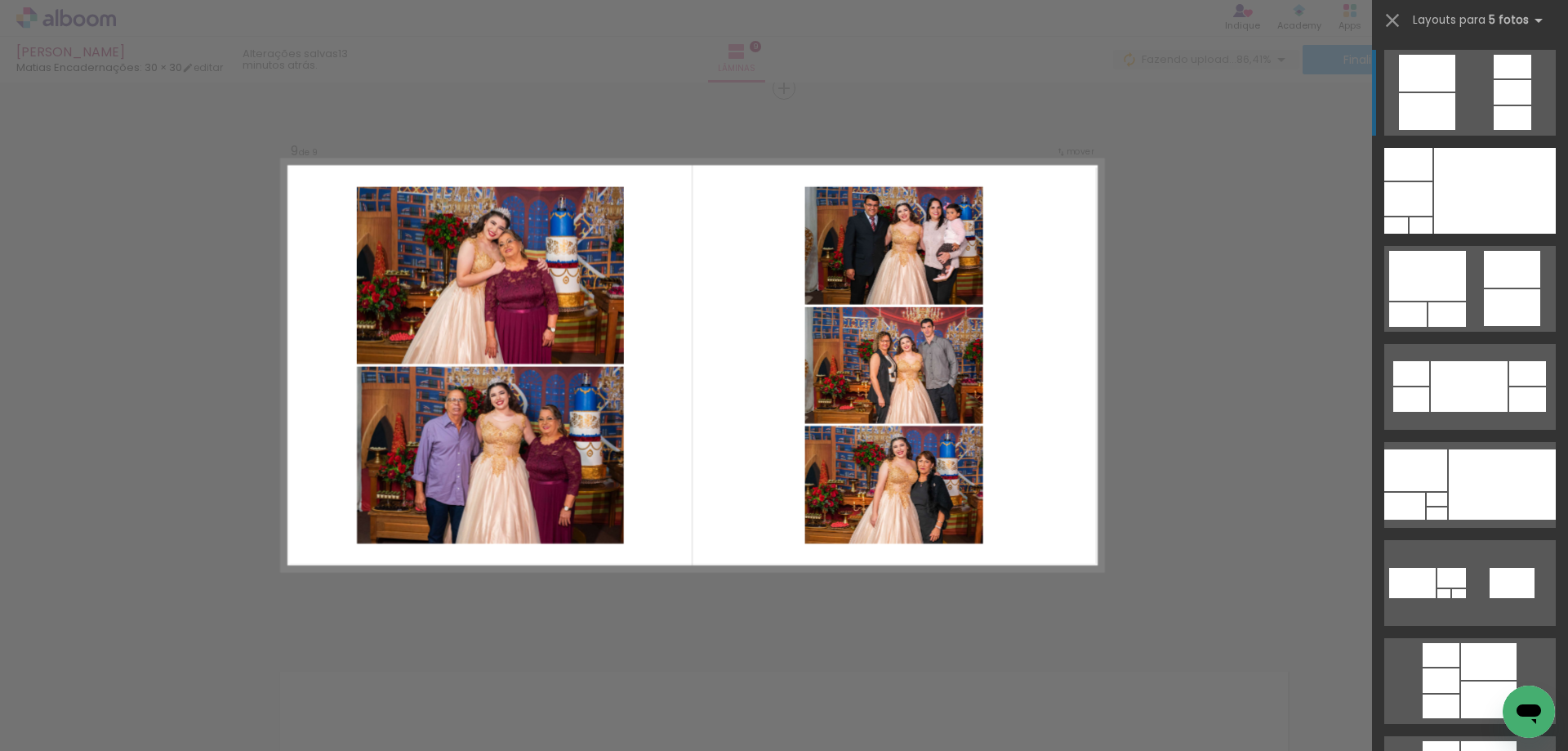
scroll to position [0, 1870]
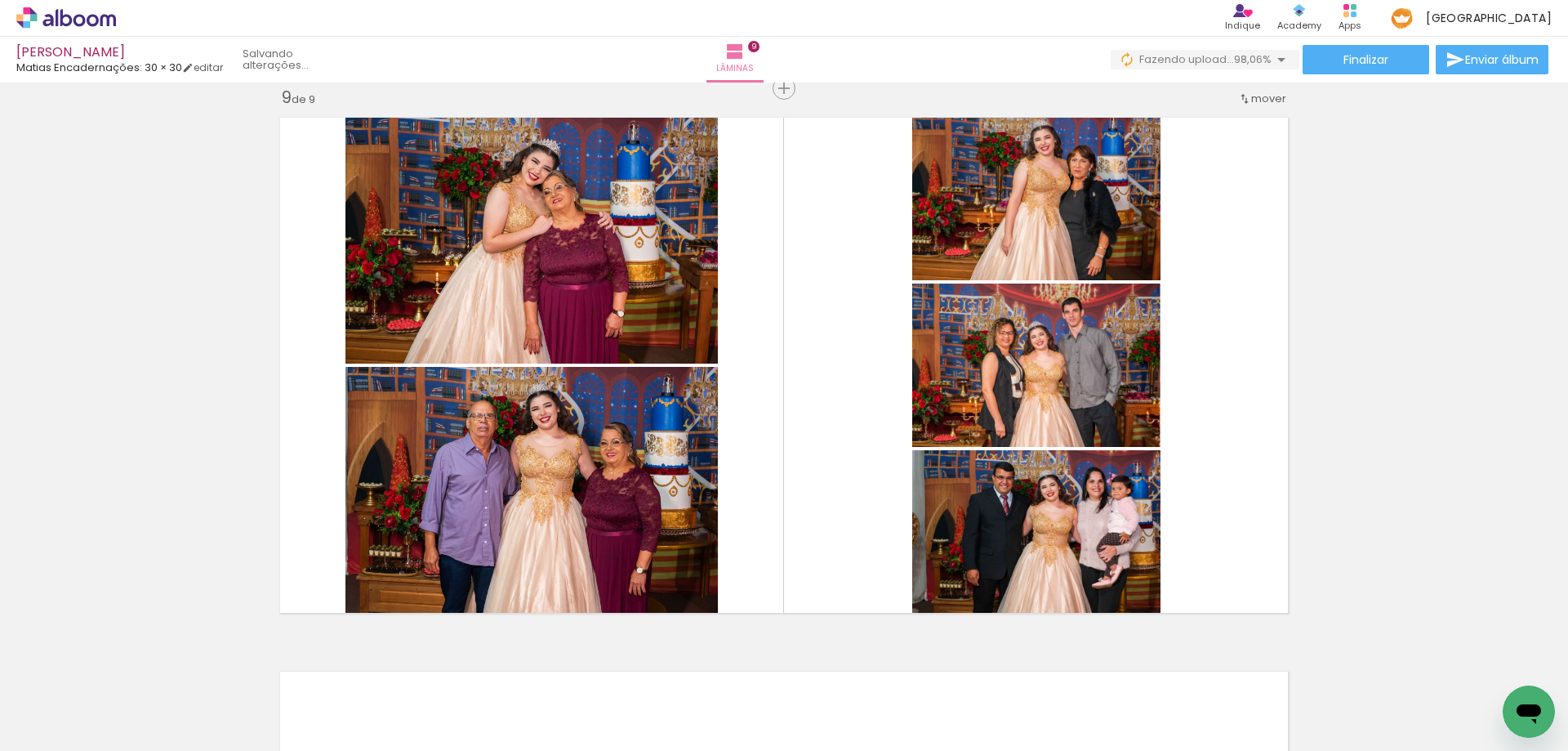
scroll to position [0, 1870]
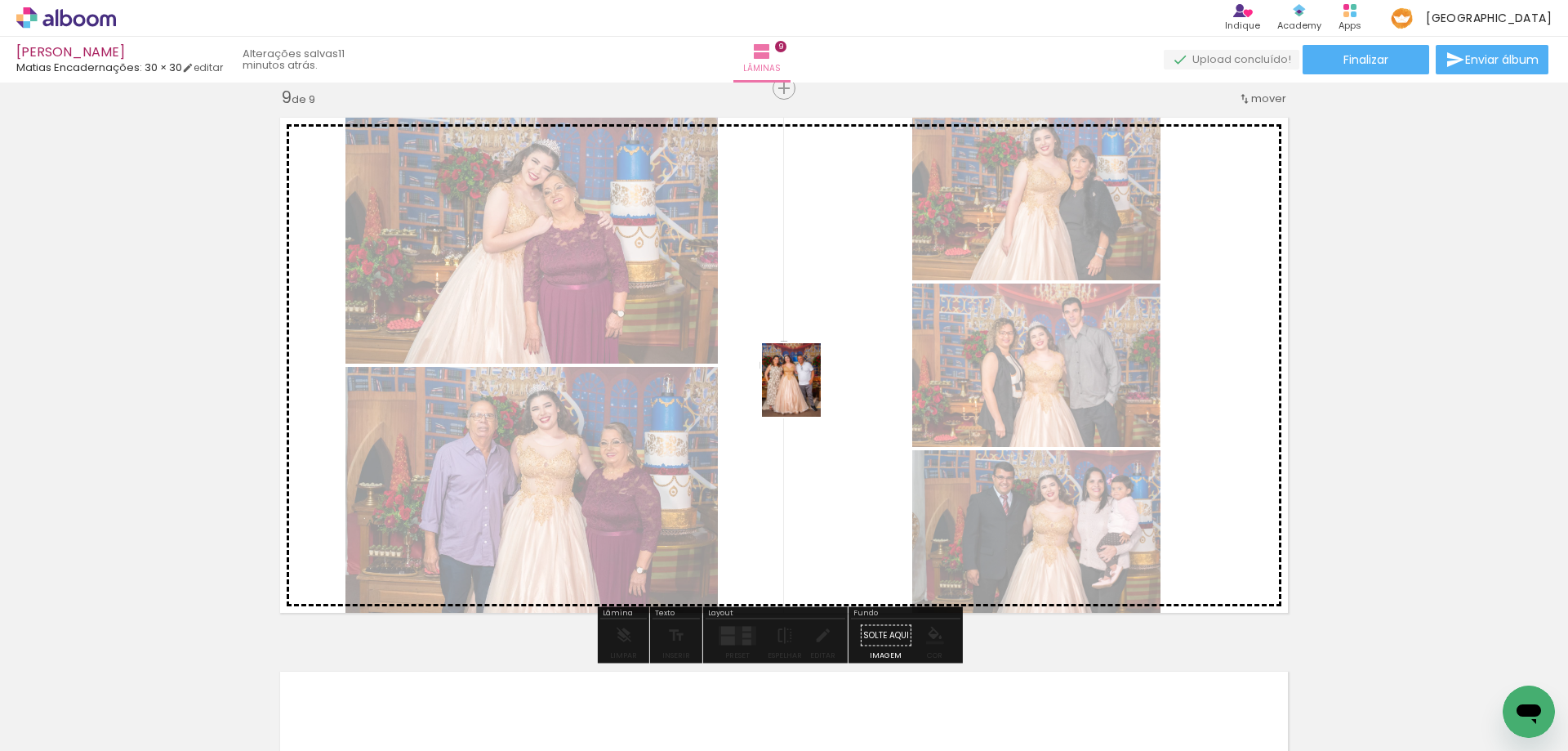
drag, startPoint x: 760, startPoint y: 732, endPoint x: 811, endPoint y: 392, distance: 343.8
click at [811, 392] on quentale-workspace at bounding box center [784, 376] width 1568 height 751
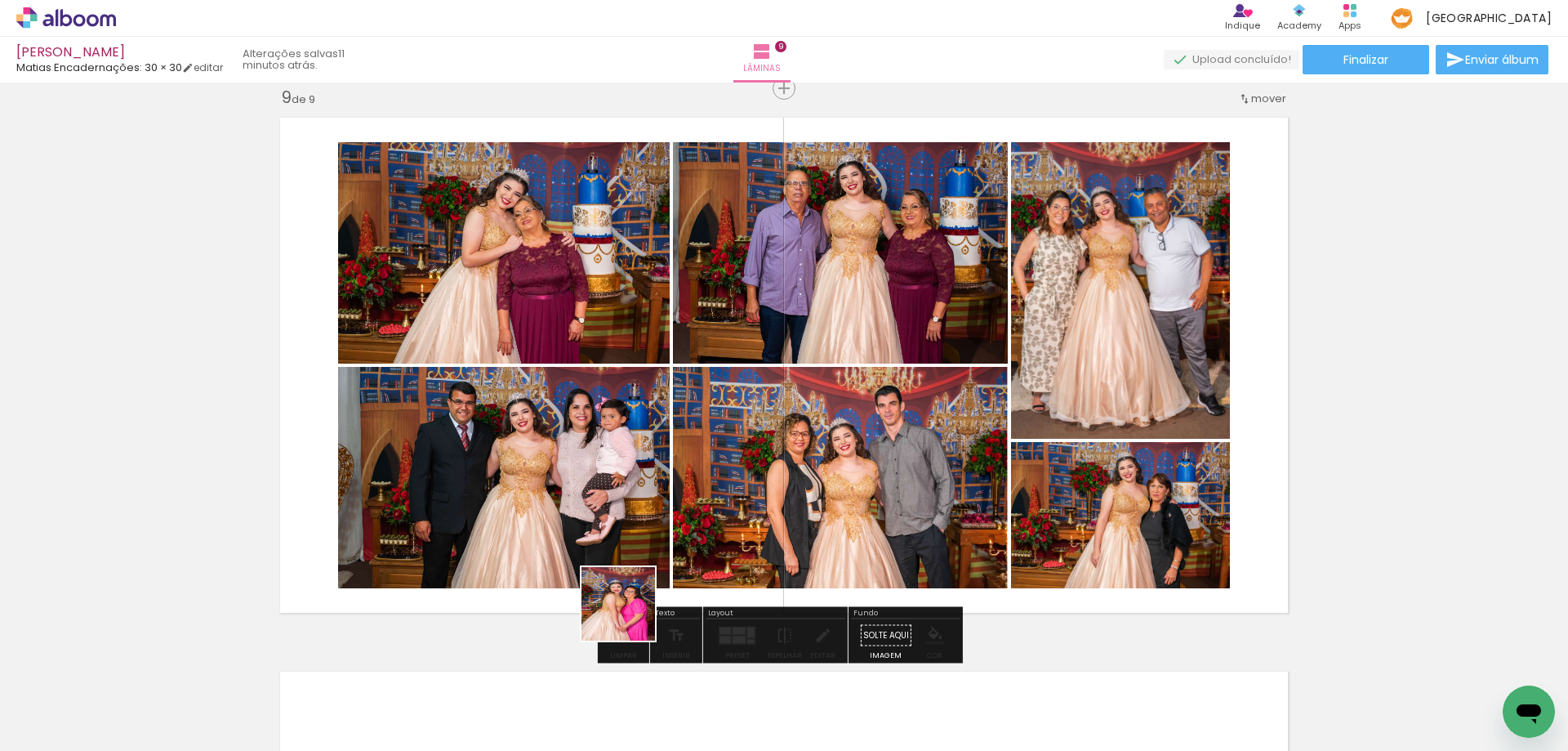
drag, startPoint x: 597, startPoint y: 717, endPoint x: 704, endPoint y: 741, distance: 109.7
click at [688, 397] on quentale-workspace at bounding box center [784, 376] width 1568 height 751
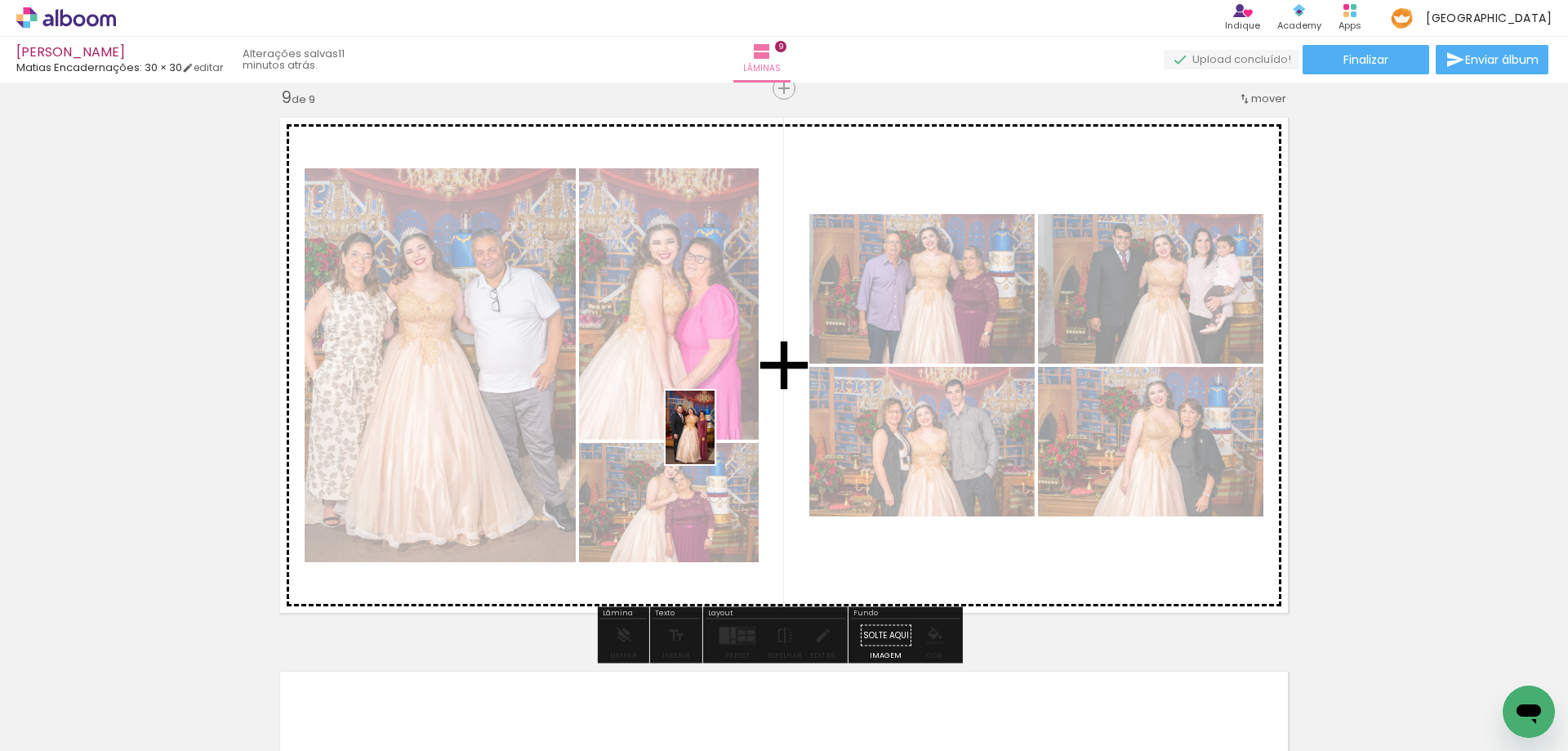
drag, startPoint x: 122, startPoint y: 699, endPoint x: 714, endPoint y: 439, distance: 646.6
click at [714, 439] on quentale-workspace at bounding box center [784, 376] width 1568 height 751
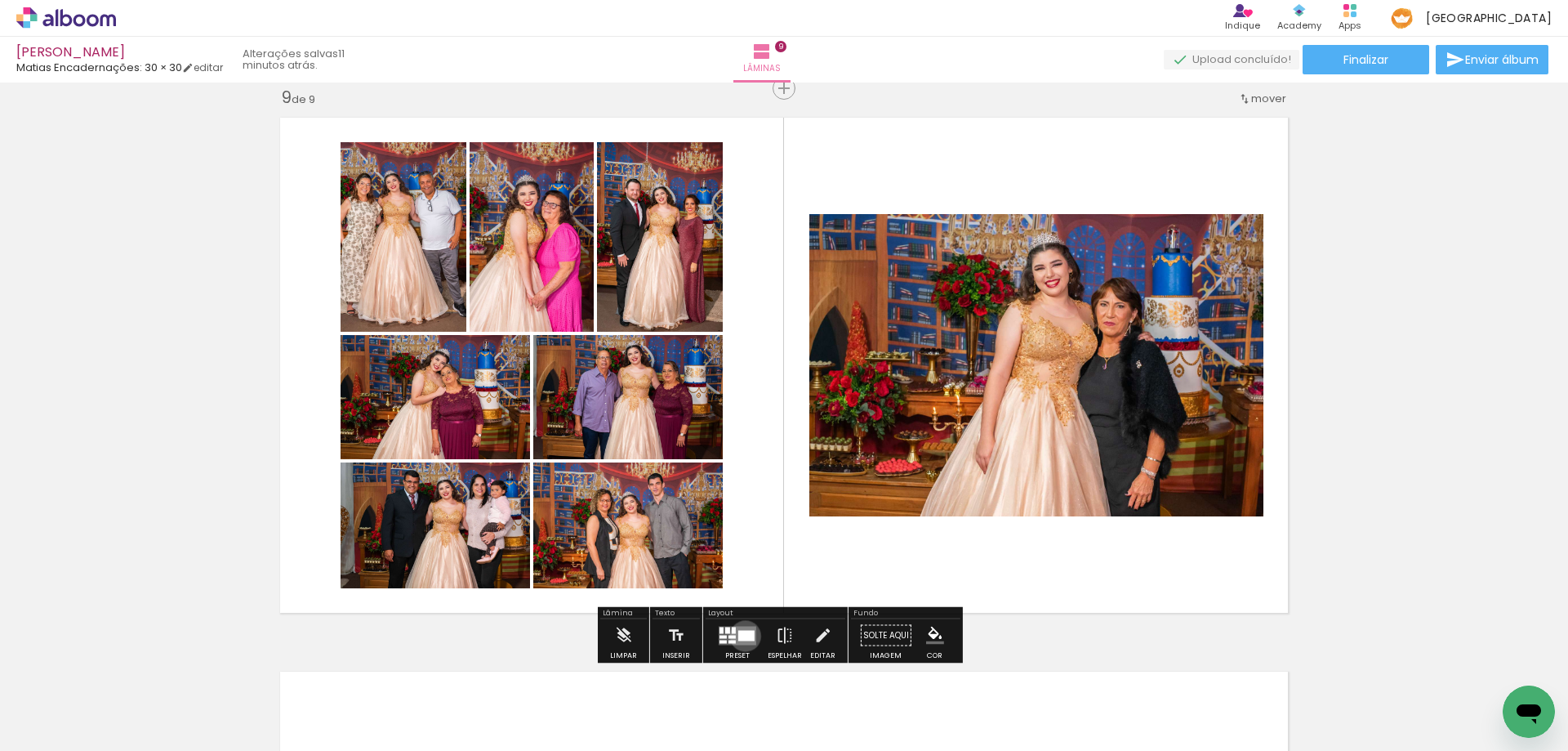
click at [741, 636] on div at bounding box center [746, 635] width 16 height 11
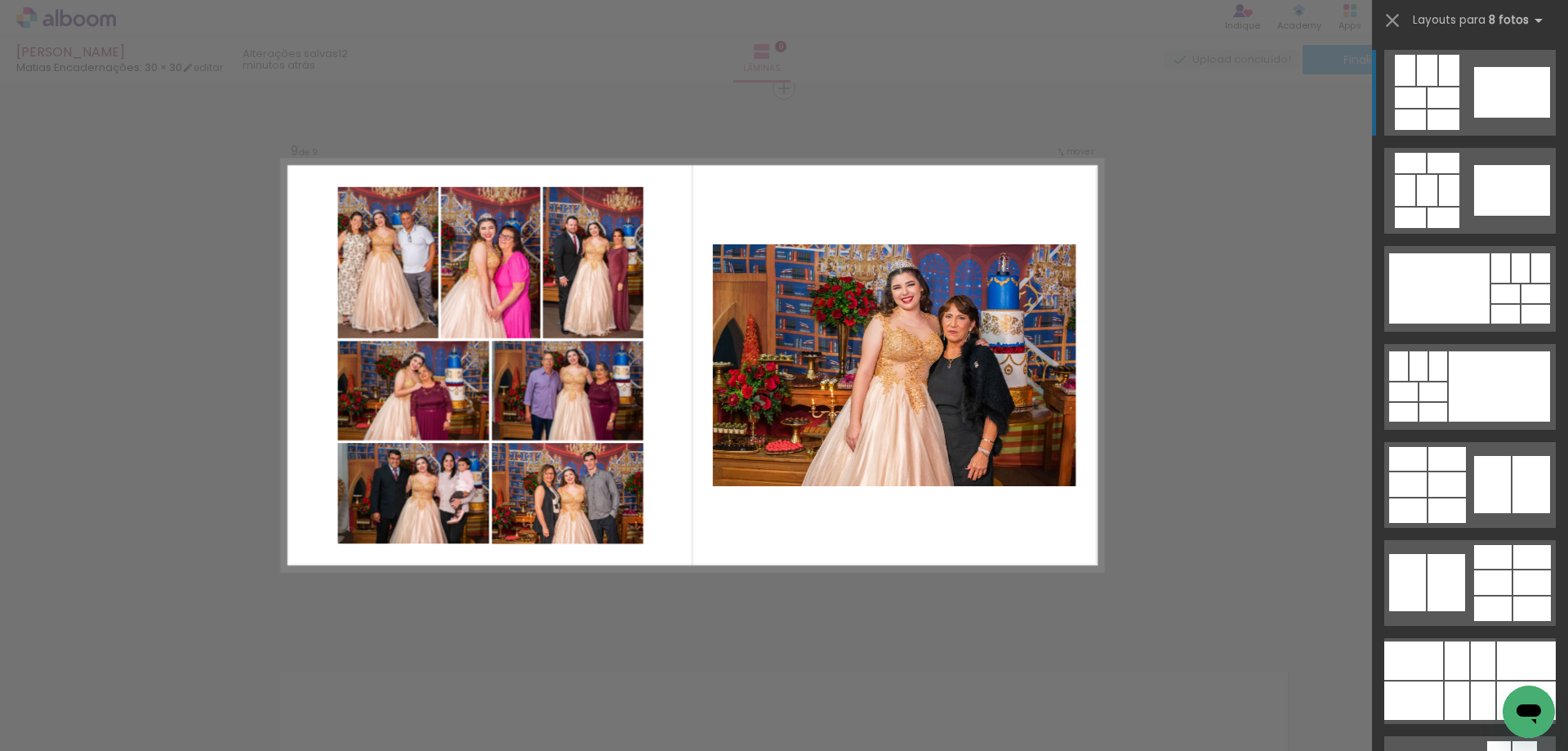
scroll to position [81, 0]
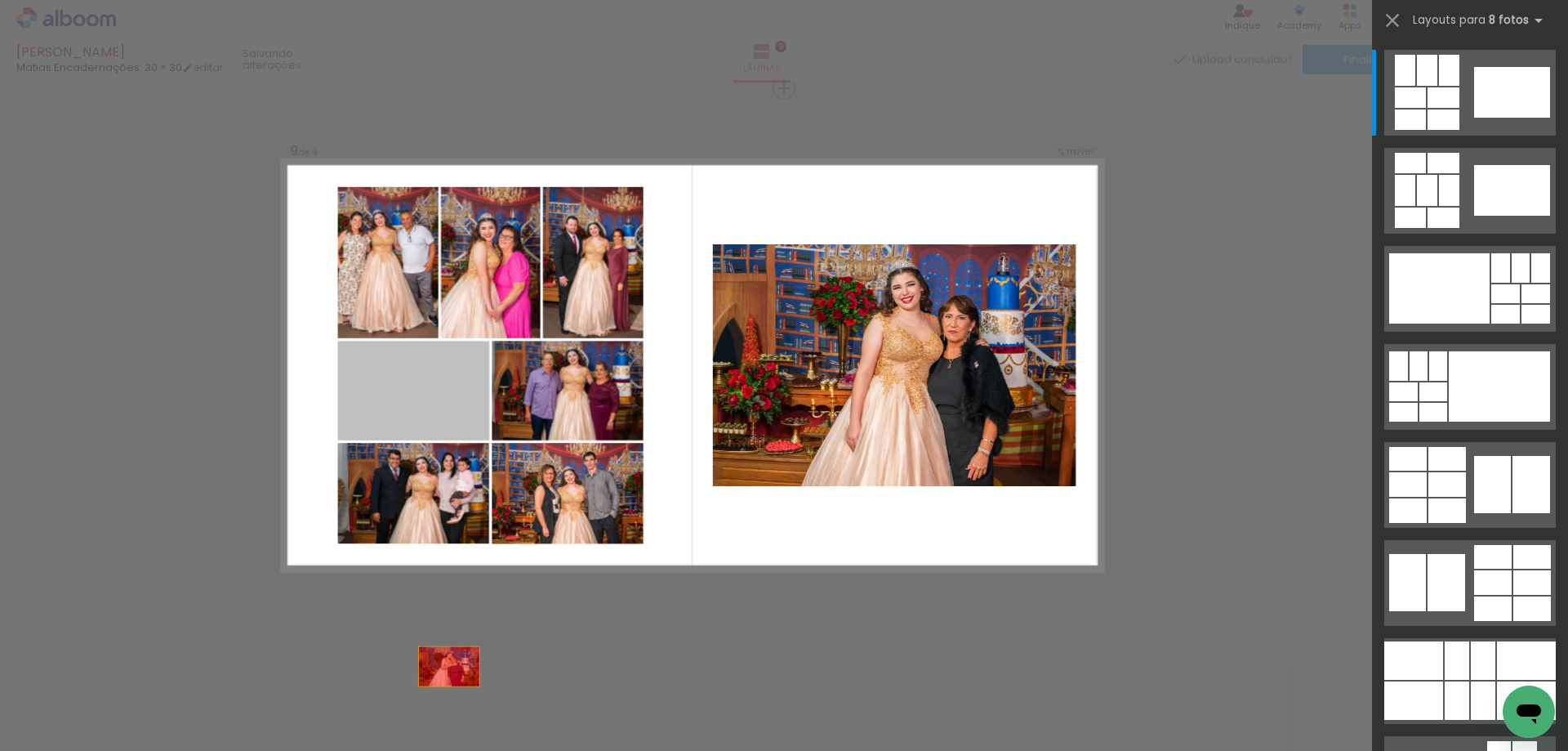
drag, startPoint x: 424, startPoint y: 388, endPoint x: 591, endPoint y: 503, distance: 202.8
click at [452, 747] on quentale-workspace at bounding box center [784, 376] width 1568 height 751
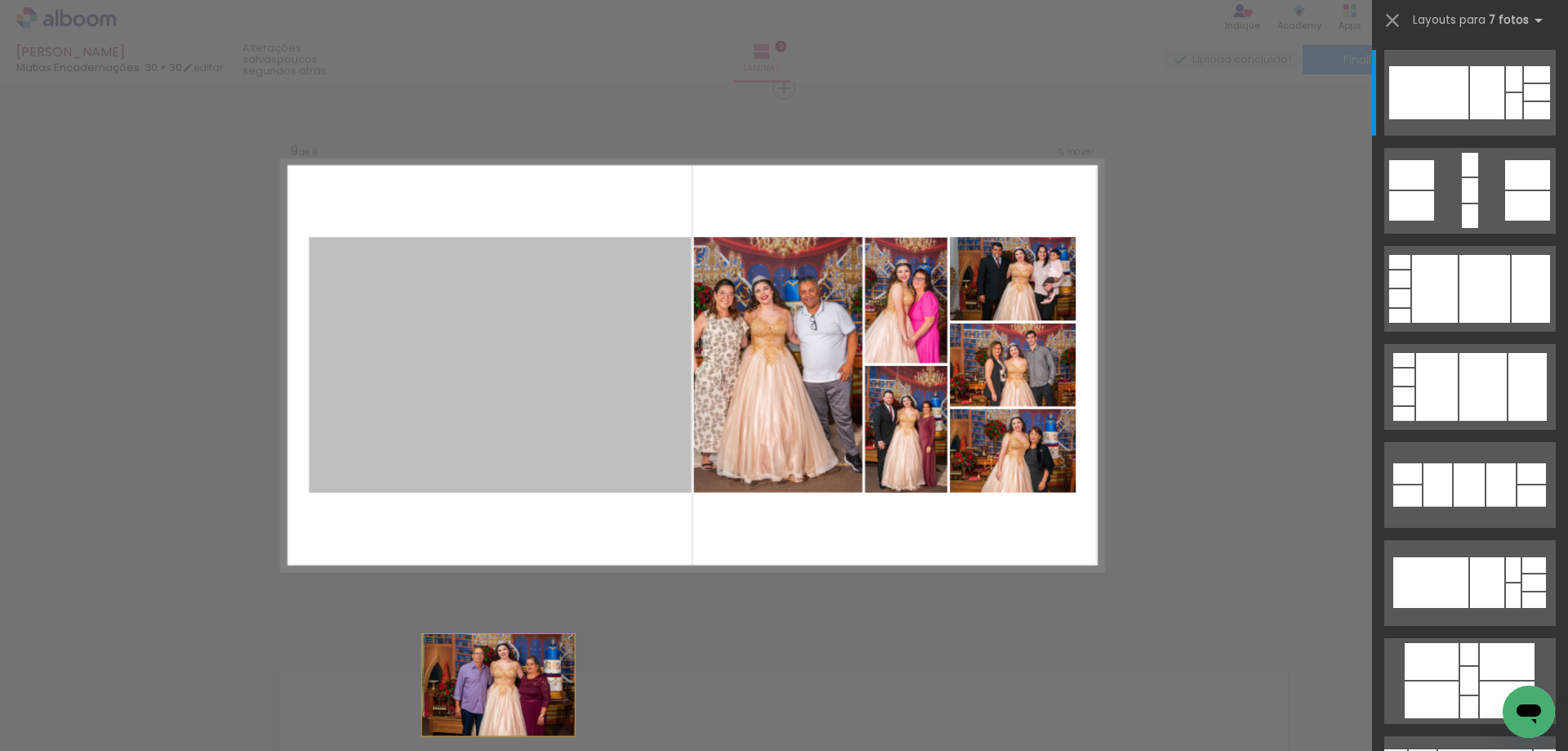
drag, startPoint x: 548, startPoint y: 402, endPoint x: 491, endPoint y: 764, distance: 366.5
click at [491, 750] on html "link( href="../../bower_components/polymer/polymer.html" rel="import" ) picture…" at bounding box center [784, 376] width 1568 height 751
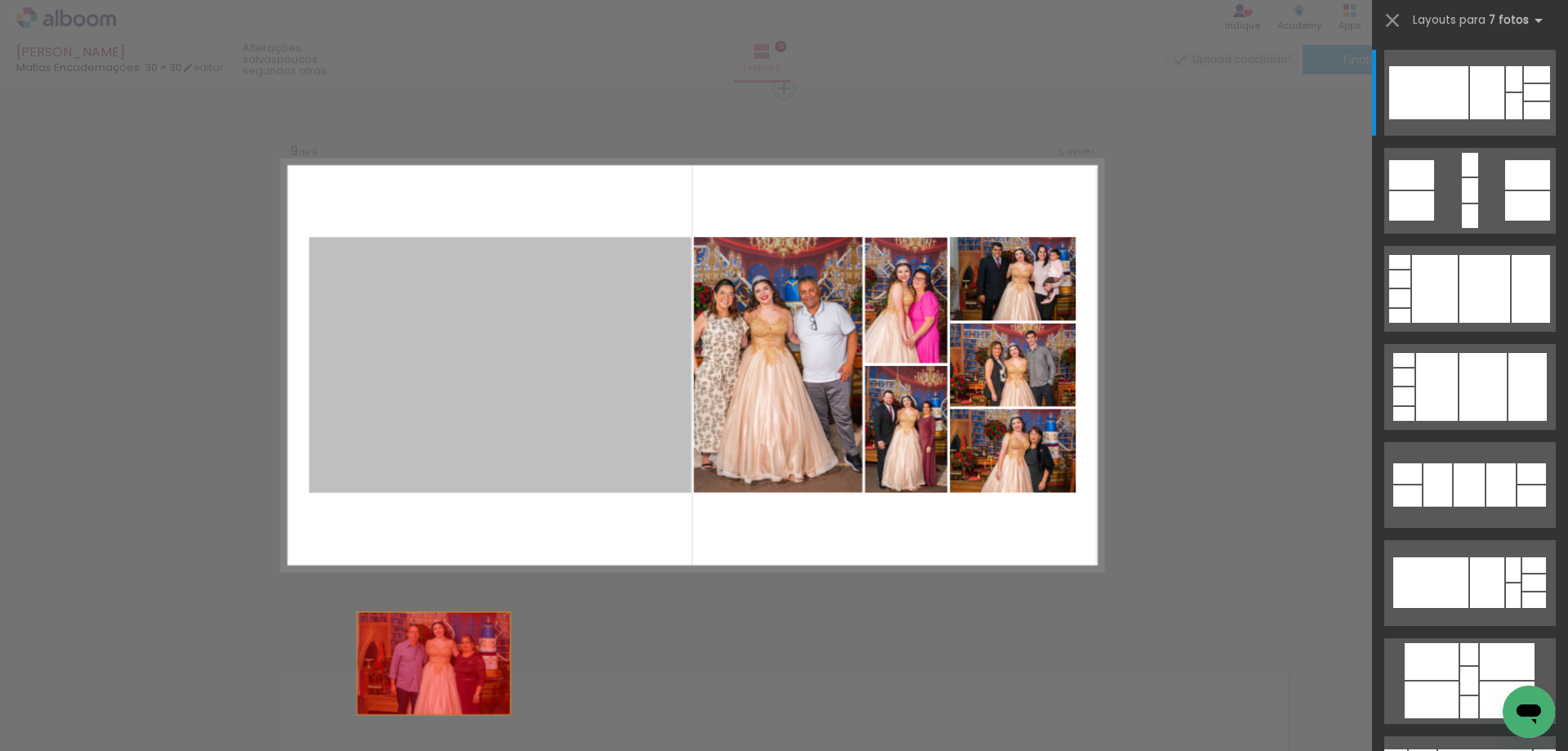
drag, startPoint x: 425, startPoint y: 450, endPoint x: 411, endPoint y: 738, distance: 288.3
click at [411, 738] on quentale-workspace at bounding box center [784, 376] width 1568 height 751
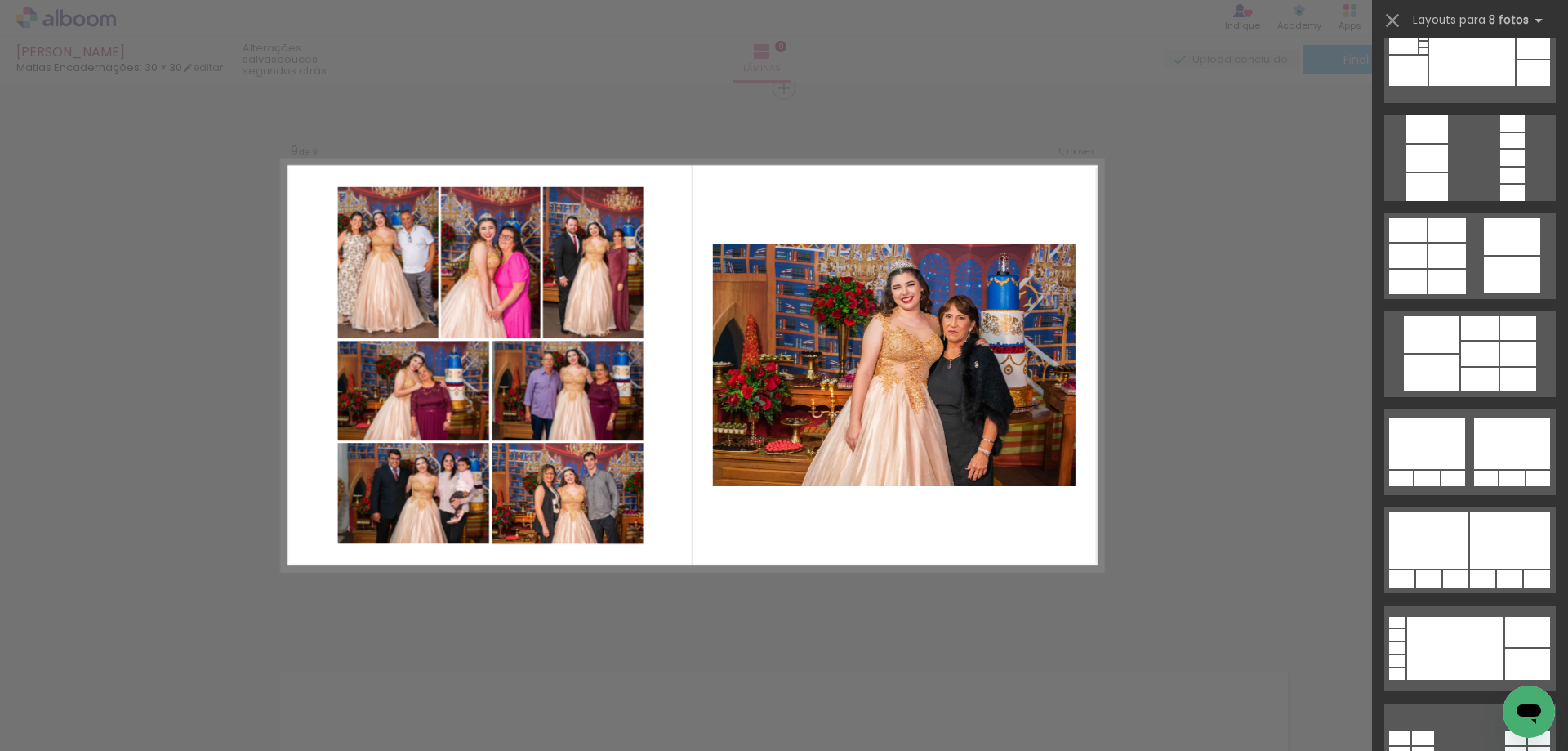
scroll to position [3186, 0]
